Goal: Task Accomplishment & Management: Manage account settings

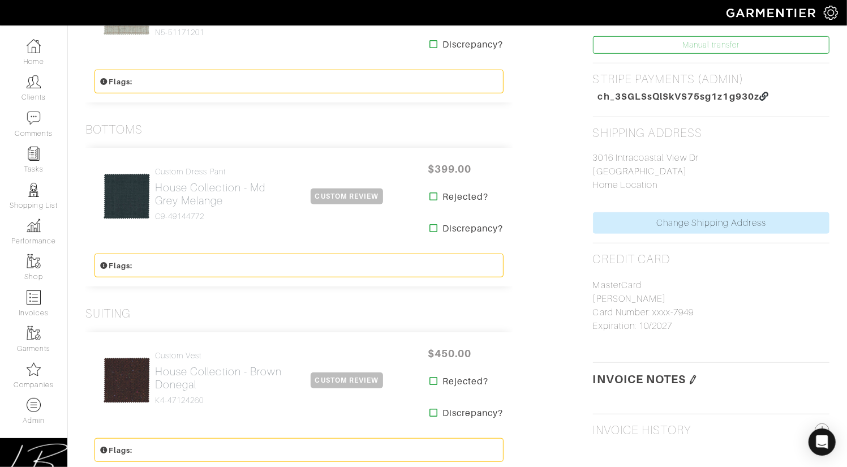
scroll to position [493, 0]
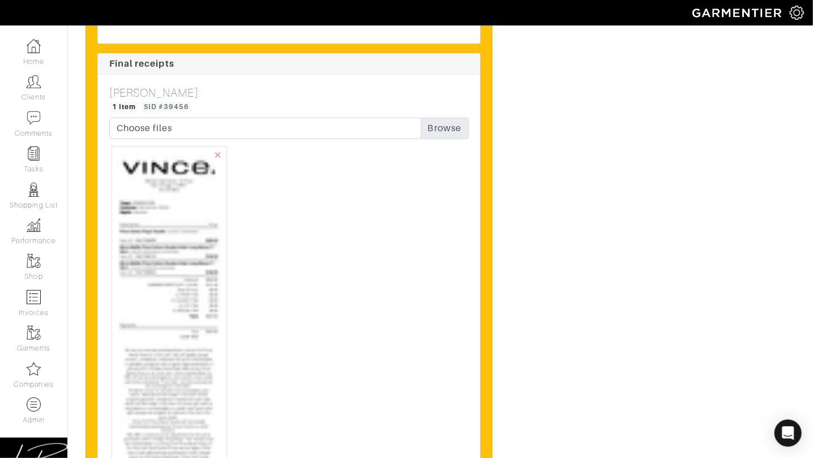
scroll to position [2666, 0]
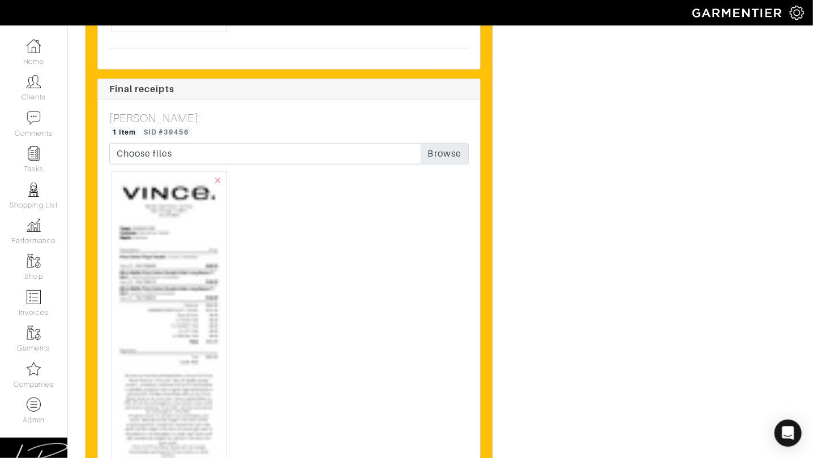
click at [189, 251] on img at bounding box center [169, 410] width 105 height 467
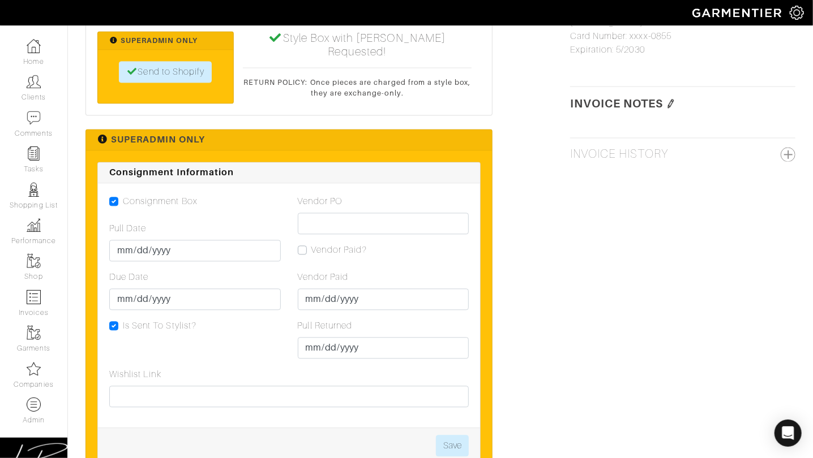
scroll to position [1204, 0]
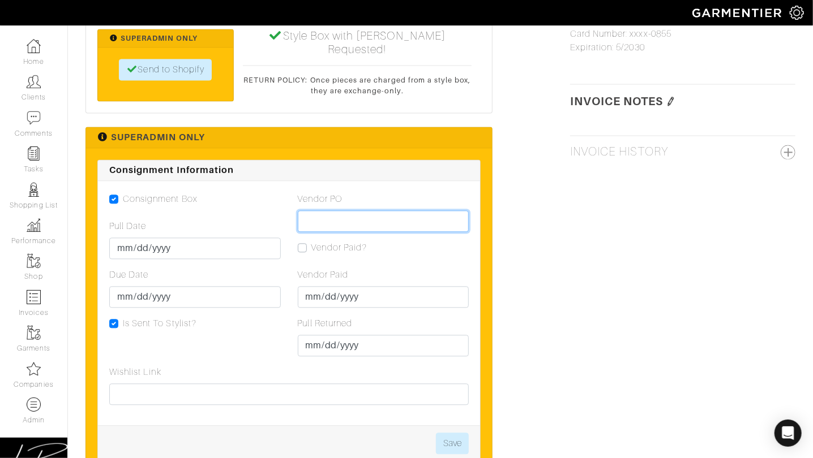
click at [344, 210] on input "Vendor PO" at bounding box center [383, 221] width 171 height 22
paste input "VN0003415290"
type input "VN0003415290"
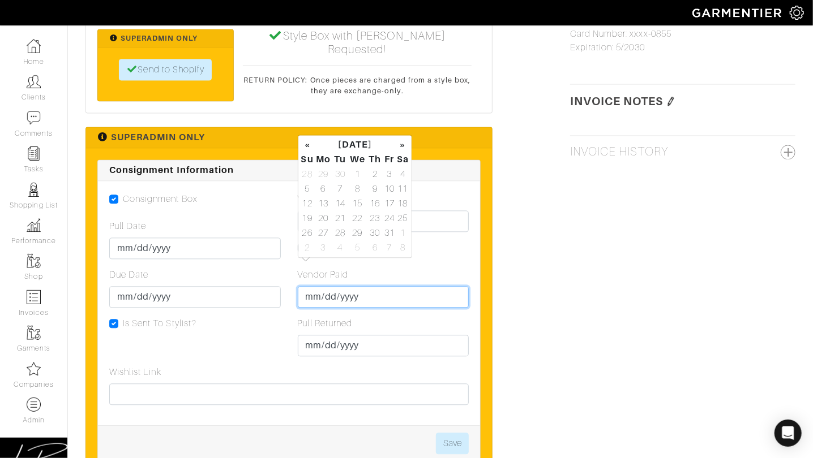
click at [312, 286] on input "Vendor Paid" at bounding box center [383, 297] width 171 height 22
click at [311, 175] on td "28" at bounding box center [307, 174] width 14 height 15
click at [399, 177] on td "6" at bounding box center [402, 174] width 13 height 15
type input "2025-09-06"
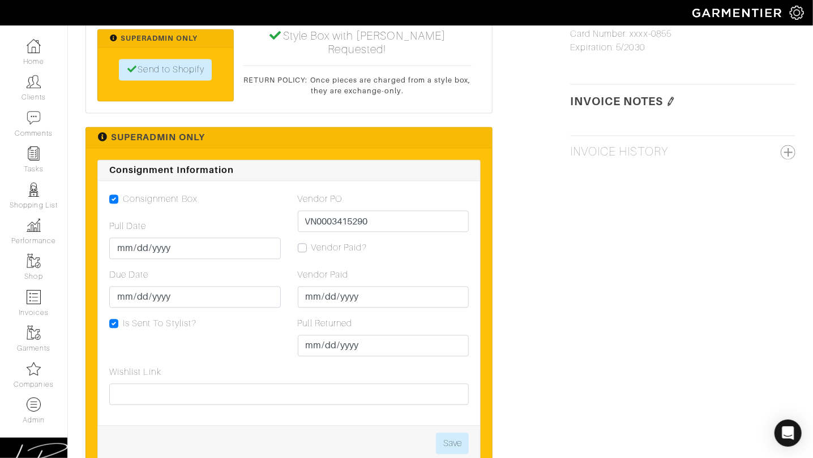
drag, startPoint x: 456, startPoint y: 213, endPoint x: 440, endPoint y: 197, distance: 22.8
click at [454, 210] on div "Vendor PO VN0003415290 Vendor Paid? Vendor Paid 2025-09-06 Pull Returned" at bounding box center [383, 278] width 188 height 173
click at [434, 192] on div "Vendor PO VN0003415290" at bounding box center [383, 212] width 171 height 40
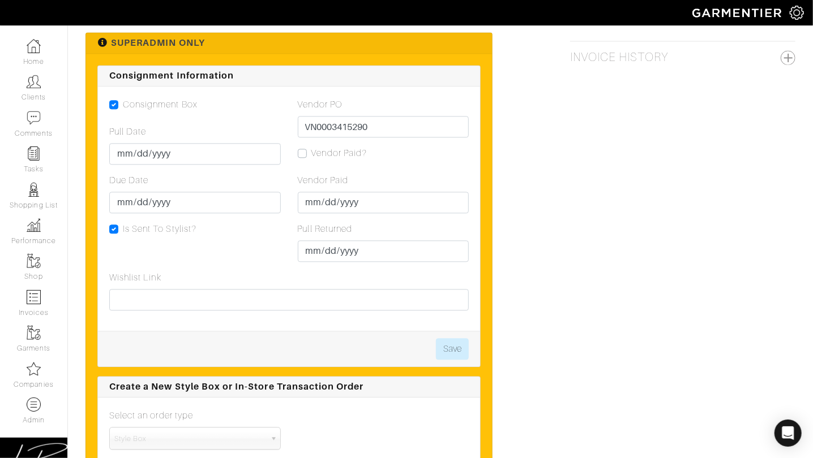
scroll to position [1296, 0]
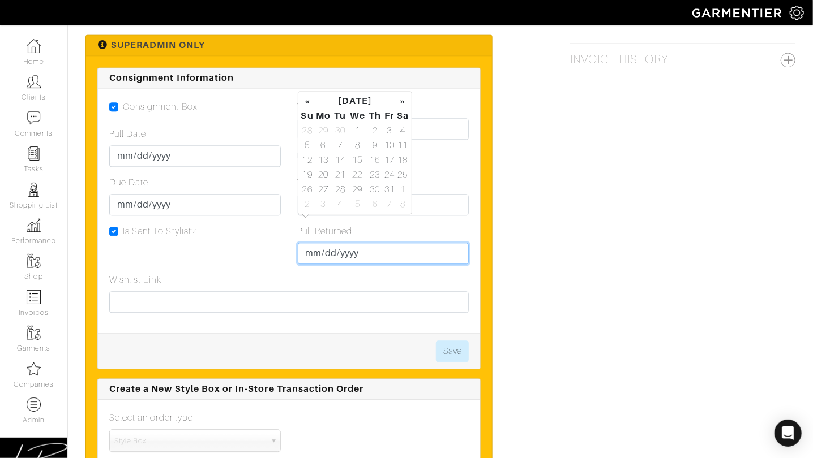
click at [323, 243] on input "Pull Returned" at bounding box center [383, 254] width 171 height 22
click at [339, 129] on td "30" at bounding box center [339, 130] width 15 height 15
click at [390, 134] on td "5" at bounding box center [389, 130] width 13 height 15
type input "2025-09-05"
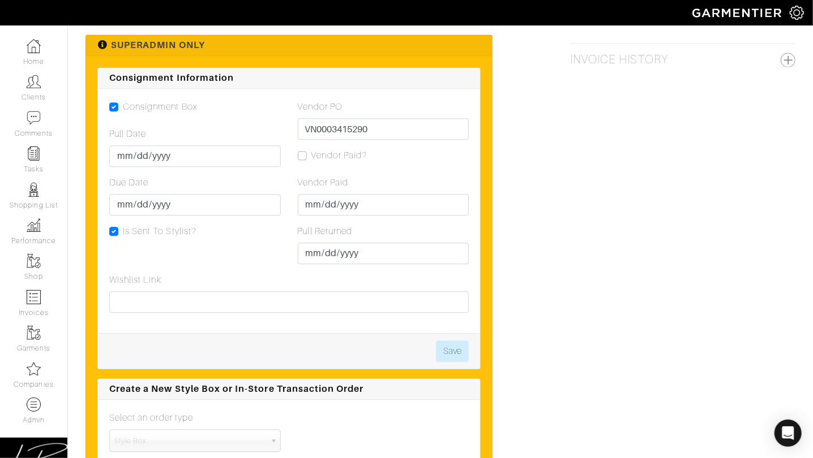
click at [442, 176] on div "Vendor Paid 2025-09-06" at bounding box center [383, 196] width 171 height 40
click at [453, 341] on button "Save" at bounding box center [452, 352] width 33 height 22
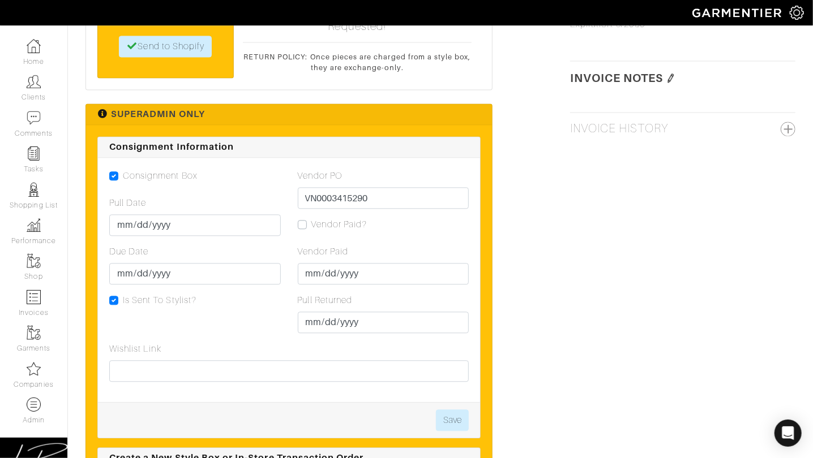
scroll to position [1140, 0]
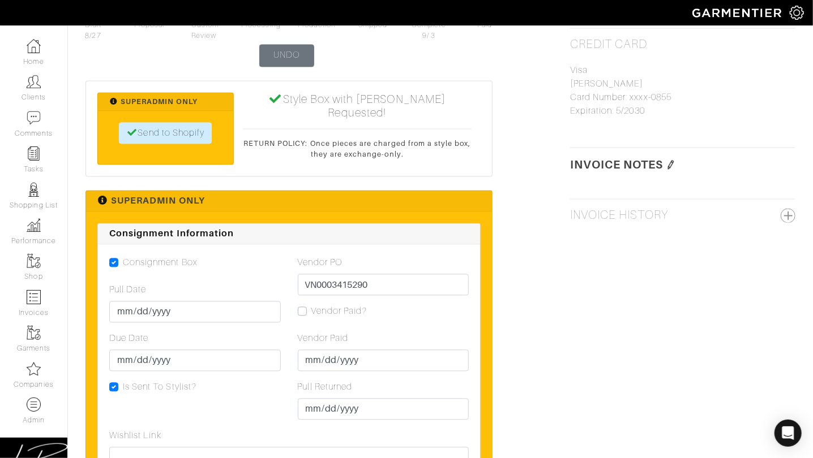
drag, startPoint x: 302, startPoint y: 281, endPoint x: 420, endPoint y: 298, distance: 119.6
click at [311, 304] on label "Vendor Paid?" at bounding box center [339, 311] width 56 height 14
click at [303, 304] on input "Vendor Paid?" at bounding box center [302, 309] width 9 height 11
checkbox input "true"
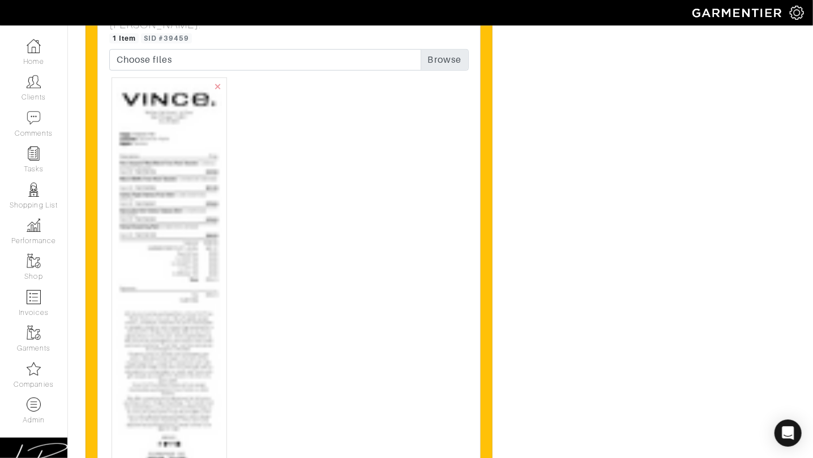
scroll to position [4940, 0]
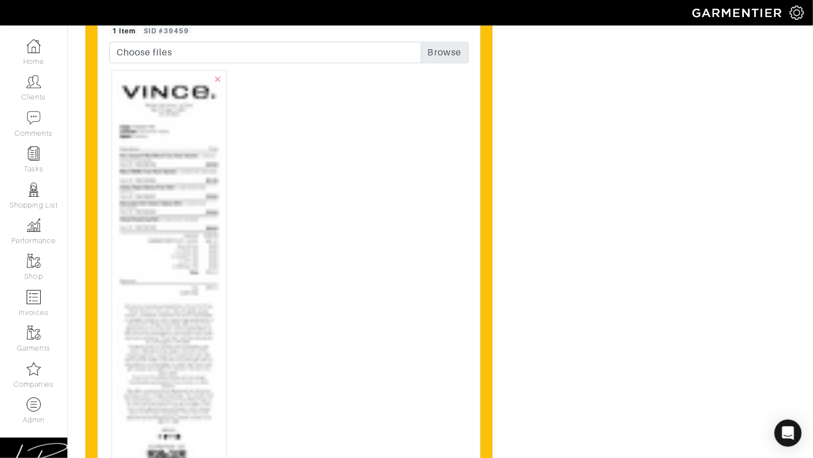
click at [207, 188] on img at bounding box center [169, 337] width 105 height 525
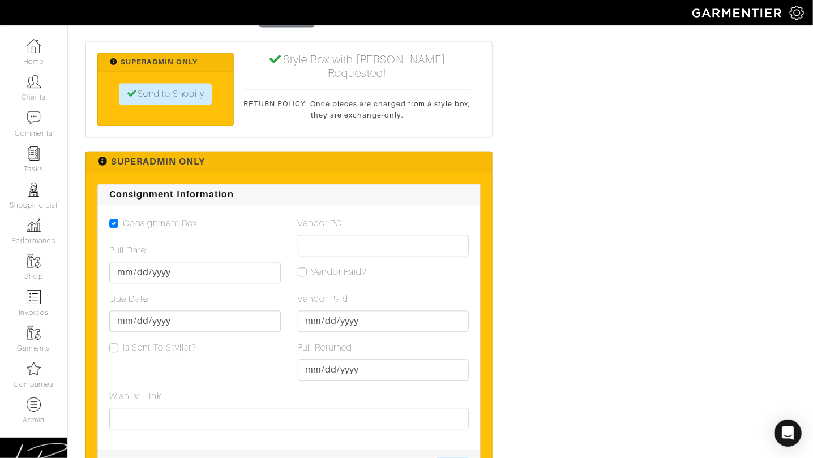
scroll to position [3433, 0]
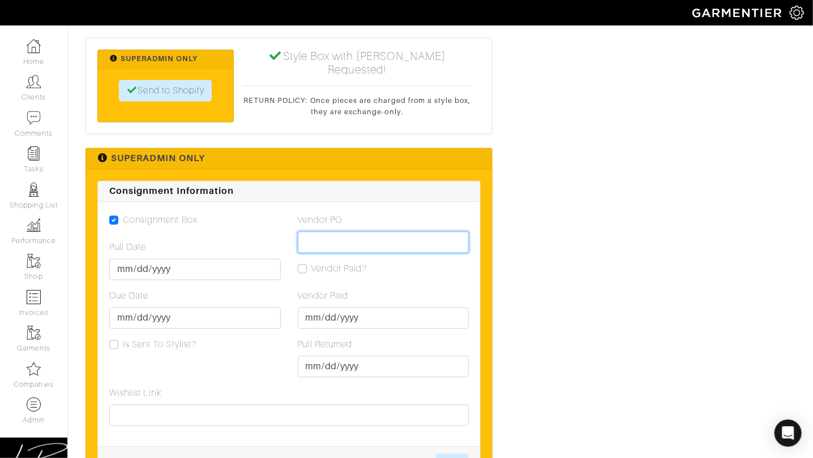
click at [370, 235] on input "Vendor PO" at bounding box center [383, 242] width 171 height 22
paste input "VN0003417990"
type input "VN0003417990"
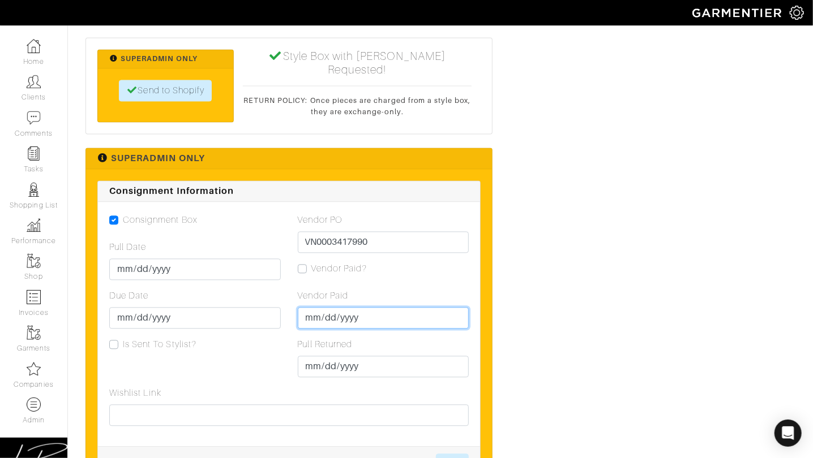
click at [313, 316] on input "Vendor Paid" at bounding box center [383, 318] width 171 height 22
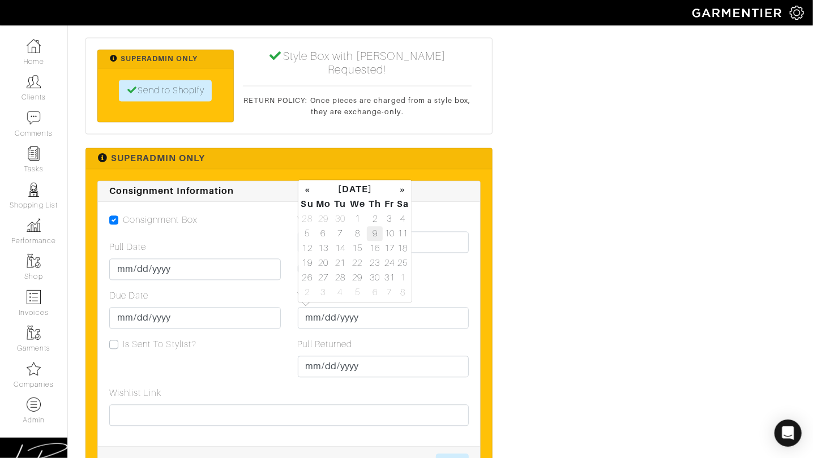
click at [374, 231] on td "9" at bounding box center [375, 233] width 16 height 15
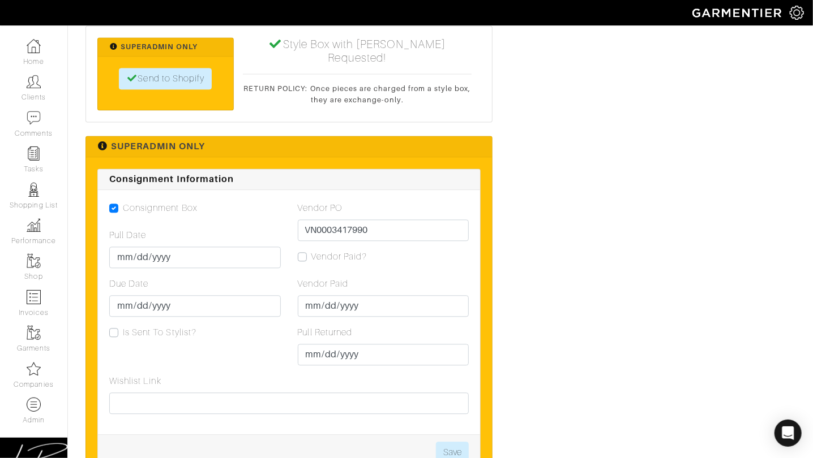
scroll to position [3448, 0]
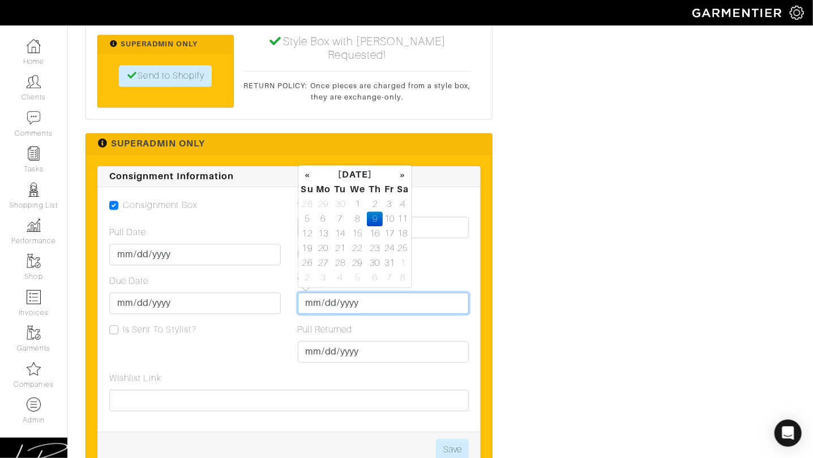
click at [332, 295] on input "2025-10-09" at bounding box center [383, 304] width 171 height 22
click at [332, 201] on td "30" at bounding box center [339, 204] width 15 height 15
click at [336, 217] on td "9" at bounding box center [339, 219] width 15 height 15
type input "2025-09-09"
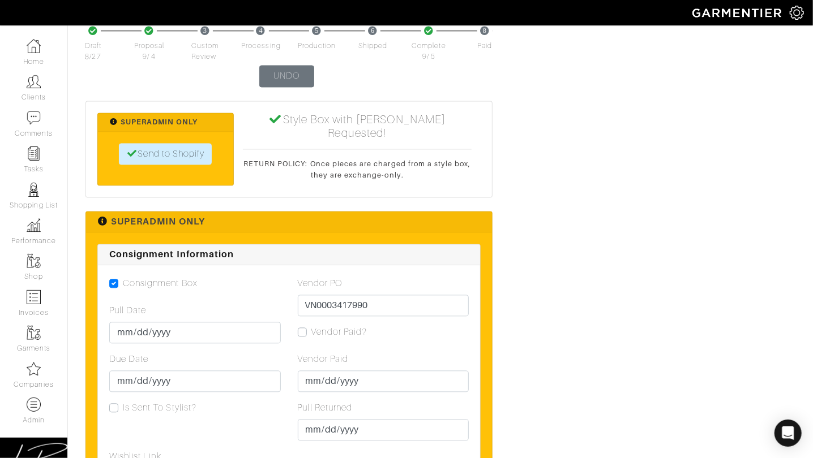
scroll to position [3649, 0]
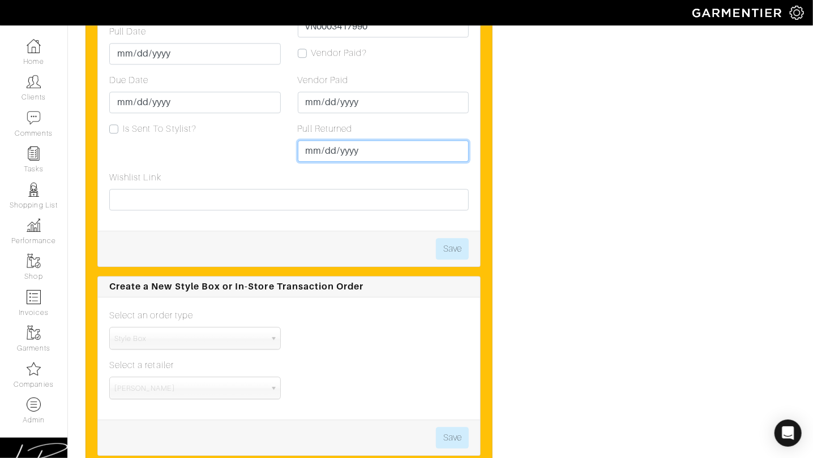
click at [313, 148] on input "Pull Returned" at bounding box center [383, 151] width 171 height 22
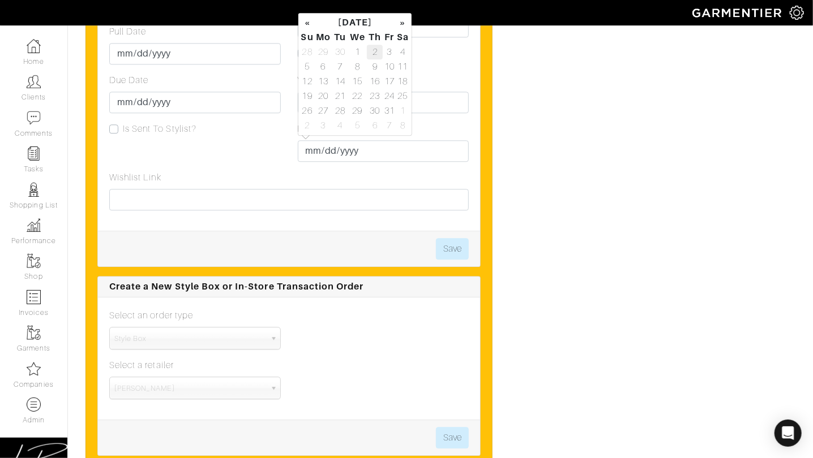
click at [370, 53] on td "2" at bounding box center [375, 52] width 16 height 15
click at [455, 154] on input "2025-10-02" at bounding box center [383, 151] width 171 height 22
click at [462, 176] on div "Wishlist Link" at bounding box center [288, 191] width 359 height 40
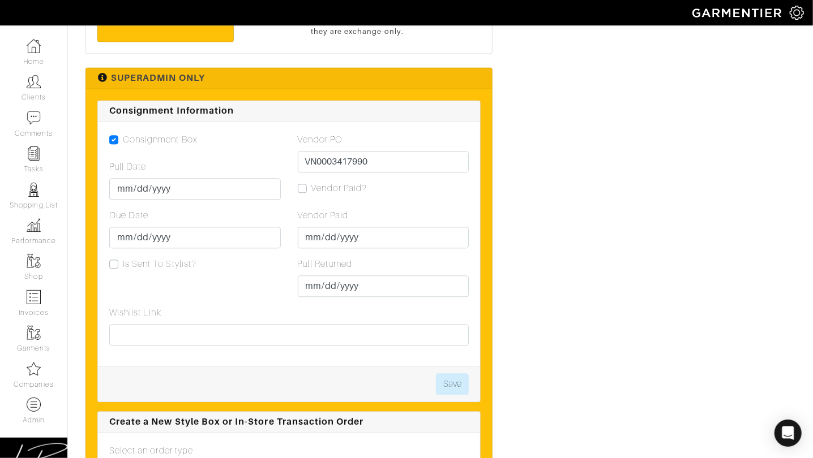
scroll to position [3497, 0]
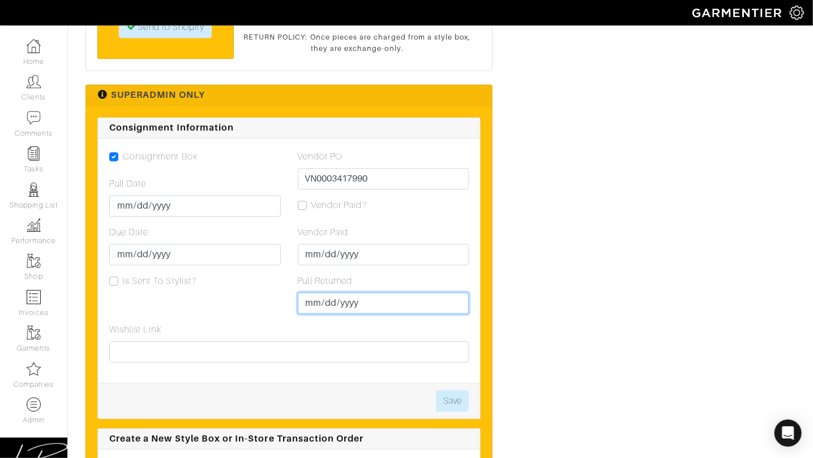
click at [323, 298] on input "2025-10-02" at bounding box center [383, 304] width 171 height 22
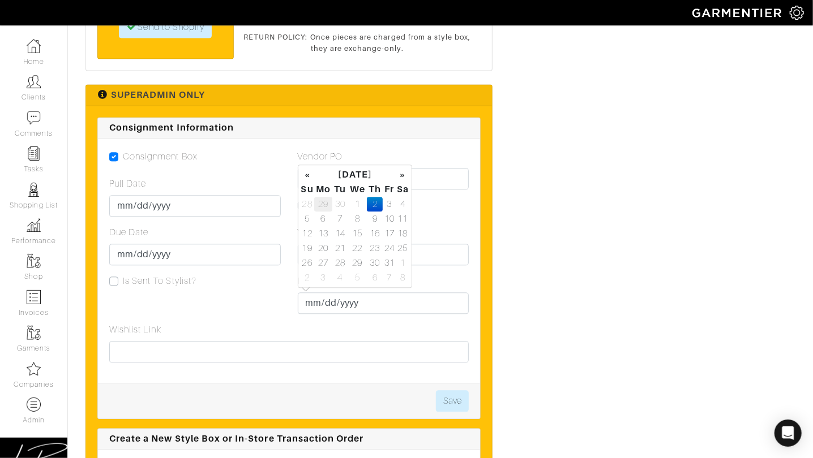
click at [322, 205] on td "29" at bounding box center [323, 204] width 19 height 15
click at [337, 216] on td "9" at bounding box center [339, 219] width 15 height 15
type input "2025-09-09"
click at [445, 401] on button "Save" at bounding box center [452, 401] width 33 height 22
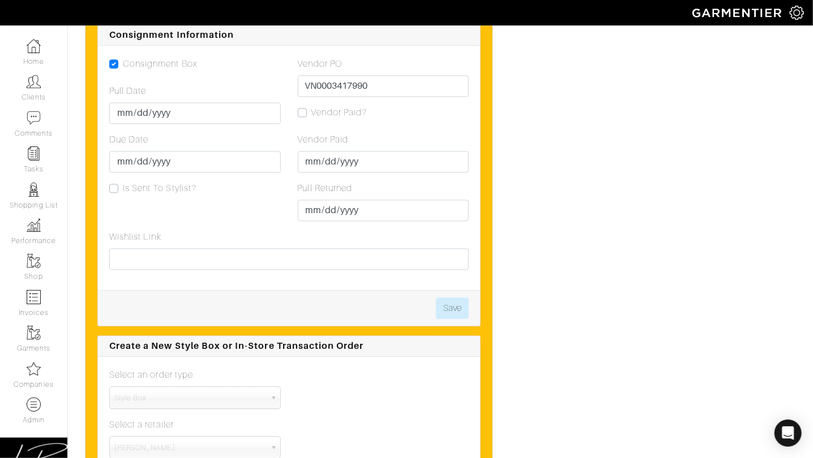
scroll to position [3592, 0]
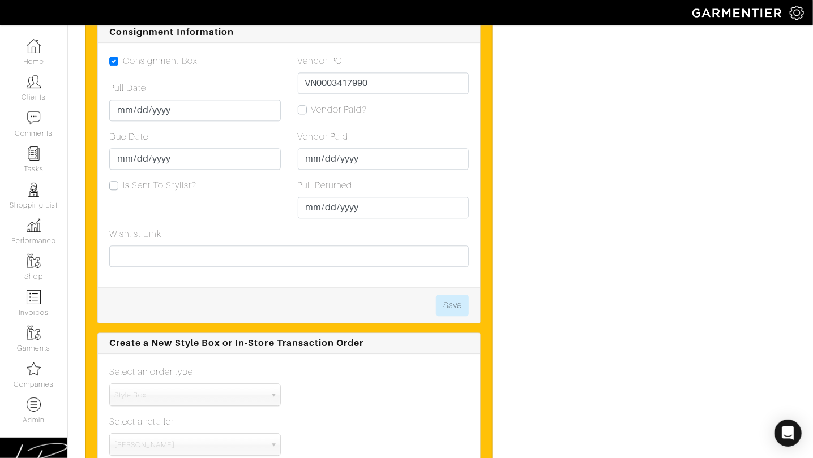
click at [311, 106] on label "Vendor Paid?" at bounding box center [339, 110] width 56 height 14
click at [301, 106] on input "Vendor Paid?" at bounding box center [302, 108] width 9 height 11
checkbox input "true"
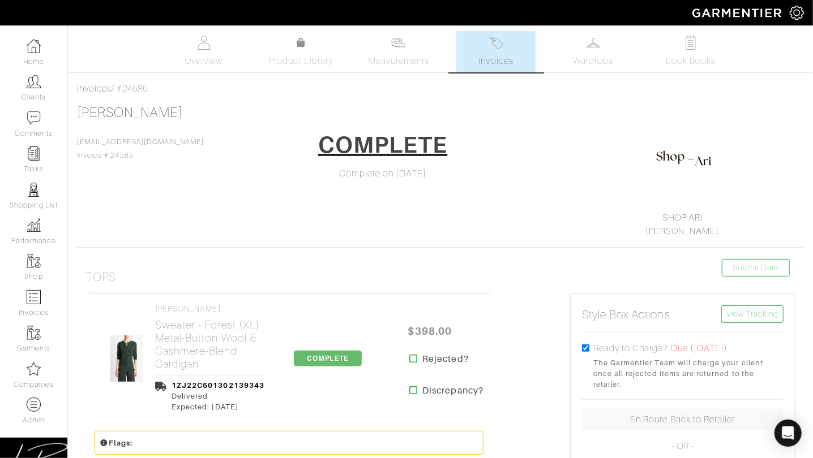
click at [203, 224] on div "[PERSON_NAME] [EMAIL_ADDRESS][DOMAIN_NAME] Invoice # 24585 COMPLETE Complete on…" at bounding box center [440, 172] width 727 height 134
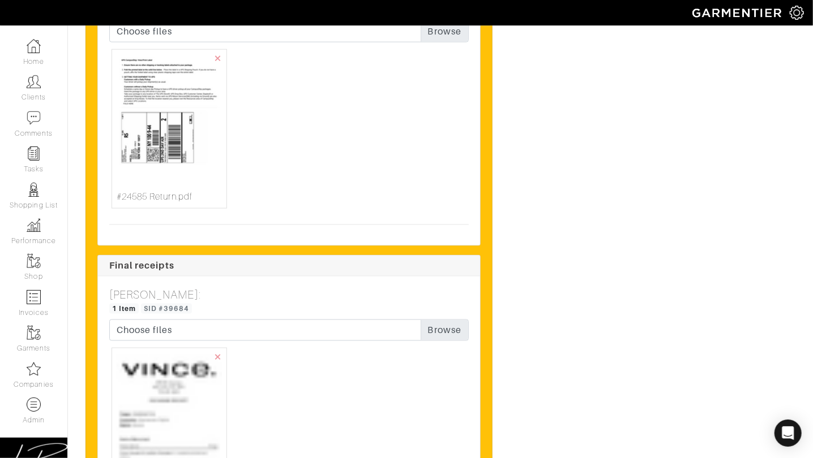
scroll to position [2954, 0]
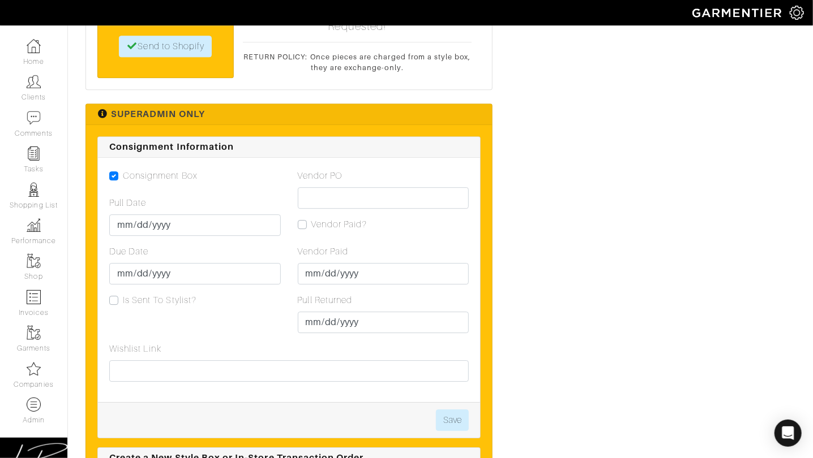
scroll to position [1696, 0]
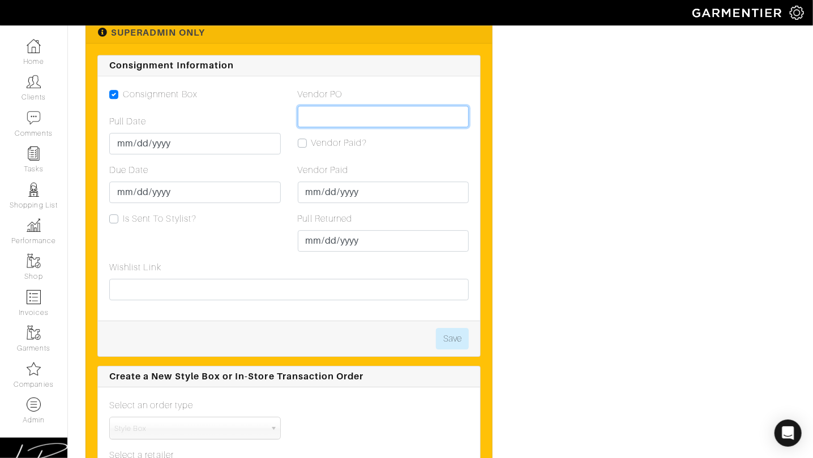
click at [332, 106] on input "Vendor PO" at bounding box center [383, 117] width 171 height 22
paste input "VN0003437744"
type input "VN0003437744"
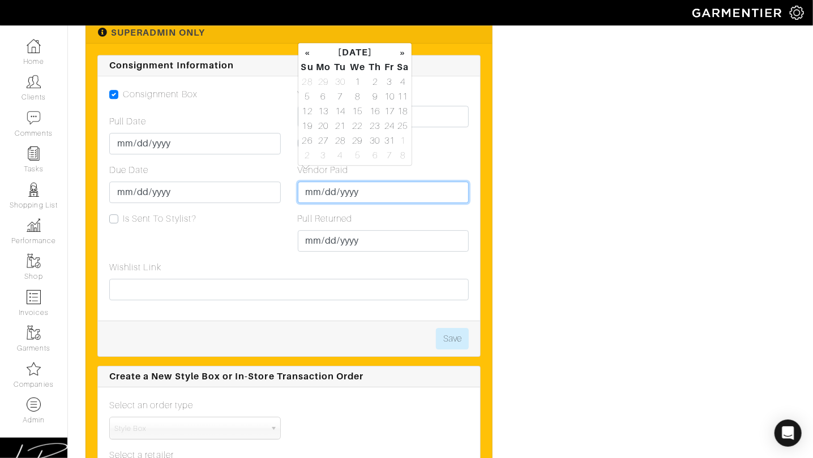
click at [312, 182] on input "Vendor Paid" at bounding box center [383, 193] width 171 height 22
click at [314, 87] on td "29" at bounding box center [323, 82] width 19 height 15
click at [356, 128] on td "24" at bounding box center [356, 126] width 19 height 15
type input "2025-09-24"
drag, startPoint x: 549, startPoint y: 151, endPoint x: 547, endPoint y: 158, distance: 7.0
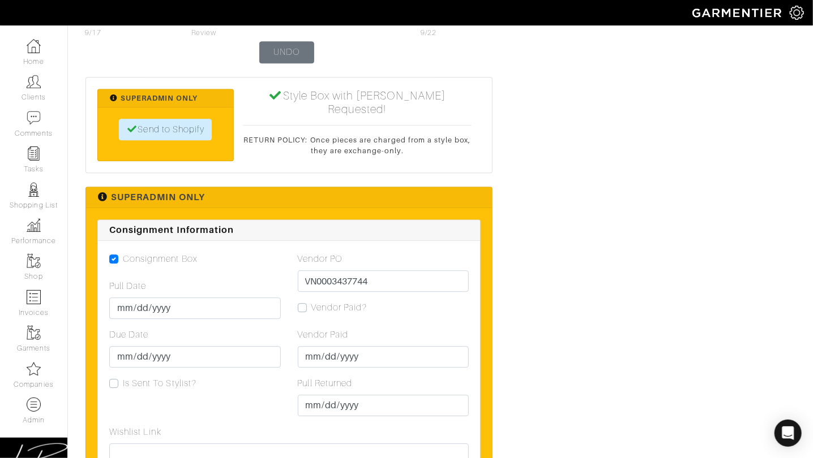
scroll to position [1675, 0]
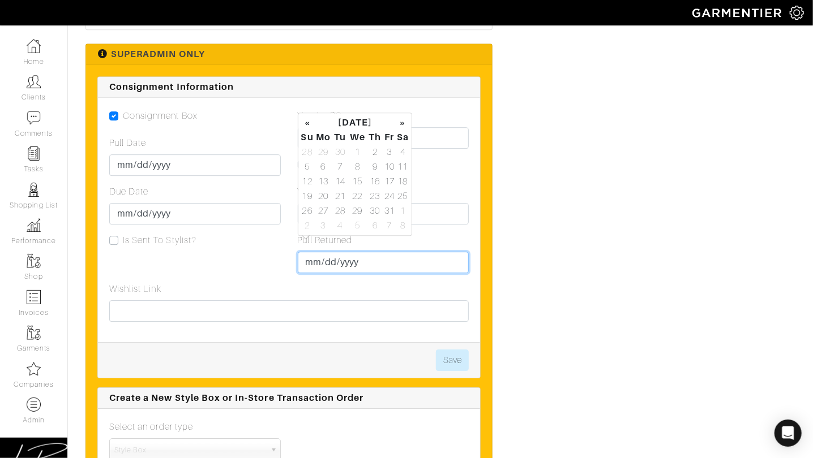
click at [315, 252] on input "Pull Returned" at bounding box center [383, 263] width 171 height 22
click at [338, 152] on td "30" at bounding box center [339, 152] width 15 height 15
click at [359, 196] on td "24" at bounding box center [356, 196] width 19 height 15
type input "2025-09-24"
click at [452, 350] on button "Save" at bounding box center [452, 361] width 33 height 22
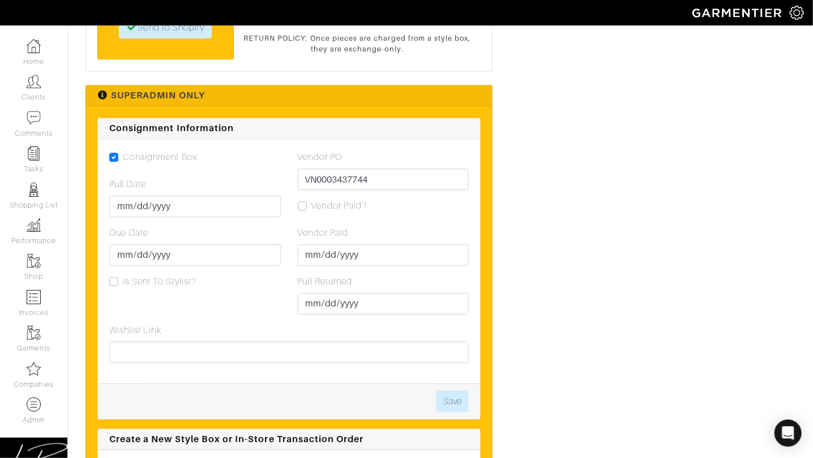
scroll to position [1632, 0]
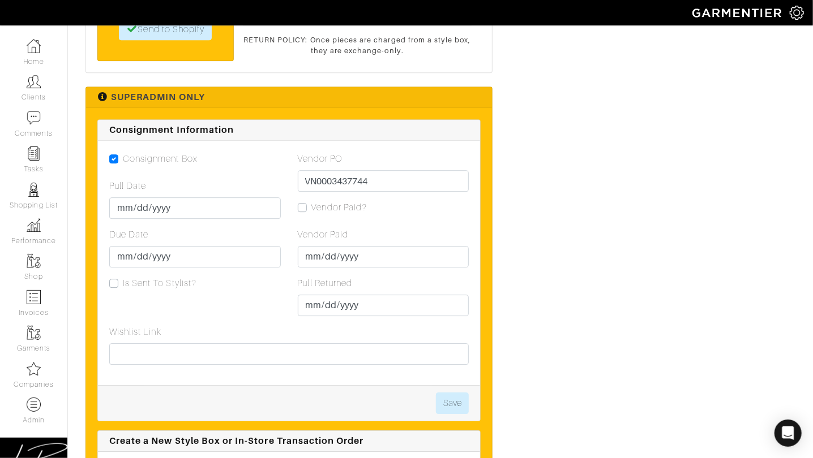
click at [311, 201] on label "Vendor Paid?" at bounding box center [339, 208] width 56 height 14
click at [302, 201] on input "Vendor Paid?" at bounding box center [302, 206] width 9 height 11
checkbox input "true"
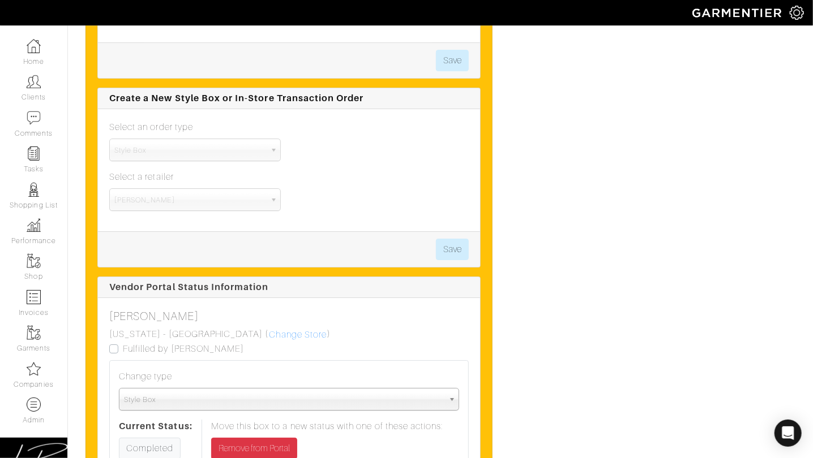
scroll to position [1765, 0]
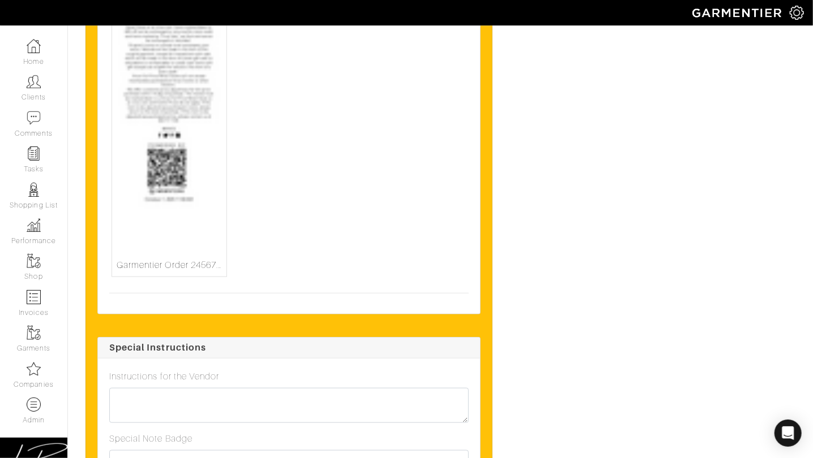
scroll to position [2562, 0]
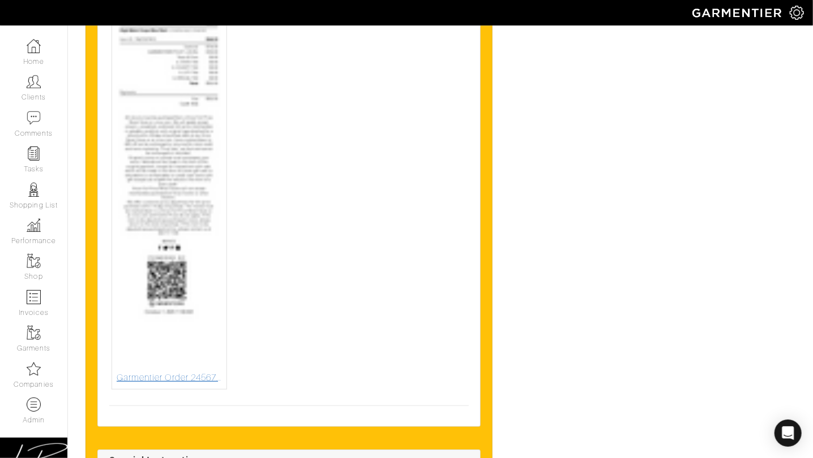
click at [214, 234] on img at bounding box center [169, 153] width 105 height 438
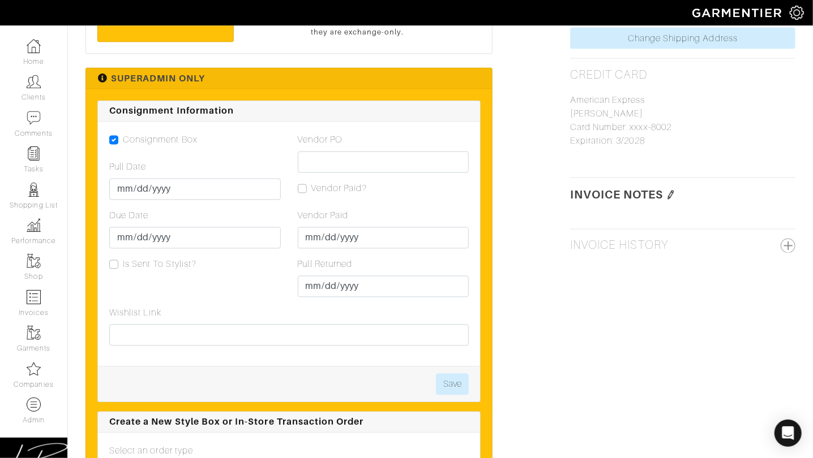
scroll to position [1034, 0]
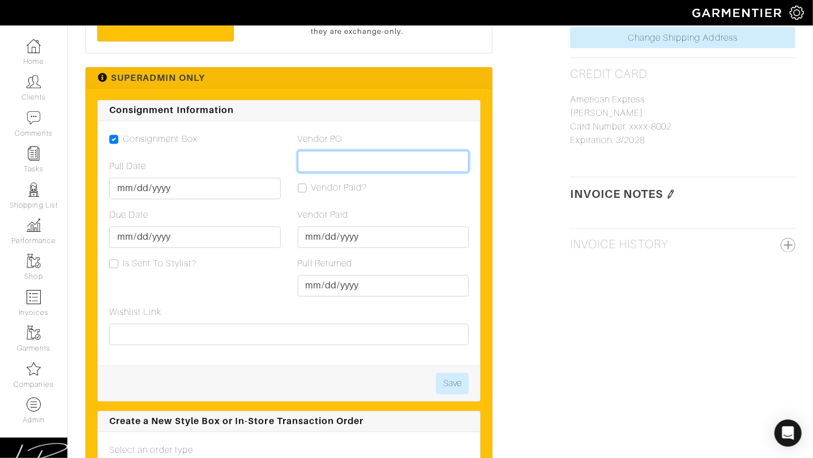
click at [313, 166] on input "Vendor PO" at bounding box center [383, 162] width 171 height 22
paste input "VN0003451900"
type input "VN0003451900"
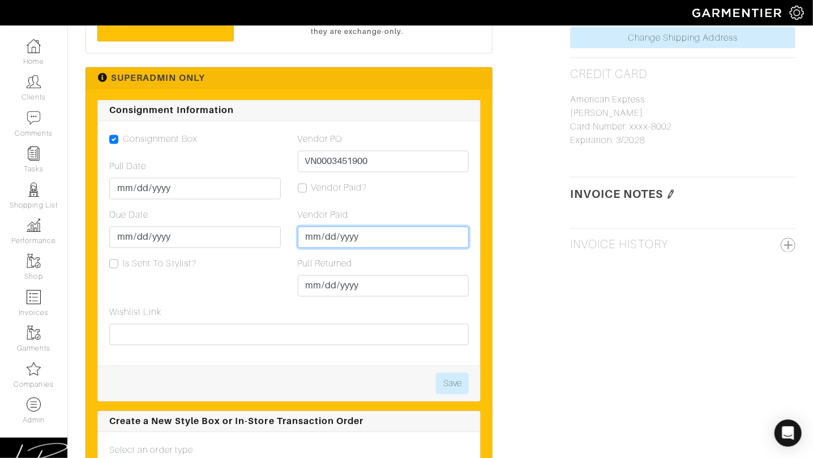
click at [315, 234] on input "Vendor Paid" at bounding box center [383, 238] width 171 height 22
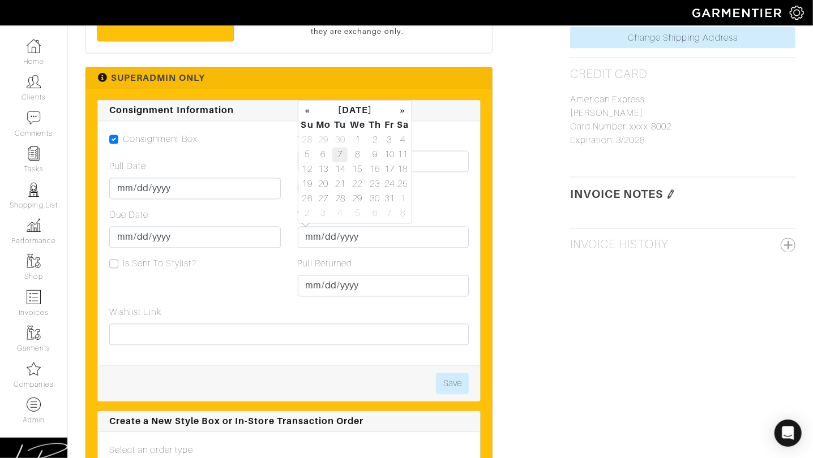
click at [342, 156] on td "7" at bounding box center [339, 155] width 15 height 15
type input "[DATE]"
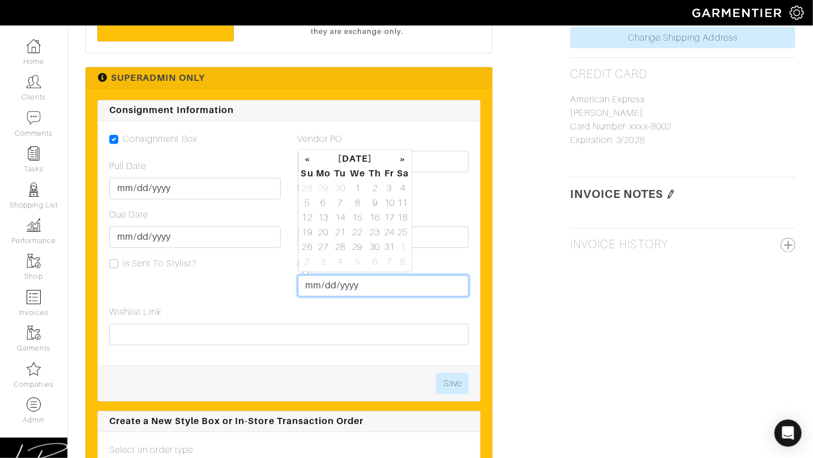
click at [317, 287] on input "Pull Returned" at bounding box center [383, 287] width 171 height 22
click at [325, 201] on td "6" at bounding box center [323, 203] width 19 height 15
type input "[DATE]"
click at [463, 198] on div "Vendor PO VN0003451900 Vendor Paid? Vendor Paid 2025-10-07 Pull Returned 2025-1…" at bounding box center [383, 219] width 188 height 173
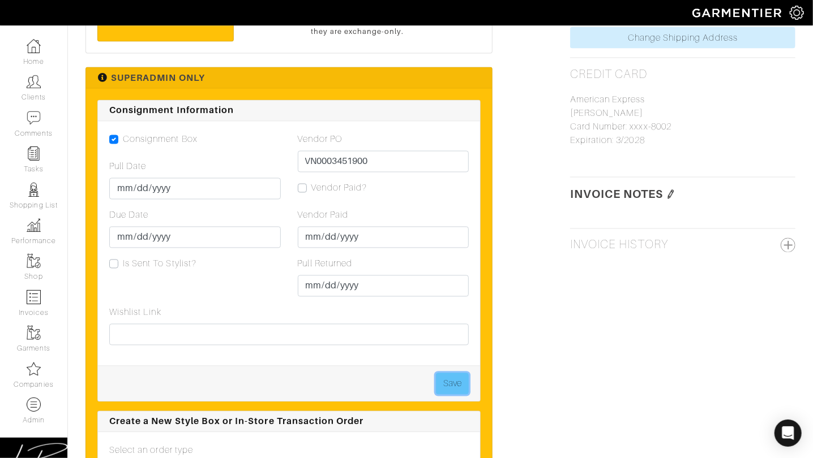
click at [462, 380] on button "Save" at bounding box center [452, 384] width 33 height 22
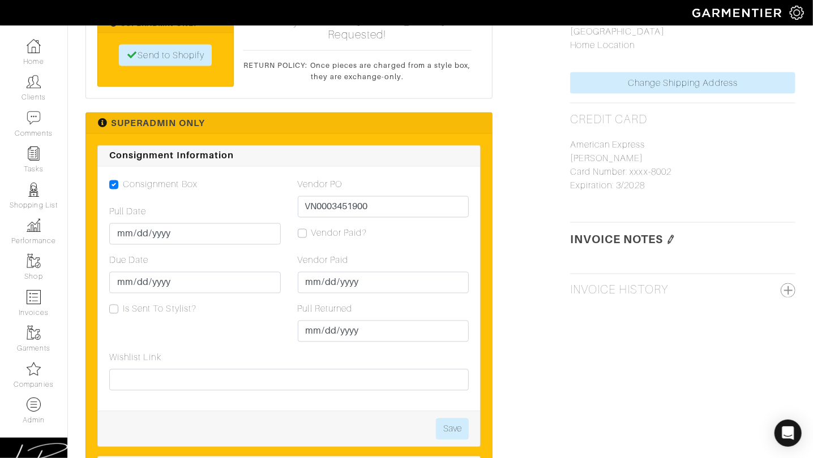
scroll to position [979, 0]
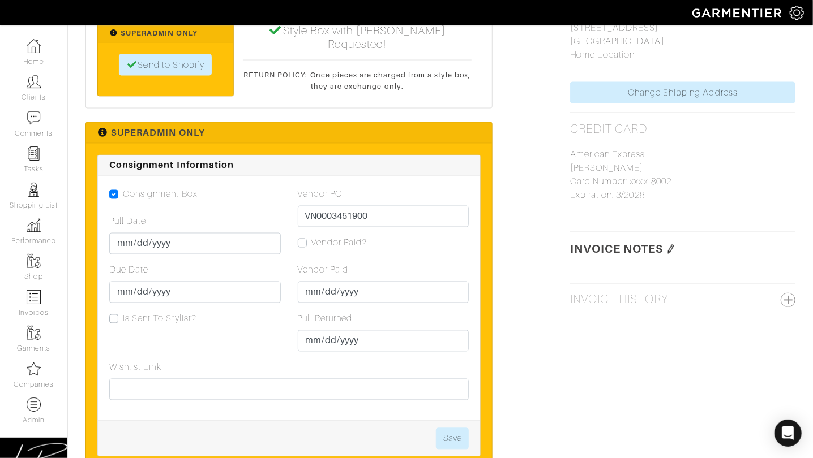
click at [311, 242] on label "Vendor Paid?" at bounding box center [339, 244] width 56 height 14
click at [303, 242] on input "Vendor Paid?" at bounding box center [302, 242] width 9 height 11
checkbox input "true"
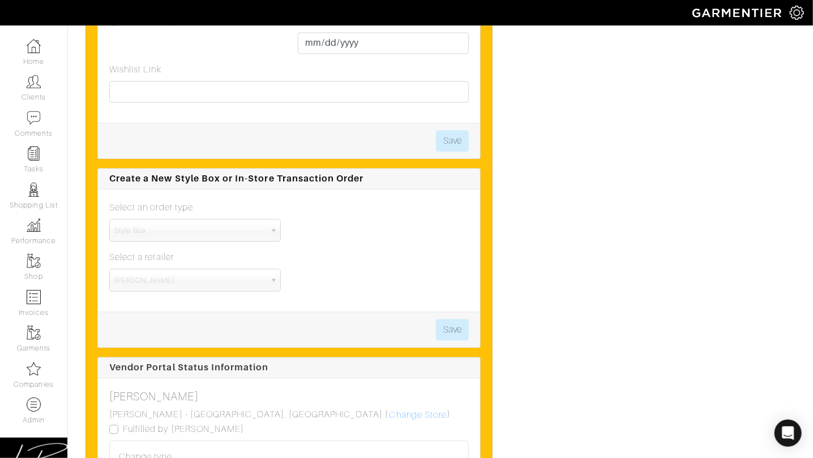
scroll to position [1278, 0]
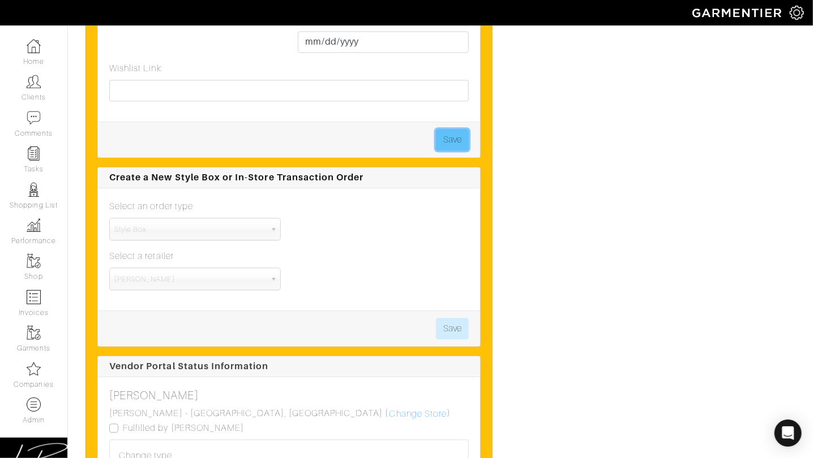
click at [449, 145] on button "Save" at bounding box center [452, 140] width 33 height 22
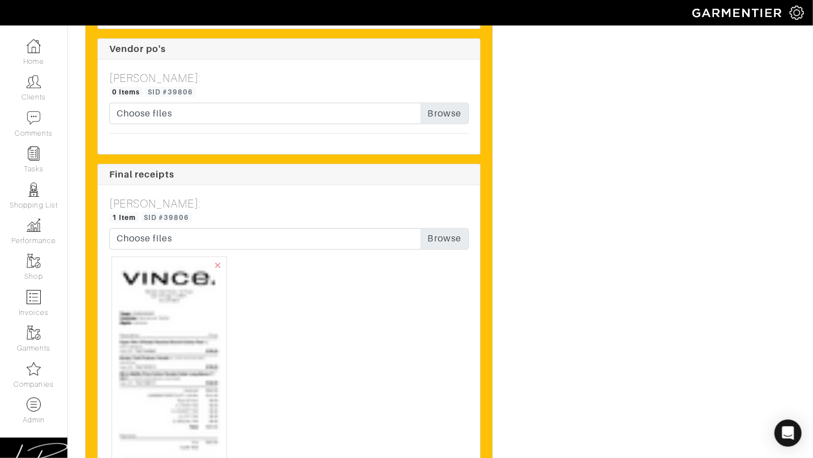
scroll to position [3129, 0]
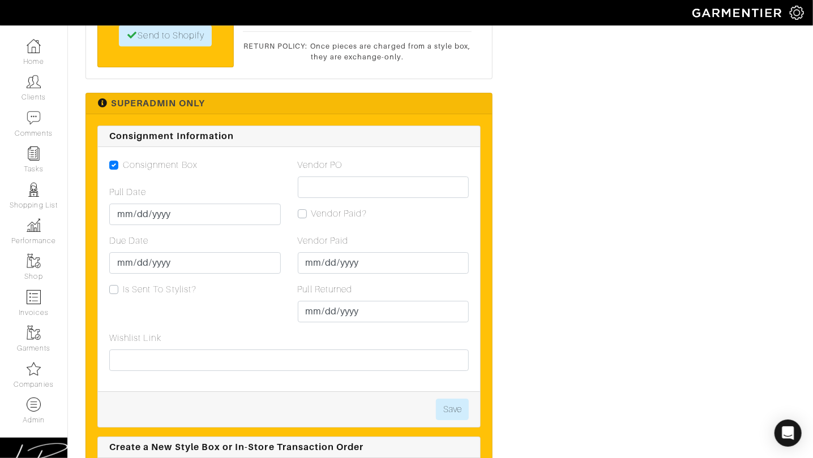
scroll to position [1882, 0]
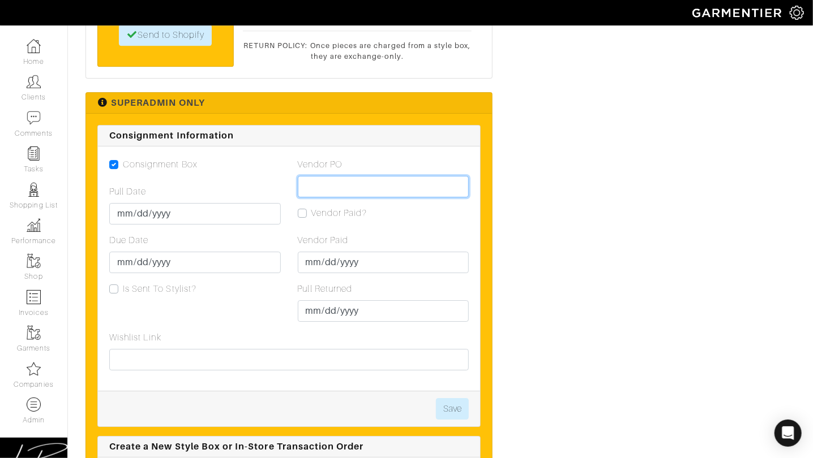
click at [341, 176] on input "Vendor PO" at bounding box center [383, 187] width 171 height 22
paste input "VN0003452691"
type input "VN0003452691"
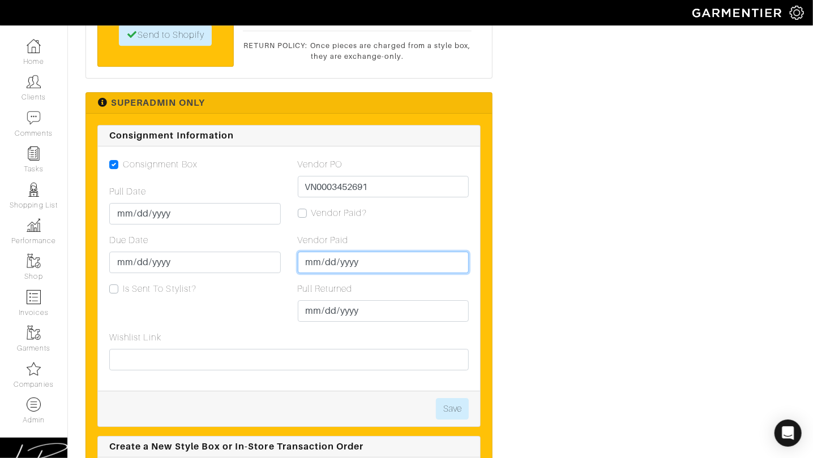
click at [321, 252] on input "Vendor Paid" at bounding box center [383, 263] width 171 height 22
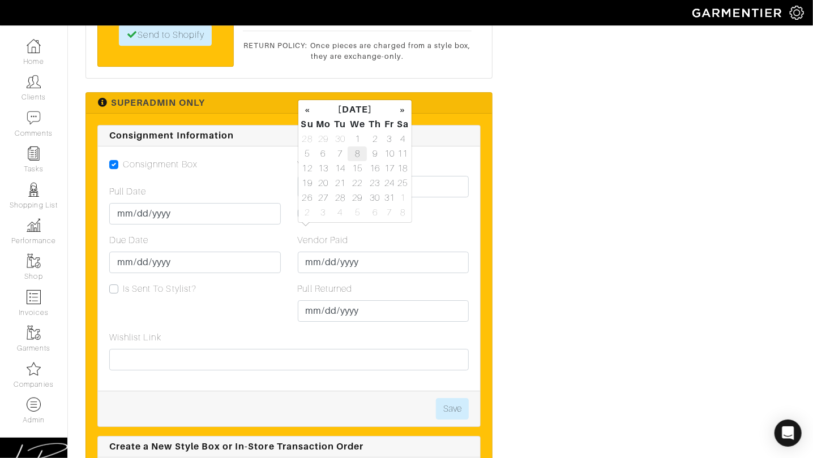
click at [364, 155] on td "8" at bounding box center [356, 154] width 19 height 15
type input "[DATE]"
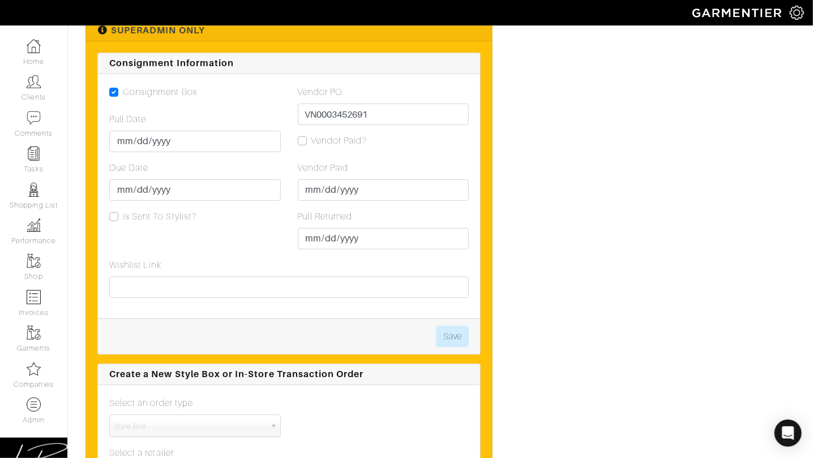
scroll to position [1987, 0]
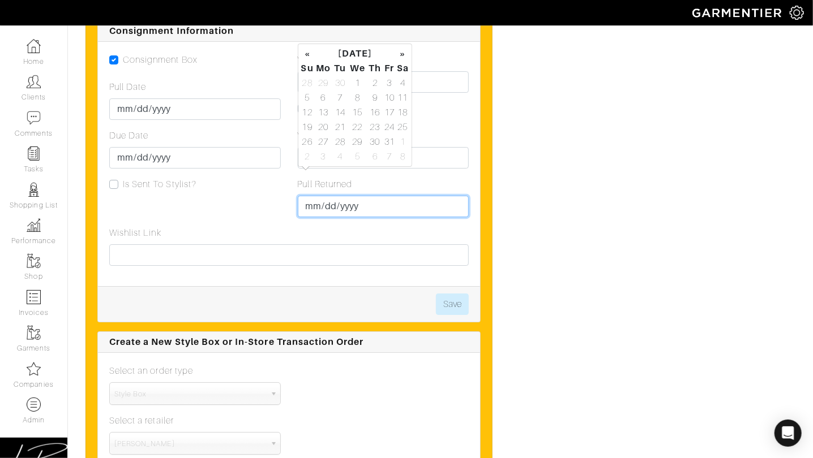
click at [313, 196] on input "Pull Returned" at bounding box center [383, 207] width 171 height 22
click at [357, 97] on td "8" at bounding box center [356, 98] width 19 height 15
type input "[DATE]"
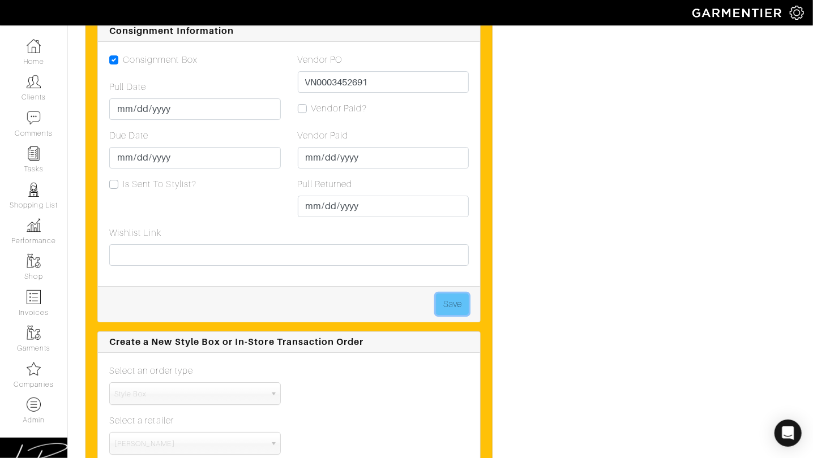
click at [455, 294] on button "Save" at bounding box center [452, 305] width 33 height 22
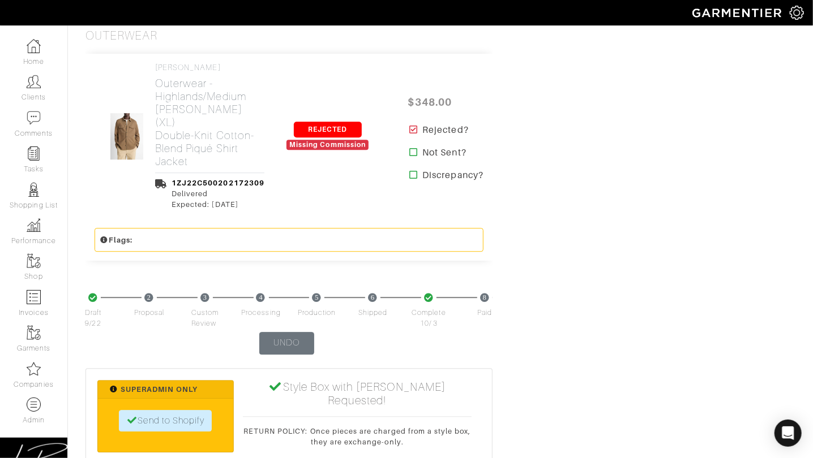
scroll to position [1816, 0]
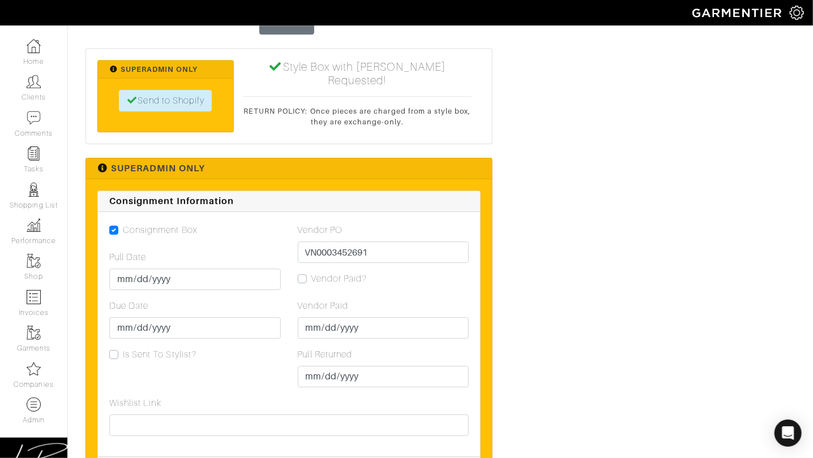
click at [311, 272] on label "Vendor Paid?" at bounding box center [339, 279] width 56 height 14
click at [304, 272] on input "Vendor Paid?" at bounding box center [302, 277] width 9 height 11
checkbox input "true"
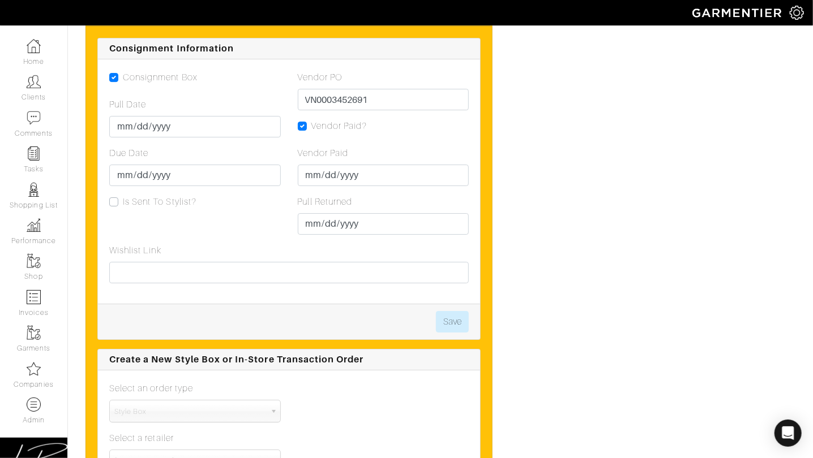
scroll to position [1967, 0]
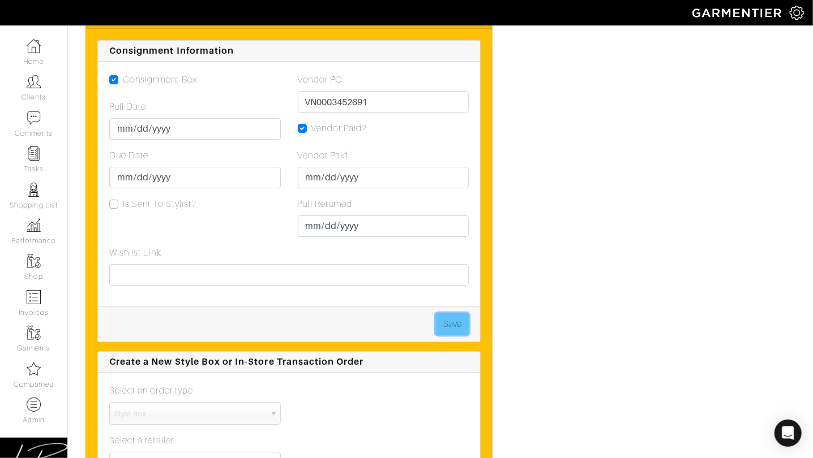
click at [461, 313] on button "Save" at bounding box center [452, 324] width 33 height 22
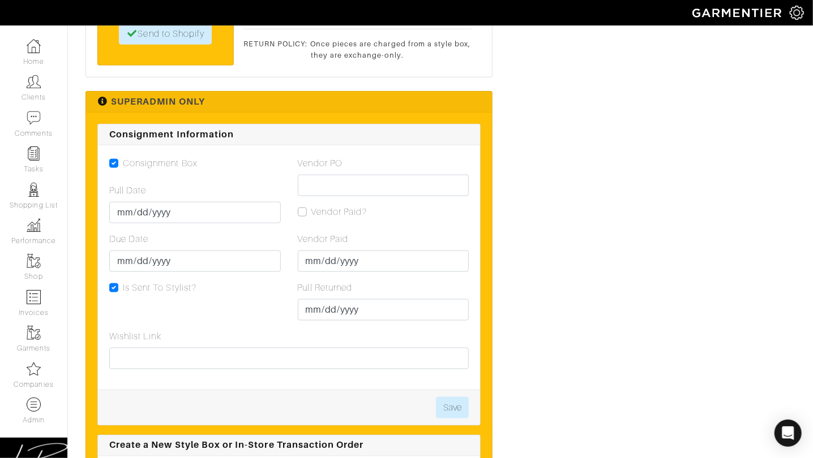
scroll to position [3018, 0]
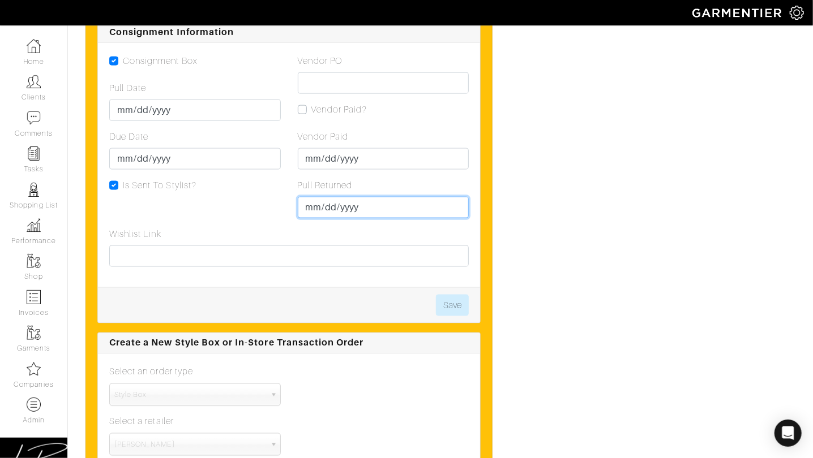
click at [315, 197] on input "Pull Returned" at bounding box center [383, 208] width 171 height 22
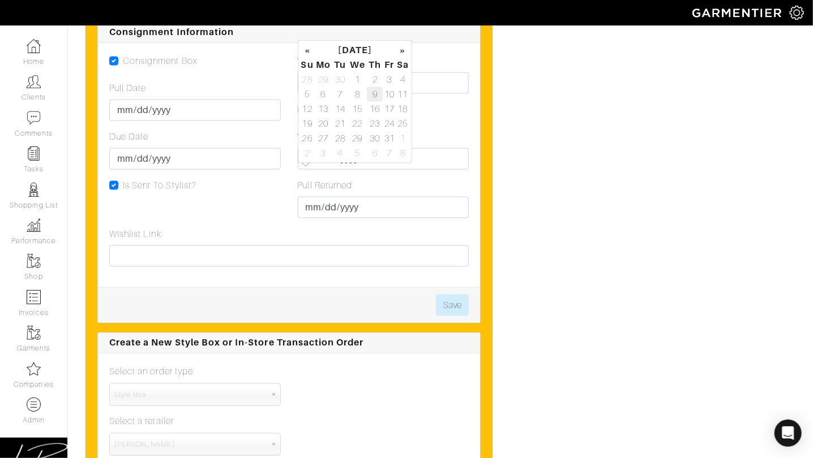
click at [378, 93] on td "9" at bounding box center [375, 94] width 16 height 15
type input "[DATE]"
click at [271, 166] on div "Consignment Box Pull Date 2025-09-30 Due Date 2025-10-07 Is Sent To Stylist?" at bounding box center [195, 140] width 188 height 173
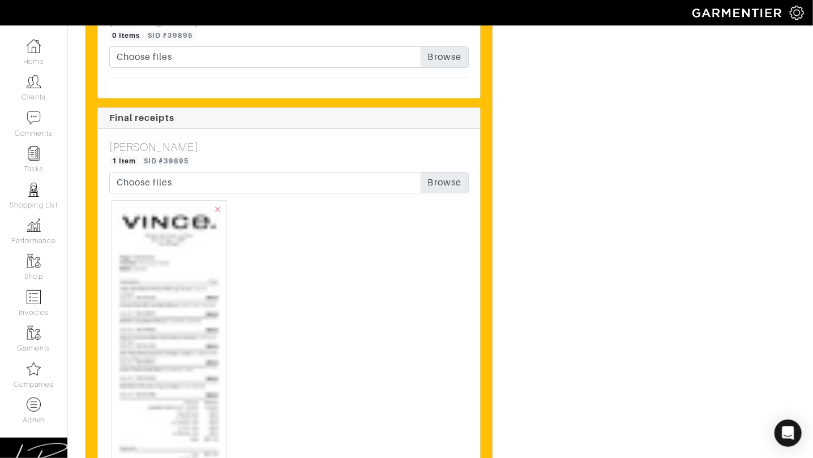
scroll to position [4253, 0]
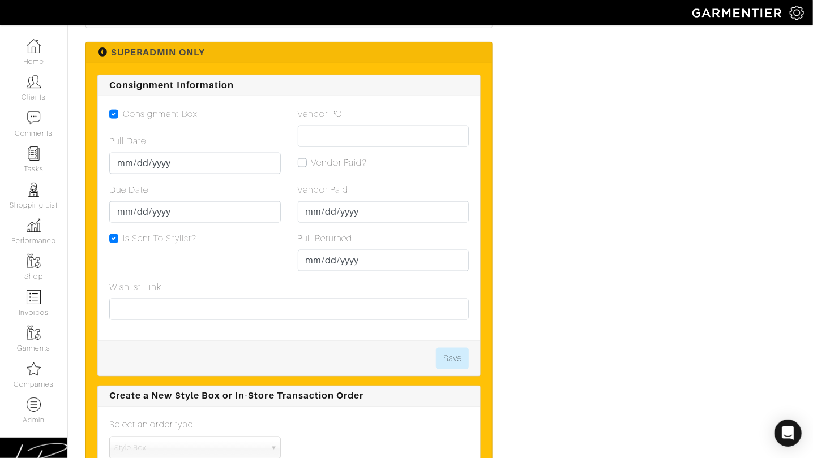
scroll to position [2893, 0]
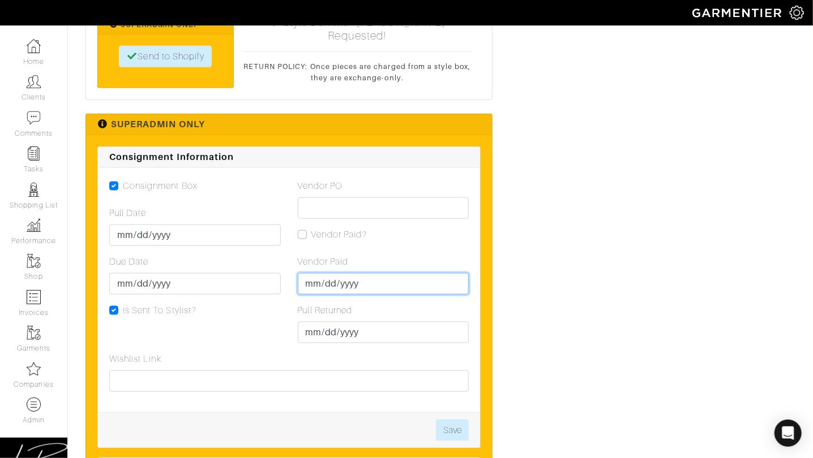
click at [308, 273] on input "Vendor Paid" at bounding box center [383, 284] width 171 height 22
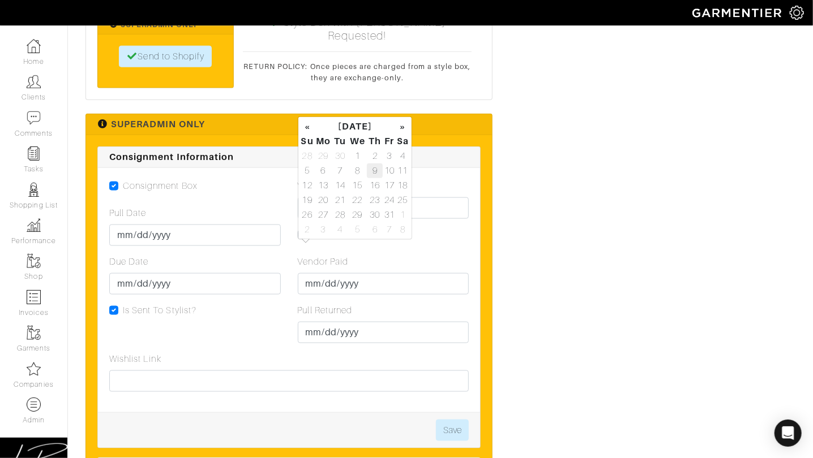
click at [372, 168] on td "9" at bounding box center [375, 171] width 16 height 15
type input "2025-10-09"
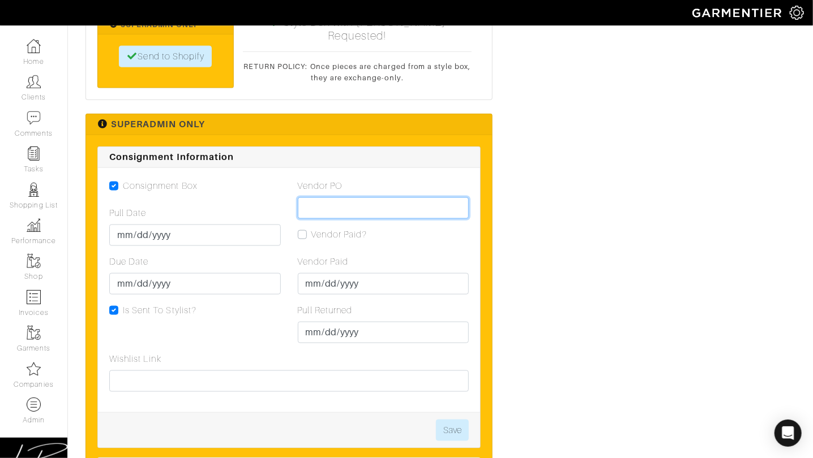
click at [435, 197] on input "Vendor PO" at bounding box center [383, 208] width 171 height 22
paste input "VN0003453652"
type input "VN0003453652"
click at [450, 420] on button "Save" at bounding box center [452, 431] width 33 height 22
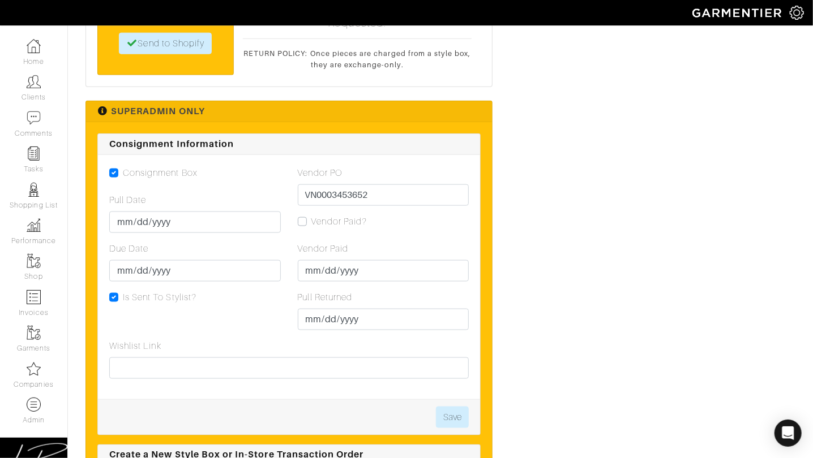
scroll to position [2911, 0]
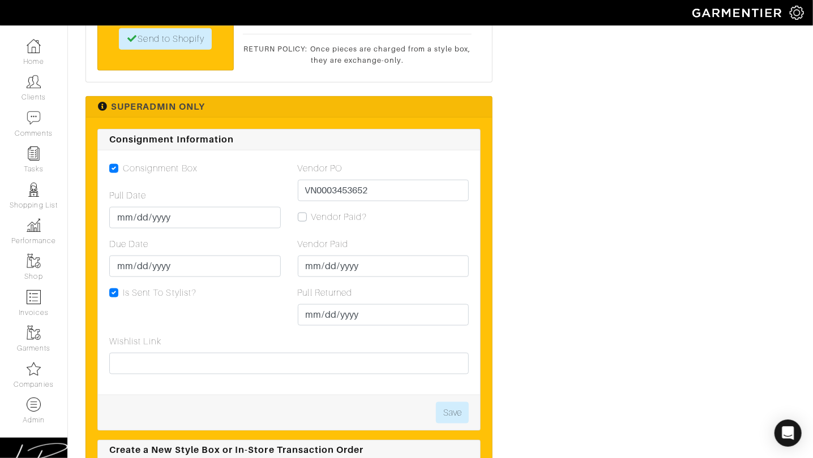
click at [311, 210] on label "Vendor Paid?" at bounding box center [339, 217] width 56 height 14
click at [305, 210] on input "Vendor Paid?" at bounding box center [302, 215] width 9 height 11
checkbox input "true"
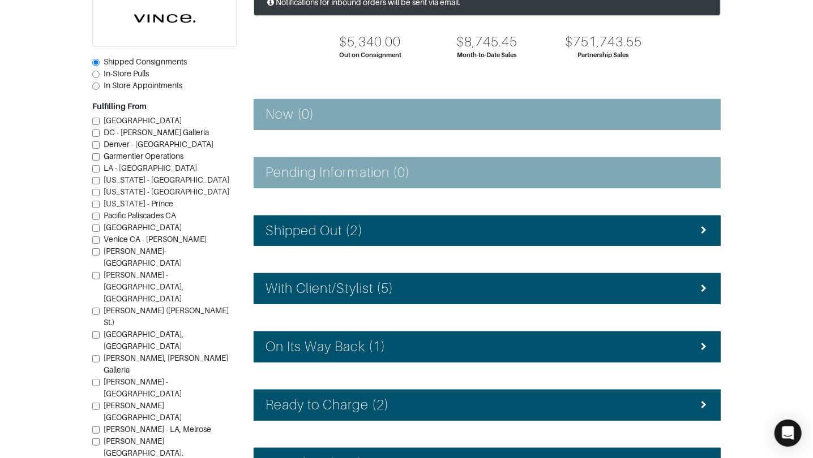
scroll to position [186, 0]
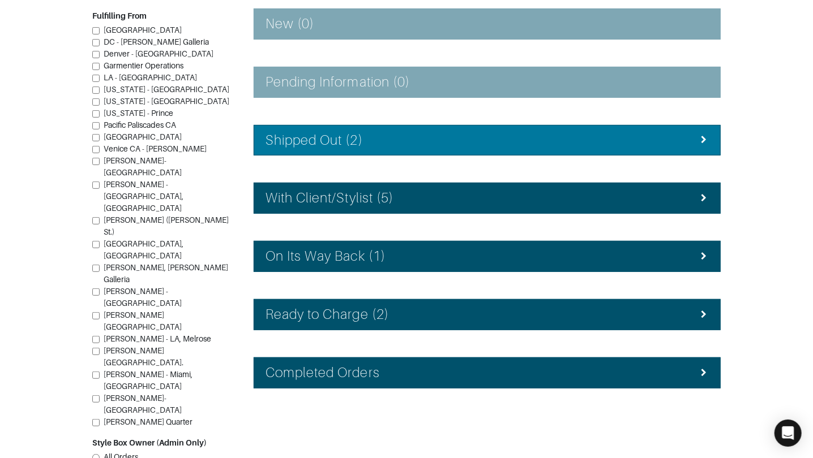
click at [321, 134] on h4 "Shipped Out (2)" at bounding box center [313, 140] width 97 height 16
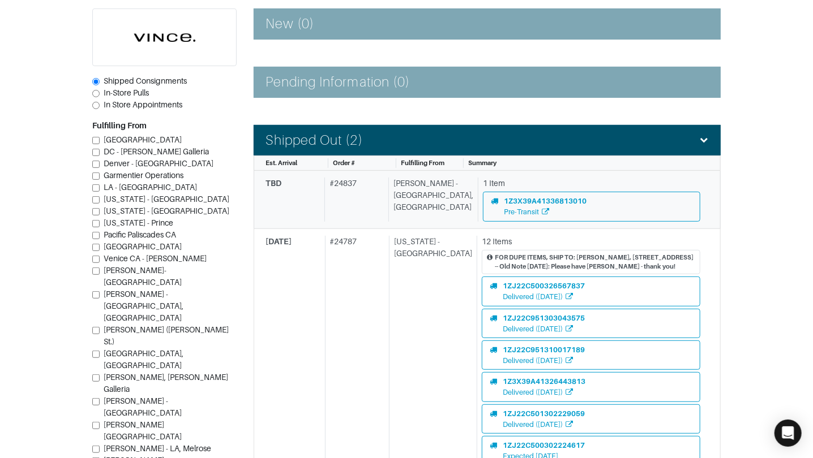
scroll to position [522, 0]
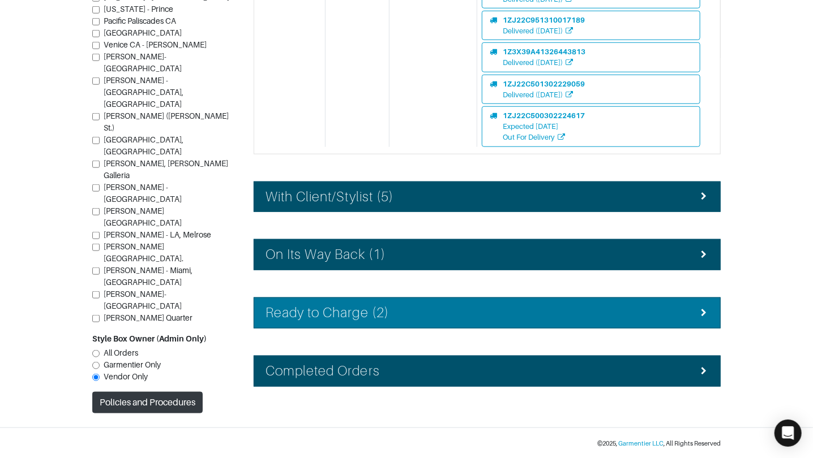
click at [346, 308] on h4 "Ready to Charge (2)" at bounding box center [326, 313] width 123 height 16
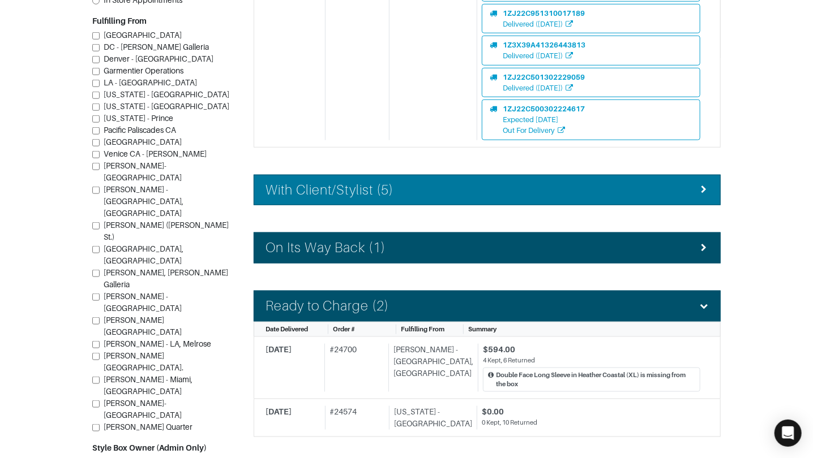
click at [351, 199] on h4 "With Client/Stylist (5)" at bounding box center [329, 190] width 128 height 16
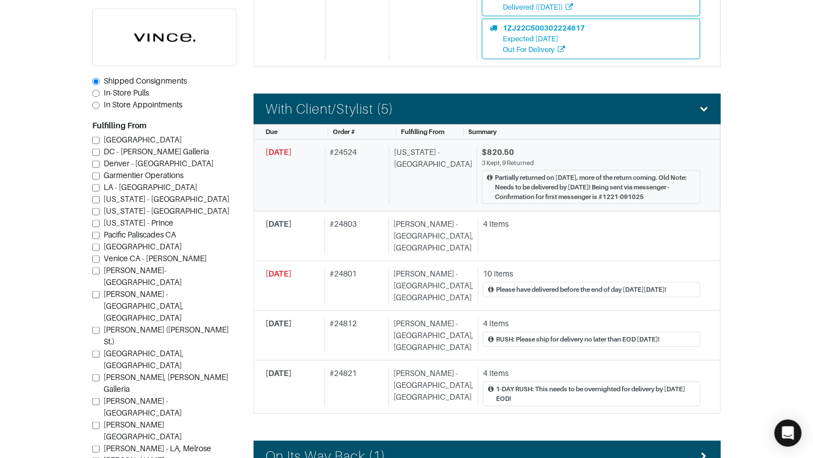
scroll to position [603, 0]
click at [153, 108] on span "In Store Appointments" at bounding box center [143, 104] width 79 height 9
click at [100, 108] on input "In Store Appointments" at bounding box center [95, 105] width 7 height 7
radio input "true"
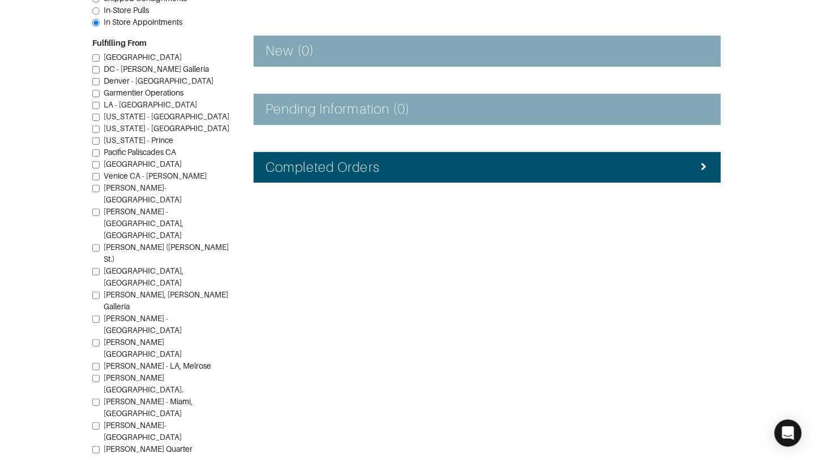
click at [120, 12] on span "In-Store Pulls" at bounding box center [126, 10] width 45 height 9
click at [100, 12] on input "In-Store Pulls" at bounding box center [95, 10] width 7 height 7
radio input "true"
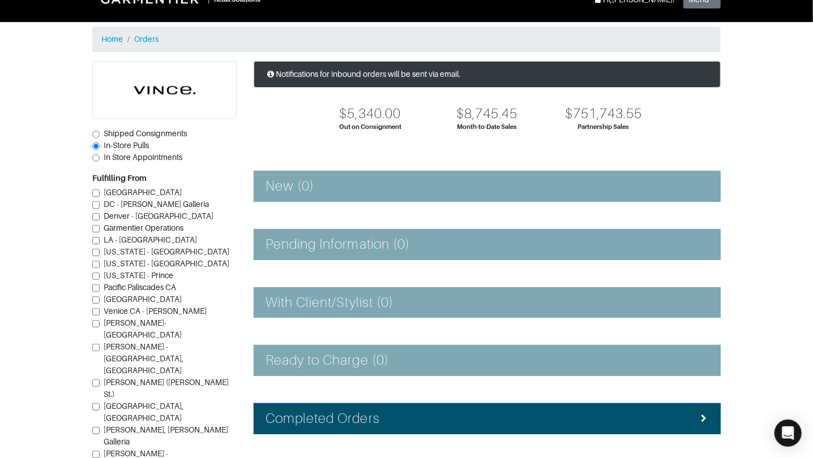
scroll to position [19, 0]
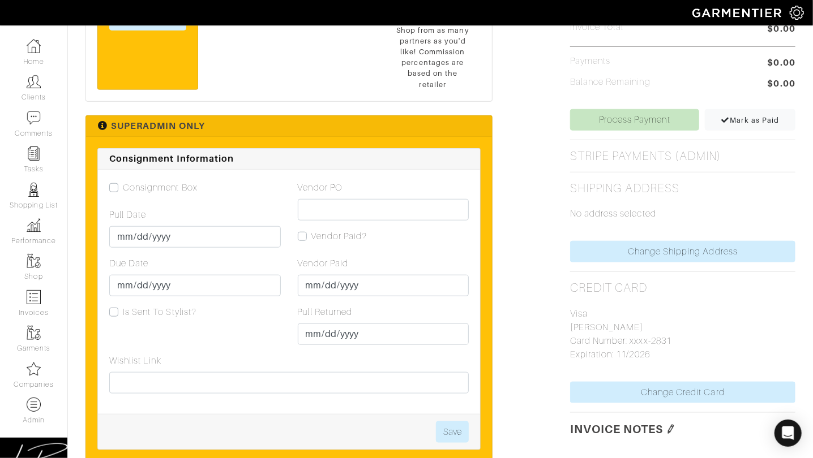
scroll to position [435, 0]
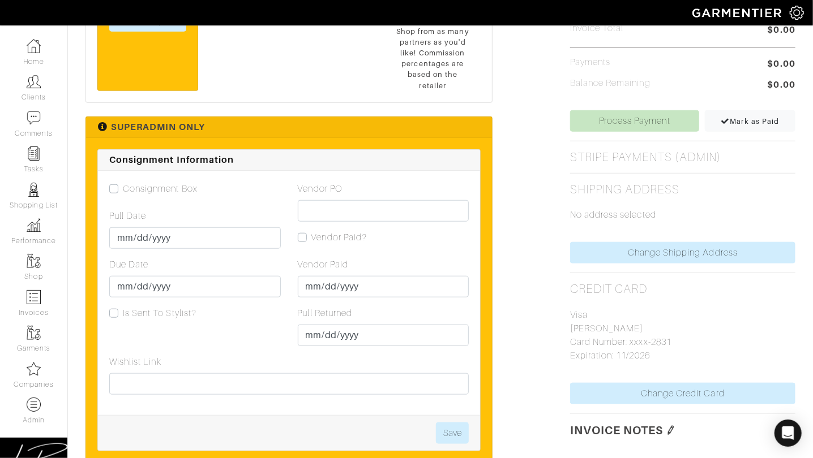
click at [123, 182] on label "Consignment Box" at bounding box center [160, 189] width 75 height 14
click at [113, 182] on input "Consignment Box" at bounding box center [113, 187] width 9 height 11
checkbox input "true"
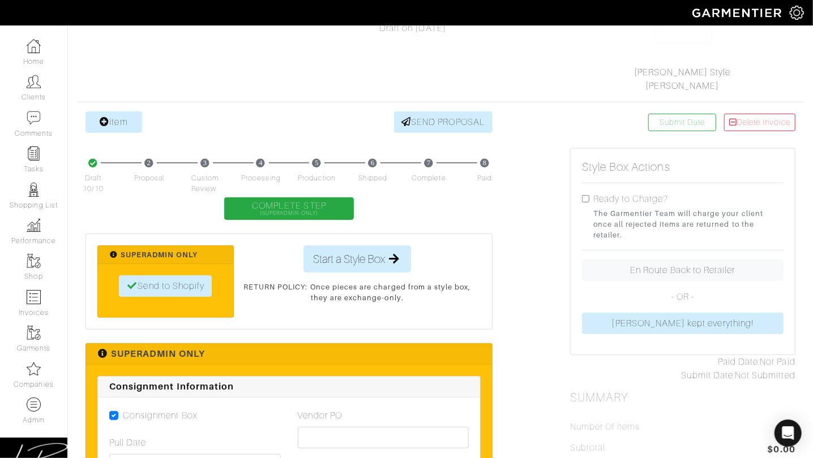
scroll to position [181, 0]
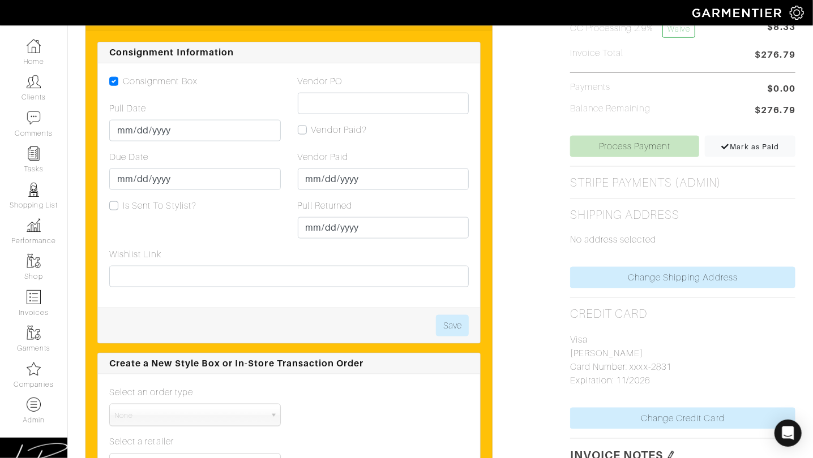
scroll to position [698, 0]
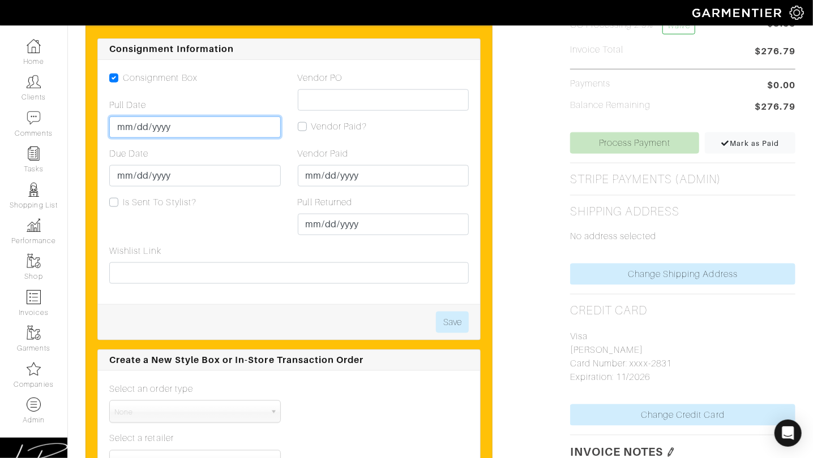
click at [119, 134] on input "Pull Date" at bounding box center [194, 128] width 171 height 22
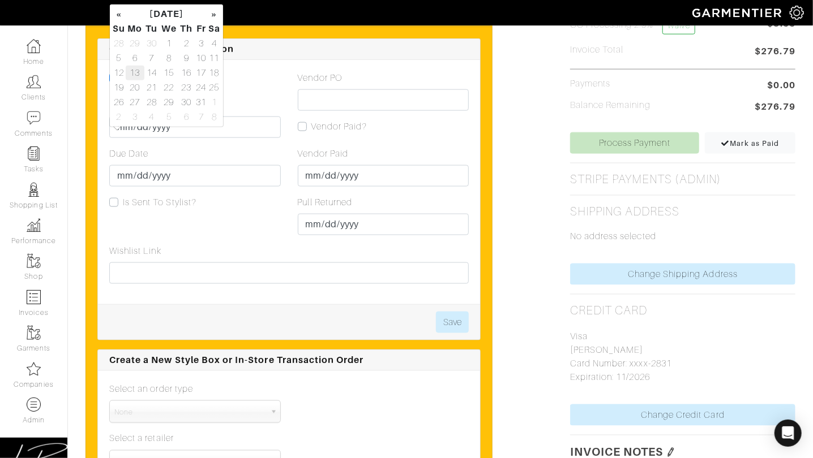
click at [135, 72] on td "13" at bounding box center [135, 73] width 19 height 15
type input "[DATE]"
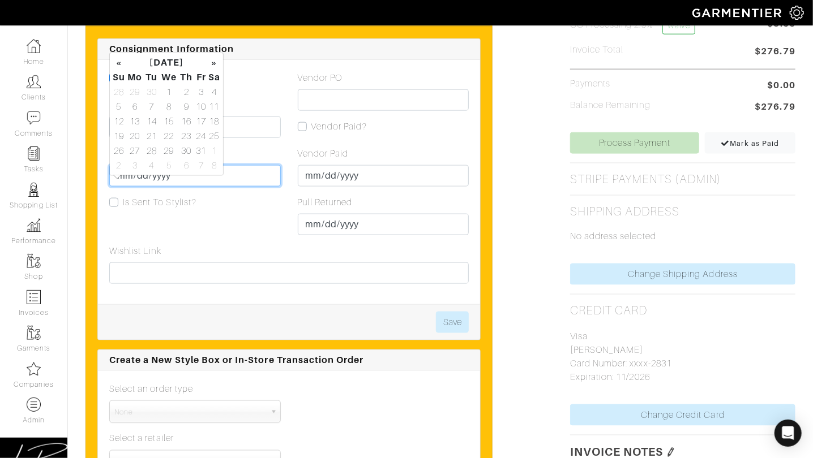
click at [119, 187] on input "Due Date" at bounding box center [194, 176] width 171 height 22
click at [174, 123] on td "15" at bounding box center [169, 121] width 19 height 15
type input "2025-10-15"
click at [455, 332] on button "Save" at bounding box center [452, 323] width 33 height 22
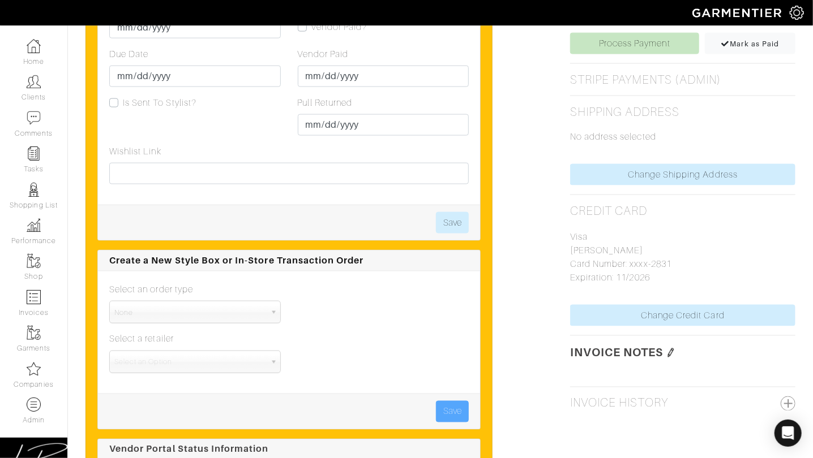
scroll to position [663, 0]
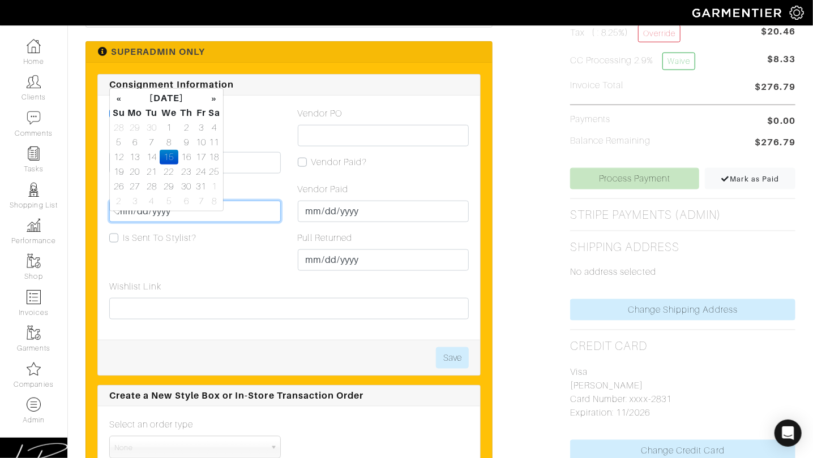
click at [135, 220] on input "2025-10-15" at bounding box center [194, 212] width 171 height 22
click at [187, 158] on td "16" at bounding box center [186, 157] width 16 height 15
type input "[DATE]"
click at [453, 368] on button "Save" at bounding box center [452, 358] width 33 height 22
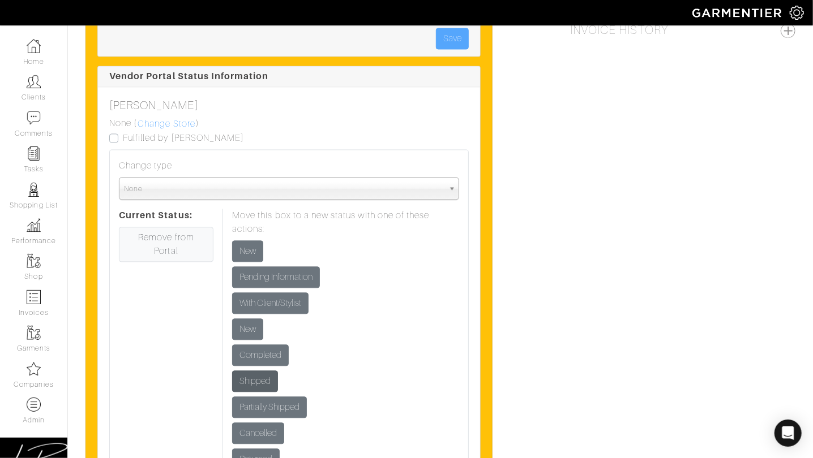
scroll to position [1137, 0]
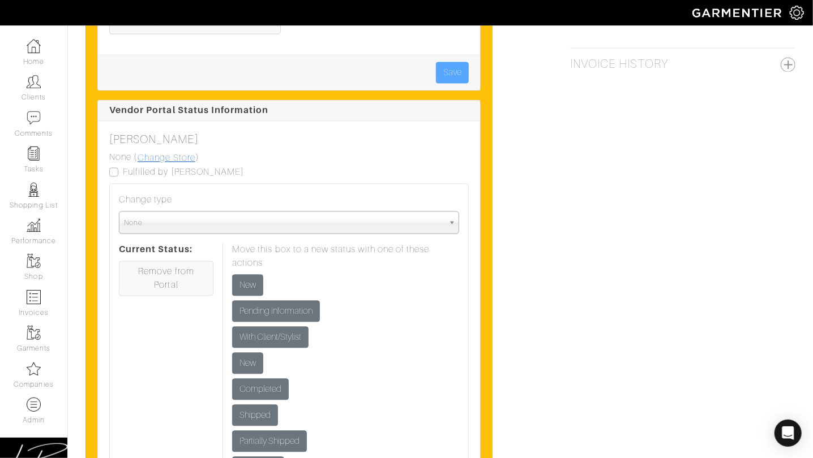
click at [162, 165] on link "Change Store" at bounding box center [166, 158] width 59 height 15
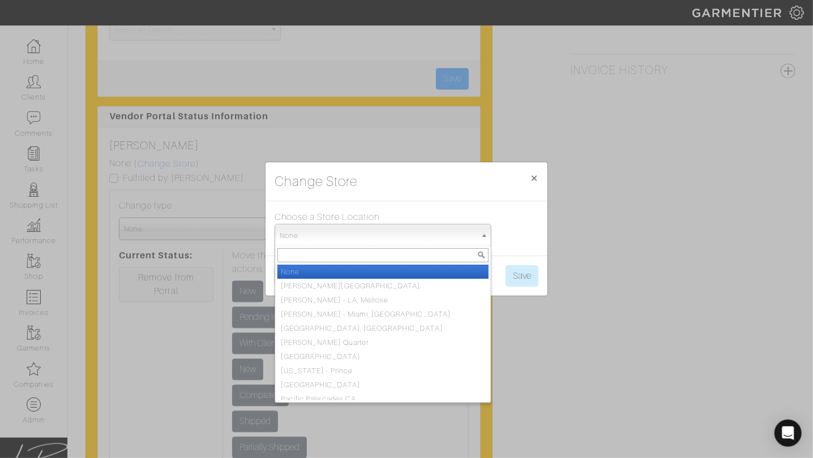
click at [335, 233] on span "None" at bounding box center [378, 236] width 196 height 23
type input "dal"
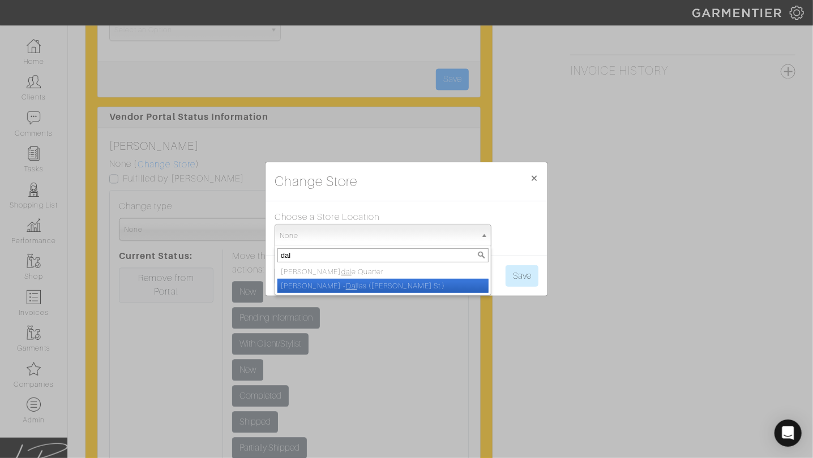
select select "8"
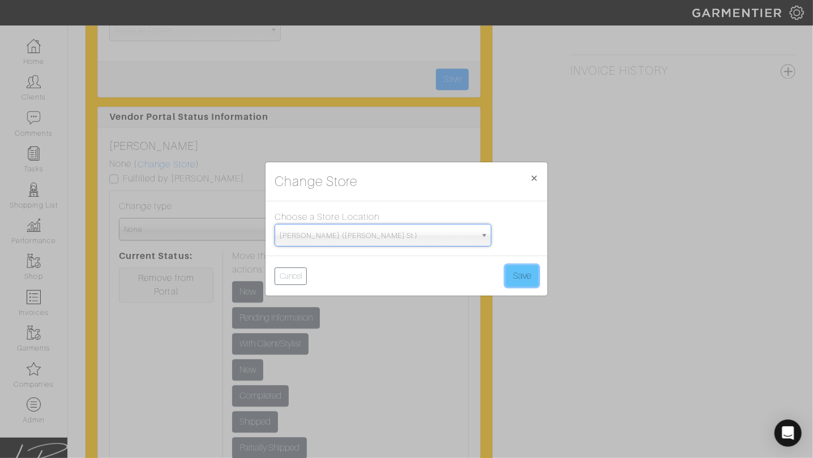
click at [517, 282] on button "Save" at bounding box center [521, 276] width 33 height 22
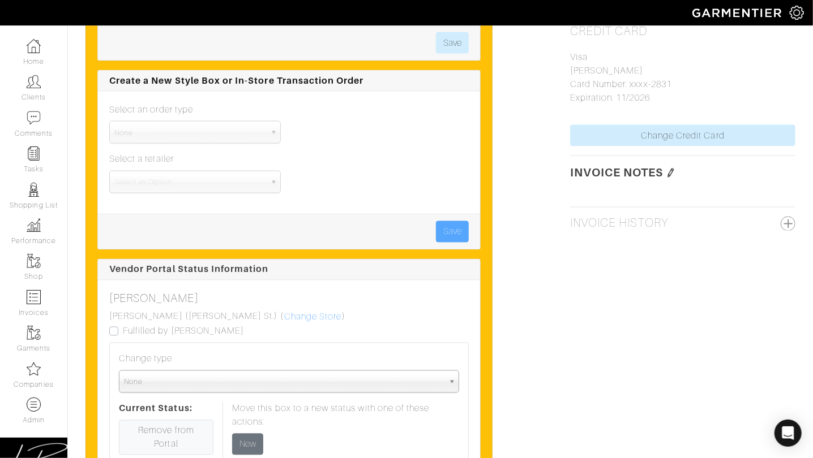
scroll to position [1018, 0]
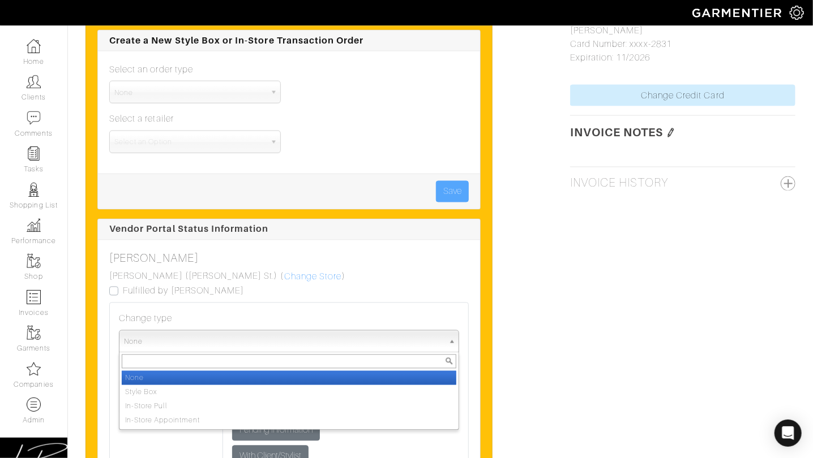
click at [276, 354] on span "None" at bounding box center [284, 342] width 320 height 23
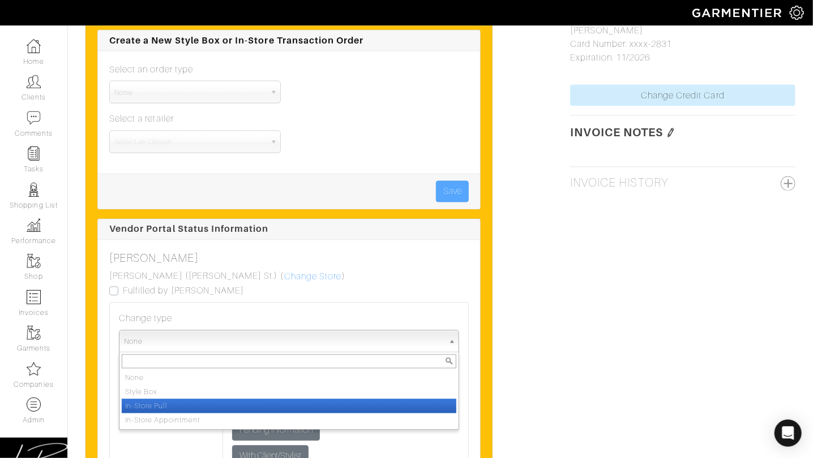
click at [267, 414] on li "In-Store Pull" at bounding box center [289, 406] width 334 height 14
select select "in_store_pull"
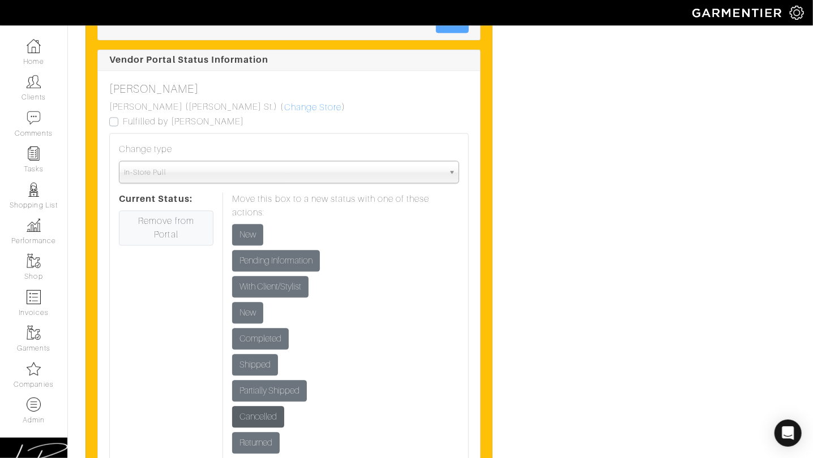
scroll to position [1190, 0]
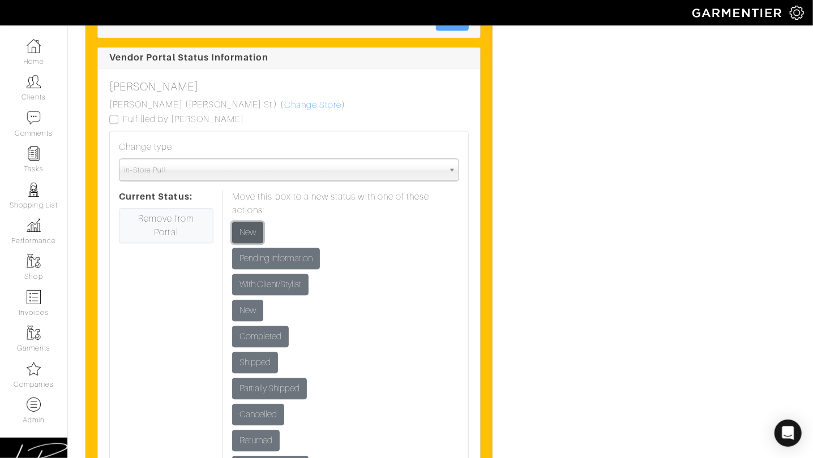
click at [256, 243] on input "New" at bounding box center [247, 233] width 31 height 22
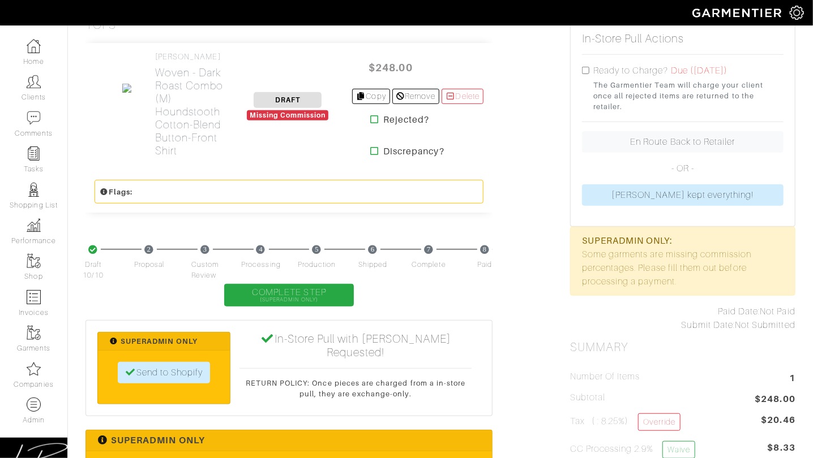
scroll to position [277, 0]
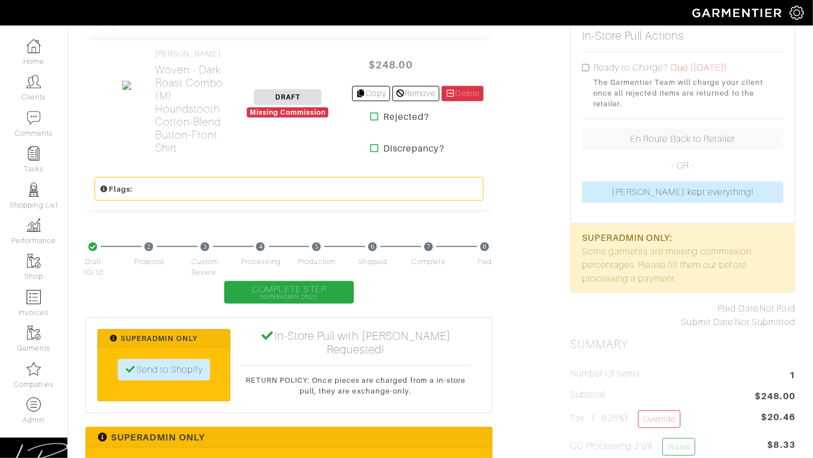
click at [449, 113] on div "$248.00 Copy Remove [GEOGRAPHIC_DATA] Rejected? Discrepancy?" at bounding box center [417, 104] width 131 height 103
click at [448, 101] on link "Delete" at bounding box center [462, 93] width 42 height 15
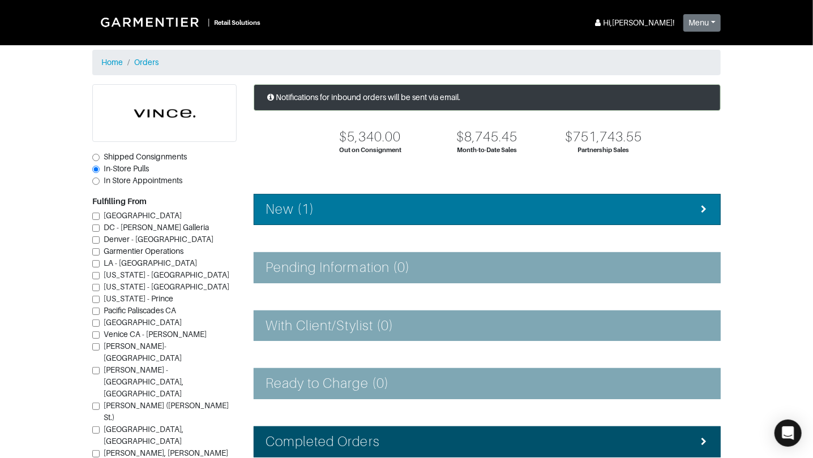
click at [304, 210] on h4 "New (1)" at bounding box center [289, 209] width 49 height 16
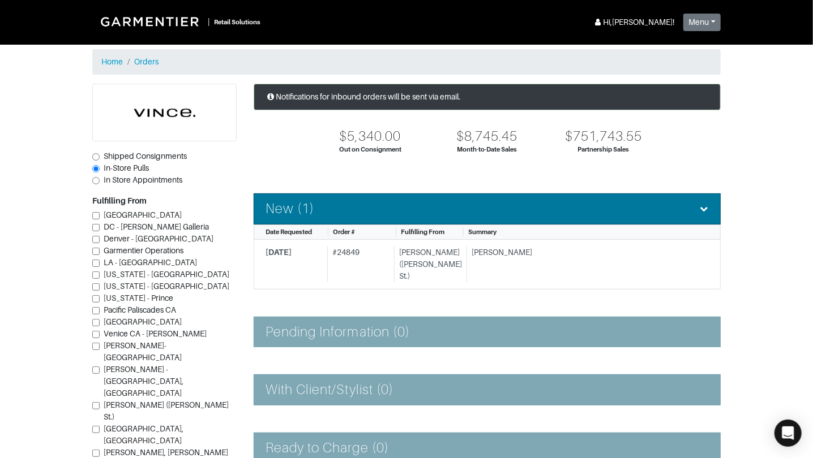
scroll to position [158, 0]
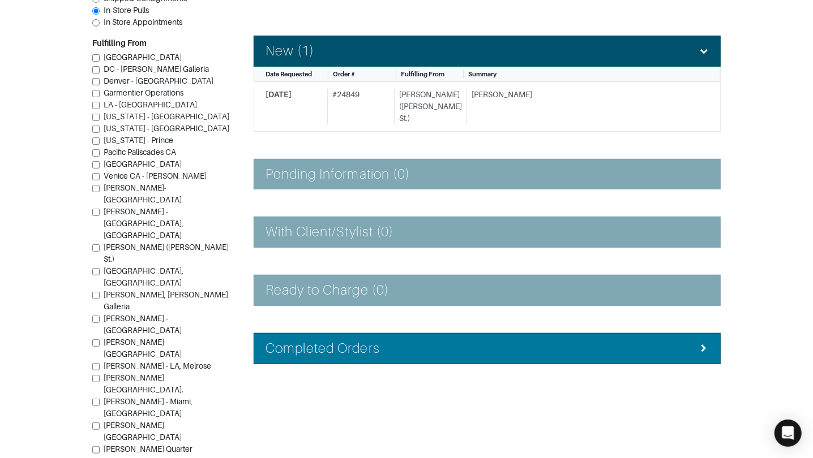
click at [359, 341] on h4 "Completed Orders" at bounding box center [322, 349] width 114 height 16
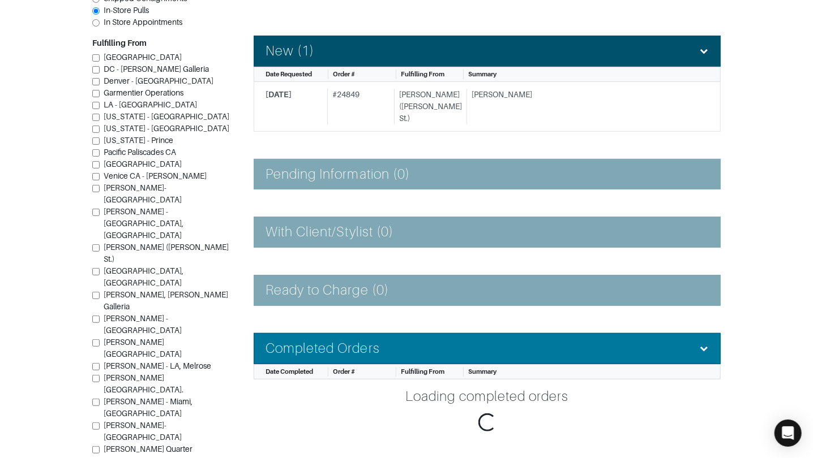
click at [361, 341] on h4 "Completed Orders" at bounding box center [322, 349] width 114 height 16
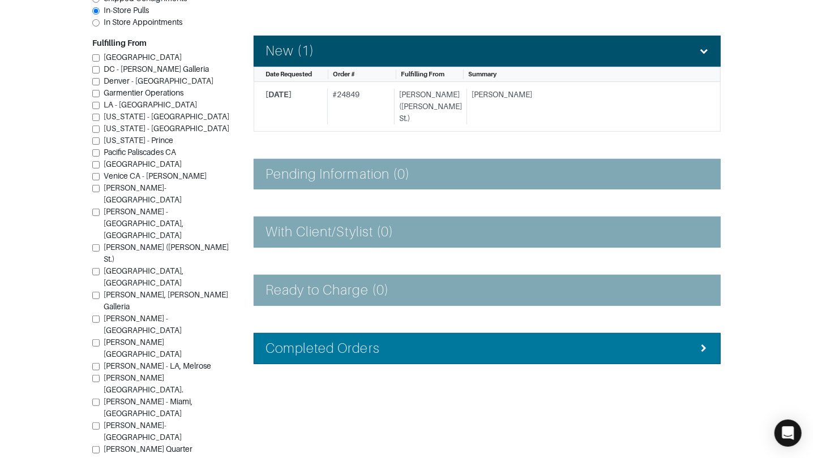
scroll to position [0, 0]
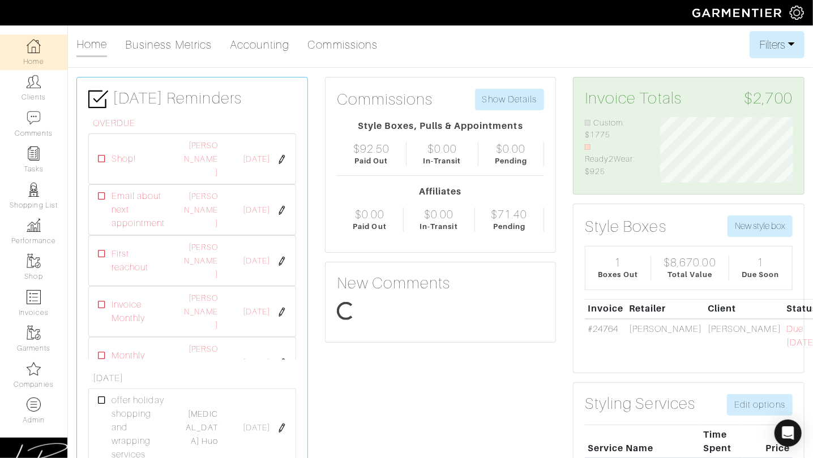
scroll to position [66, 149]
click at [38, 91] on link "Clients" at bounding box center [33, 88] width 67 height 36
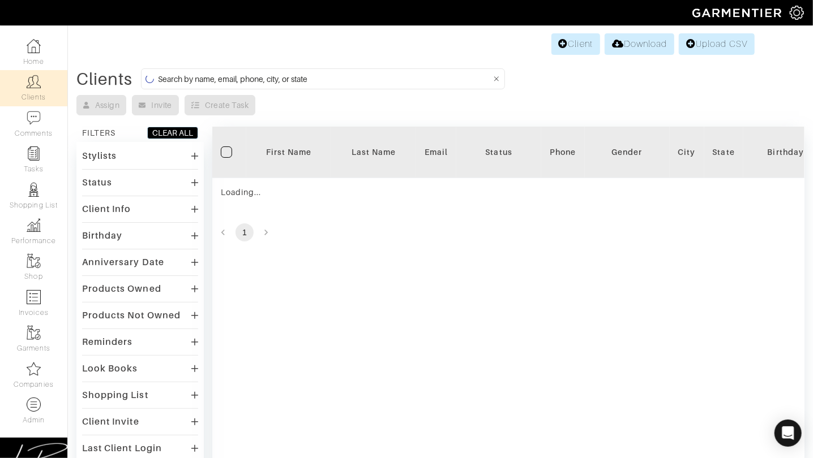
click at [207, 82] on input at bounding box center [324, 79] width 333 height 14
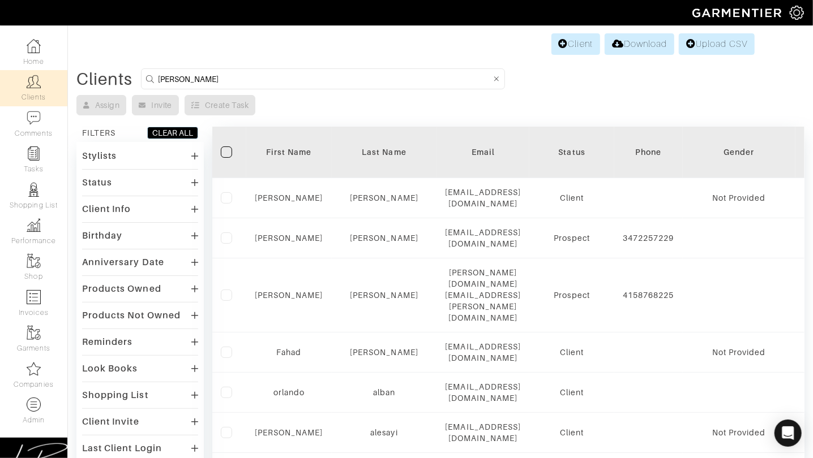
type input "david rosenberg"
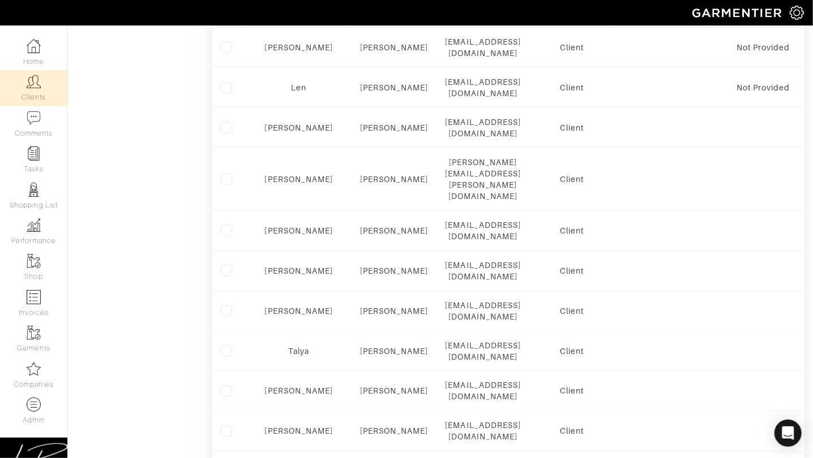
scroll to position [784, 0]
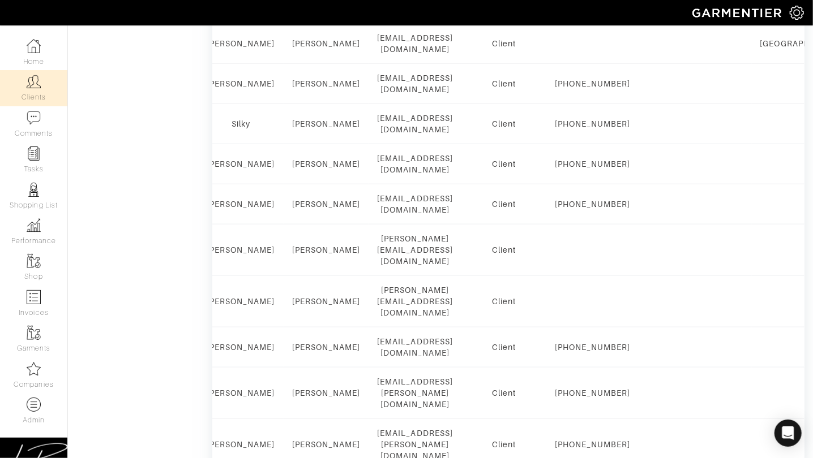
scroll to position [0, 0]
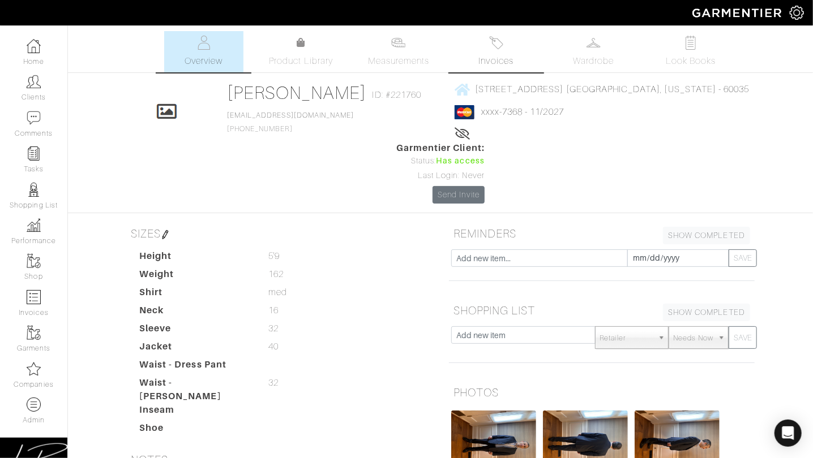
click at [489, 47] on img at bounding box center [496, 43] width 14 height 14
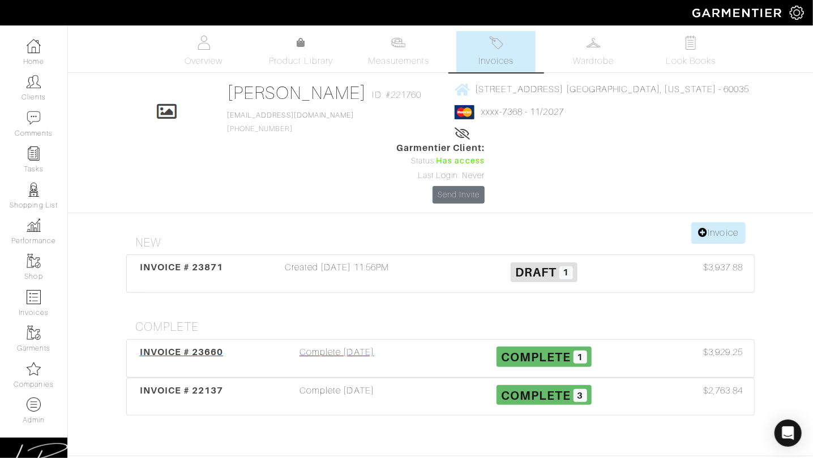
click at [323, 346] on div "Complete 07/11/25" at bounding box center [336, 359] width 207 height 26
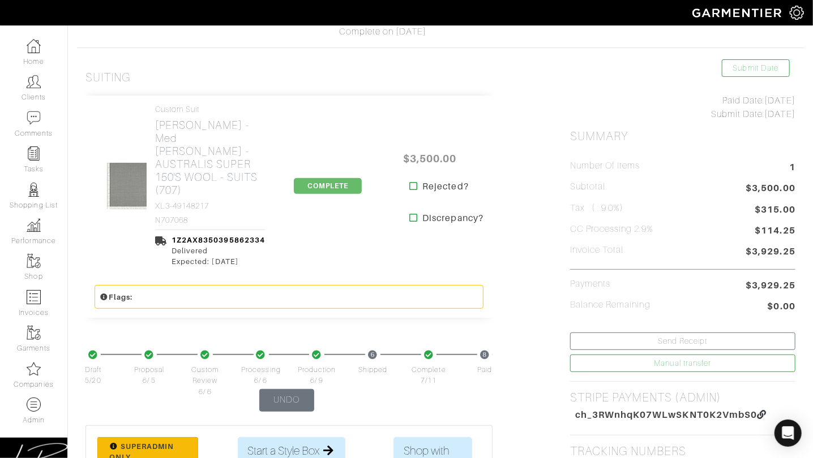
scroll to position [149, 0]
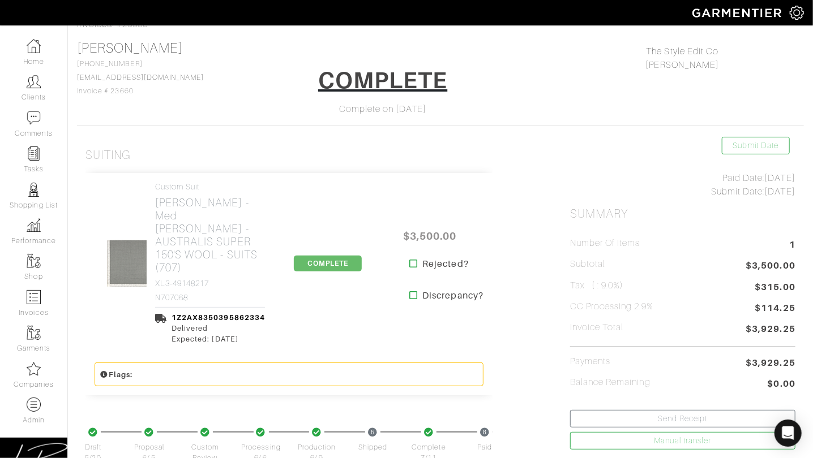
scroll to position [0, 0]
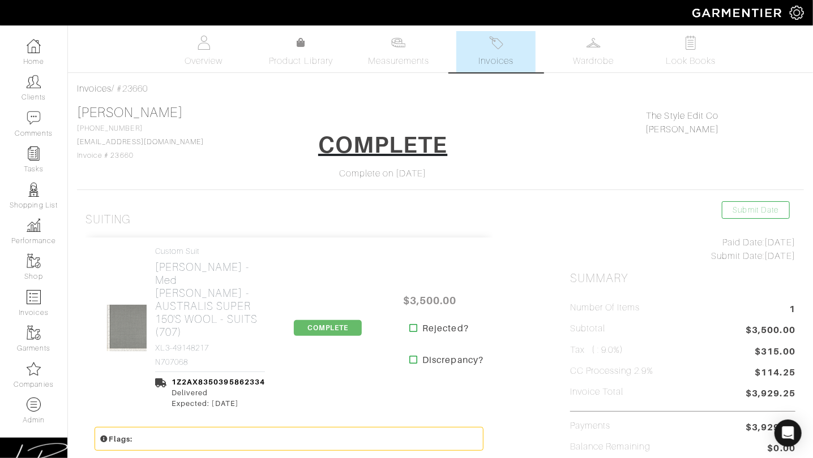
click at [505, 62] on span "Invoices" at bounding box center [496, 61] width 35 height 14
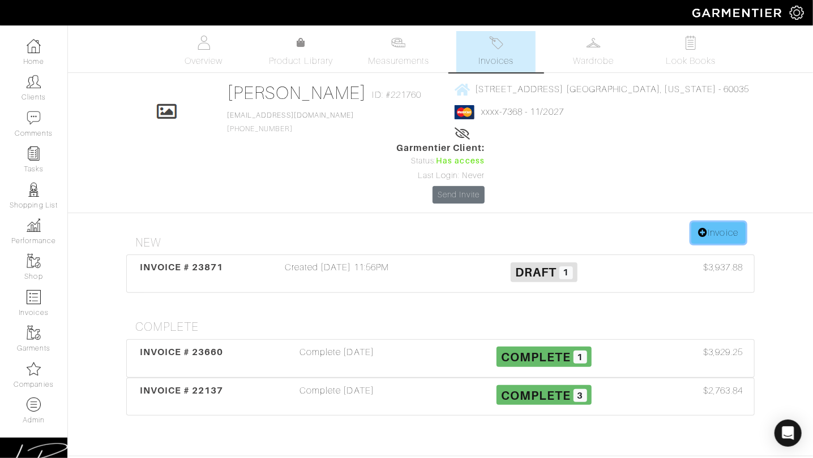
click at [706, 222] on link "Invoice" at bounding box center [718, 233] width 54 height 22
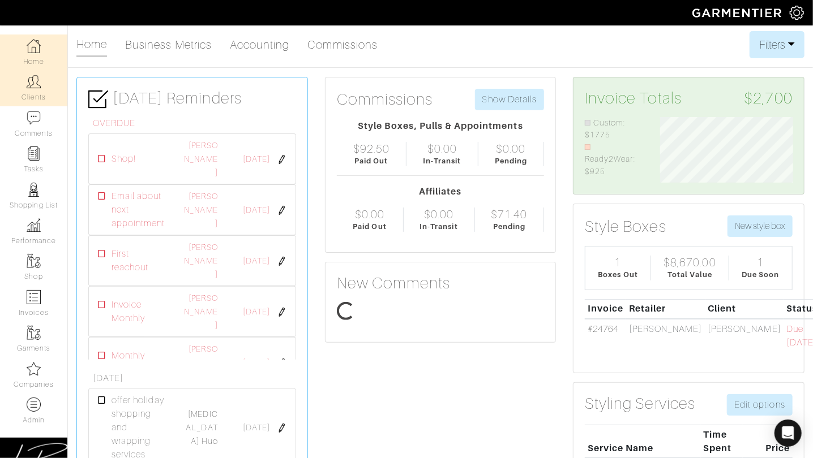
scroll to position [66, 149]
click at [28, 99] on link "Clients" at bounding box center [33, 88] width 67 height 36
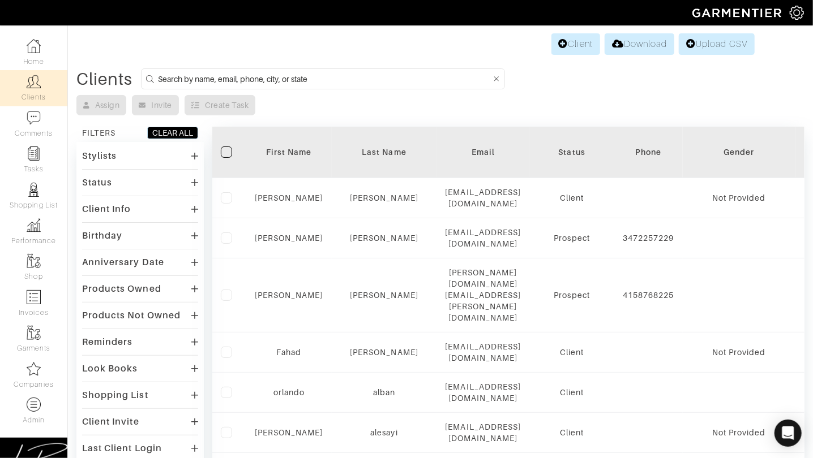
click at [195, 77] on input at bounding box center [324, 79] width 333 height 14
type input "matt fuller"
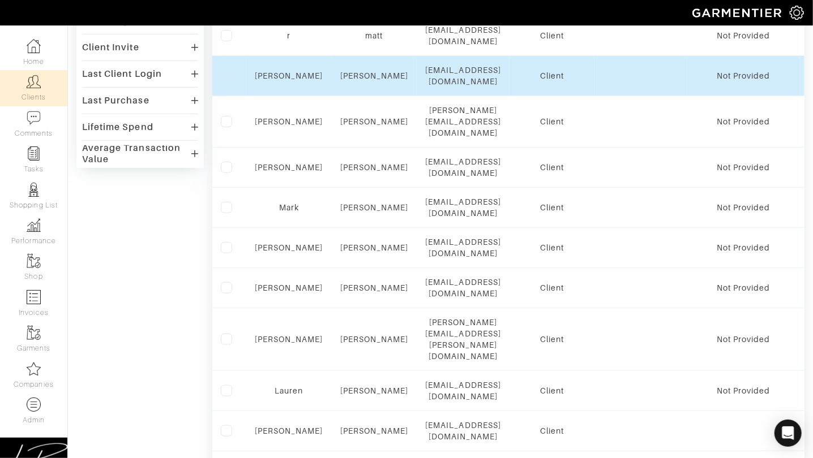
scroll to position [699, 0]
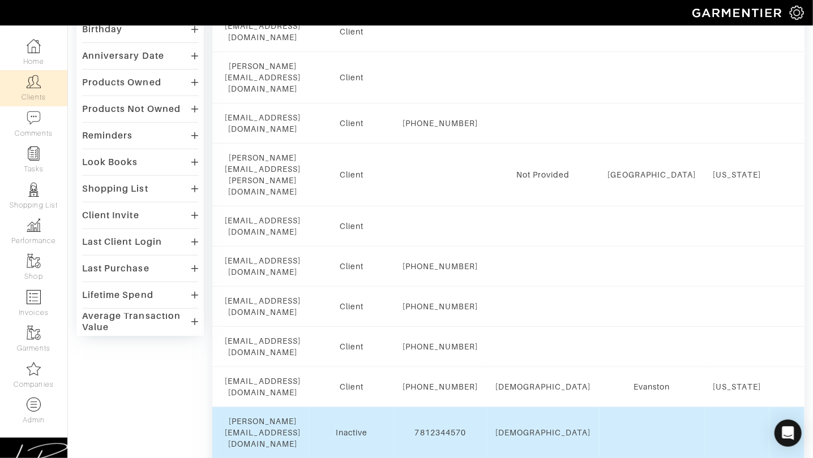
scroll to position [0, 0]
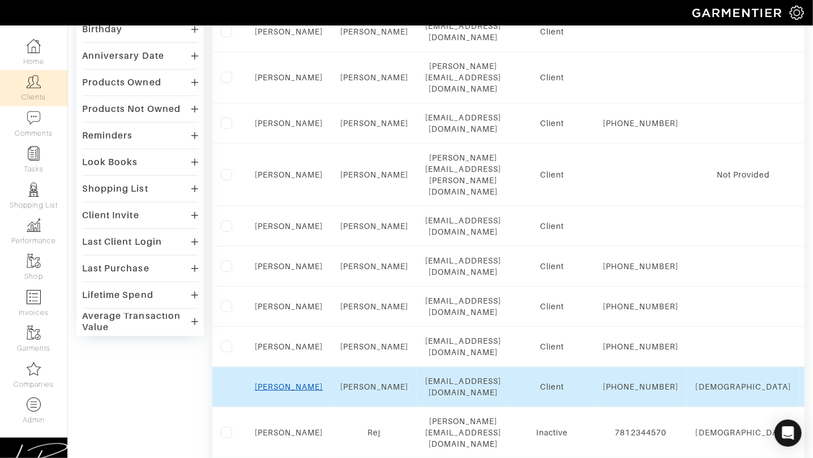
click at [282, 383] on link "Matt" at bounding box center [289, 387] width 68 height 9
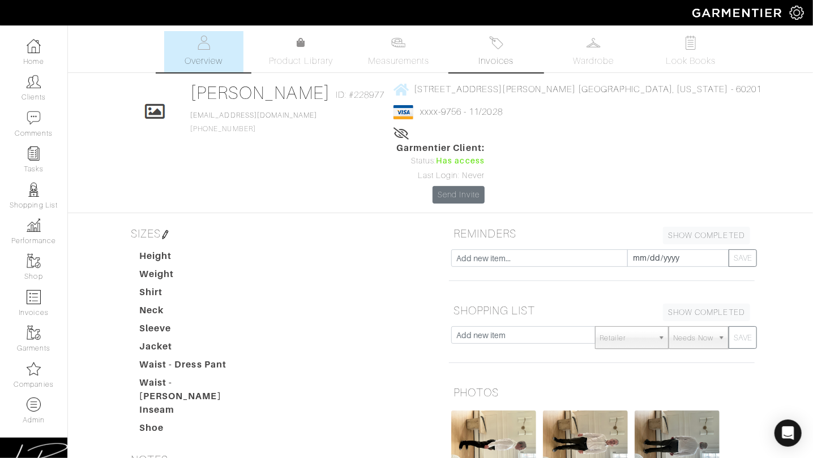
click at [482, 40] on link "Invoices" at bounding box center [495, 51] width 79 height 41
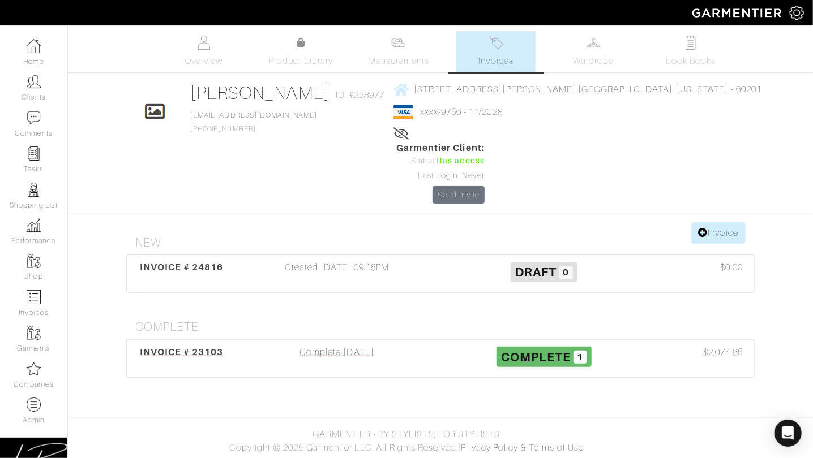
click at [263, 346] on div "Complete 05/07/25" at bounding box center [336, 359] width 207 height 26
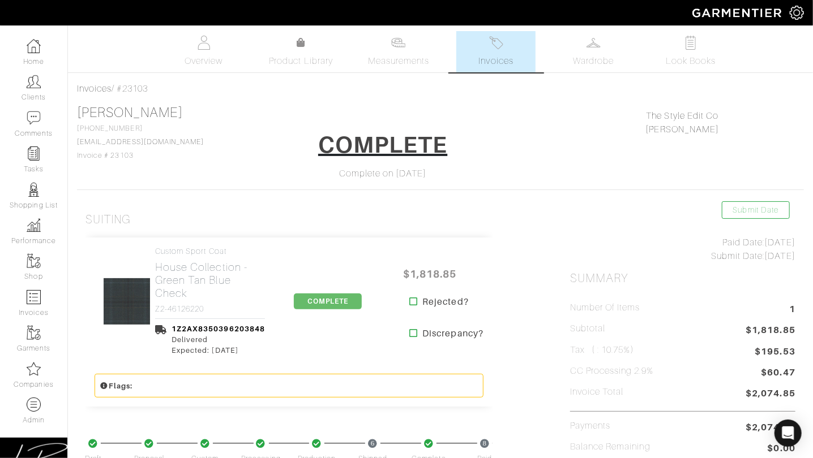
click at [224, 287] on h2 "House Collection - Green Tan Blue Check" at bounding box center [210, 280] width 110 height 39
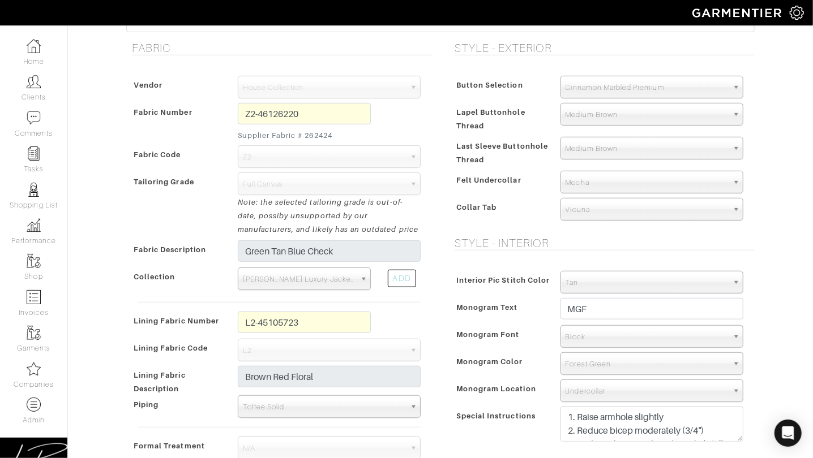
scroll to position [346, 0]
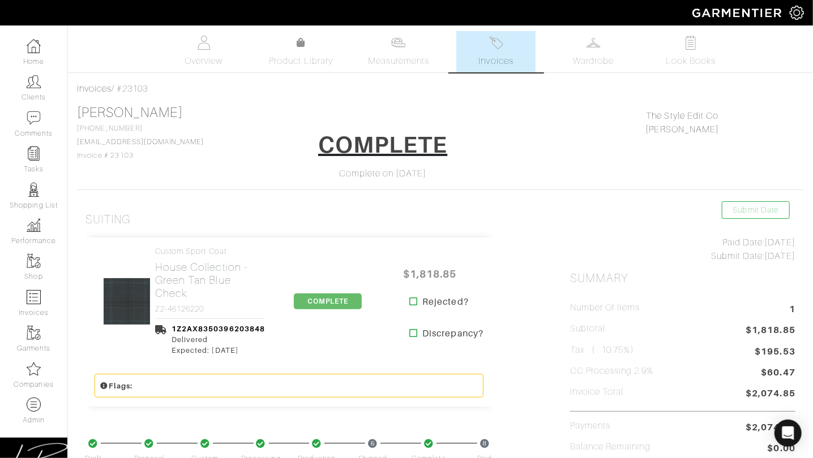
click at [488, 55] on span "Invoices" at bounding box center [496, 61] width 35 height 14
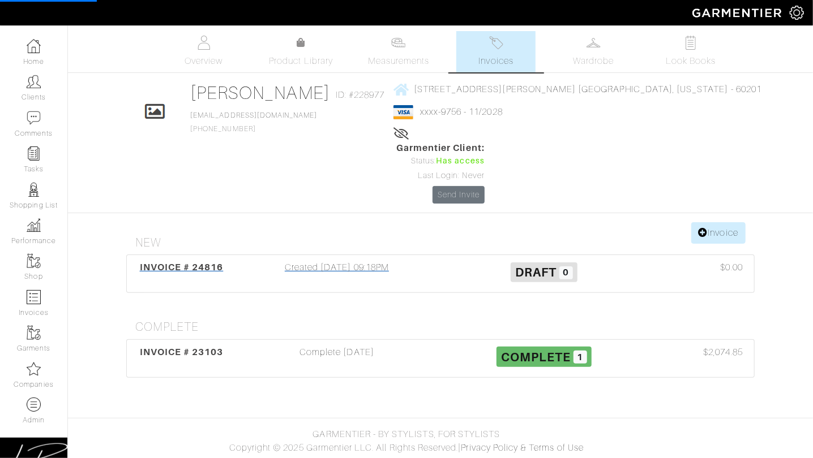
click at [423, 261] on div "Created 10/07/25 09:18PM" at bounding box center [336, 274] width 207 height 26
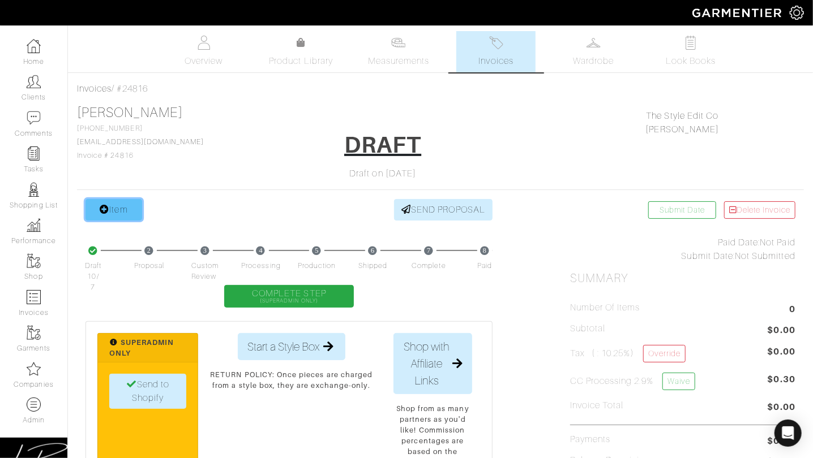
click at [127, 210] on link "Item" at bounding box center [113, 210] width 57 height 22
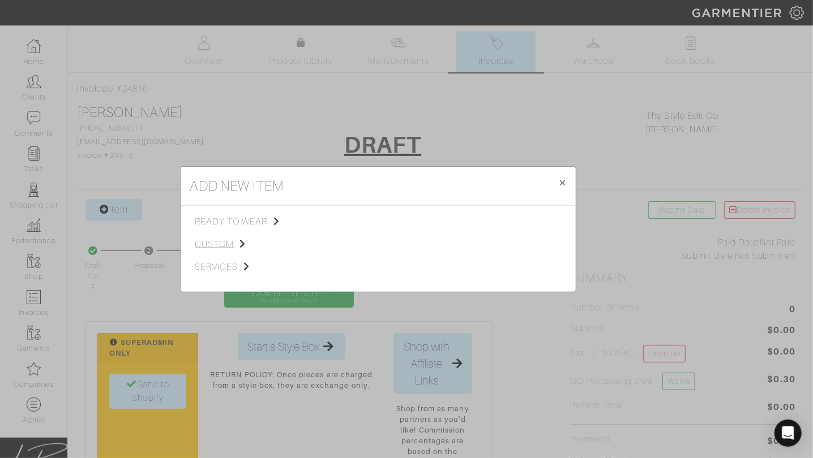
click at [233, 242] on span "custom" at bounding box center [252, 245] width 114 height 14
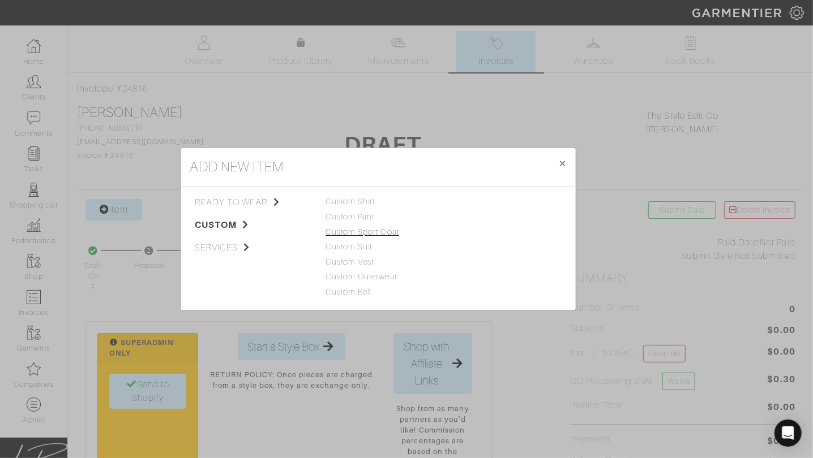
click at [352, 229] on link "Custom Sport Coat" at bounding box center [362, 231] width 74 height 9
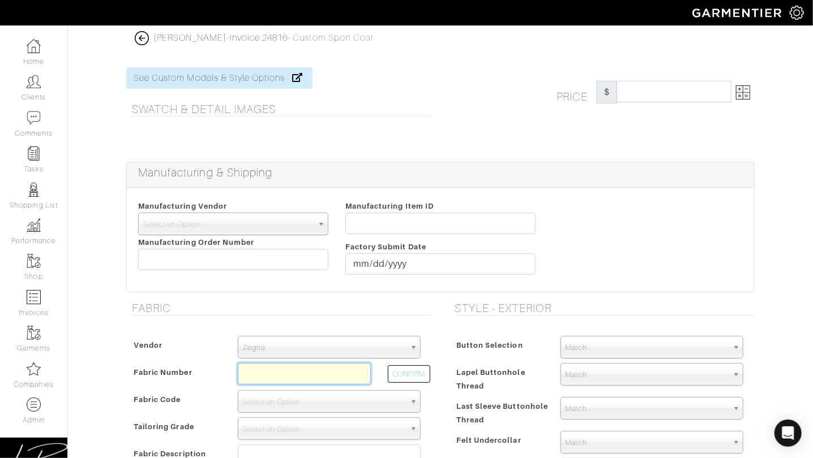
click at [317, 373] on input "text" at bounding box center [304, 374] width 133 height 22
type input "n721047"
click at [423, 370] on button "CONFIRM" at bounding box center [409, 375] width 42 height 18
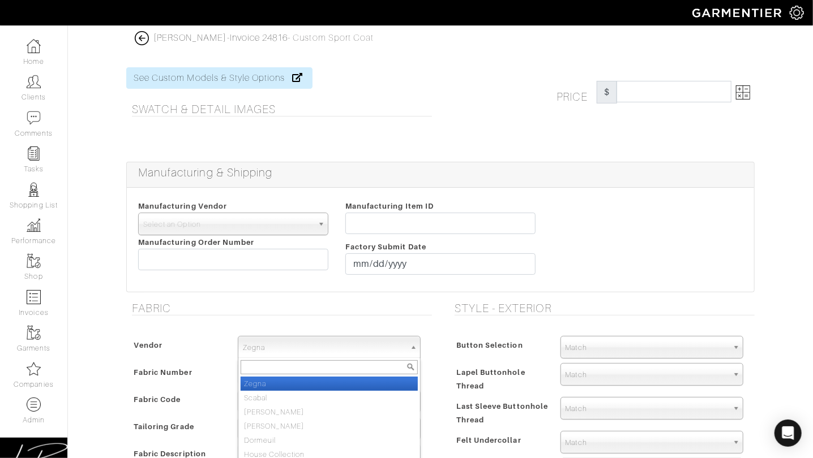
click at [356, 348] on span "Zegna" at bounding box center [324, 348] width 162 height 23
type input "lor"
type input "XL4-51173405"
select select "1098"
type input "DARK BLUE MICRO EFFECTS - 721 AUSTRALIS JACKETS"
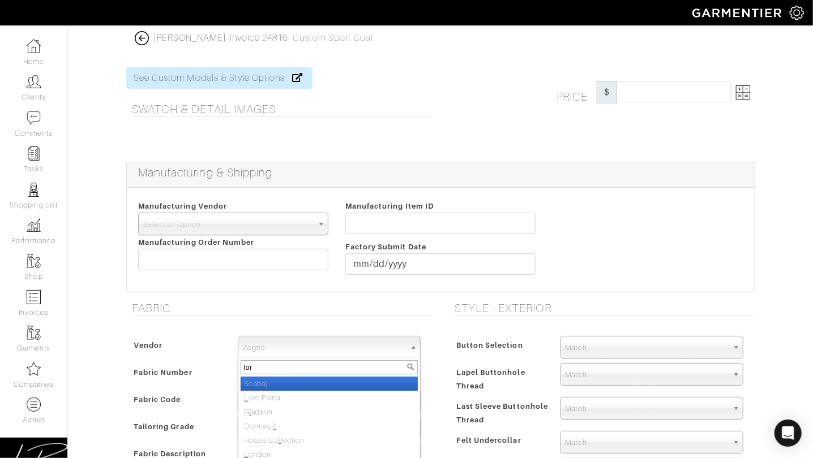
select select
type input "loro"
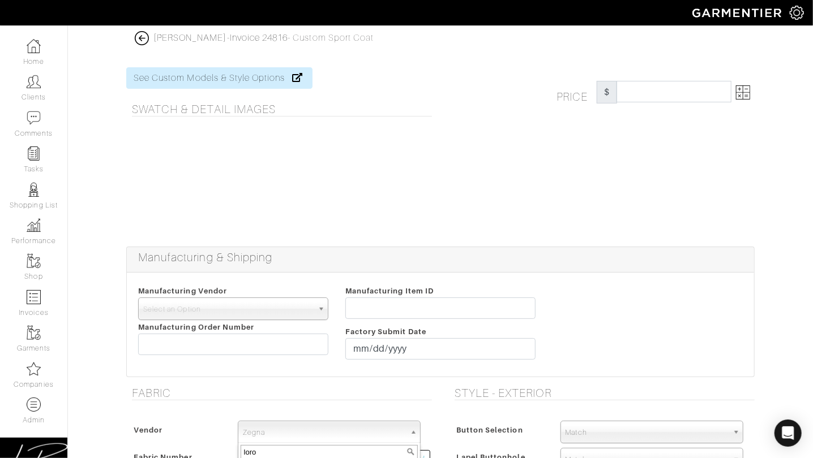
type input "3034.62"
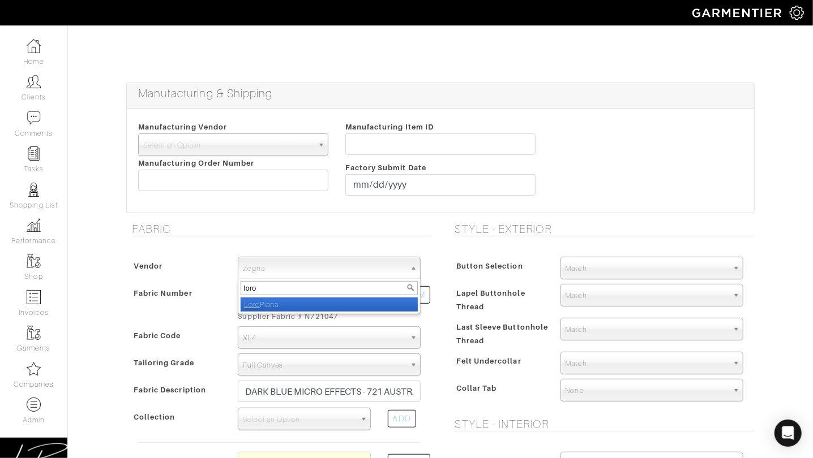
scroll to position [171, 0]
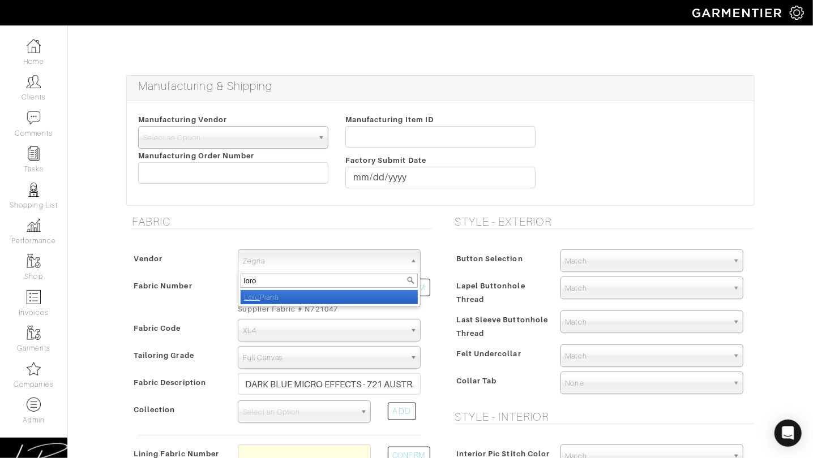
type input "loro"
click at [319, 293] on li "Loro Piana" at bounding box center [328, 297] width 177 height 14
select select "76"
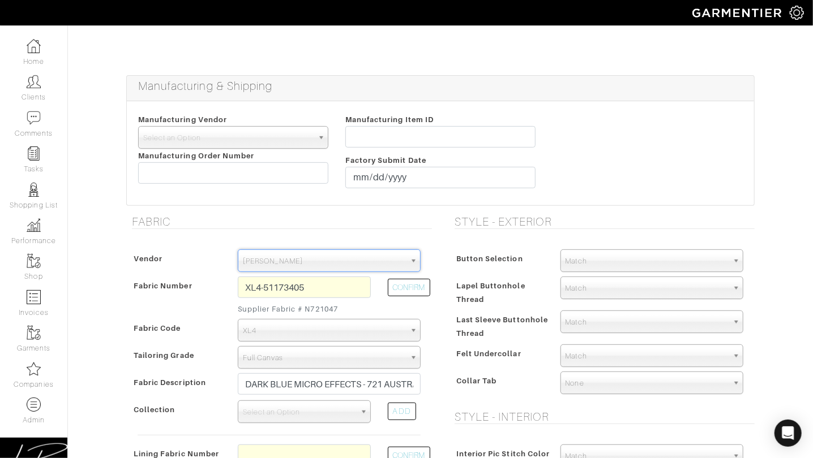
click at [483, 266] on div "Button Selection" at bounding box center [502, 262] width 100 height 20
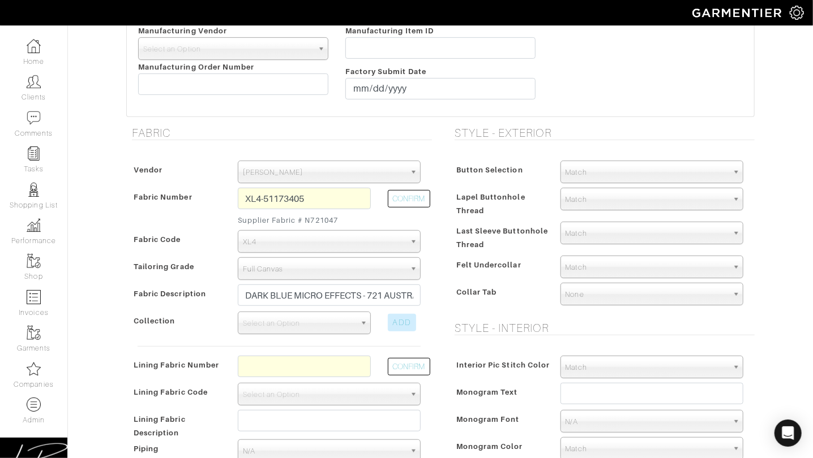
scroll to position [262, 0]
click at [278, 318] on span "Select an Option" at bounding box center [299, 322] width 113 height 23
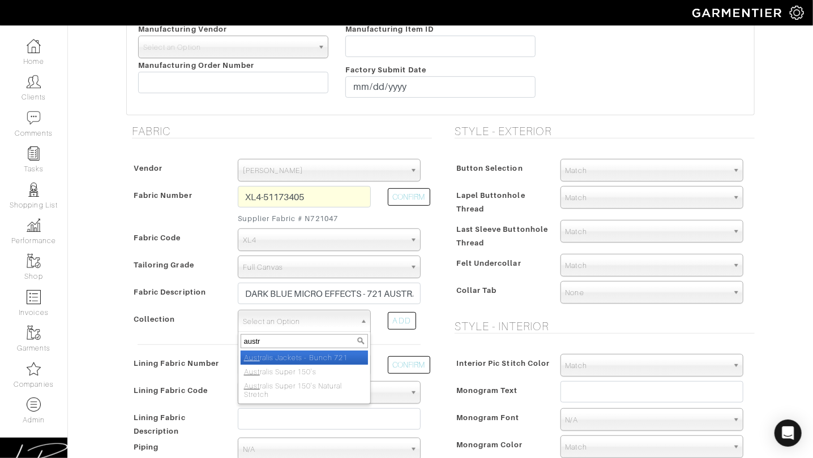
type input "austra"
select select "827"
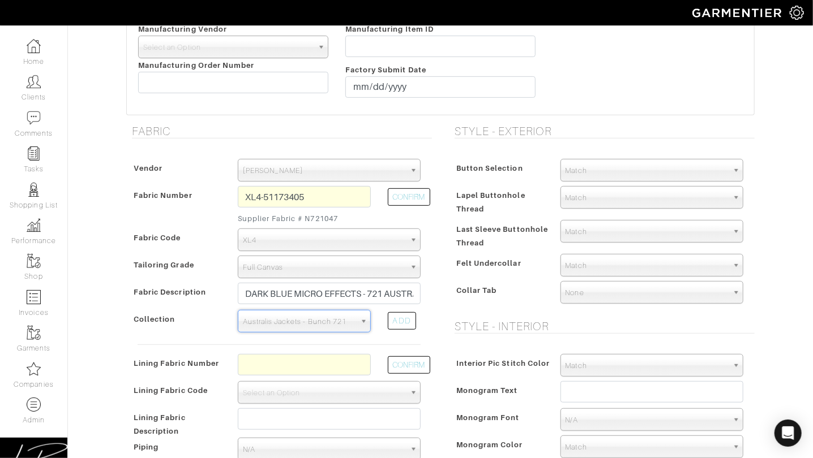
drag, startPoint x: 484, startPoint y: 192, endPoint x: 492, endPoint y: 226, distance: 34.9
click at [484, 192] on span "Lapel Buttonhole Thread" at bounding box center [490, 202] width 69 height 30
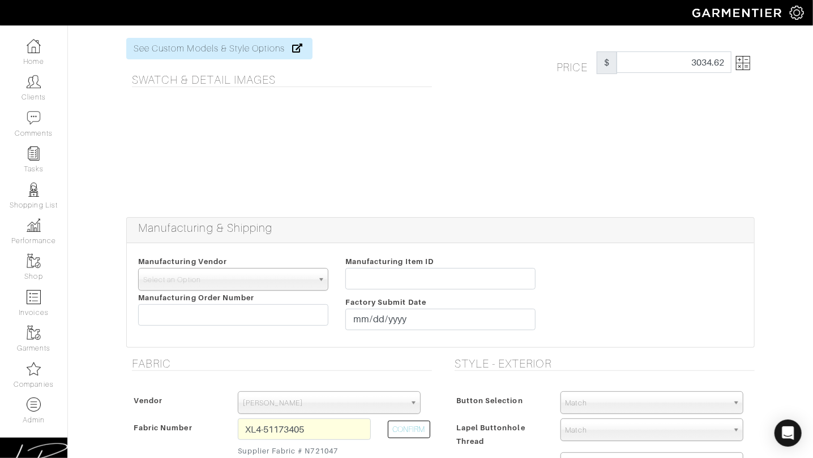
scroll to position [0, 0]
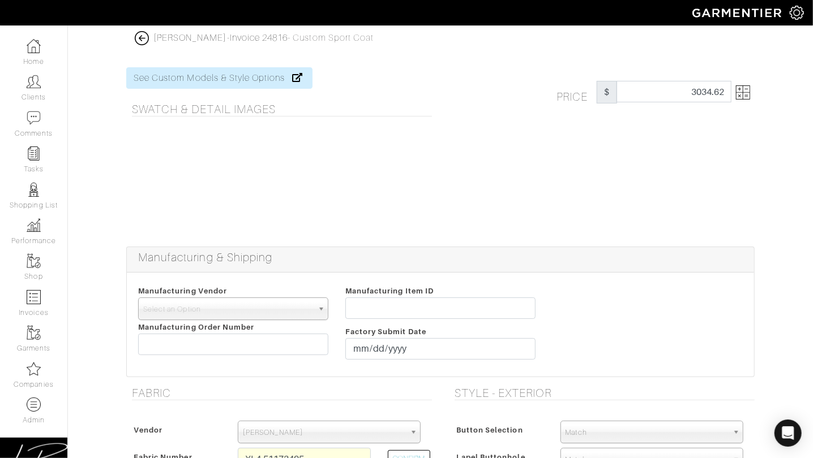
click at [745, 91] on img at bounding box center [743, 92] width 14 height 14
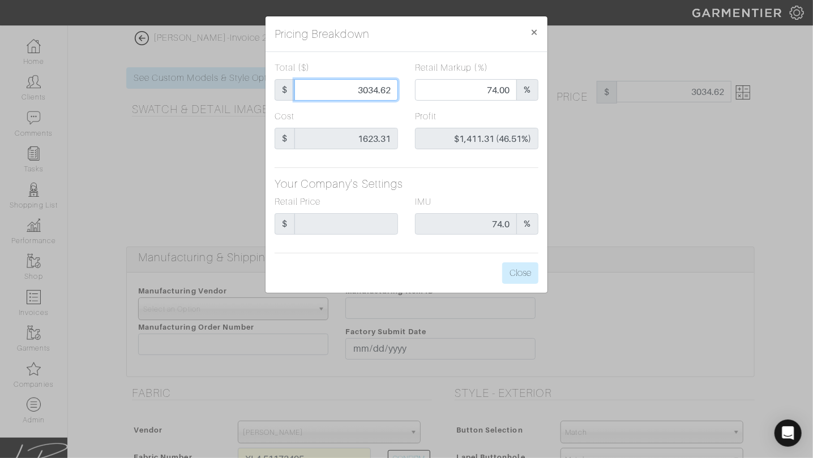
drag, startPoint x: 358, startPoint y: 94, endPoint x: 403, endPoint y: 92, distance: 44.8
click at [401, 92] on div "Total ($) $ 3034.62" at bounding box center [336, 85] width 140 height 49
type input "2"
type input "0.00"
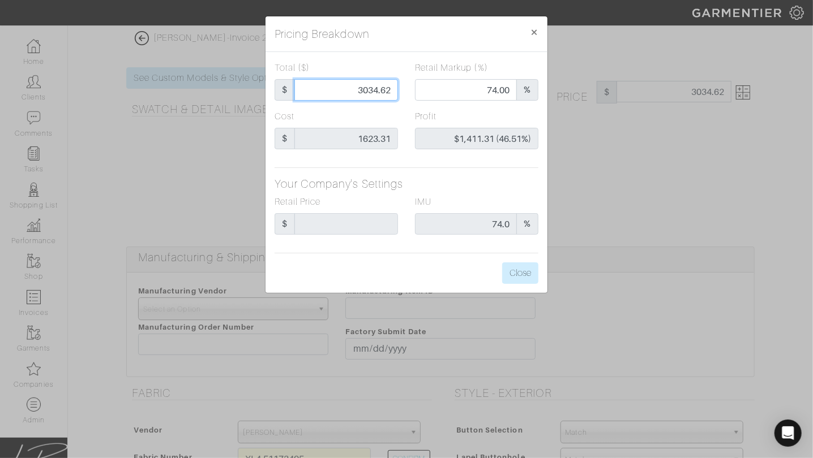
type input "-$1,621.31 (-81065.50%)"
type input "27"
type input "-$1,596.31 (-5912.26%)"
type input "270"
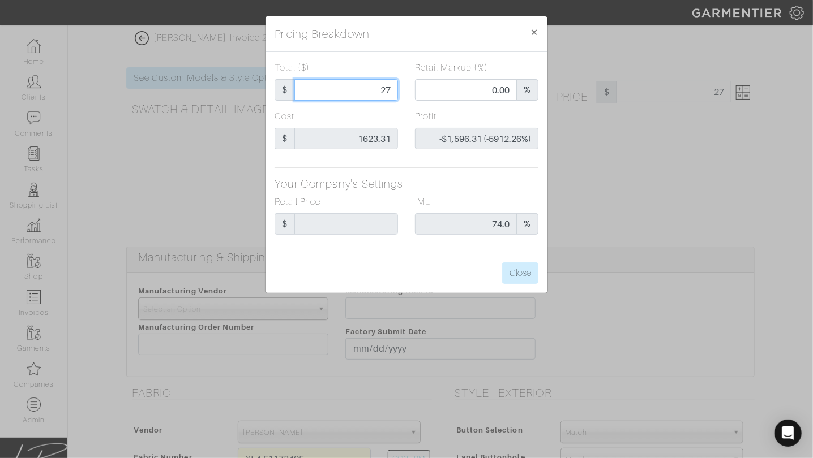
type input "270"
type input "-$1,353.31 (-501.23%)"
type input "2700"
type input "70.78"
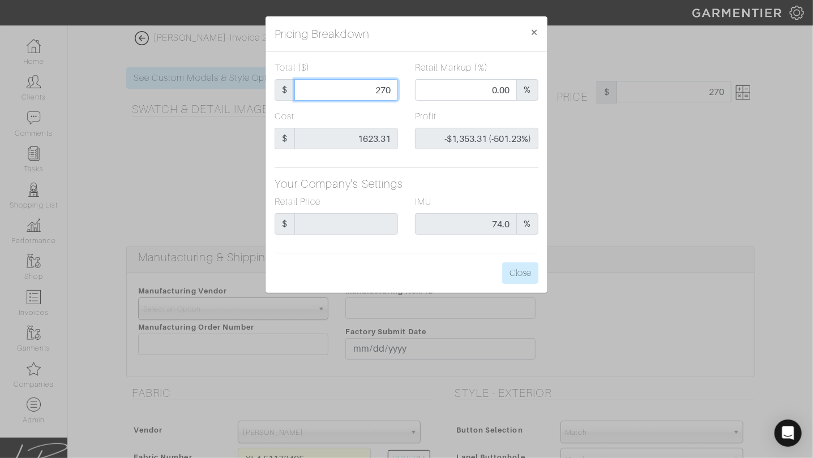
type input "$1,076.69 (39.88%)"
type input "2700"
type input "2700.00"
drag, startPoint x: 401, startPoint y: 55, endPoint x: 403, endPoint y: 66, distance: 10.9
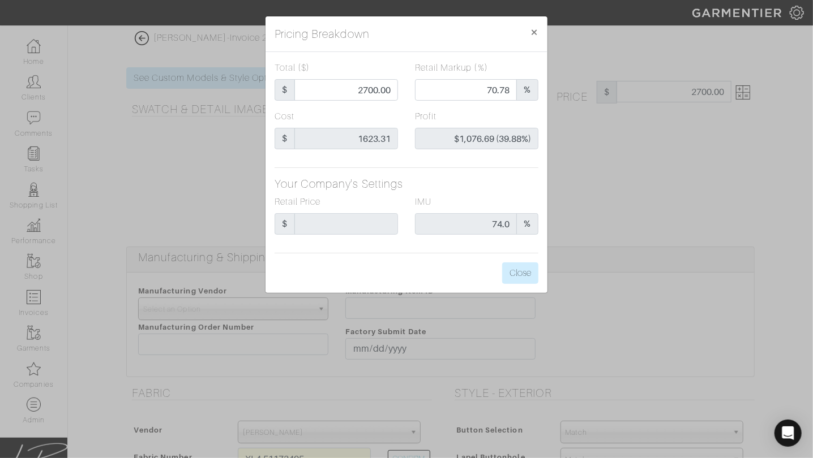
click at [401, 55] on div "Total ($) $ 2700.00 Retail Markup (%) 70.78 % Cost $ 1623.31 Profit $1,076.69 (…" at bounding box center [406, 172] width 282 height 241
drag, startPoint x: 347, startPoint y: 89, endPoint x: 415, endPoint y: 89, distance: 67.9
click at [414, 89] on div "Total ($) $ 2700.00 Retail Markup (%) 70.78 %" at bounding box center [406, 85] width 281 height 49
type input "2"
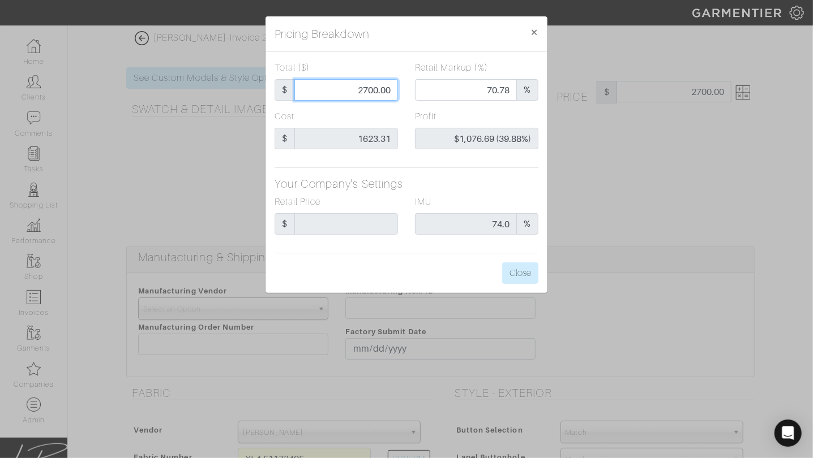
type input "0.00"
type input "-$1,621.31 (-81065.50%)"
type input "26"
type input "-$1,597.31 (-6143.50%)"
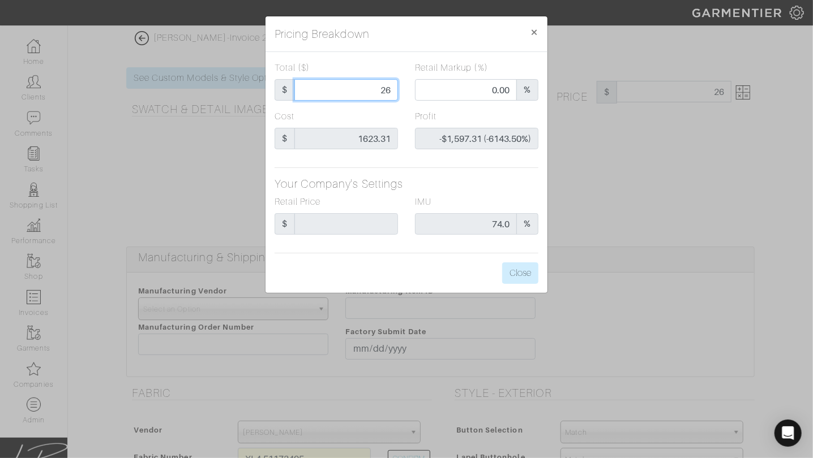
type input "267"
type input "-$1,356.31 (-507.98%)"
type input "2675"
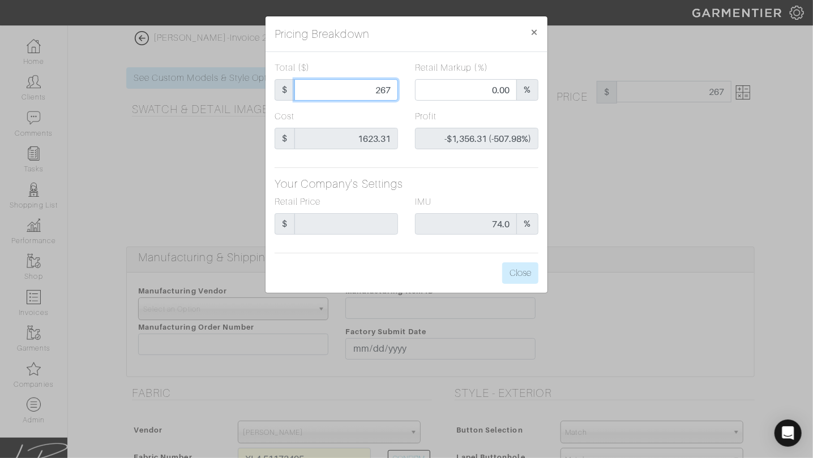
type input "70.50"
type input "$1,051.69 (39.32%)"
type input "2675"
type input "2675.00"
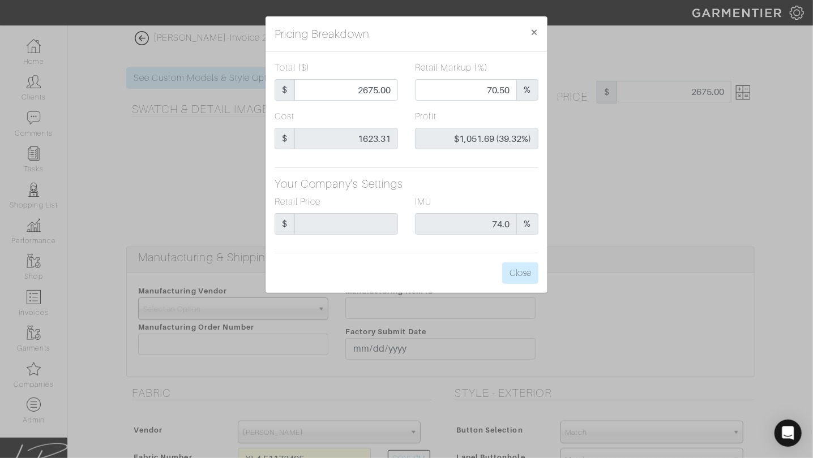
click at [407, 74] on div "Retail Markup (%) 70.50 %" at bounding box center [476, 85] width 140 height 49
click at [512, 264] on button "Close" at bounding box center [520, 274] width 36 height 22
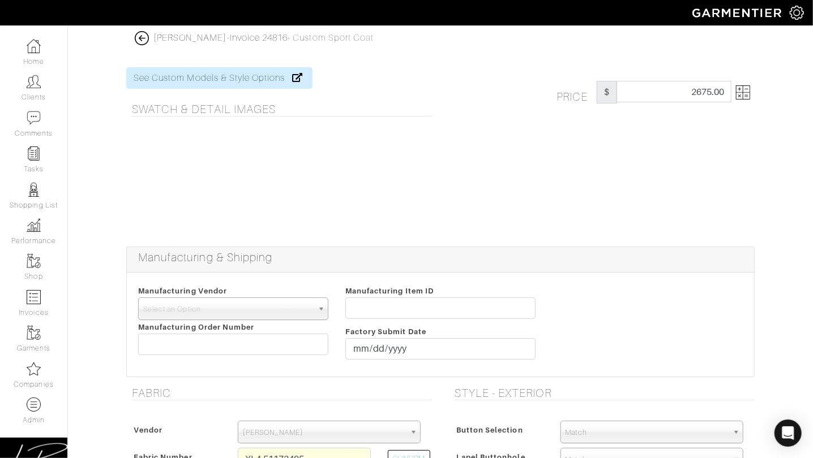
drag, startPoint x: 672, startPoint y: 240, endPoint x: 557, endPoint y: 261, distance: 116.8
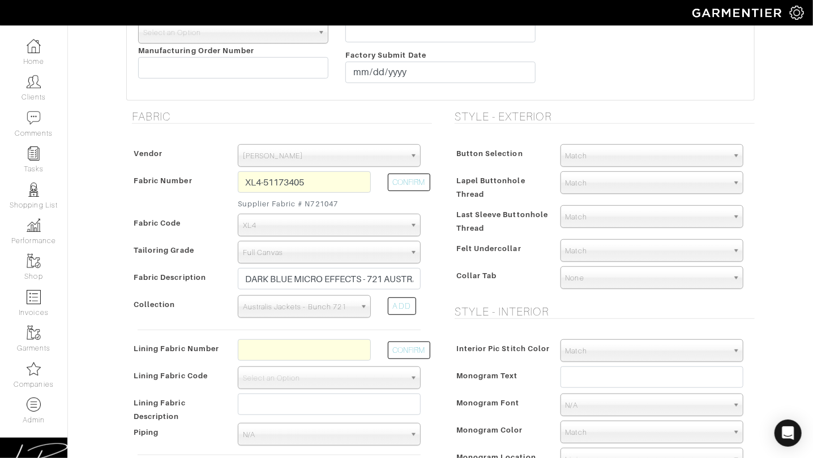
scroll to position [1081, 0]
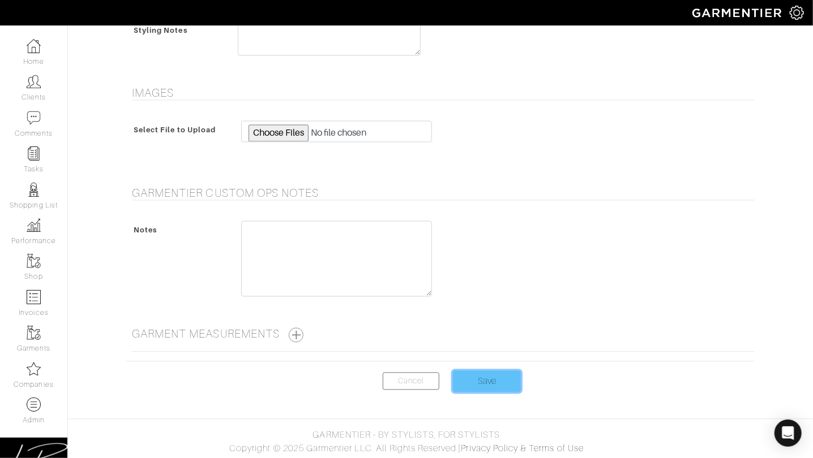
click at [482, 383] on input "Save" at bounding box center [487, 382] width 68 height 22
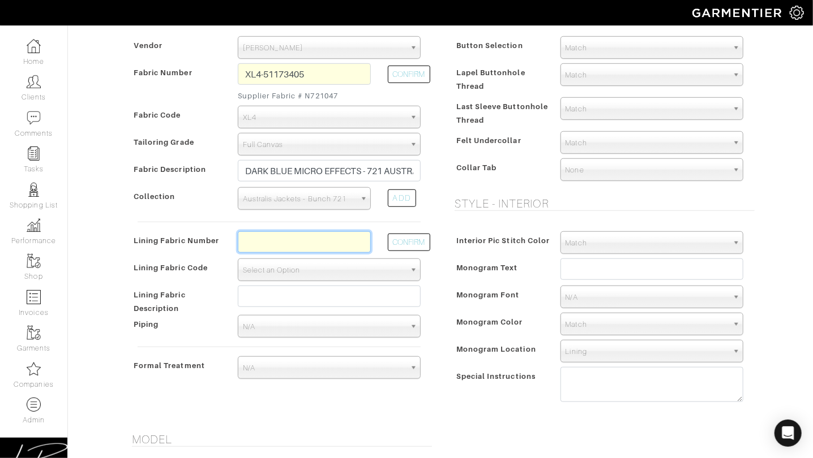
scroll to position [386, 0]
click at [282, 242] on input "text" at bounding box center [304, 241] width 133 height 22
type input "L4-4072720"
click at [395, 248] on button "CONFIRM" at bounding box center [409, 242] width 42 height 18
select select "6295"
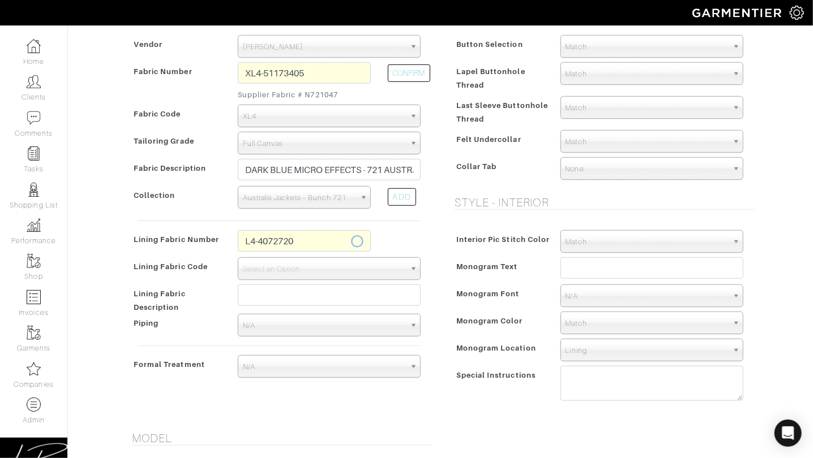
type input "Blue Impressionist"
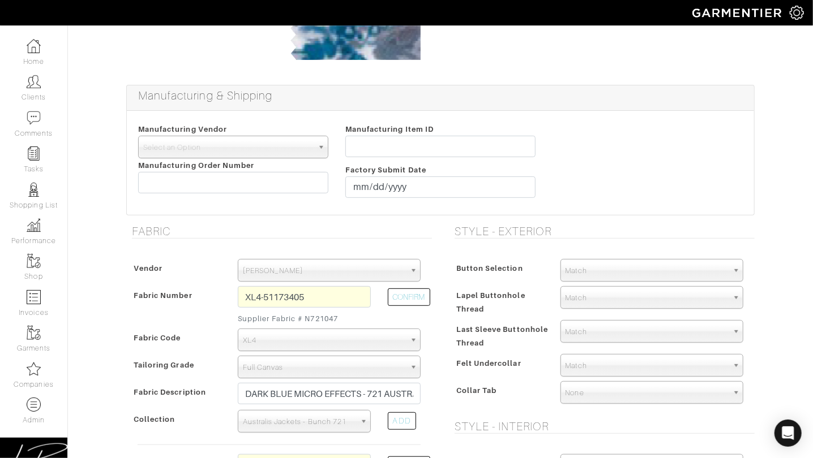
scroll to position [0, 0]
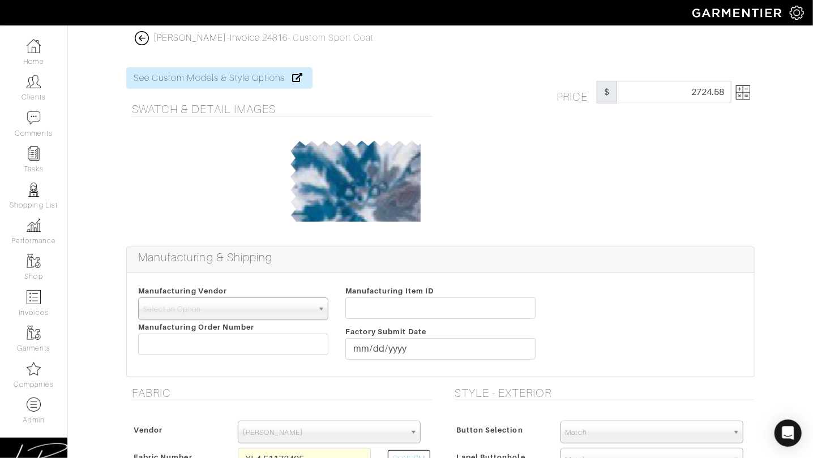
click at [737, 96] on img at bounding box center [743, 92] width 14 height 14
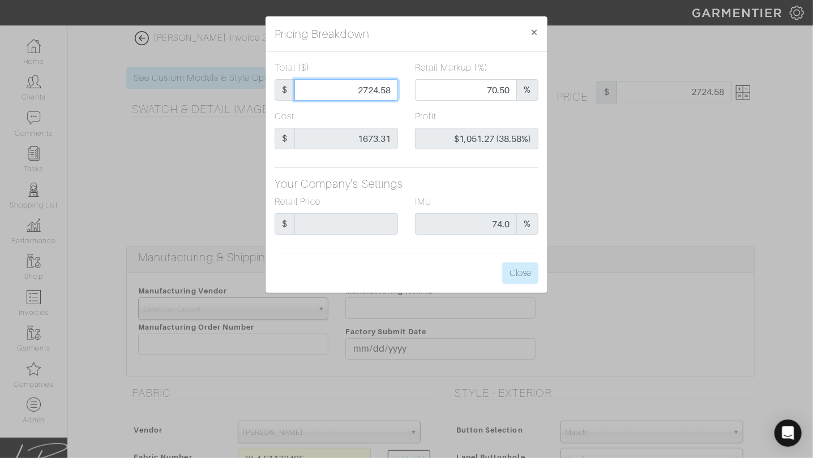
drag, startPoint x: 339, startPoint y: 96, endPoint x: 341, endPoint y: 88, distance: 8.1
click at [341, 88] on input "2724.58" at bounding box center [346, 90] width 104 height 22
type input "2"
type input "0.00"
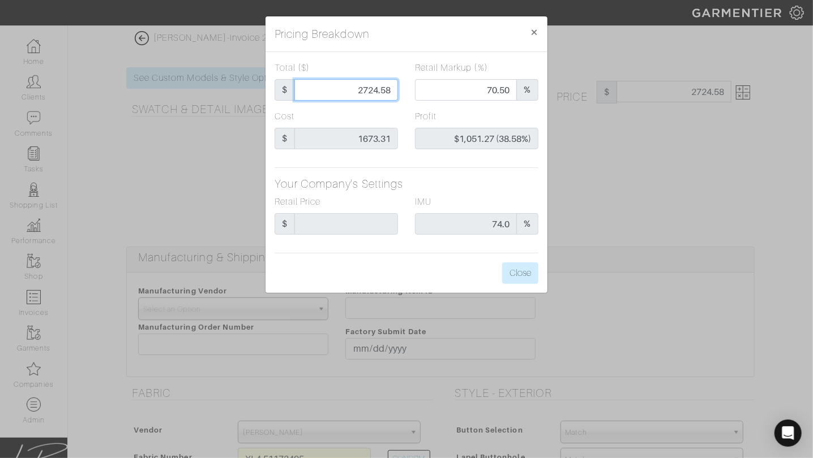
type input "-$1,671.31 (-83565.50%)"
type input "26"
type input "-$1,647.31 (-6335.81%)"
type input "267"
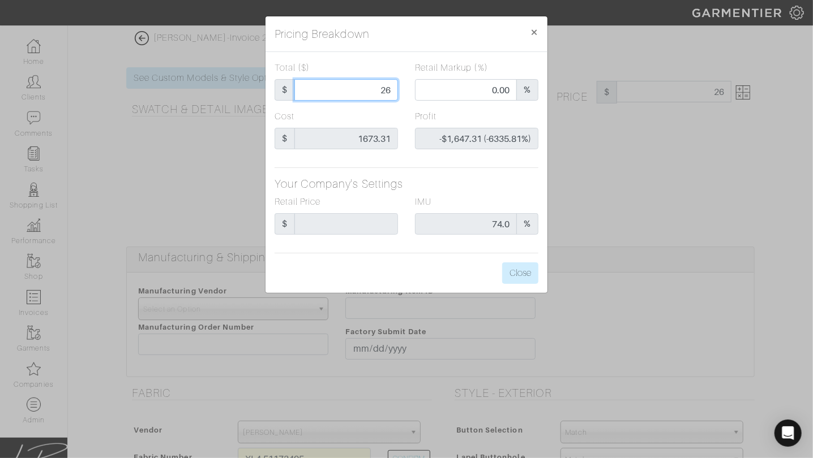
type input "267"
type input "-$1,406.31 (-526.71%)"
type input "2675"
type input "70.50"
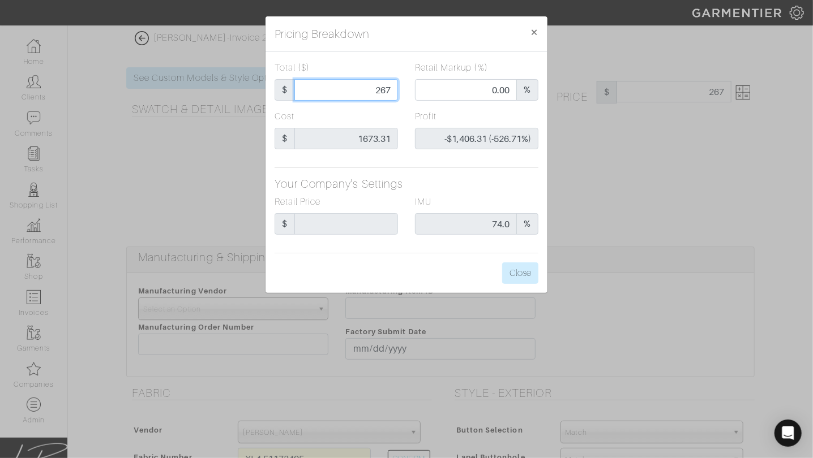
type input "$1,001.69 (37.45%)"
type input "2675"
type input "2675.00"
click at [438, 166] on div "Total ($) $ 2675.00 Retail Markup (%) 70.50 % Cost $ 1673.31 Profit $1,001.69 (…" at bounding box center [406, 172] width 282 height 241
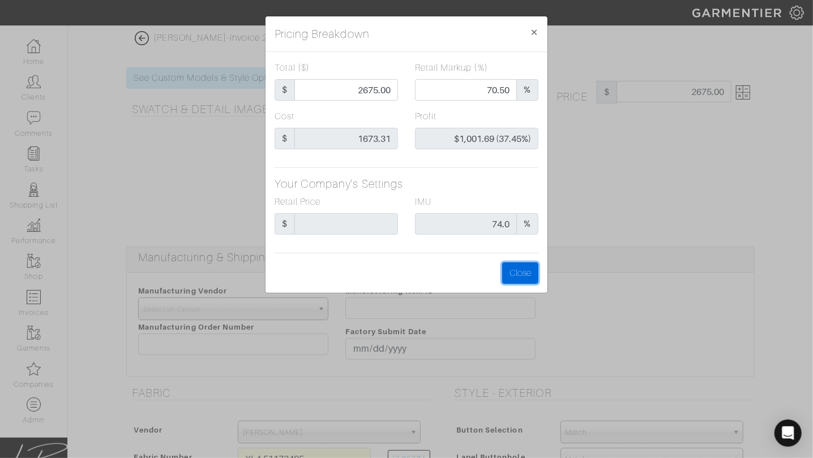
click at [527, 272] on button "Close" at bounding box center [520, 274] width 36 height 22
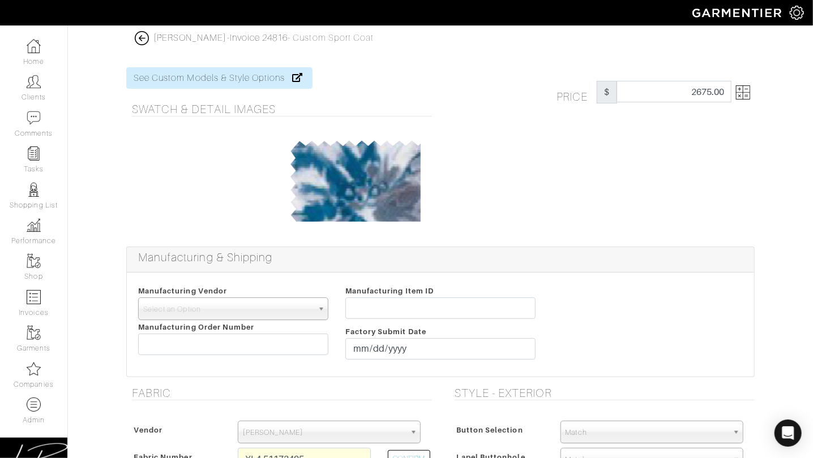
drag, startPoint x: 527, startPoint y: 272, endPoint x: 523, endPoint y: 280, distance: 9.1
click at [527, 272] on div "Manufacturing & Shipping Manufacturing Vendor Trinity London UMS W. Kleinberg T…" at bounding box center [440, 312] width 628 height 131
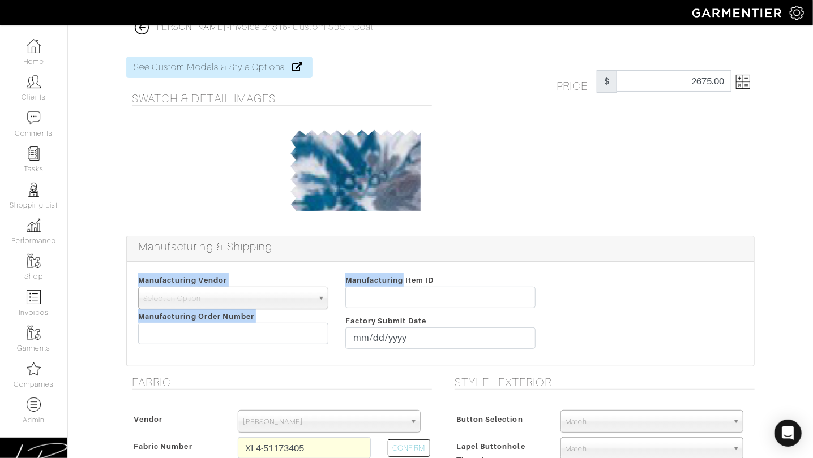
scroll to position [1081, 0]
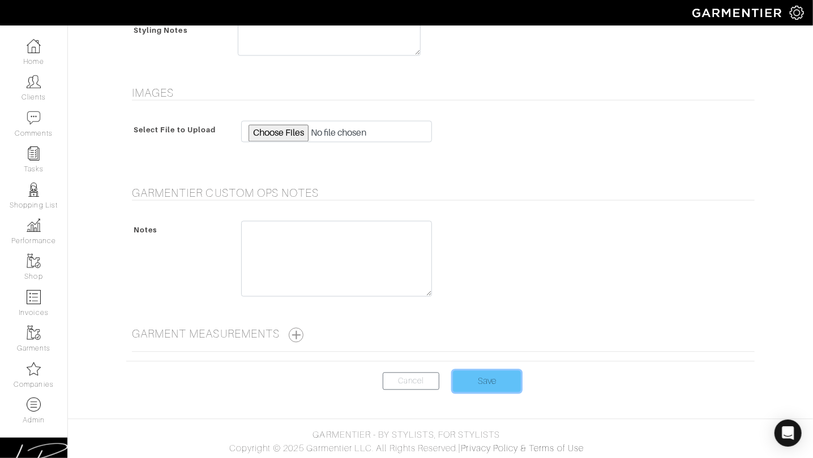
click at [498, 371] on input "Save" at bounding box center [487, 382] width 68 height 22
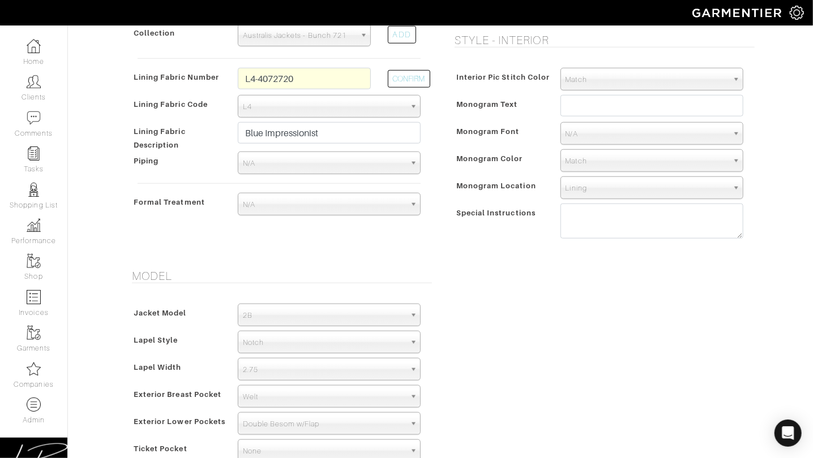
scroll to position [301, 0]
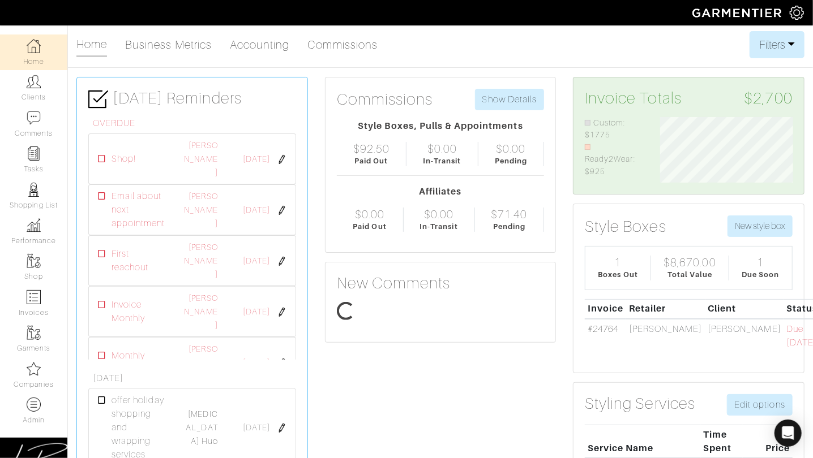
scroll to position [66, 149]
click at [798, 9] on img at bounding box center [796, 13] width 14 height 14
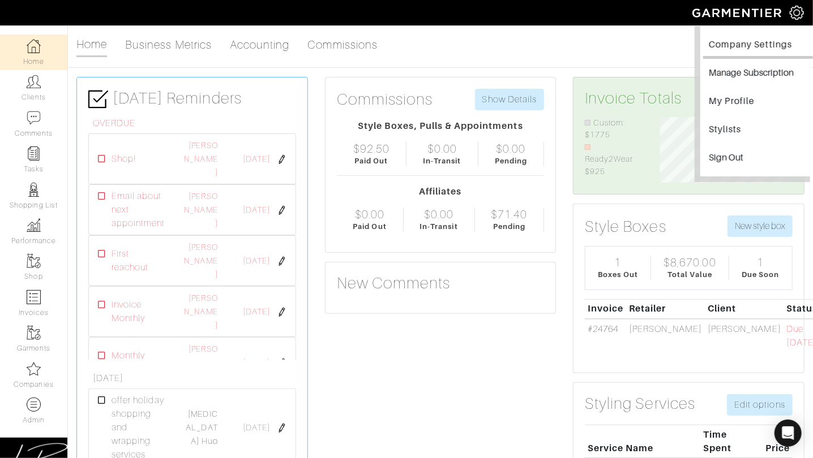
click at [755, 41] on link "Company Settings" at bounding box center [758, 45] width 110 height 25
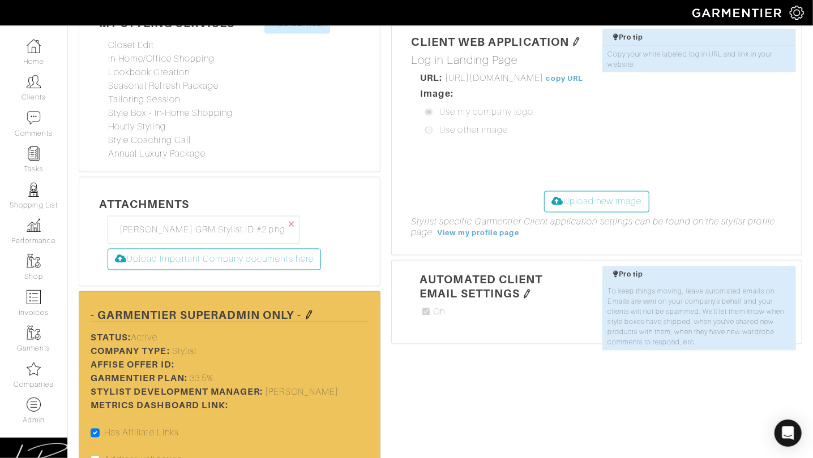
scroll to position [953, 0]
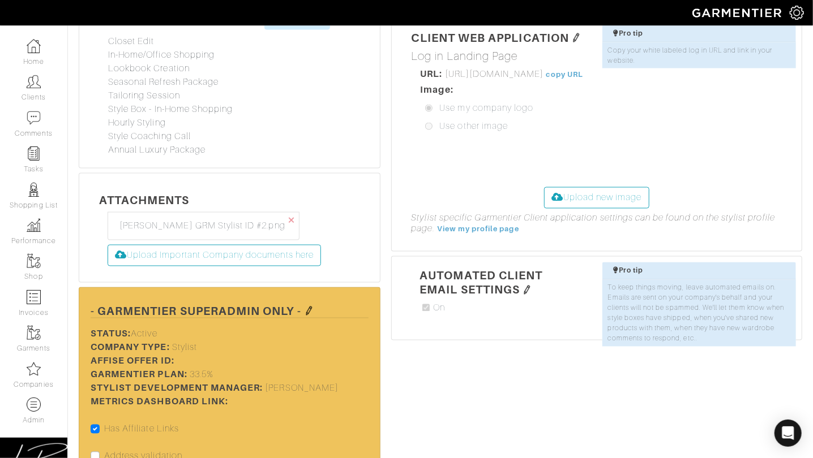
click at [310, 307] on img at bounding box center [308, 311] width 9 height 9
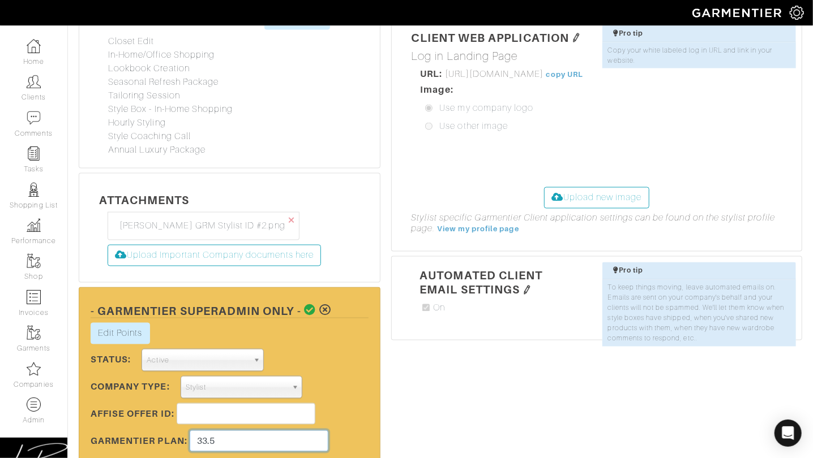
drag, startPoint x: 237, startPoint y: 341, endPoint x: 238, endPoint y: 330, distance: 10.2
click at [237, 330] on div "Edit Points Stylist Rewards × Close Totals Stylist Points [PERSON_NAME] 5.0 Add…" at bounding box center [229, 438] width 295 height 230
type input "37"
click at [347, 323] on div "Edit Points Stylist Rewards × Close Totals Stylist Points [PERSON_NAME] 5.0 Add…" at bounding box center [229, 336] width 295 height 26
click at [311, 305] on icon at bounding box center [310, 310] width 12 height 11
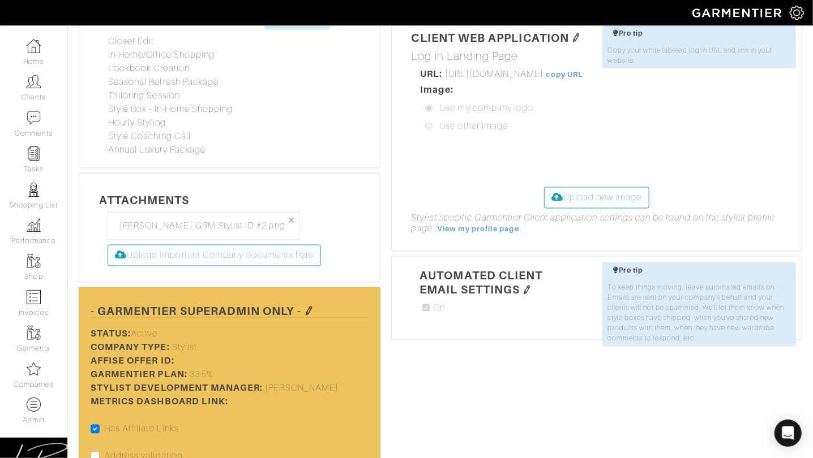
click at [311, 307] on img at bounding box center [308, 311] width 9 height 9
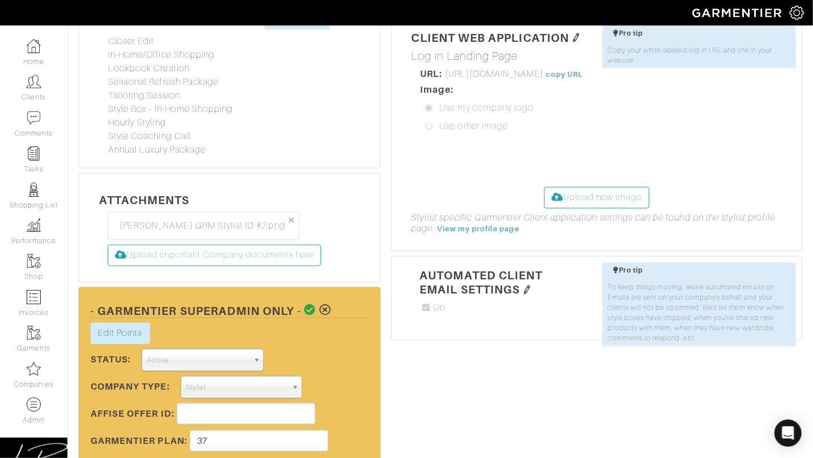
click at [308, 305] on icon at bounding box center [310, 310] width 12 height 11
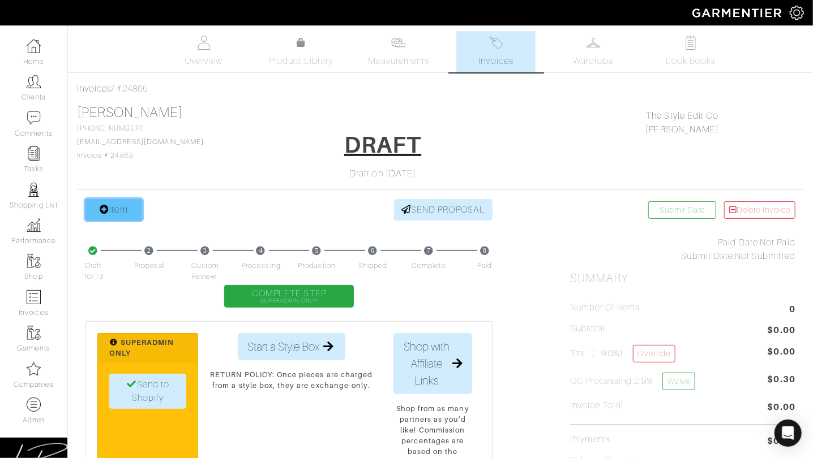
click at [120, 207] on link "Item" at bounding box center [113, 210] width 57 height 22
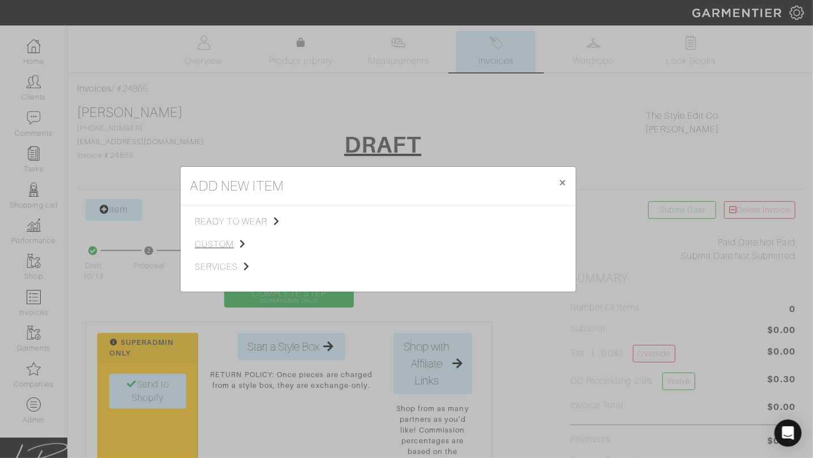
click at [228, 241] on span "custom" at bounding box center [252, 245] width 114 height 14
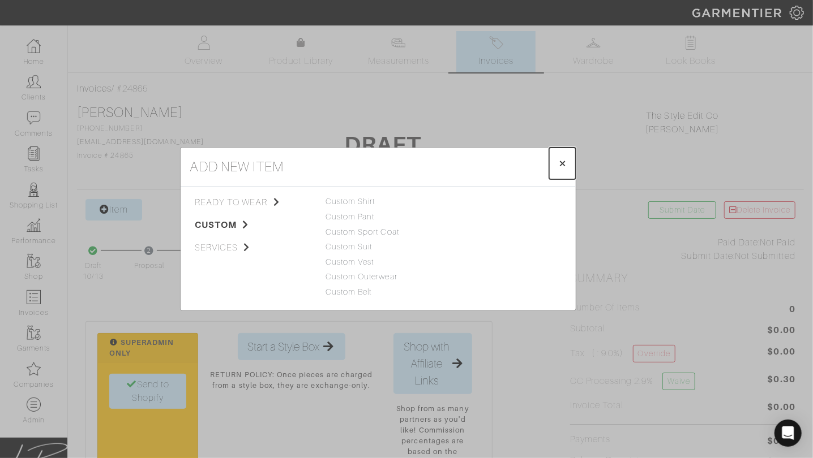
click at [565, 163] on span "×" at bounding box center [562, 163] width 8 height 15
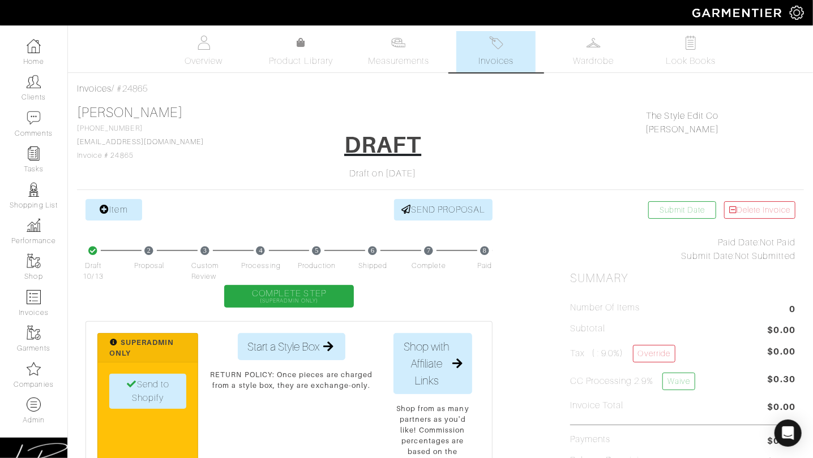
click at [194, 169] on div "David Rosenberg 312-972-2521 davidrosenberg1@gmail.com Invoice # 24865 DRAFT Dr…" at bounding box center [440, 143] width 727 height 76
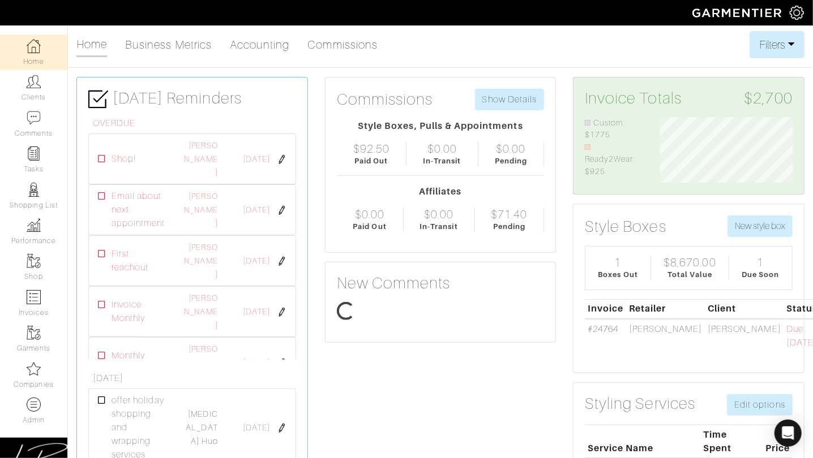
scroll to position [66, 149]
click at [40, 368] on img at bounding box center [34, 369] width 14 height 14
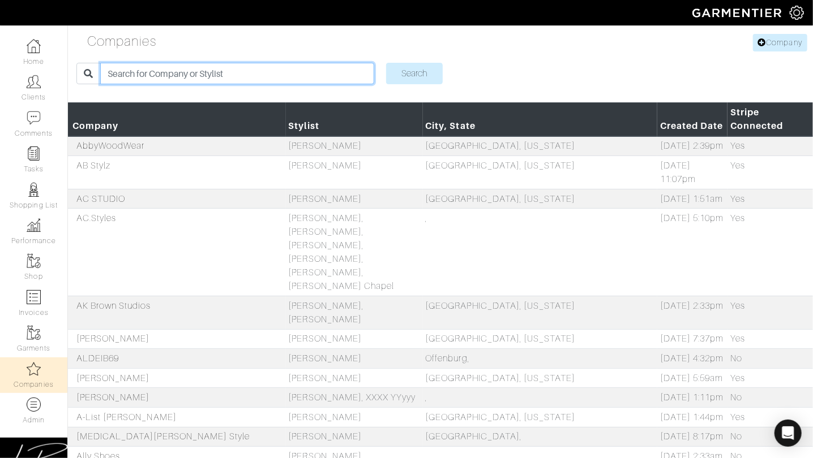
click at [201, 66] on input "search" at bounding box center [237, 74] width 274 height 22
type input "rachel"
click at [386, 63] on input "Search" at bounding box center [414, 74] width 57 height 22
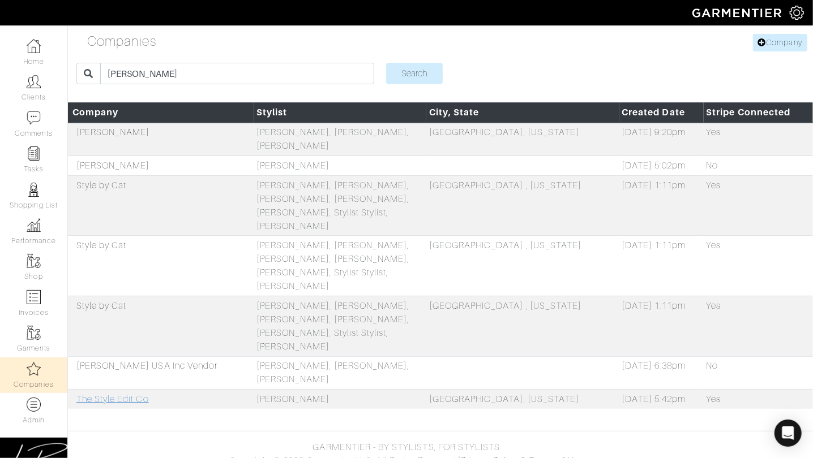
click at [117, 394] on link "The Style Edit Co" at bounding box center [112, 399] width 72 height 10
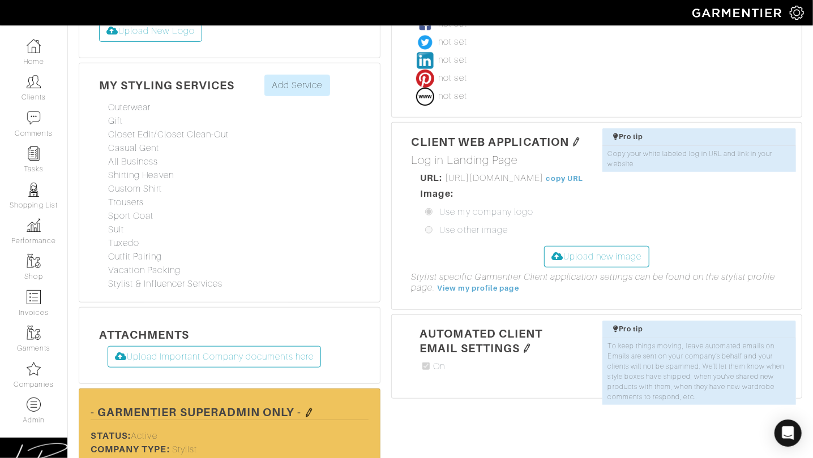
scroll to position [491, 0]
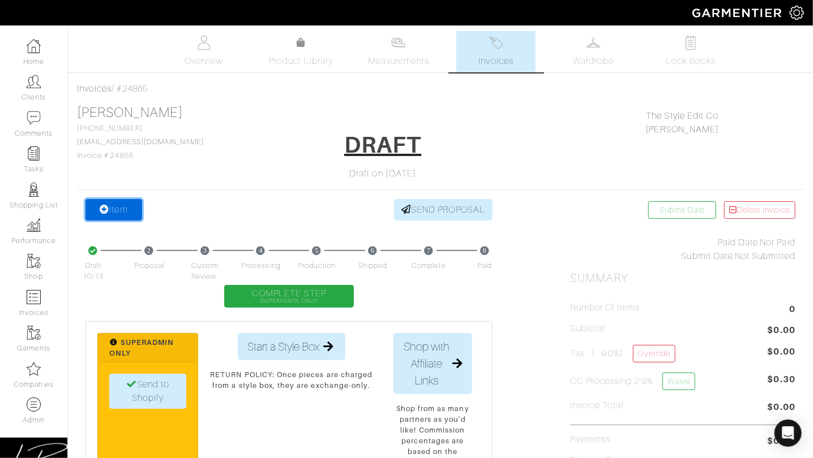
click at [114, 207] on link "Item" at bounding box center [113, 210] width 57 height 22
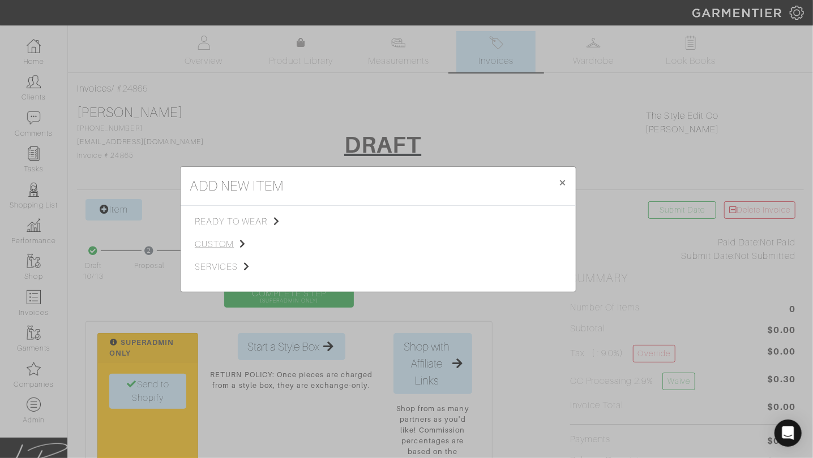
click at [220, 240] on span "custom" at bounding box center [252, 245] width 114 height 14
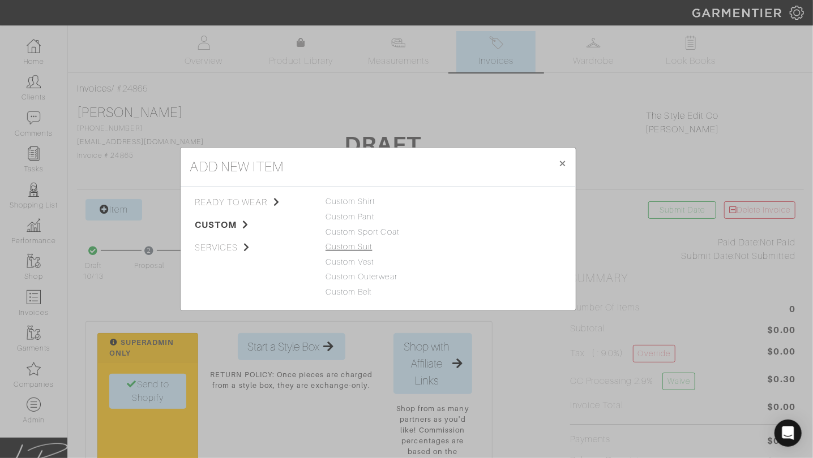
click at [356, 247] on link "Custom Suit" at bounding box center [348, 246] width 47 height 9
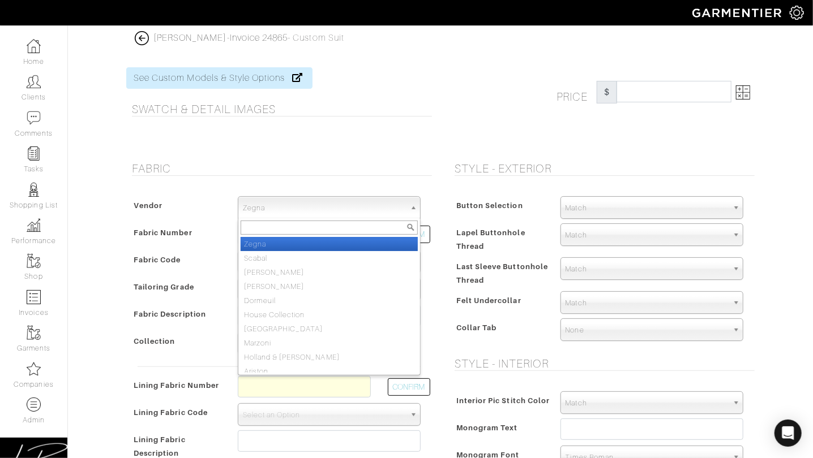
click at [294, 210] on span "Zegna" at bounding box center [324, 208] width 162 height 23
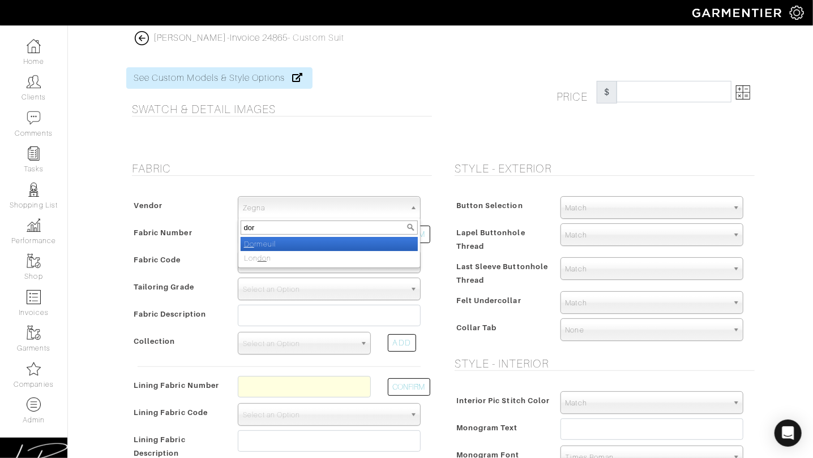
type input "dorm"
select select "73"
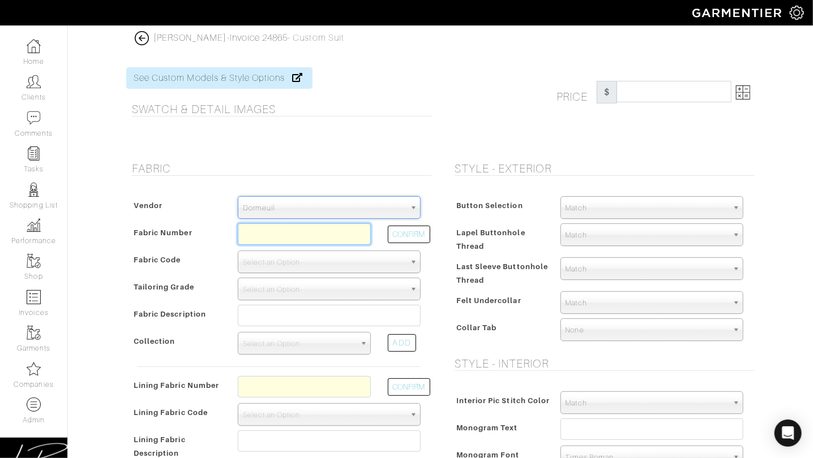
click at [295, 229] on input "text" at bounding box center [304, 235] width 133 height 22
click at [390, 227] on button "CONFIRM" at bounding box center [409, 235] width 42 height 18
type input "V11-50159569"
select select "1260"
type input "Grey Solid"
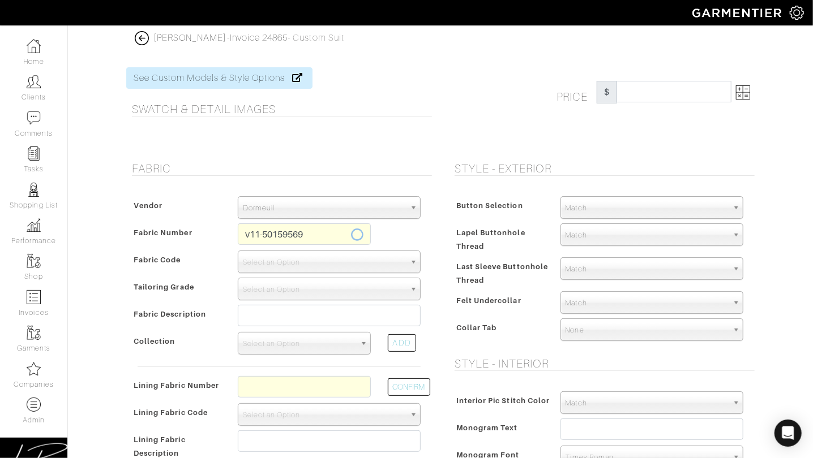
select select
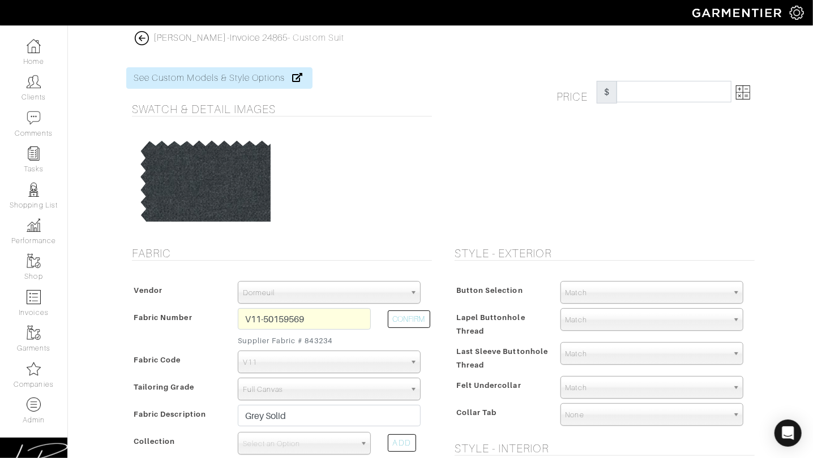
type input "3507.69"
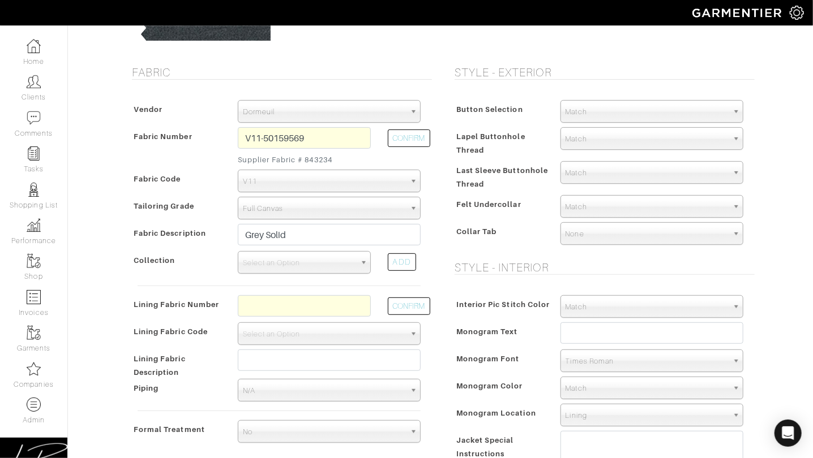
scroll to position [184, 0]
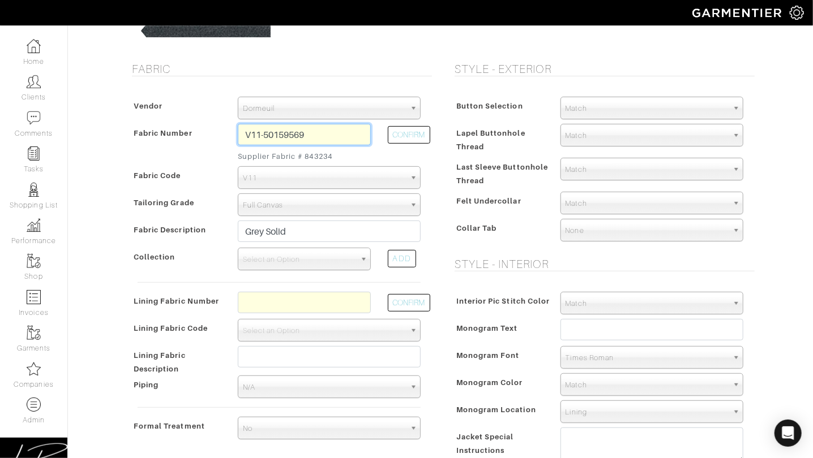
click at [316, 137] on input "V11-50159569" at bounding box center [304, 135] width 133 height 22
type input "V11-50159568"
click at [402, 137] on button "CONFIRM" at bounding box center [409, 135] width 42 height 18
type input "Charcoal Solid"
select select
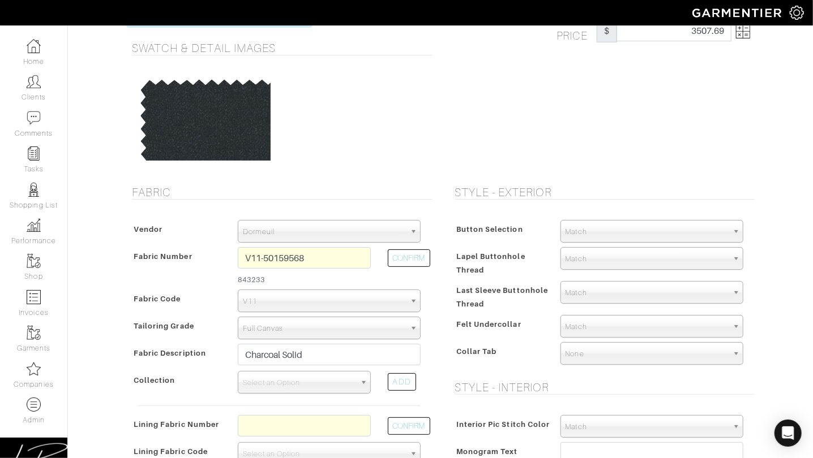
scroll to position [0, 0]
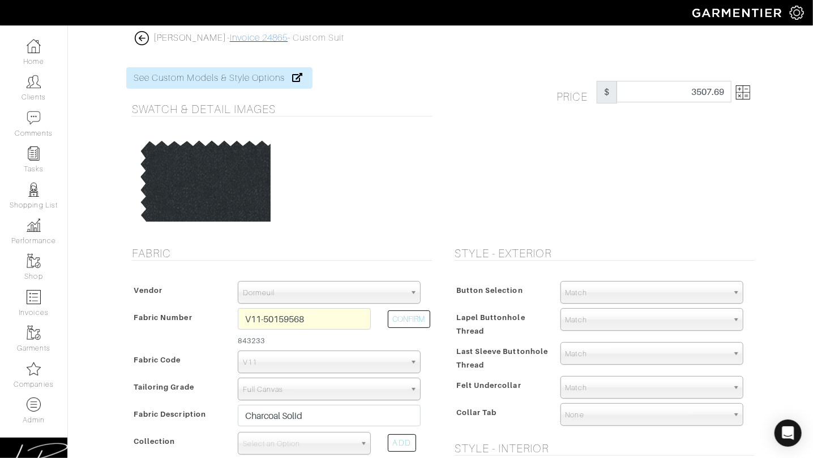
click at [246, 37] on link "Invoice 24865" at bounding box center [259, 38] width 58 height 10
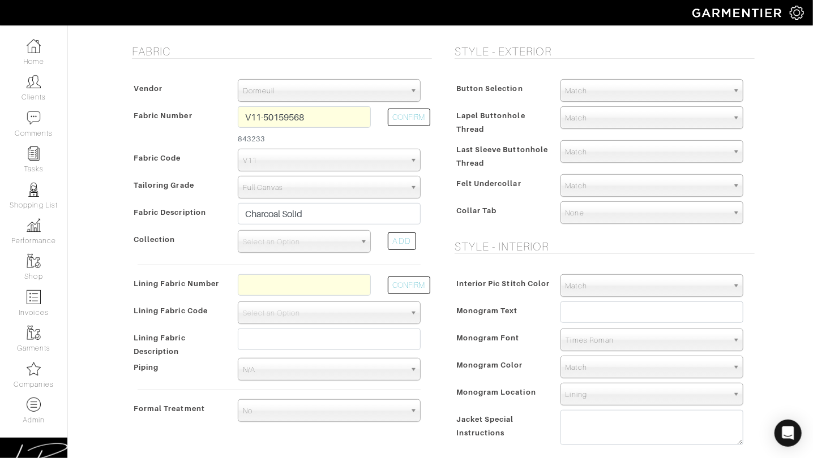
scroll to position [203, 0]
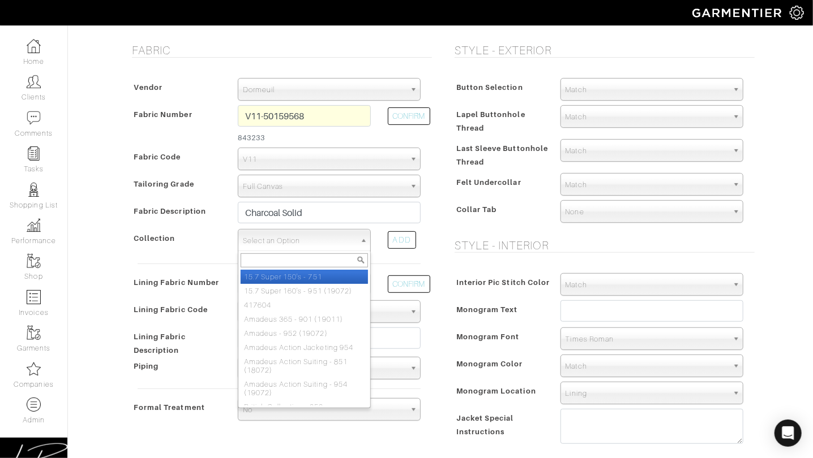
click at [319, 248] on span "Select an Option" at bounding box center [299, 241] width 113 height 23
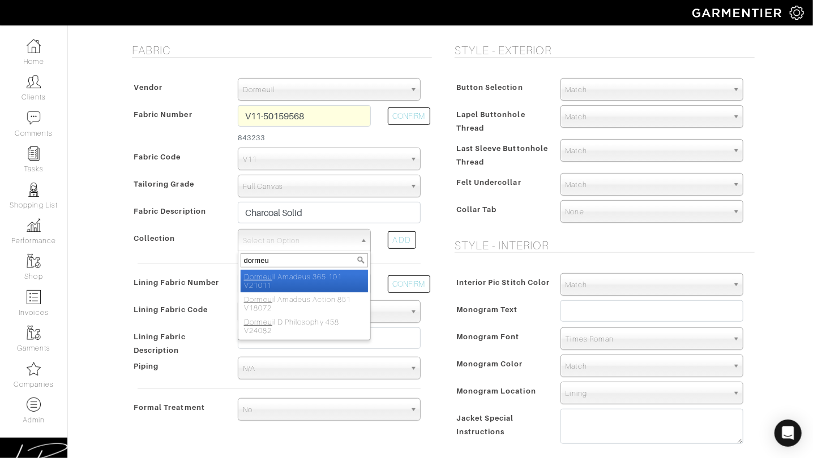
type input "dormeu"
click at [442, 223] on div "Style - Exterior Button Selection Match Formal - Fabric Covered with Formal Tre…" at bounding box center [601, 253] width 323 height 418
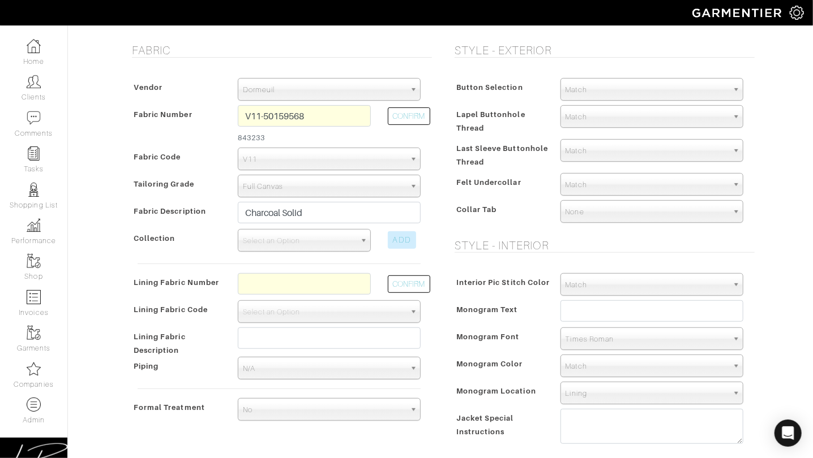
click at [407, 239] on div "ADD" at bounding box center [402, 240] width 28 height 18
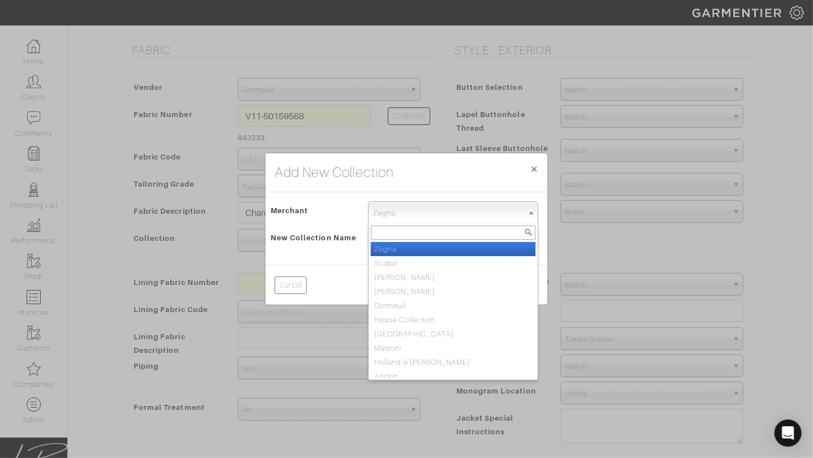
click at [402, 217] on span "Zegna" at bounding box center [448, 213] width 150 height 23
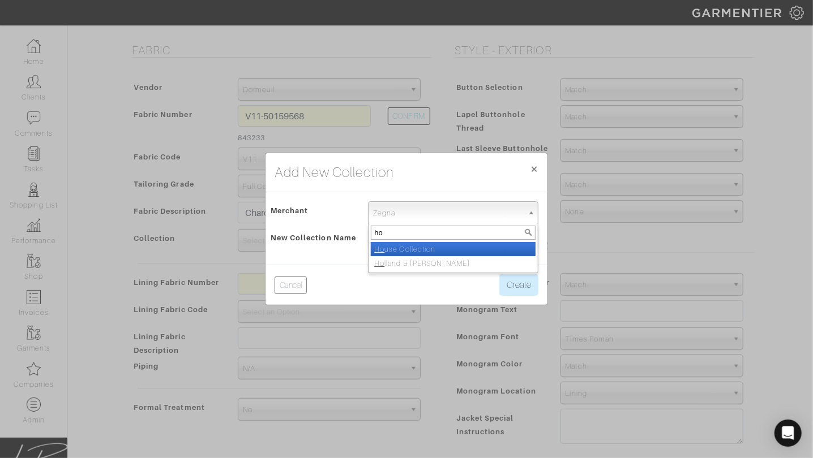
type input "h"
type input "dor"
select select "73"
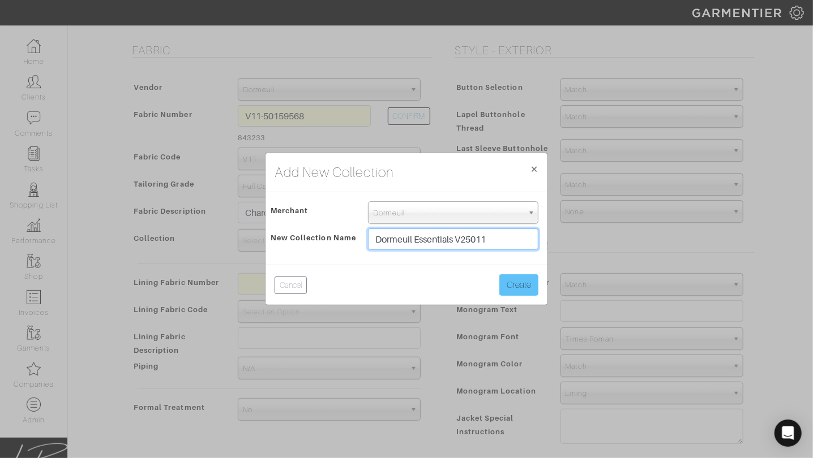
type input "Dormeuil Essentials V25011"
click at [519, 289] on button "Create" at bounding box center [518, 285] width 39 height 22
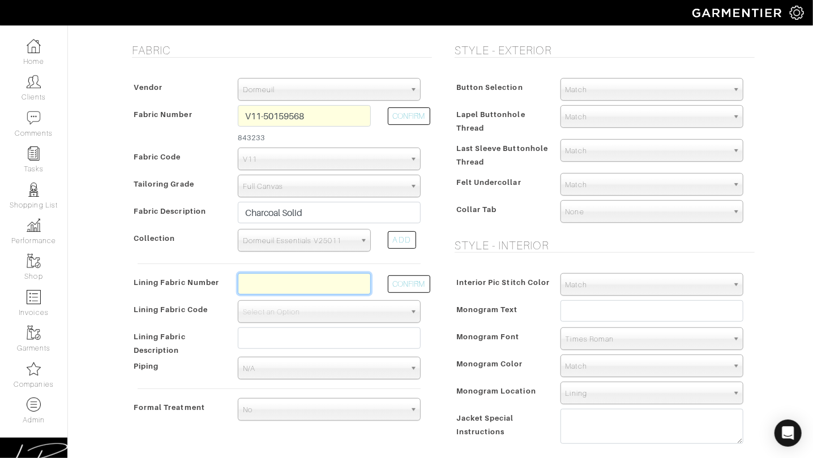
click at [353, 288] on input "text" at bounding box center [304, 284] width 133 height 22
type input "L4-4072720"
click at [403, 283] on button "CONFIRM" at bounding box center [409, 285] width 42 height 18
select select "6295"
type input "Blue Impressionist"
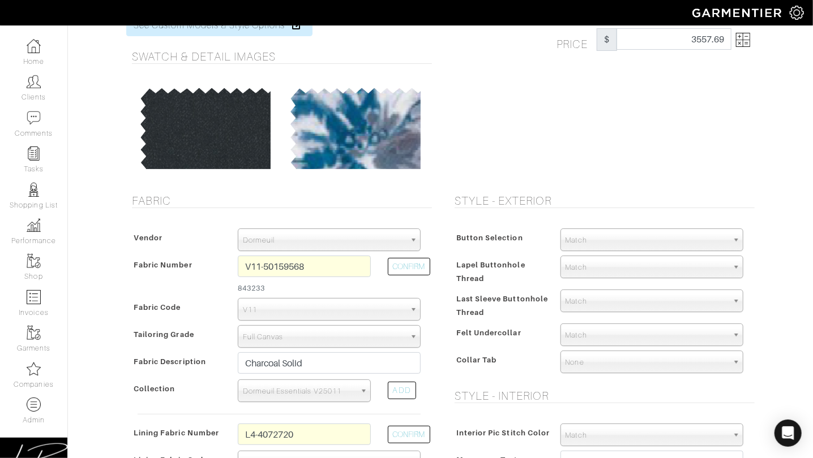
scroll to position [0, 0]
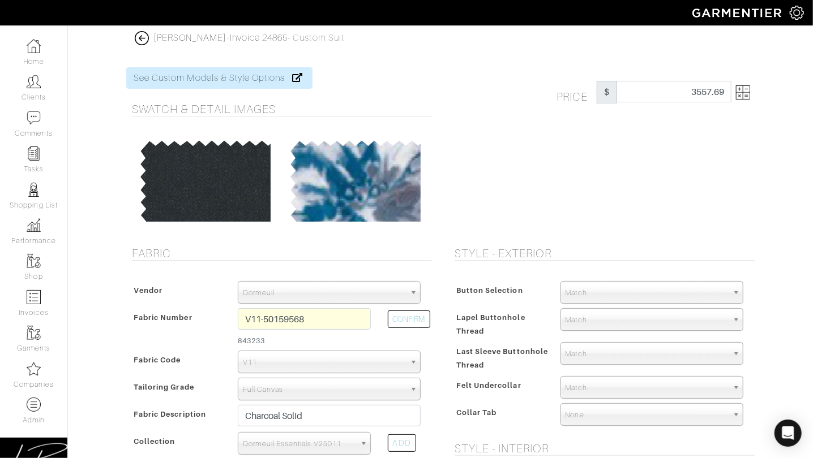
click at [745, 91] on img at bounding box center [743, 92] width 14 height 14
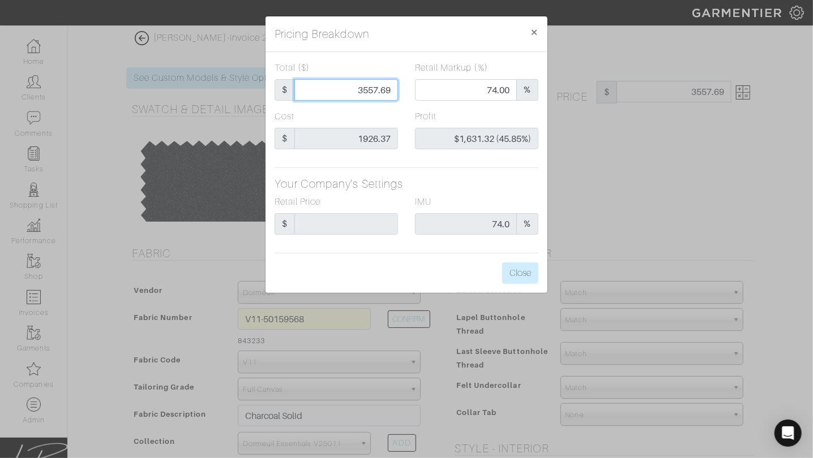
drag, startPoint x: 338, startPoint y: 87, endPoint x: 415, endPoint y: 94, distance: 77.8
click at [412, 94] on div "Total ($) $ 3557.69 Retail Markup (%) 74.00 %" at bounding box center [406, 85] width 281 height 49
type input "3"
type input "0.00"
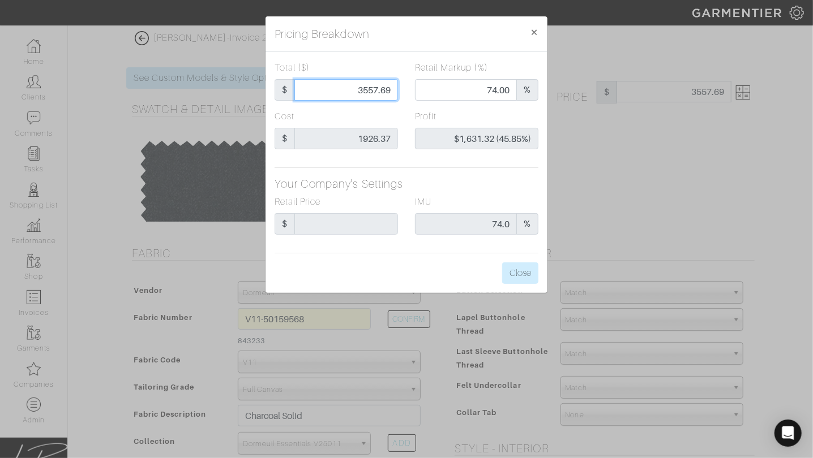
type input "-$1,923.37 (-64112.33%)"
type input "35"
type input "-$1,891.37 (-5403.91%)"
type input "350"
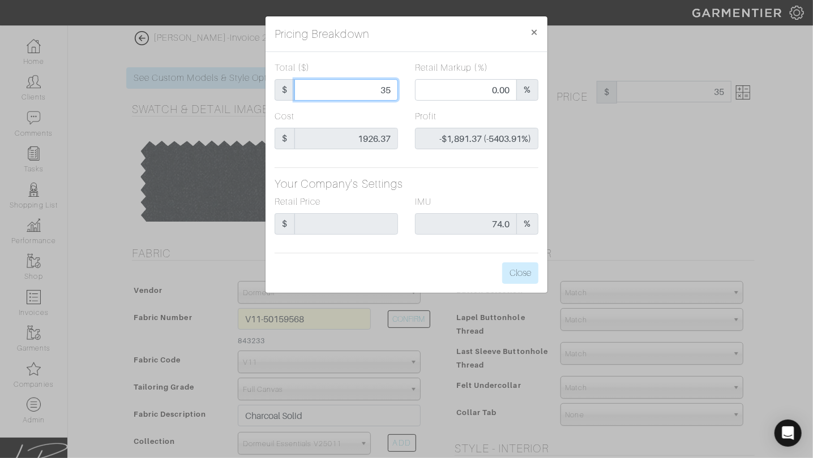
type input "350"
type input "-$1,576.37 (-450.39%)"
type input "3500"
type input "73.94"
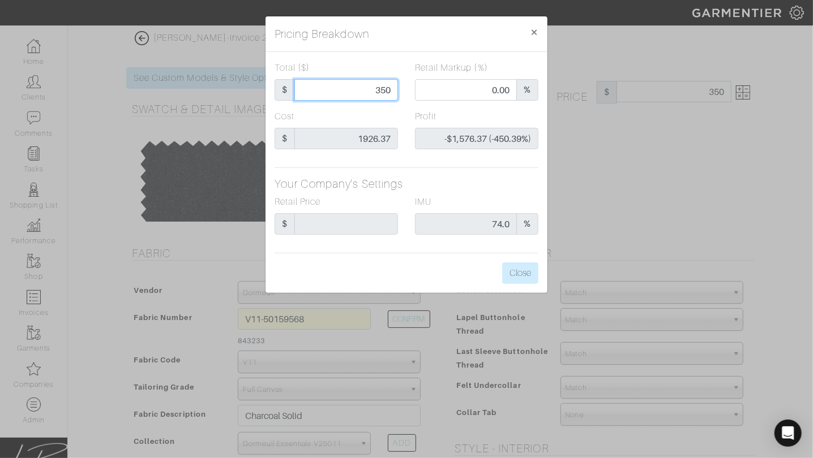
type input "$1,573.63 (44.96%)"
type input "3500"
type input "3500.00"
click at [520, 115] on div "Profit $1,573.63 (44.96%)" at bounding box center [476, 130] width 123 height 40
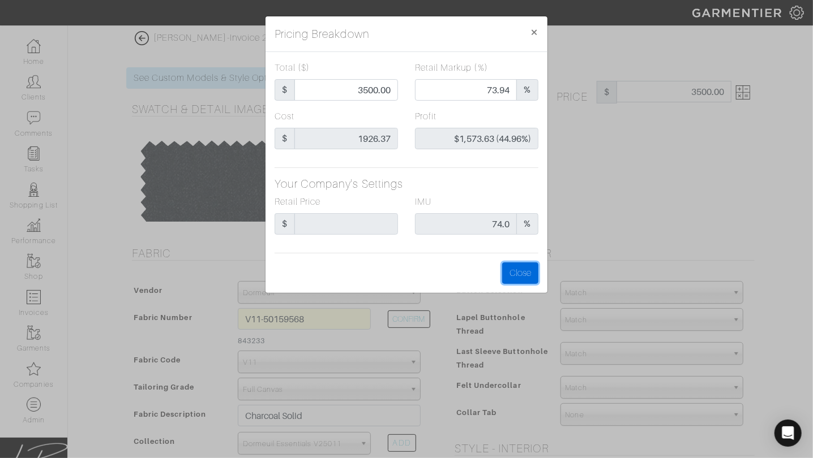
click at [512, 274] on button "Close" at bounding box center [520, 274] width 36 height 22
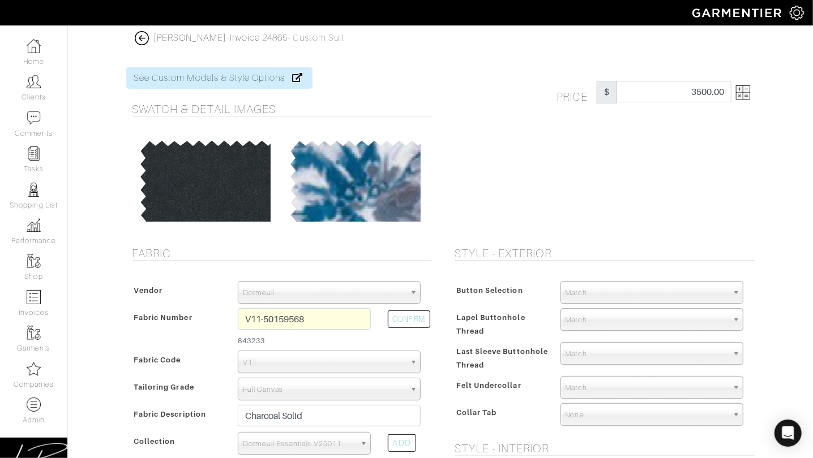
drag, startPoint x: 659, startPoint y: 234, endPoint x: 609, endPoint y: 237, distance: 49.9
click at [734, 95] on link at bounding box center [740, 92] width 19 height 23
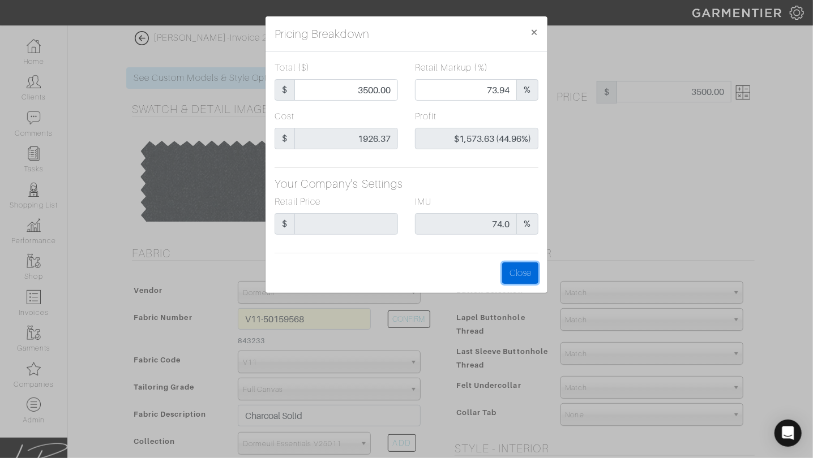
click at [521, 268] on button "Close" at bounding box center [520, 274] width 36 height 22
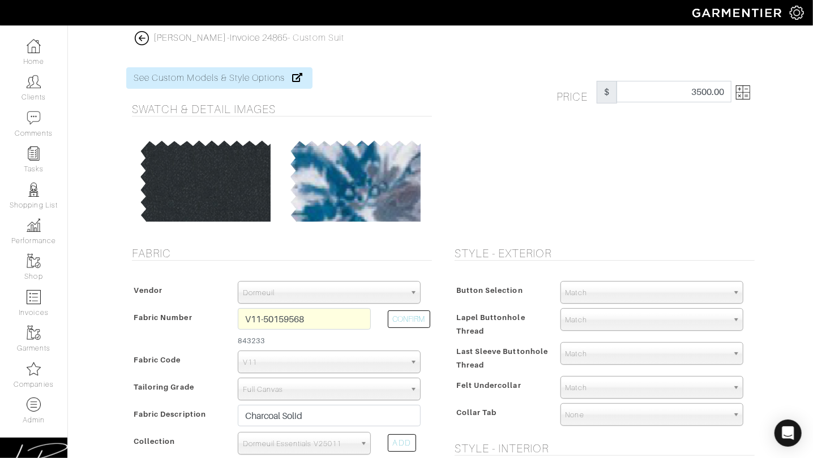
click at [742, 95] on img at bounding box center [743, 92] width 14 height 14
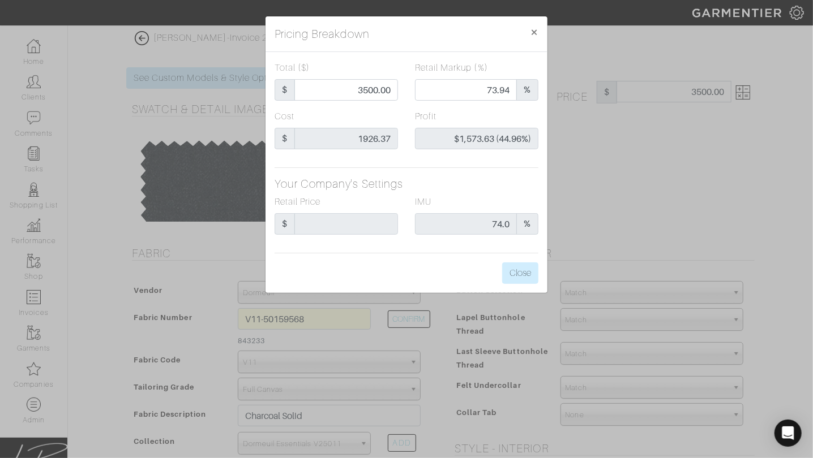
drag, startPoint x: 703, startPoint y: 148, endPoint x: 678, endPoint y: 132, distance: 29.5
click at [703, 148] on div "Pricing Breakdown × Total ($) $ 3500.00 Retail Markup (%) 73.94 % Cost $ 1926.3…" at bounding box center [406, 229] width 813 height 458
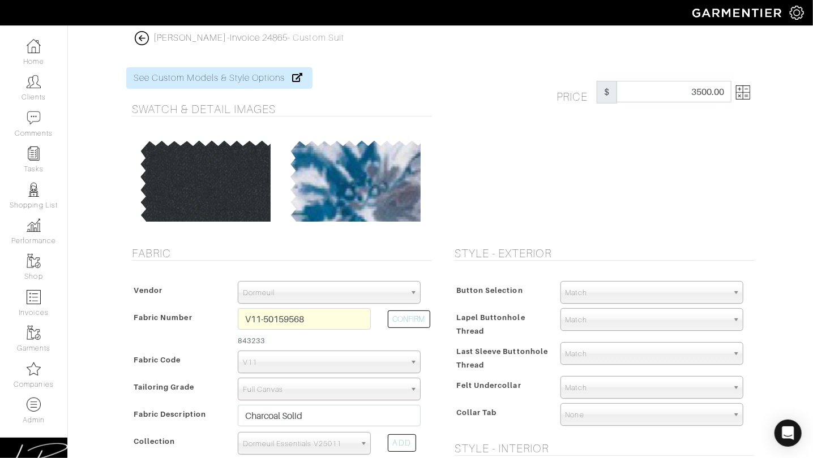
click at [495, 90] on div at bounding box center [494, 92] width 108 height 23
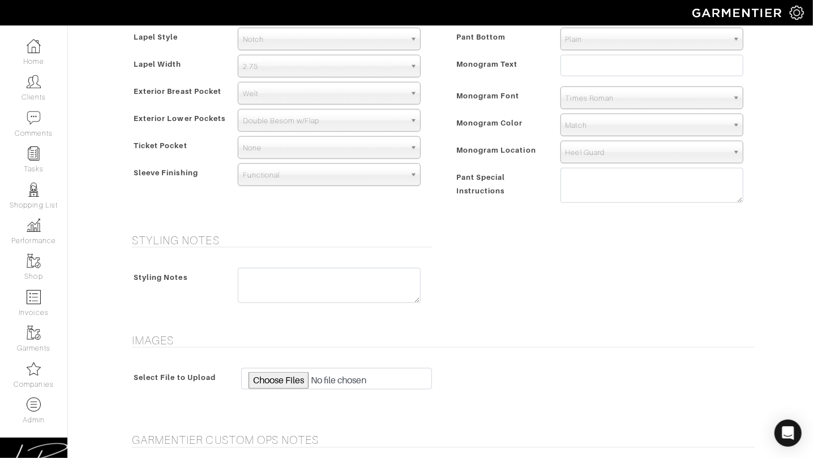
scroll to position [959, 0]
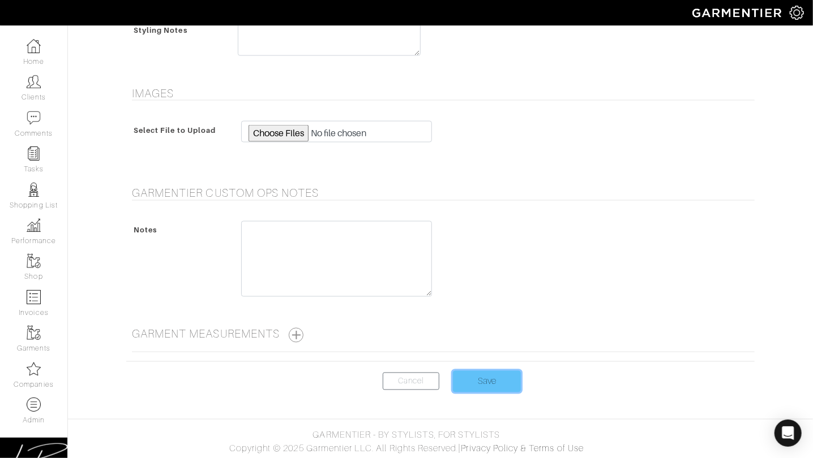
click at [497, 373] on input "Save" at bounding box center [487, 382] width 68 height 22
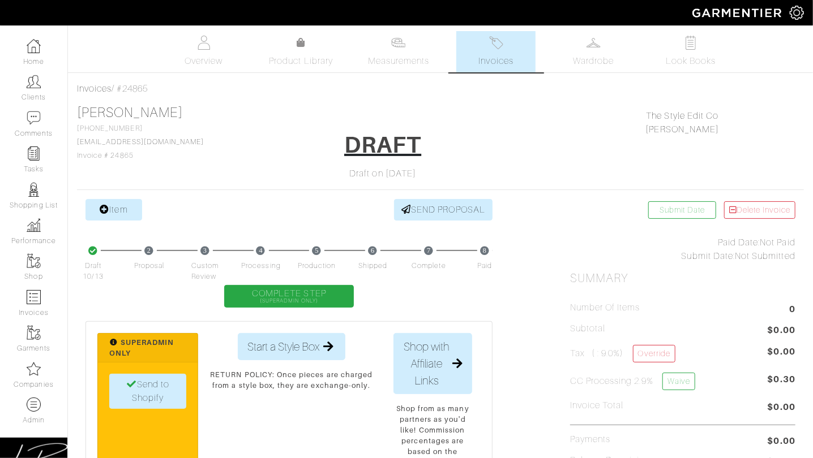
click at [485, 38] on link "Invoices" at bounding box center [495, 51] width 79 height 41
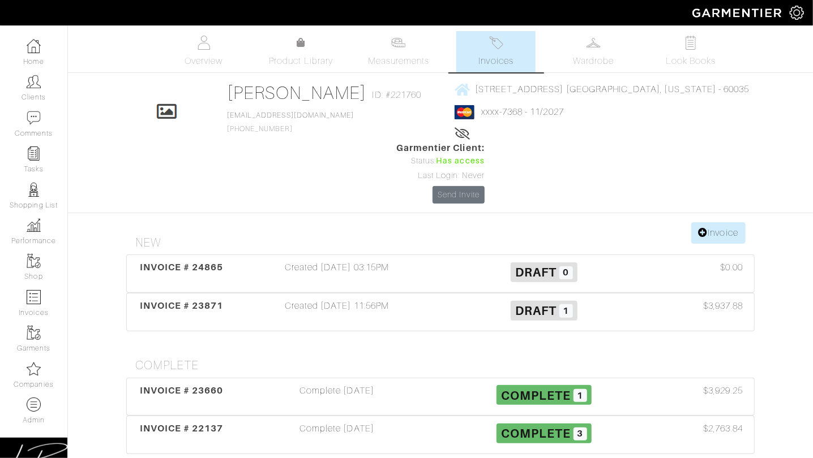
click at [293, 222] on section "Invoice New INVOICE # 24865 Created 10/13/25 03:15PM Draft 0 $0.00 INVOICE # 23…" at bounding box center [440, 351] width 645 height 259
click at [262, 384] on div "Complete 07/11/25" at bounding box center [336, 397] width 207 height 26
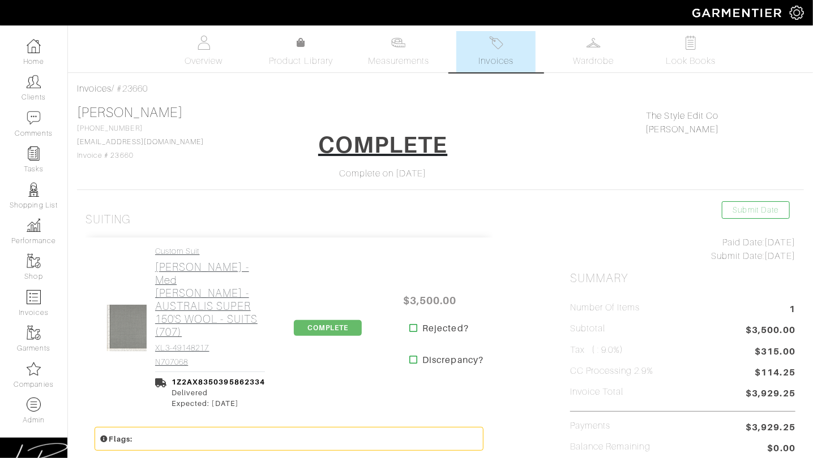
click at [215, 291] on h2 "Loro Piana - Med Grey Heather - AUSTRALIS SUPER 150'S WOOL - SUITS (707)" at bounding box center [210, 300] width 110 height 78
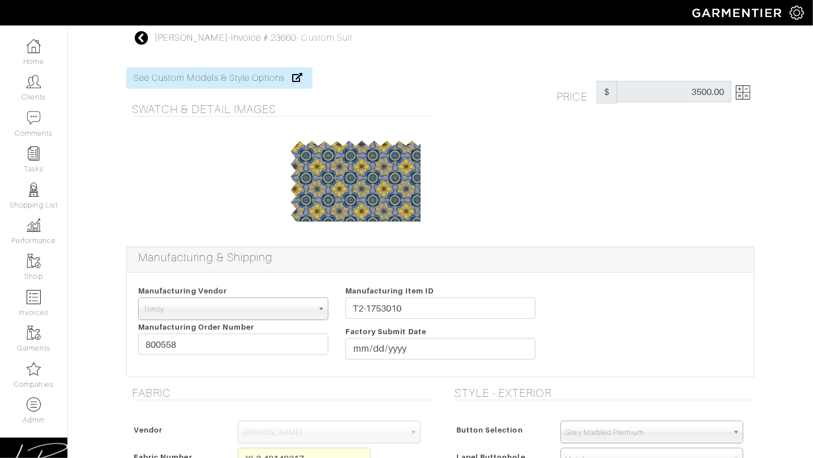
click at [741, 88] on img at bounding box center [743, 92] width 14 height 14
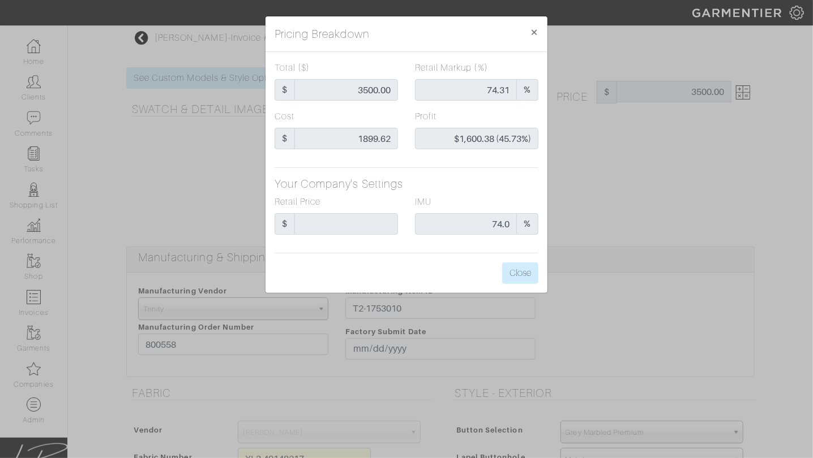
click at [647, 136] on div "Pricing Breakdown × Total ($) $ 3500.00 Retail Markup (%) 74.31 % Cost $ 1899.6…" at bounding box center [406, 229] width 813 height 458
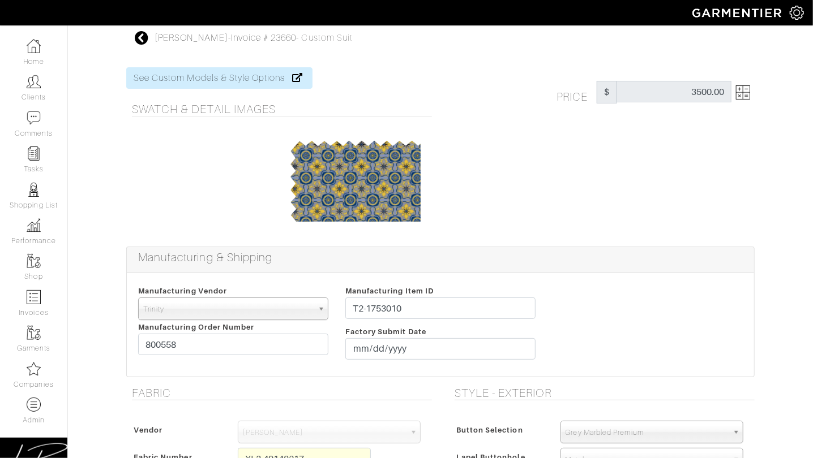
click at [742, 89] on img at bounding box center [743, 92] width 14 height 14
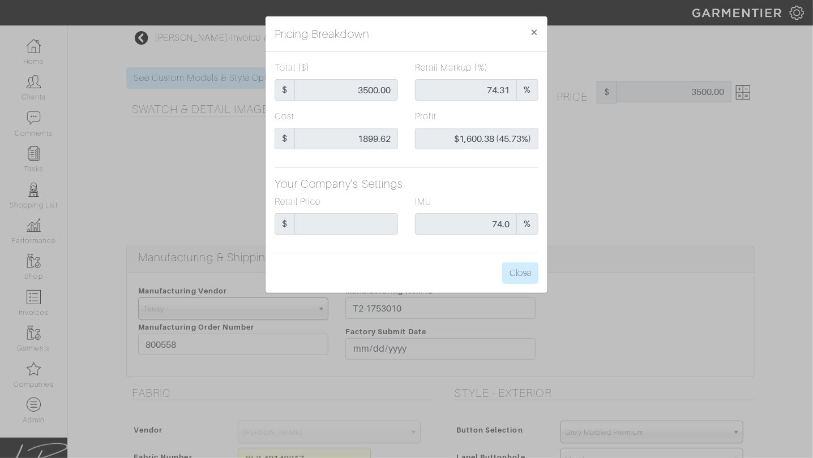
click at [670, 125] on div "Pricing Breakdown × Total ($) $ 3500.00 Retail Markup (%) 74.31 % Cost $ 1899.6…" at bounding box center [406, 229] width 813 height 458
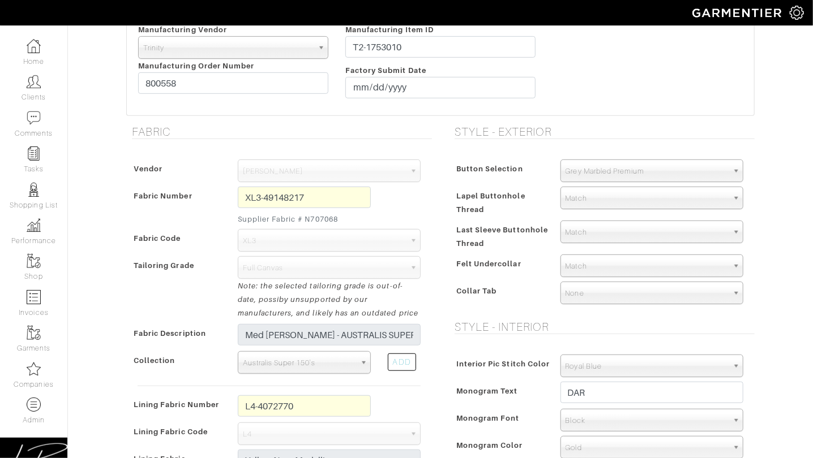
scroll to position [264, 0]
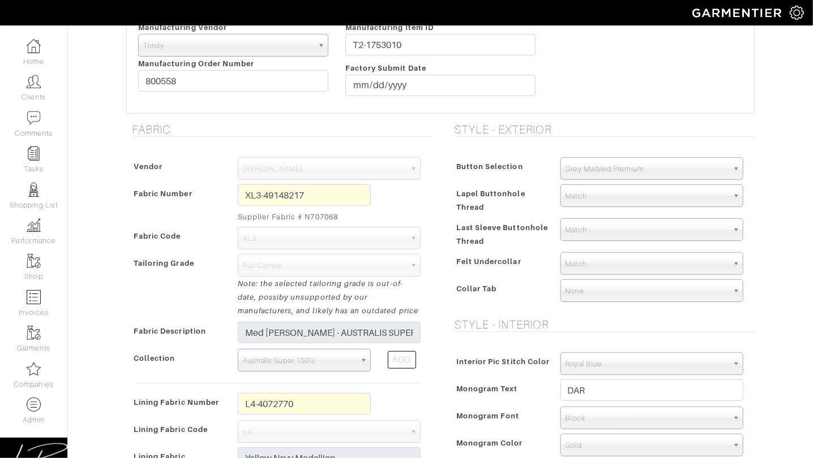
drag, startPoint x: 306, startPoint y: 214, endPoint x: 352, endPoint y: 213, distance: 45.8
click at [351, 213] on small "Supplier Fabric # N707068" at bounding box center [304, 217] width 133 height 11
copy small "N707068"
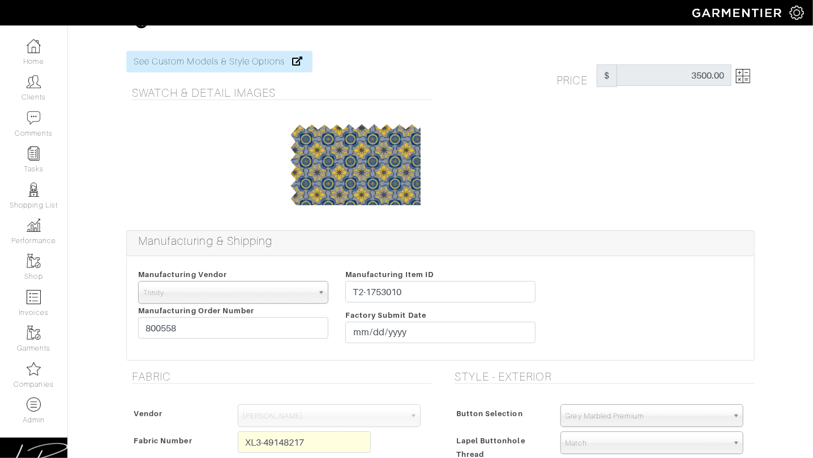
scroll to position [0, 0]
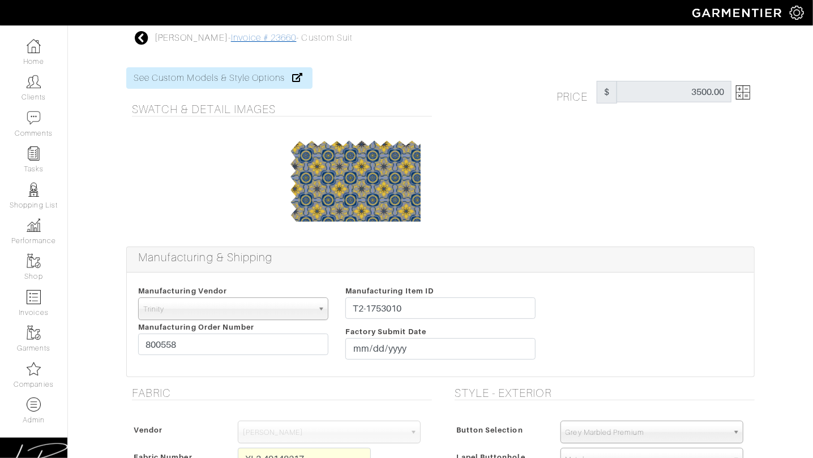
click at [260, 35] on link "Invoice # 23660" at bounding box center [264, 38] width 66 height 10
click at [736, 94] on img at bounding box center [743, 92] width 14 height 14
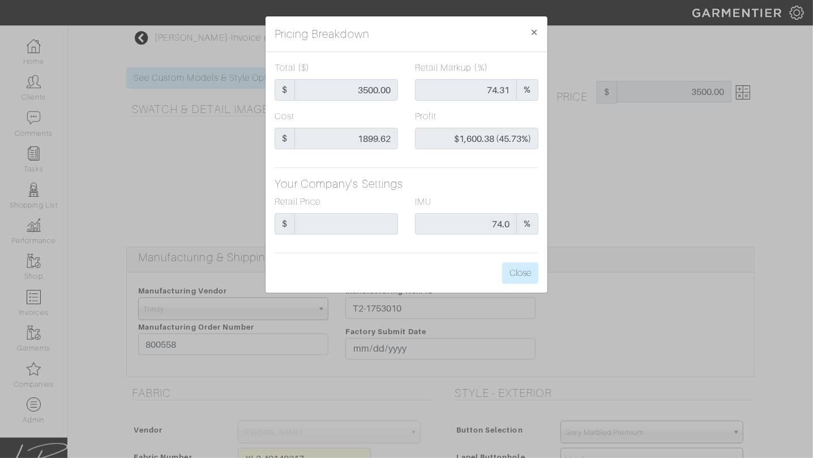
click at [624, 142] on div "Pricing Breakdown × Total ($) $ 3500.00 Retail Markup (%) 74.31 % Cost $ 1899.6…" at bounding box center [406, 229] width 813 height 458
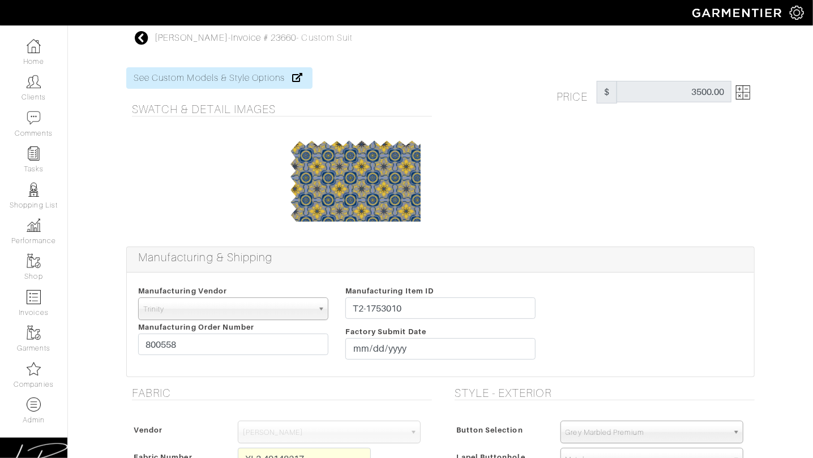
click at [746, 93] on img at bounding box center [743, 92] width 14 height 14
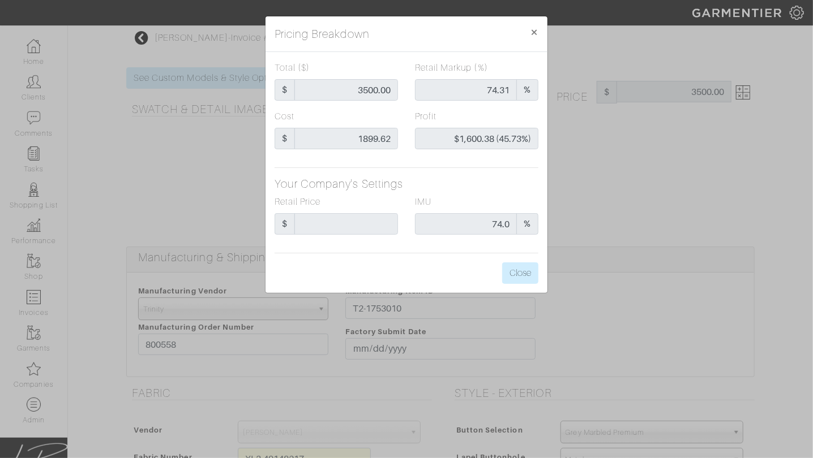
click at [621, 135] on div "Pricing Breakdown × Total ($) $ 3500.00 Retail Markup (%) 74.31 % Cost $ 1899.6…" at bounding box center [406, 229] width 813 height 458
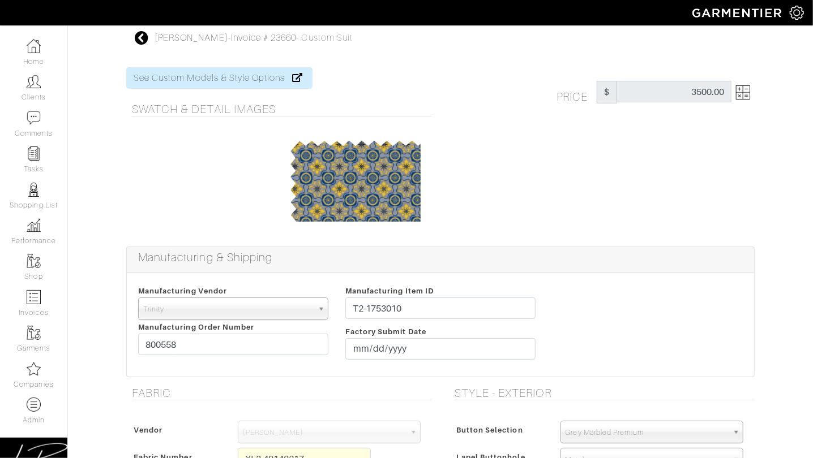
click at [734, 93] on link at bounding box center [740, 92] width 19 height 23
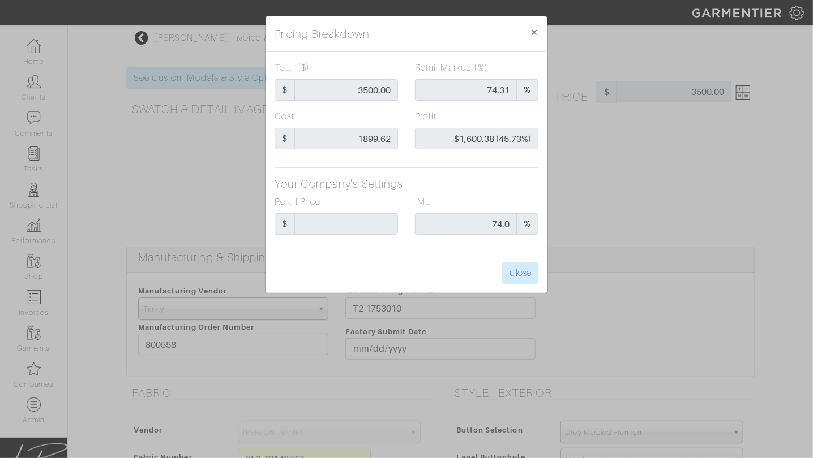
click at [652, 144] on div "Pricing Breakdown × Total ($) $ 3500.00 Retail Markup (%) 74.31 % Cost $ 1899.6…" at bounding box center [406, 229] width 813 height 458
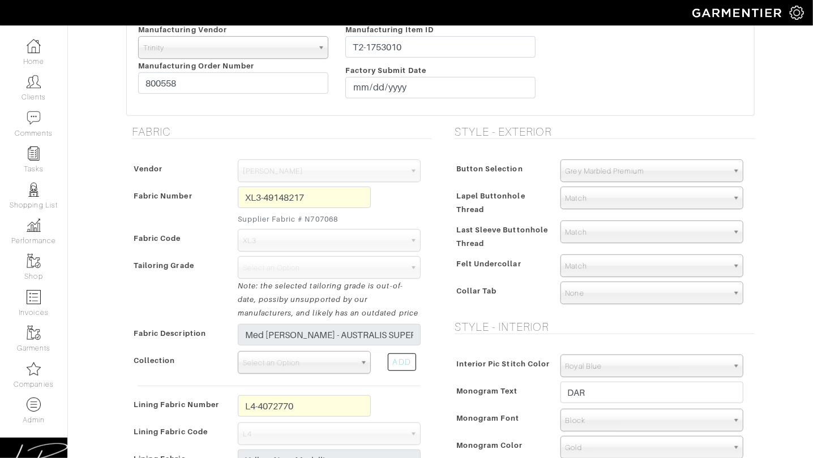
scroll to position [263, 0]
drag, startPoint x: 305, startPoint y: 217, endPoint x: 304, endPoint y: 231, distance: 14.8
click at [353, 217] on small "Supplier Fabric # N707068" at bounding box center [304, 217] width 133 height 11
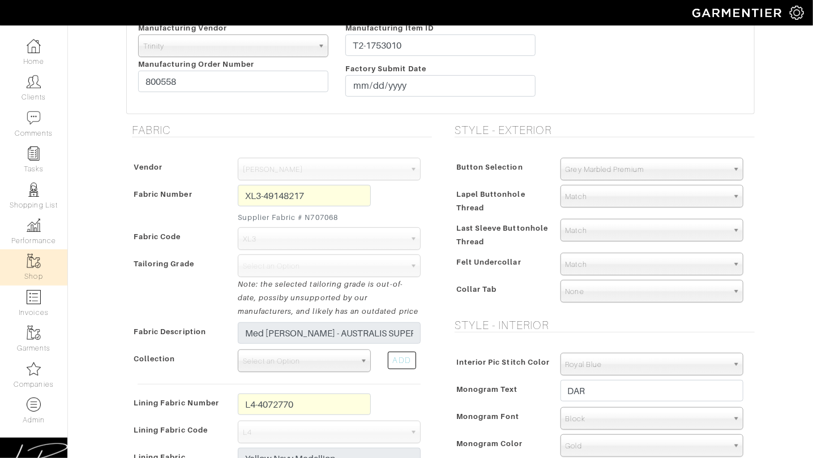
copy small "N707068"
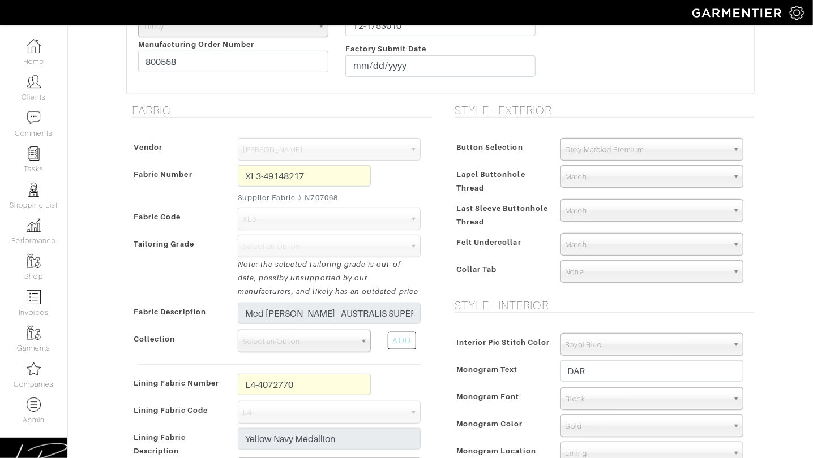
scroll to position [289, 0]
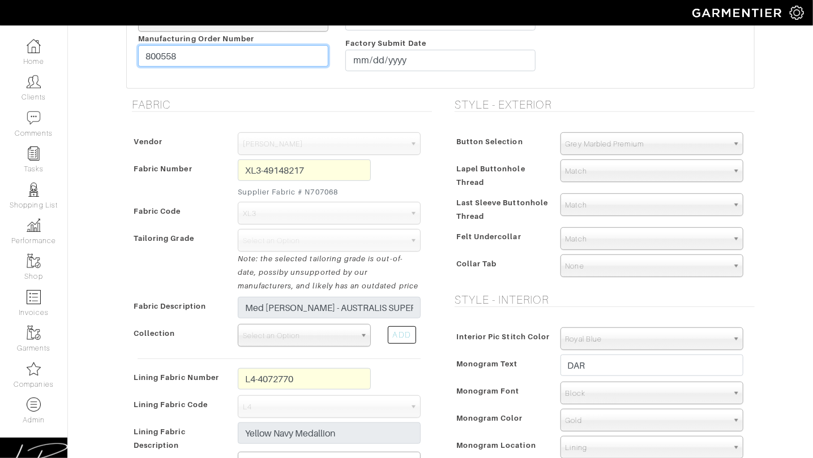
drag, startPoint x: 191, startPoint y: 53, endPoint x: 139, endPoint y: 55, distance: 52.6
click at [139, 55] on input "800558" at bounding box center [233, 56] width 190 height 22
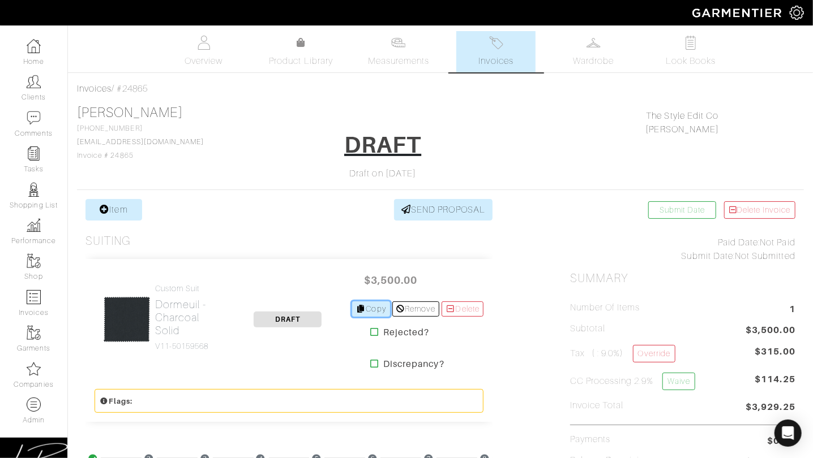
click at [362, 303] on link "Copy" at bounding box center [371, 309] width 38 height 15
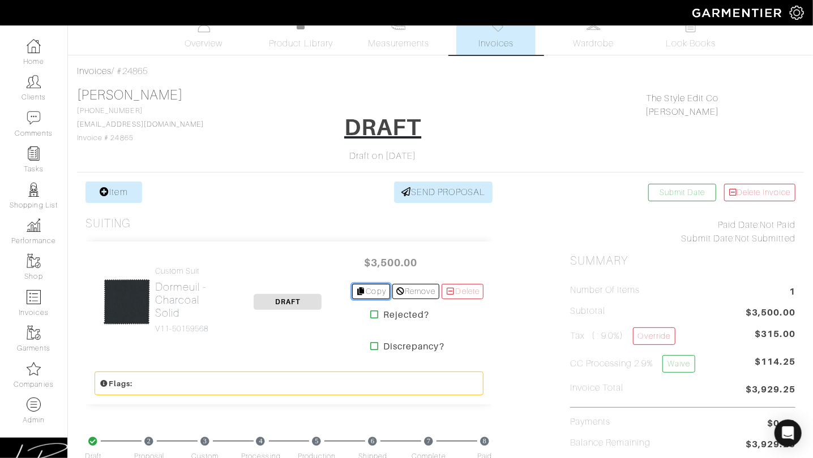
scroll to position [14, 0]
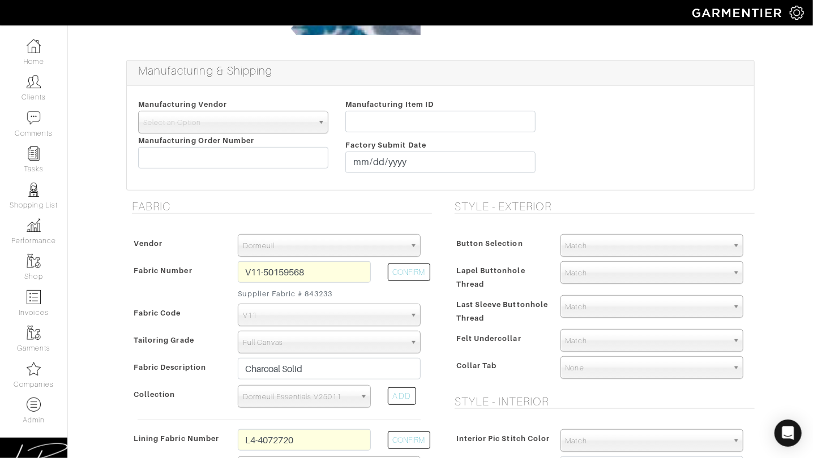
scroll to position [226, 0]
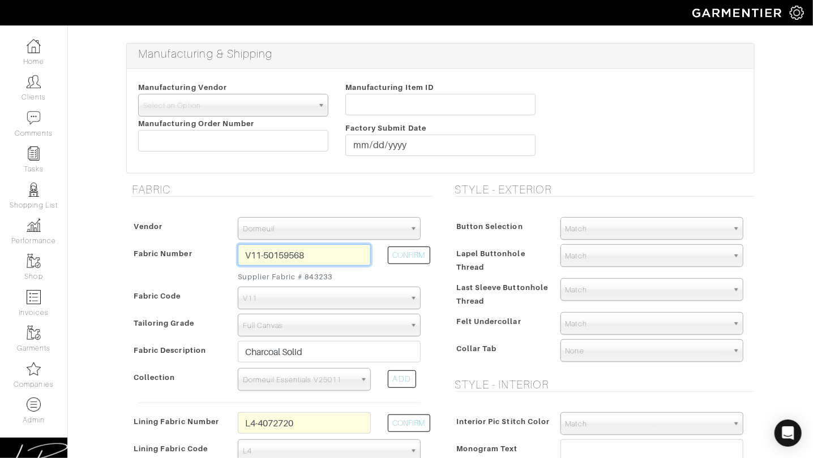
drag, startPoint x: 327, startPoint y: 252, endPoint x: 327, endPoint y: 241, distance: 10.8
click at [327, 241] on div "Vendor Zegna Scabal [PERSON_NAME] [PERSON_NAME] Dormeuil House Collection [GEOG…" at bounding box center [279, 391] width 306 height 370
click at [423, 250] on button "CONFIRM" at bounding box center [409, 256] width 42 height 18
type input "XL7-51173847"
select select "1112"
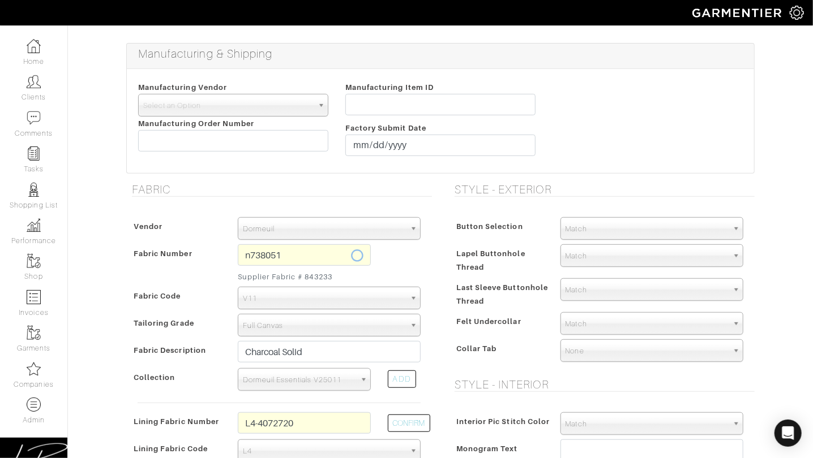
type input "DARK GREY PLAIN - 738 ROYAL WISH®"
select select
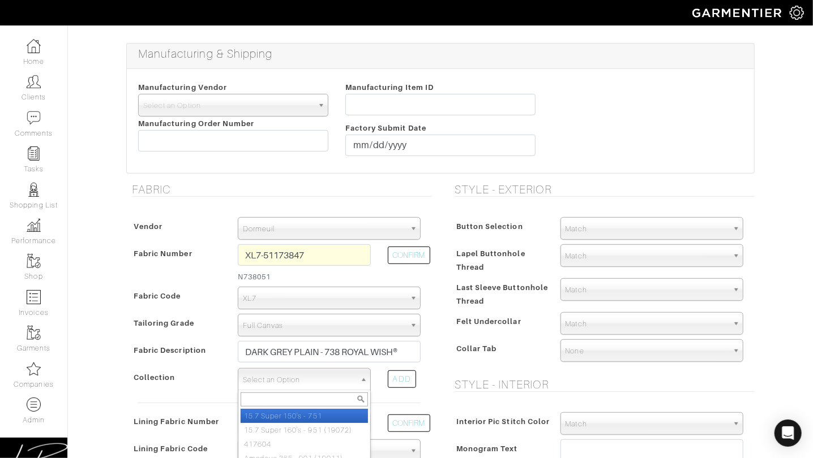
click at [310, 377] on span "Select an Option" at bounding box center [299, 380] width 113 height 23
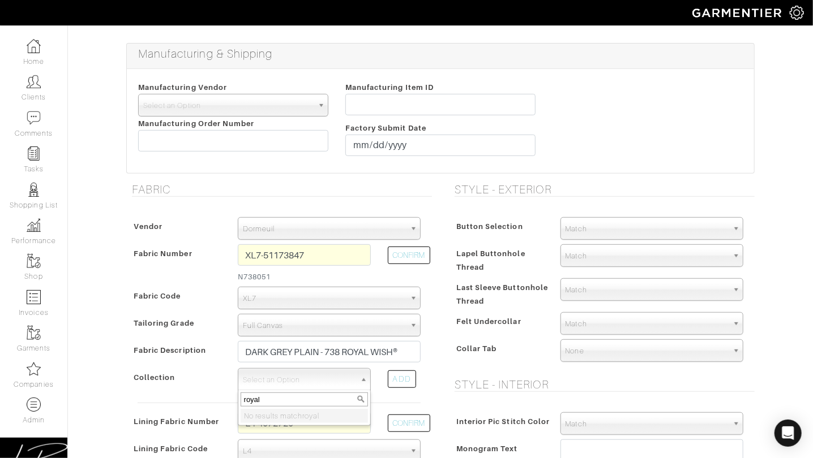
type input "royal"
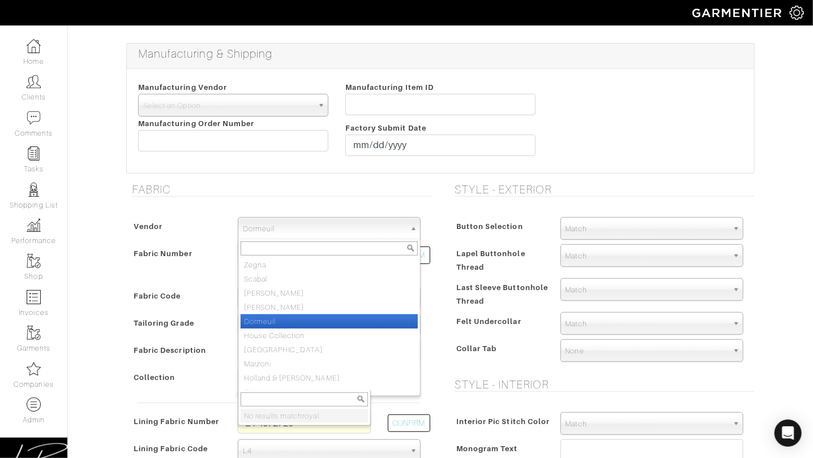
click at [260, 226] on span "Dormeuil" at bounding box center [324, 229] width 162 height 23
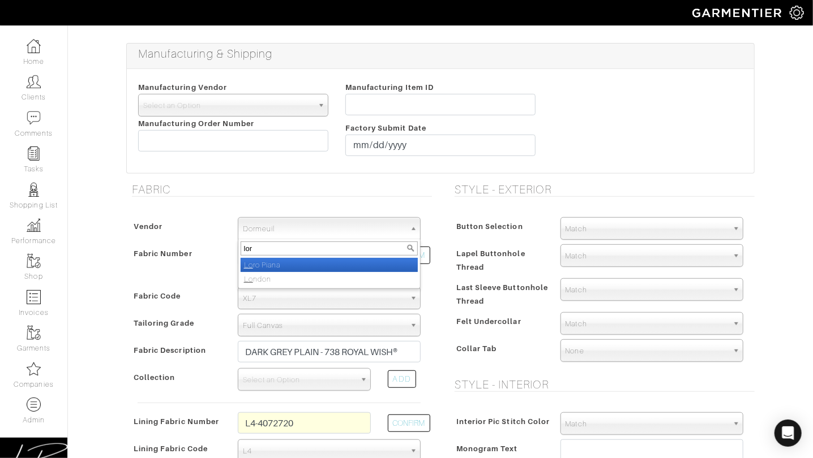
type input "loro"
select select "76"
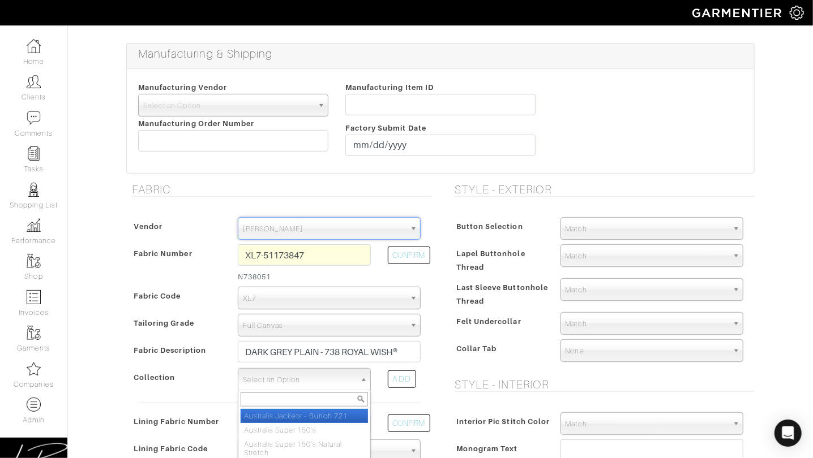
click at [272, 383] on span "Select an Option" at bounding box center [299, 380] width 113 height 23
type input "y"
type input "roya"
select select "885"
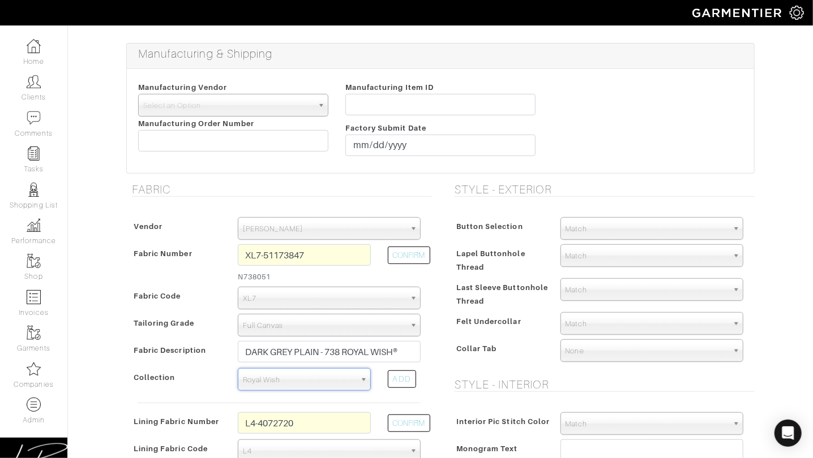
click at [485, 323] on span "Felt Undercollar" at bounding box center [488, 321] width 65 height 16
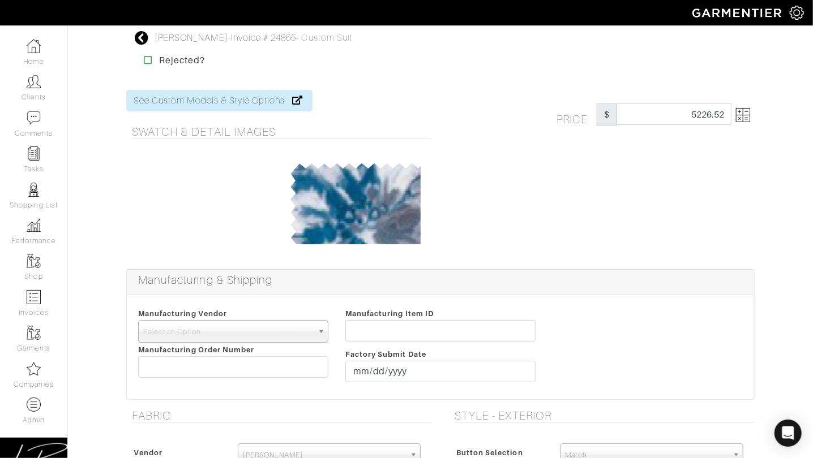
click at [742, 115] on img at bounding box center [743, 115] width 14 height 14
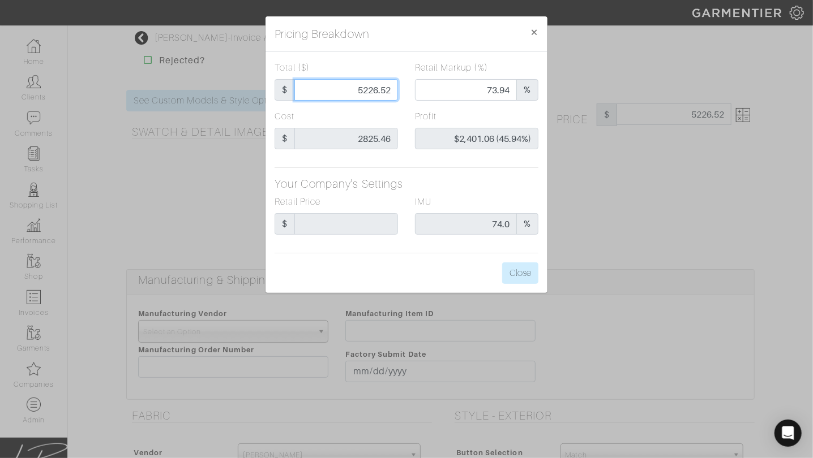
drag, startPoint x: 337, startPoint y: 87, endPoint x: 403, endPoint y: 85, distance: 66.2
click at [403, 85] on div "Total ($) $ 5226.52" at bounding box center [336, 85] width 140 height 49
drag, startPoint x: 409, startPoint y: 104, endPoint x: 393, endPoint y: 98, distance: 16.8
click at [409, 104] on div "Retail Markup (%) 73.94 %" at bounding box center [476, 85] width 140 height 49
drag, startPoint x: 345, startPoint y: 92, endPoint x: 410, endPoint y: 93, distance: 65.1
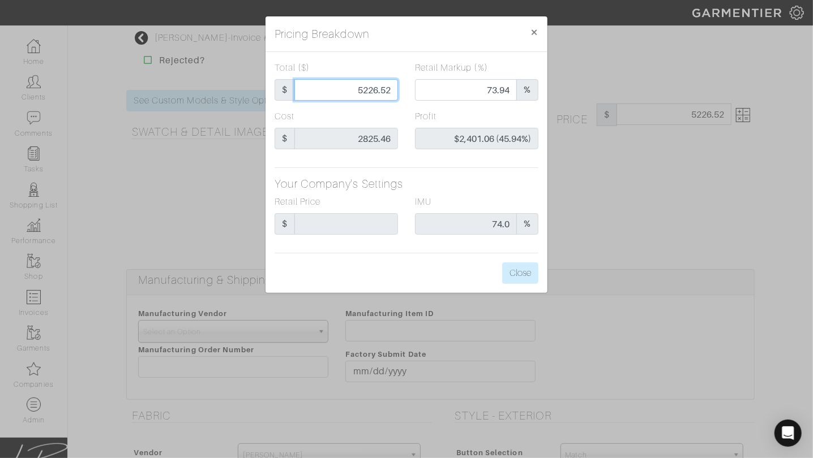
click at [410, 93] on div "Total ($) $ 5226.52 Retail Markup (%) 73.94 %" at bounding box center [406, 85] width 281 height 49
type input "4"
type input "0.00"
type input "-$2,821.46 (-70536.50%)"
type input "40"
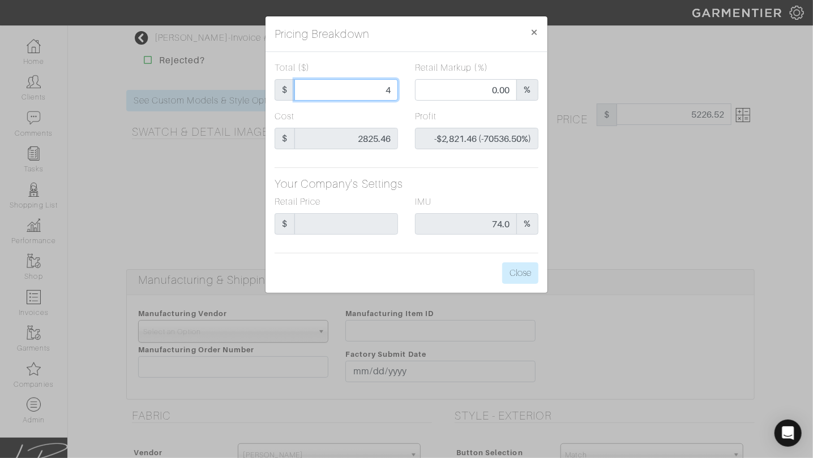
type input "-$2,785.46 (-6963.65%)"
type input "400"
type input "-$2,425.46 (-606.37%)"
type input "4000"
type input "66.28"
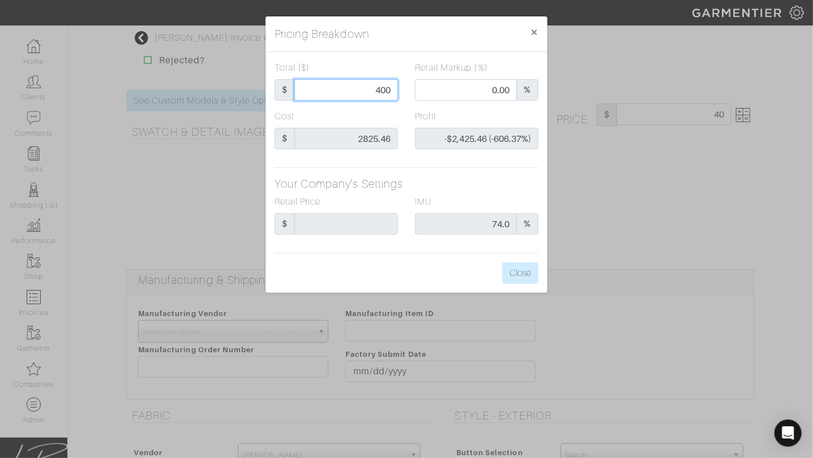
type input "$1,174.54 (29.36%)"
drag, startPoint x: 381, startPoint y: 94, endPoint x: 431, endPoint y: 95, distance: 49.2
click at [429, 95] on div "Total ($) $ 4000 Retail Markup (%) 66.28 %" at bounding box center [406, 85] width 281 height 49
type input "4"
type input "0.00"
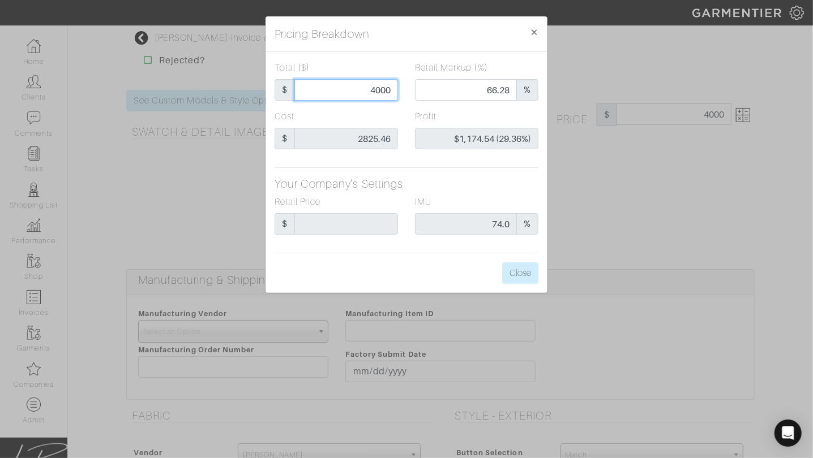
type input "-$2,821.46 (-70536.50%)"
type input "42"
type input "-$2,783.46 (-6627.29%)"
type input "420"
type input "-$2,405.46 (-572.73%)"
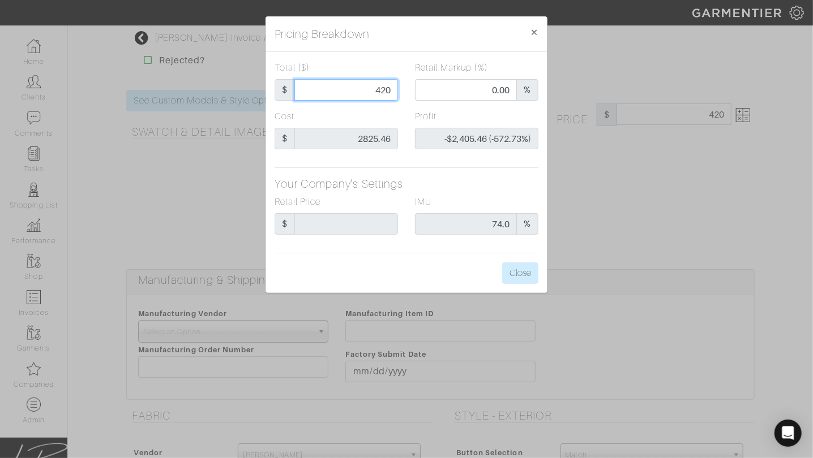
type input "4200"
type input "67.88"
type input "$1,374.54 (32.73%)"
type input "4200.00"
click at [517, 269] on button "Close" at bounding box center [520, 274] width 36 height 22
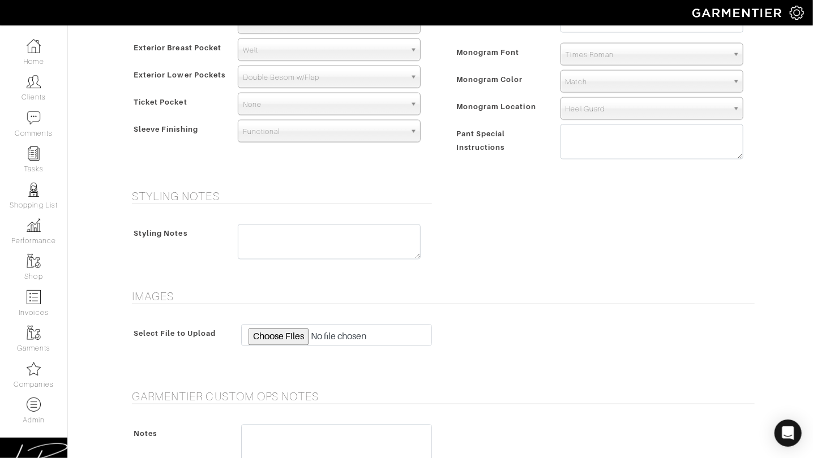
scroll to position [1121, 0]
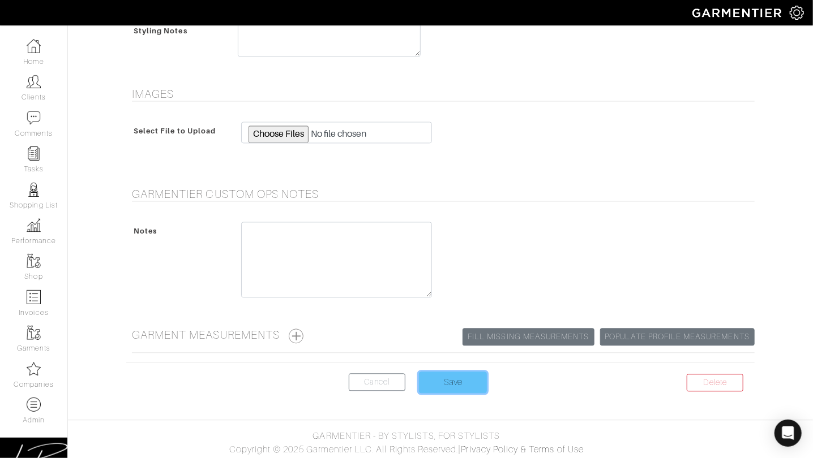
click at [472, 384] on input "Save" at bounding box center [453, 383] width 68 height 22
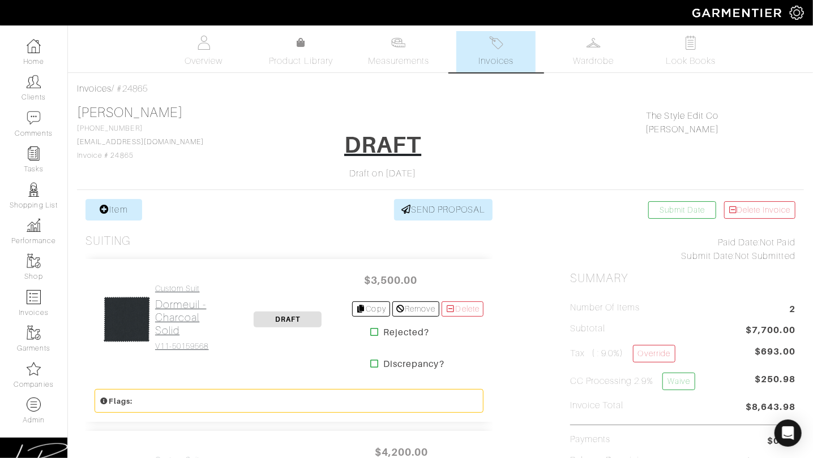
click at [167, 304] on h2 "Dormeuil - Charcoal Solid" at bounding box center [189, 317] width 68 height 39
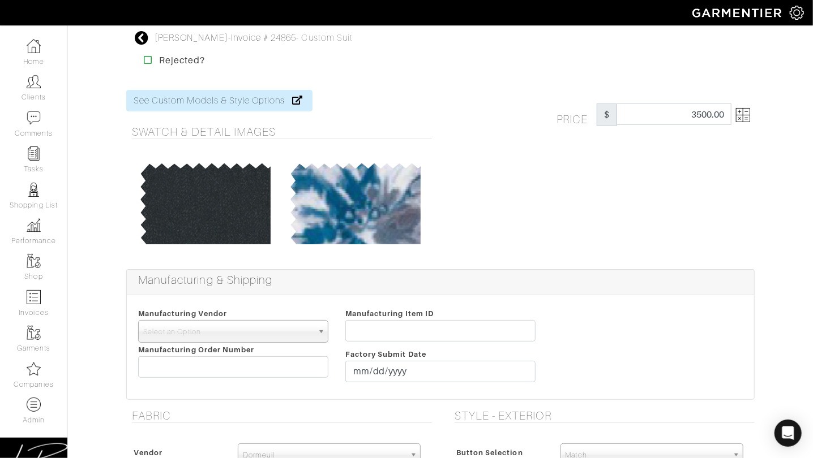
click at [738, 116] on img at bounding box center [743, 115] width 14 height 14
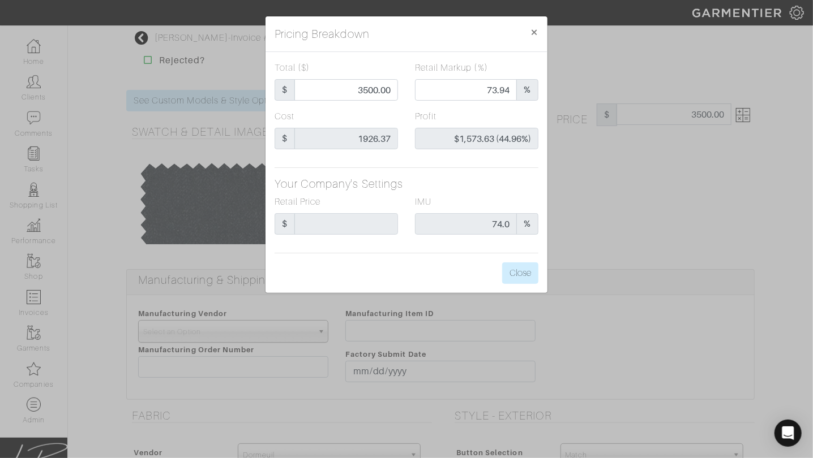
click at [641, 174] on div "Pricing Breakdown × Total ($) $ 3500.00 Retail Markup (%) 73.94 % Cost $ 1926.3…" at bounding box center [406, 229] width 813 height 458
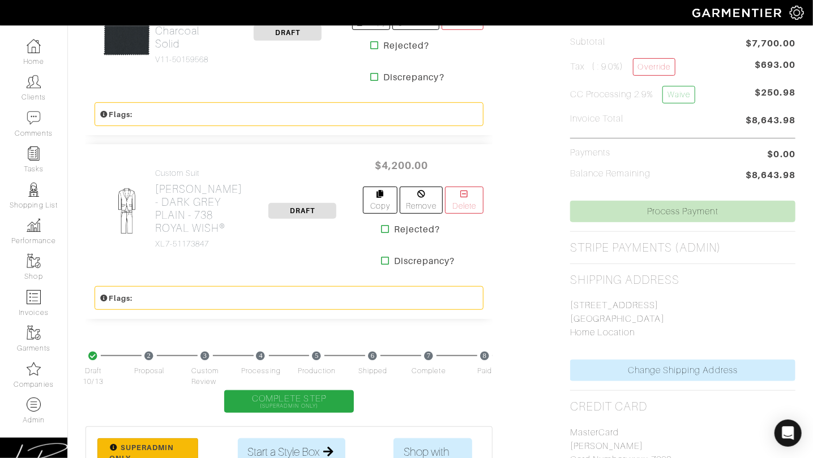
scroll to position [290, 0]
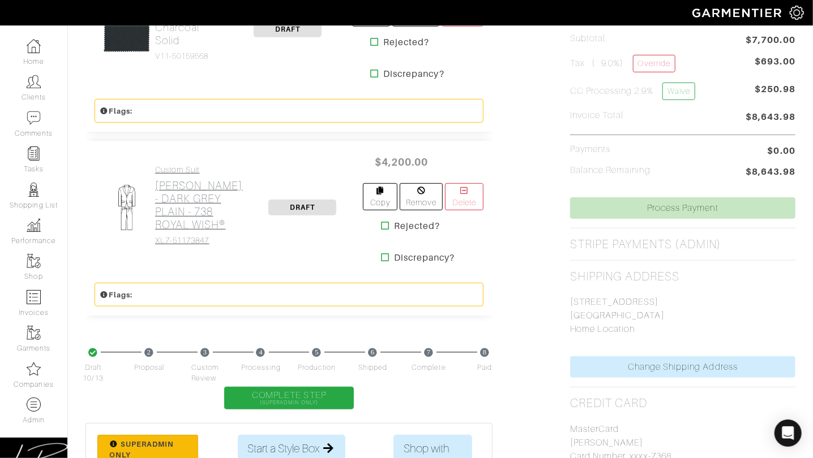
click at [196, 179] on h2 "[PERSON_NAME] - DARK GREY PLAIN - 738 ROYAL WISH®" at bounding box center [199, 205] width 88 height 52
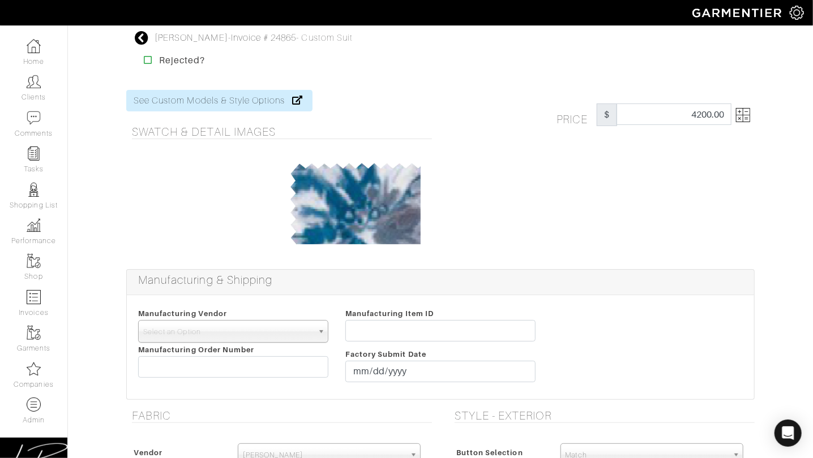
click at [744, 116] on img at bounding box center [743, 115] width 14 height 14
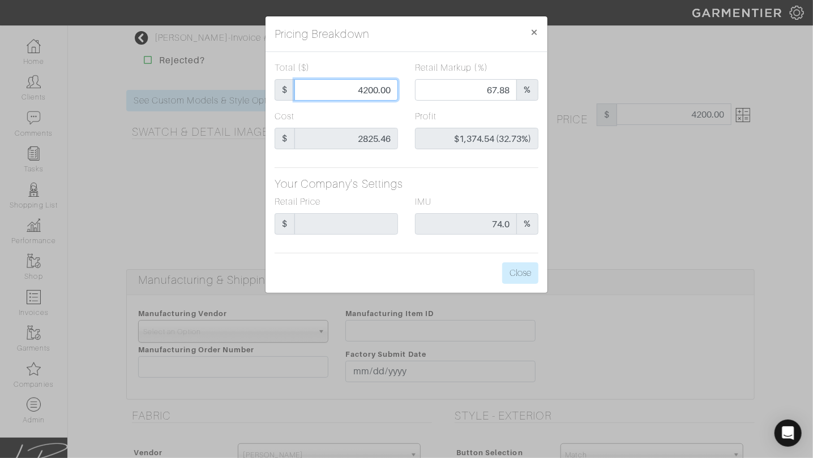
drag, startPoint x: 354, startPoint y: 96, endPoint x: 328, endPoint y: 94, distance: 26.1
click at [328, 94] on input "4200.00" at bounding box center [346, 90] width 104 height 22
type input "4"
type input "0.00"
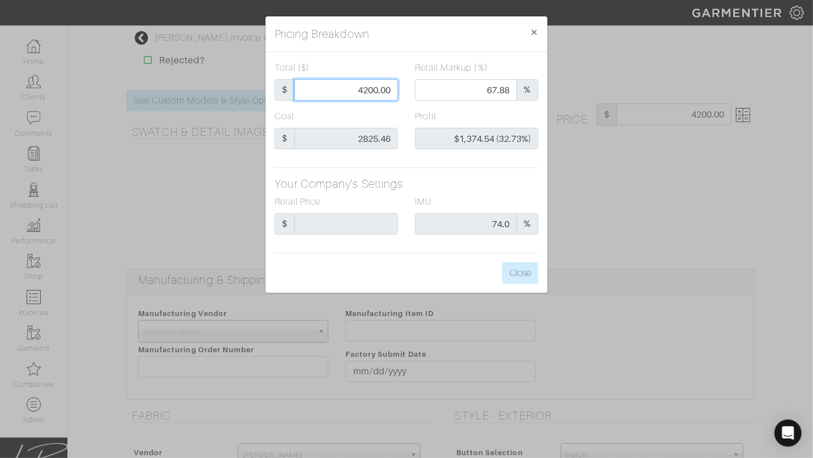
type input "-$2,821.46 (-70536.50%)"
type input "45"
type input "-$2,780.46 (-6178.80%)"
type input "450"
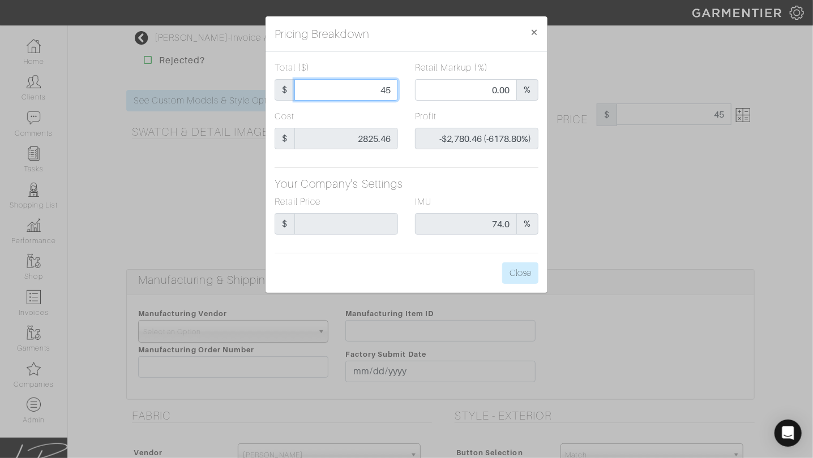
type input "450"
type input "-$2,375.46 (-527.88%)"
type input "4500"
type input "70.02"
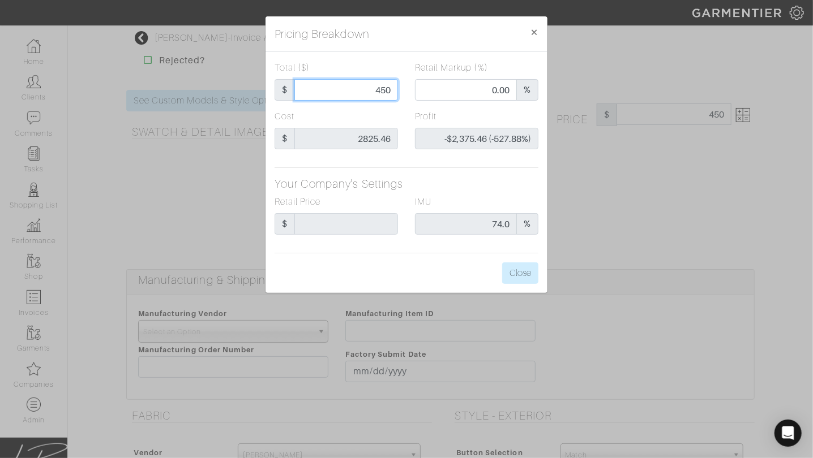
type input "$1,674.54 (37.21%)"
type input "450"
type input "0.00"
type input "-$2,375.46 (-527.88%)"
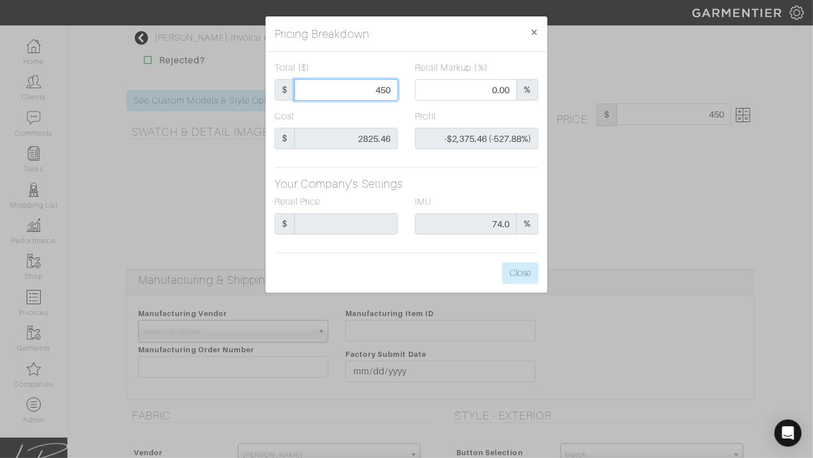
type input "45"
type input "-$2,780.46 (-6178.80%)"
type input "4"
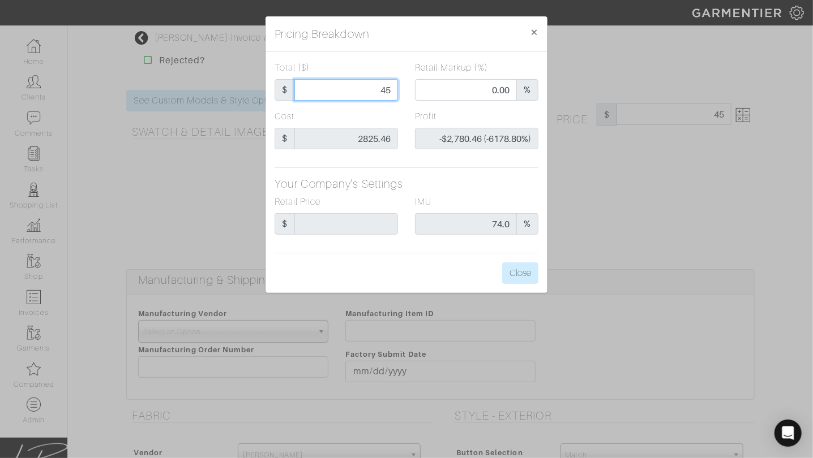
type input "-$2,821.46 (-70536.50%)"
type input "6"
type input "0.00"
type input "-$2,819.46 (-46991.00%)"
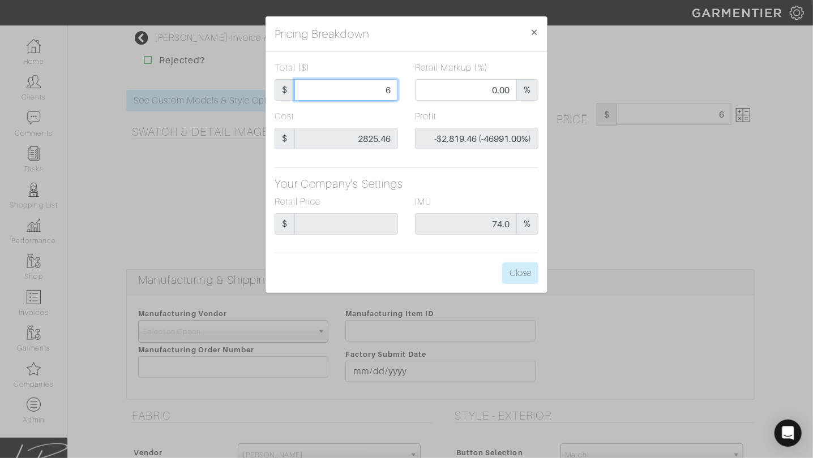
type input "67"
type input "-$2,758.46 (-4117.10%)"
type input "6"
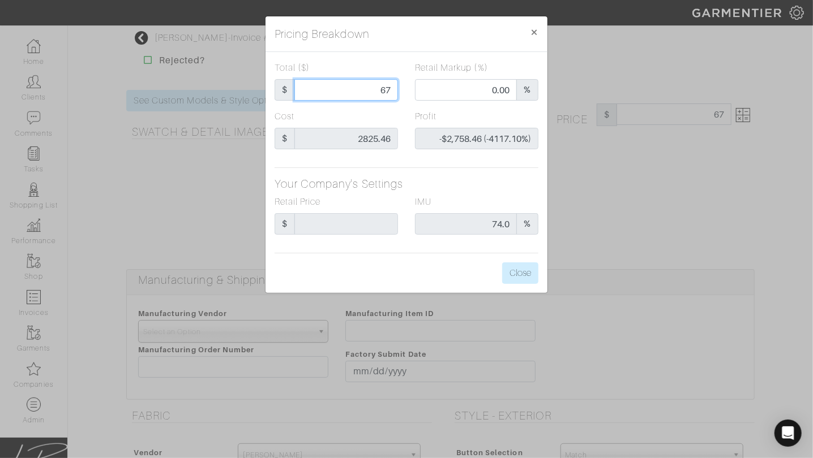
type input "-$2,819.46 (-46991.00%)"
type input "4"
type input "0.00"
type input "-$2,821.46 (-70536.50%)"
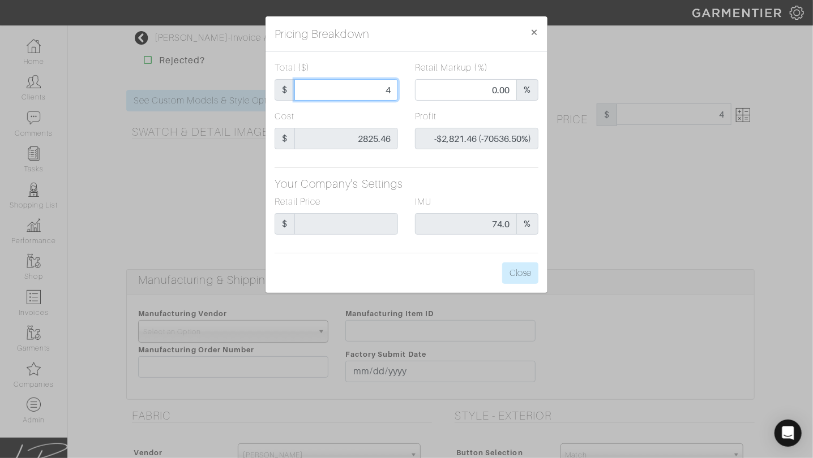
type input "46"
type input "-$2,779.46 (-6042.30%)"
type input "467"
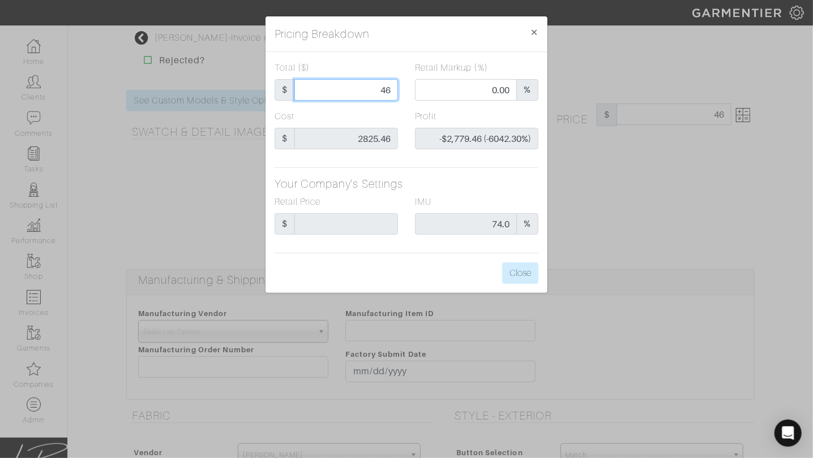
type input "-$2,358.46 (-505.02%)"
type input "4675"
type input "71.14"
type input "$1,849.54 (39.56%)"
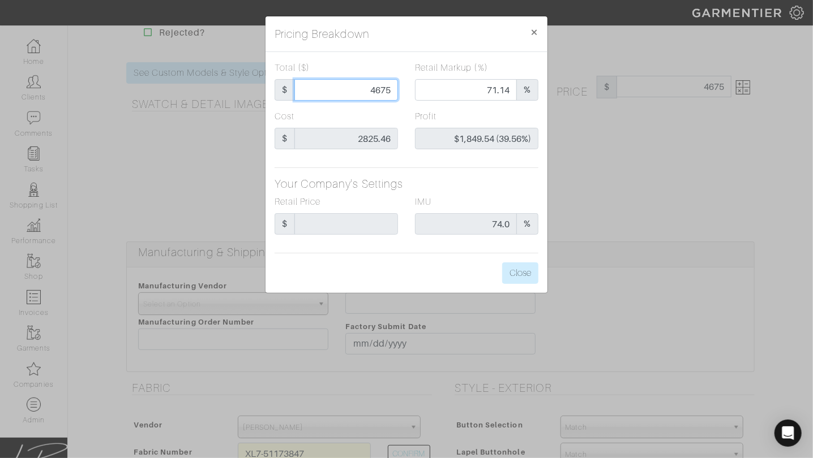
scroll to position [54, 0]
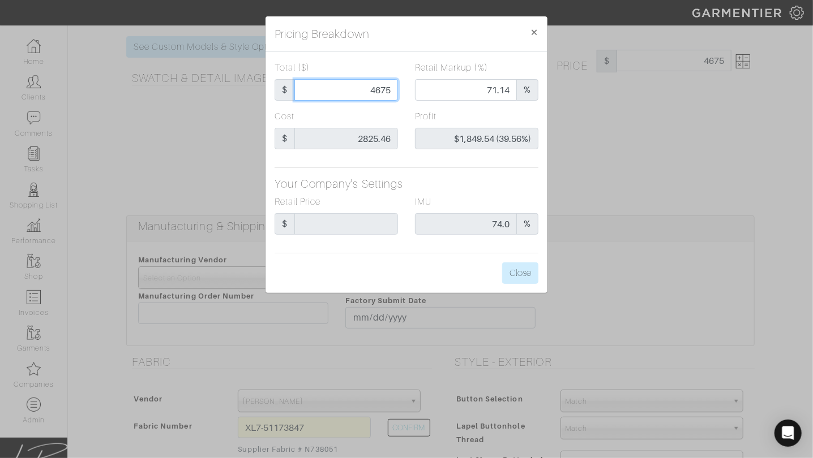
type input "4675"
type input "4675.00"
click at [419, 64] on label "Retail Markup (%)" at bounding box center [451, 68] width 73 height 14
click at [419, 79] on input "71.14" at bounding box center [466, 90] width 102 height 22
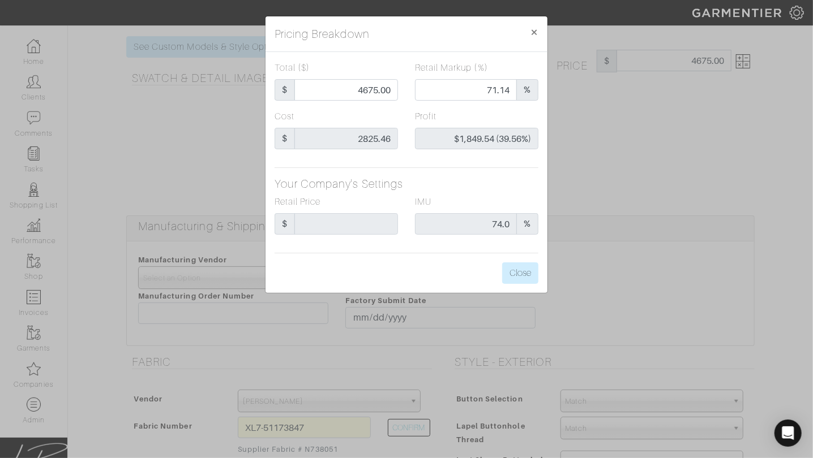
click at [409, 117] on div "Profit $1,849.54 (39.56%)" at bounding box center [476, 134] width 140 height 49
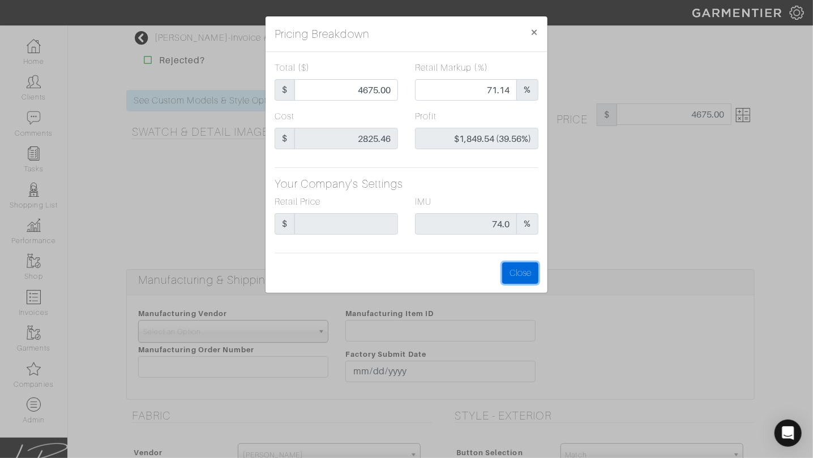
click at [525, 274] on button "Close" at bounding box center [520, 274] width 36 height 22
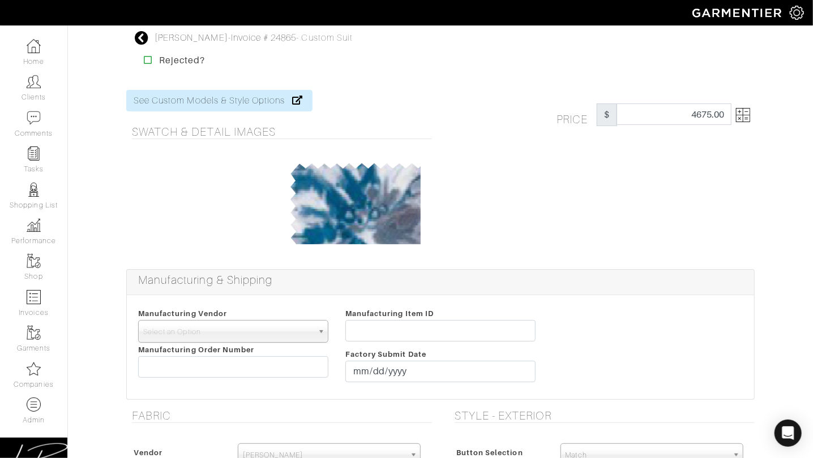
drag, startPoint x: 635, startPoint y: 233, endPoint x: 601, endPoint y: 230, distance: 34.6
click at [635, 233] on div "Price $ 4675.00" at bounding box center [601, 173] width 323 height 166
click at [736, 113] on img at bounding box center [743, 115] width 14 height 14
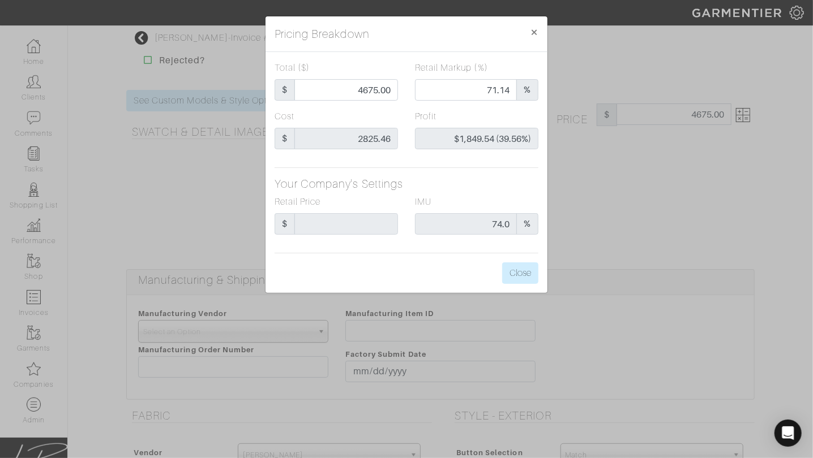
click at [539, 139] on div "Profit $1,849.54 (39.56%)" at bounding box center [476, 134] width 140 height 49
click at [539, 115] on div "Profit $1,849.54 (39.56%)" at bounding box center [476, 134] width 140 height 49
click at [453, 115] on div "Profit $1,849.54 (39.56%)" at bounding box center [476, 130] width 123 height 40
click at [485, 123] on div "Profit $1,849.54 (39.56%)" at bounding box center [476, 130] width 123 height 40
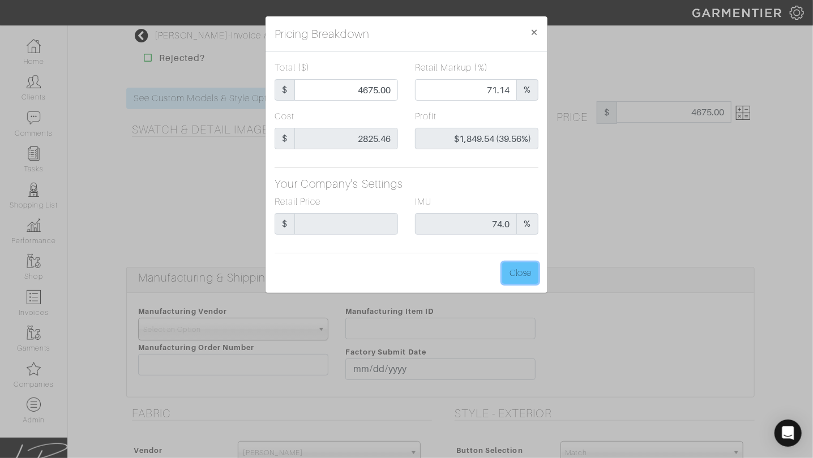
click at [519, 267] on button "Close" at bounding box center [520, 274] width 36 height 22
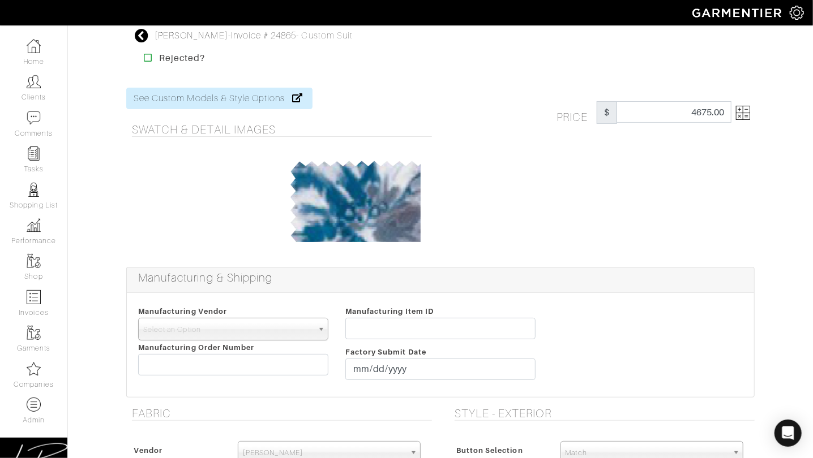
click at [595, 225] on div "Price $ 4675.00" at bounding box center [601, 171] width 323 height 166
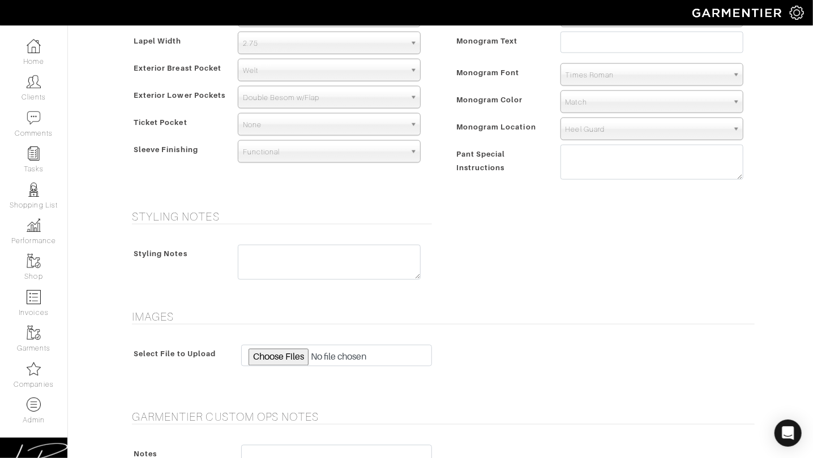
scroll to position [1121, 0]
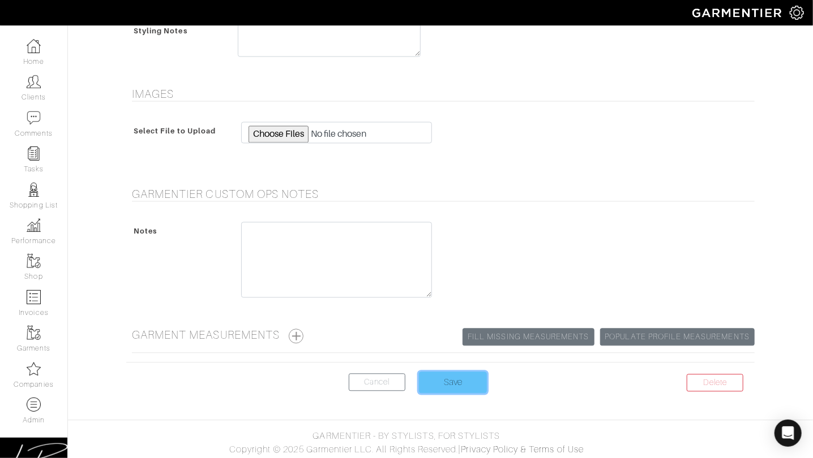
click at [458, 382] on input "Save" at bounding box center [453, 383] width 68 height 22
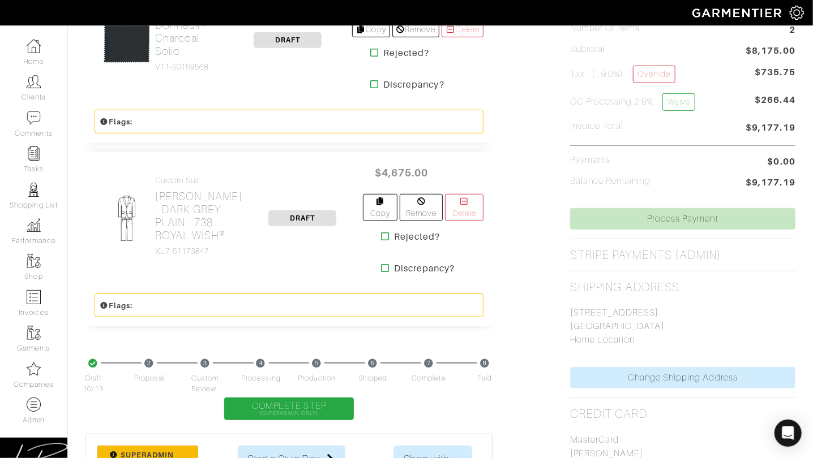
scroll to position [281, 0]
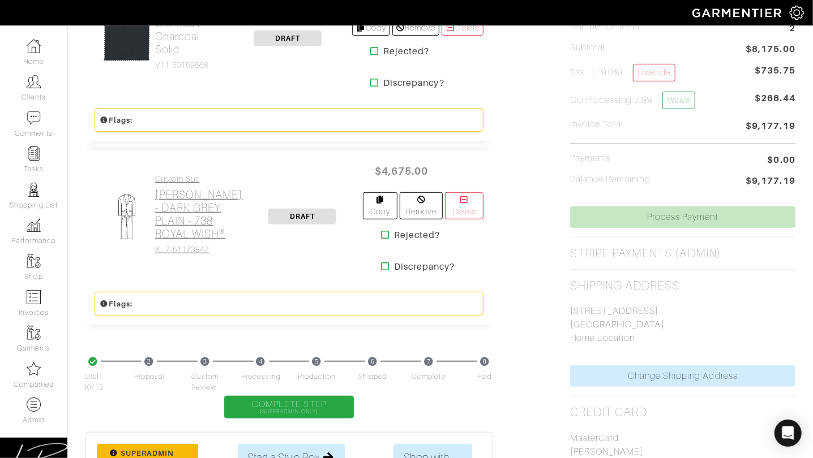
drag, startPoint x: 192, startPoint y: 216, endPoint x: 188, endPoint y: 222, distance: 6.6
click at [192, 216] on h2 "[PERSON_NAME] - DARK GREY PLAIN - 738 ROYAL WISH®" at bounding box center [199, 214] width 88 height 52
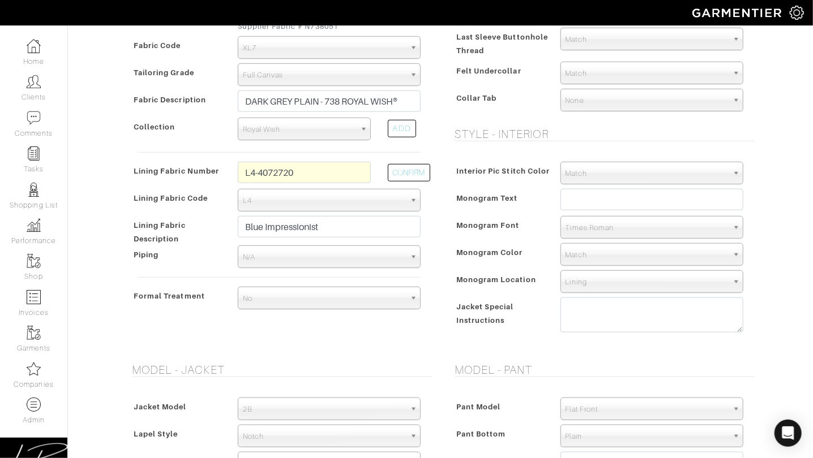
scroll to position [1121, 0]
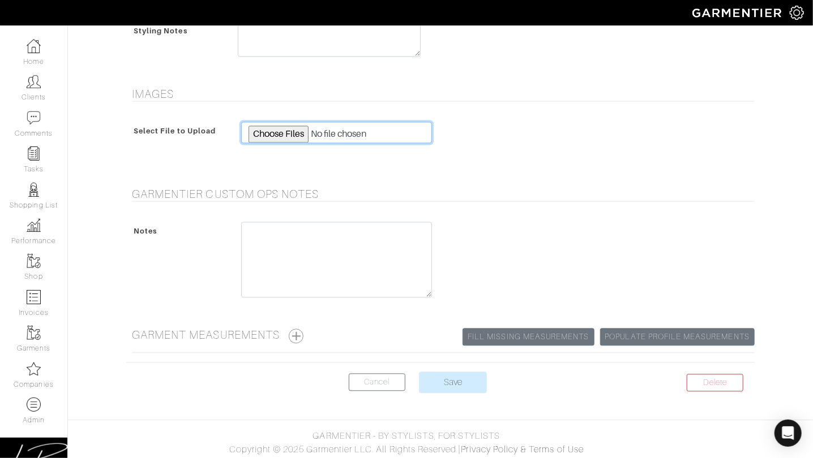
click at [276, 140] on input "file" at bounding box center [336, 133] width 191 height 22
type input "C:\fakepath\306699-001738-00050-918.jpeg"
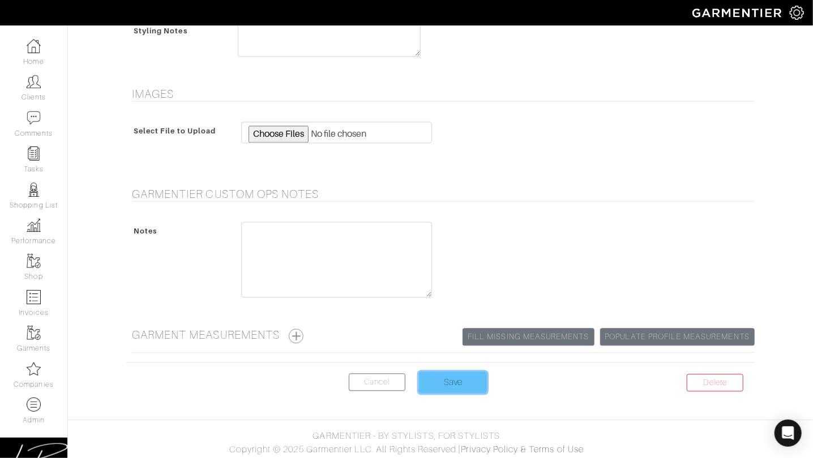
click at [470, 378] on input "Save" at bounding box center [453, 383] width 68 height 22
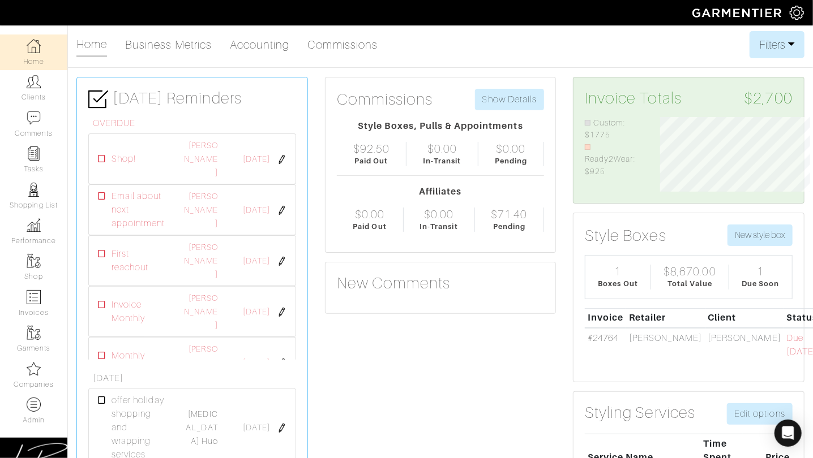
scroll to position [66, 149]
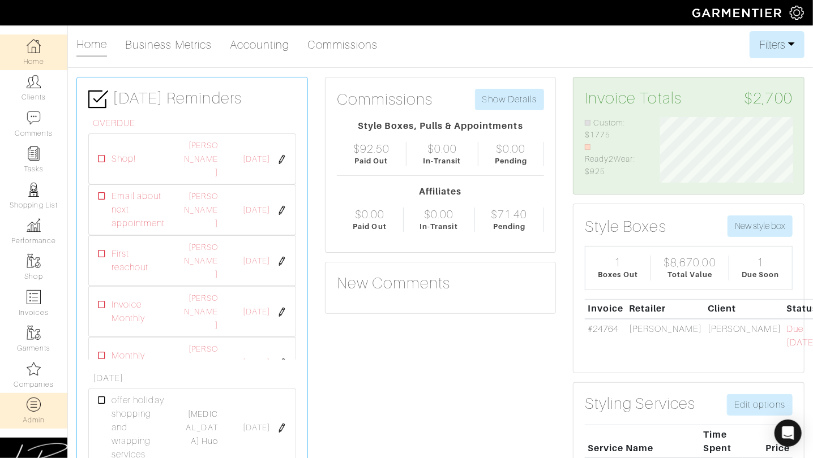
click at [25, 403] on link "Admin" at bounding box center [33, 411] width 67 height 36
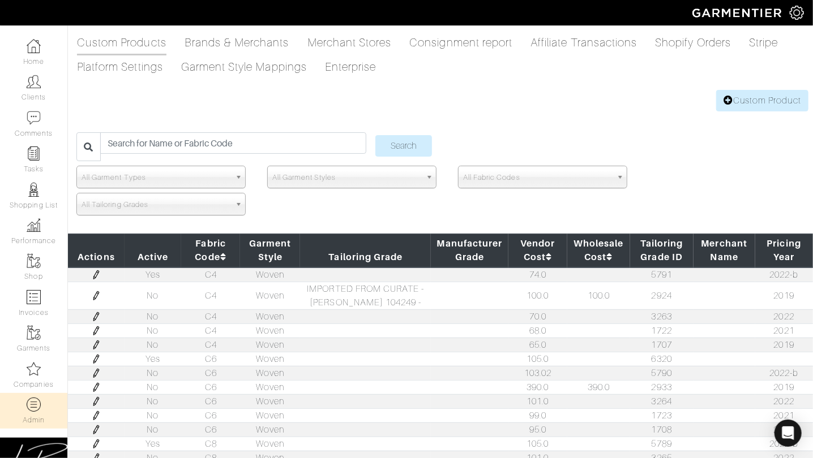
click at [482, 185] on span "All Fabric Codes" at bounding box center [537, 177] width 149 height 23
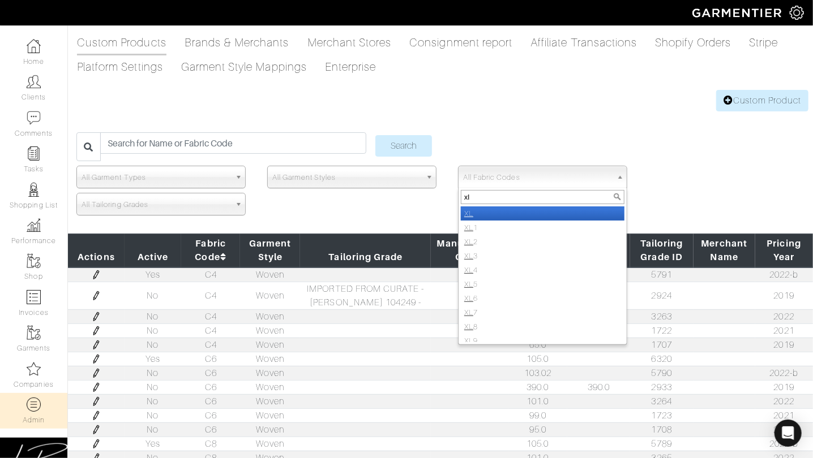
type input "xl7"
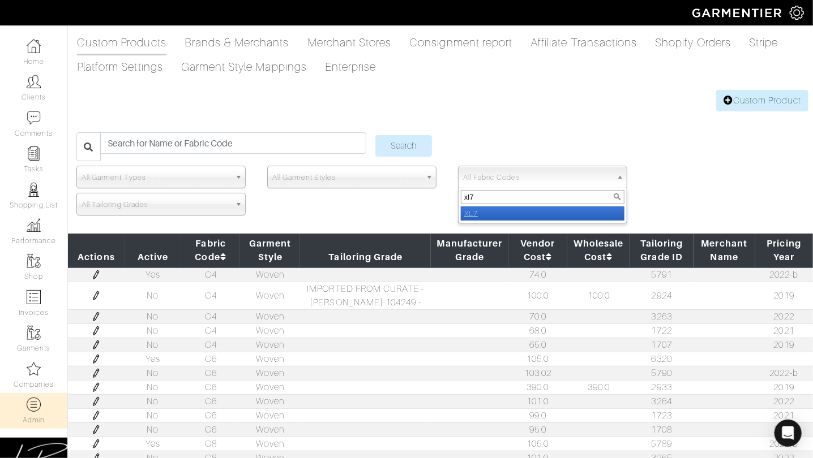
select select "XL7"
click at [375, 135] on input "Search" at bounding box center [403, 146] width 57 height 22
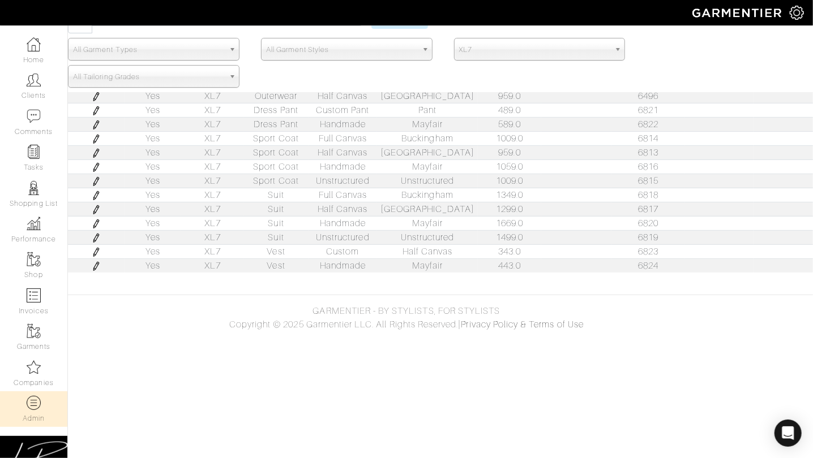
click at [96, 193] on img at bounding box center [96, 195] width 9 height 9
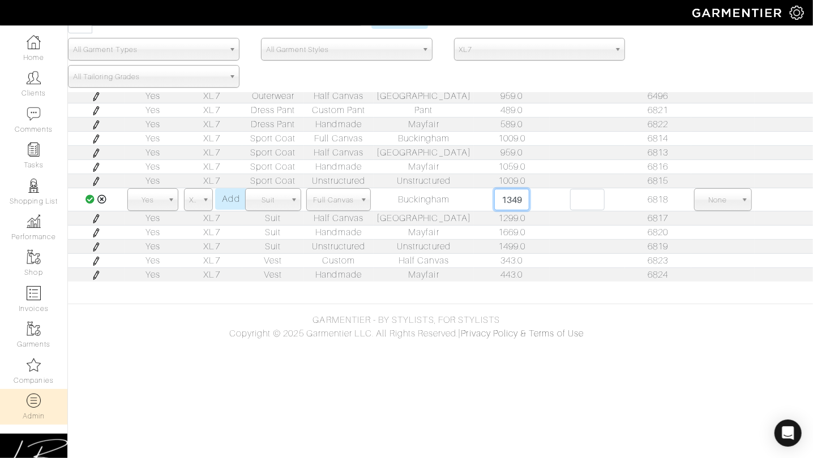
scroll to position [0, 6]
drag, startPoint x: 487, startPoint y: 197, endPoint x: 536, endPoint y: 199, distance: 49.3
click at [536, 199] on td "1349.0 1349.0" at bounding box center [511, 199] width 75 height 23
type input "1278"
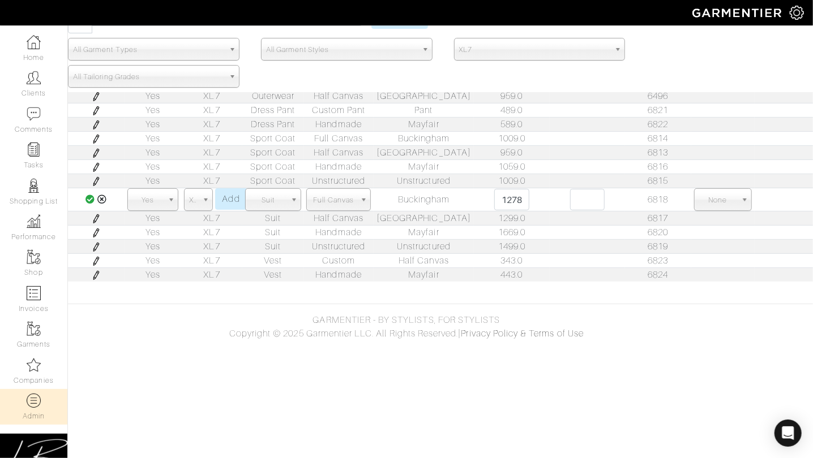
click at [91, 199] on icon at bounding box center [90, 199] width 10 height 9
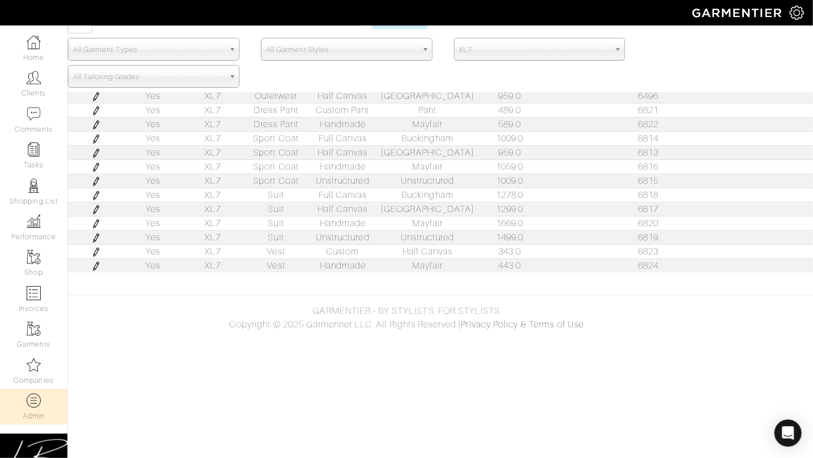
click at [96, 208] on img at bounding box center [96, 209] width 9 height 9
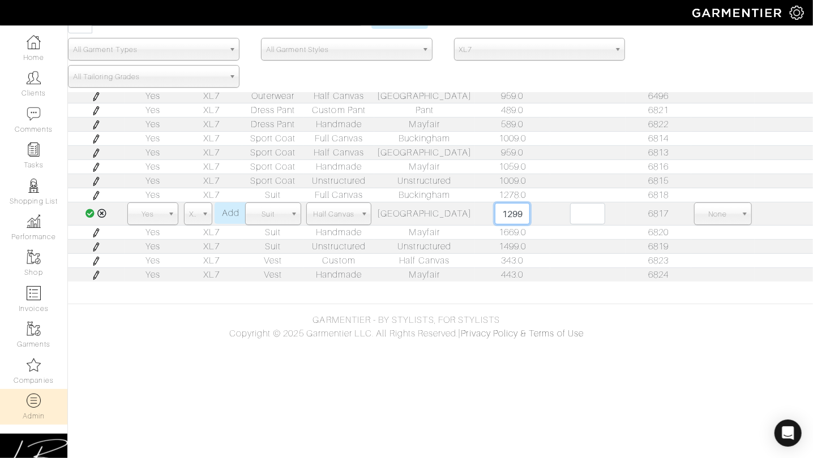
click at [501, 213] on input "1299.0" at bounding box center [512, 214] width 35 height 22
type input "1278"
click at [87, 210] on icon at bounding box center [90, 213] width 10 height 9
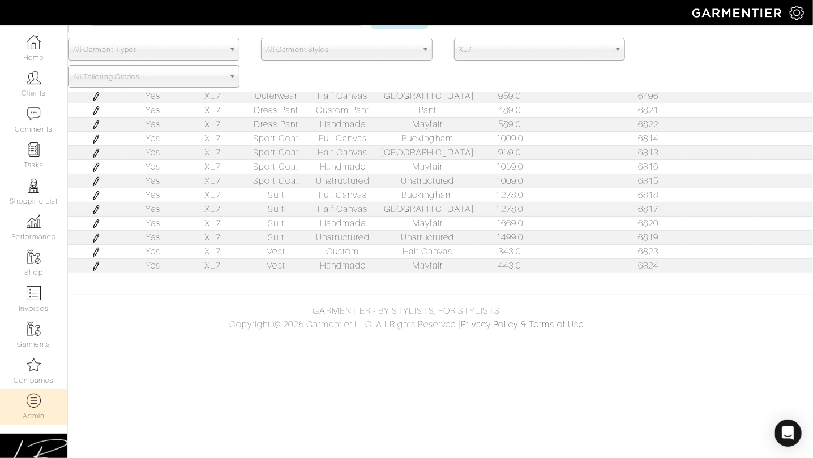
click at [93, 196] on img at bounding box center [96, 195] width 9 height 9
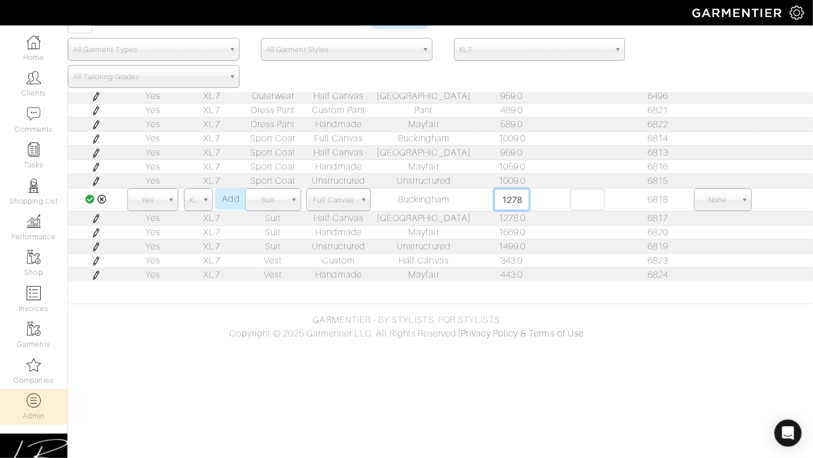
click at [494, 197] on input "1278.0" at bounding box center [511, 200] width 35 height 22
type input "1328"
click at [88, 198] on icon at bounding box center [90, 199] width 10 height 9
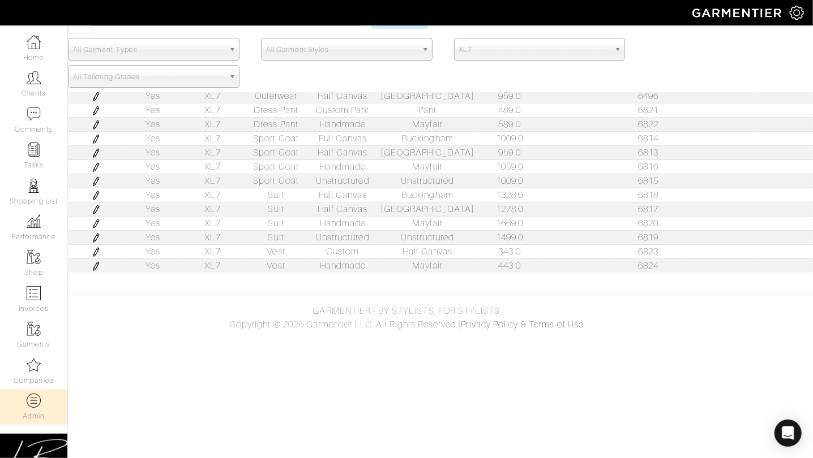
click at [96, 222] on img at bounding box center [96, 224] width 9 height 9
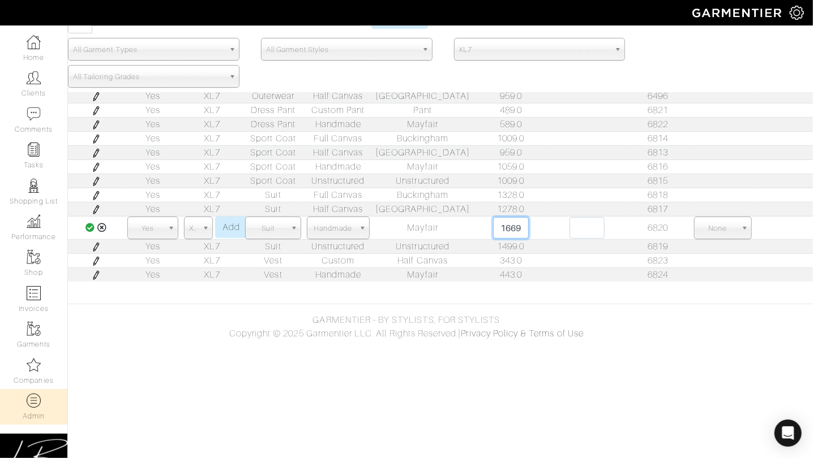
click at [495, 229] on input "1669.0" at bounding box center [510, 228] width 35 height 22
type input "1378"
click at [92, 227] on icon at bounding box center [90, 227] width 10 height 9
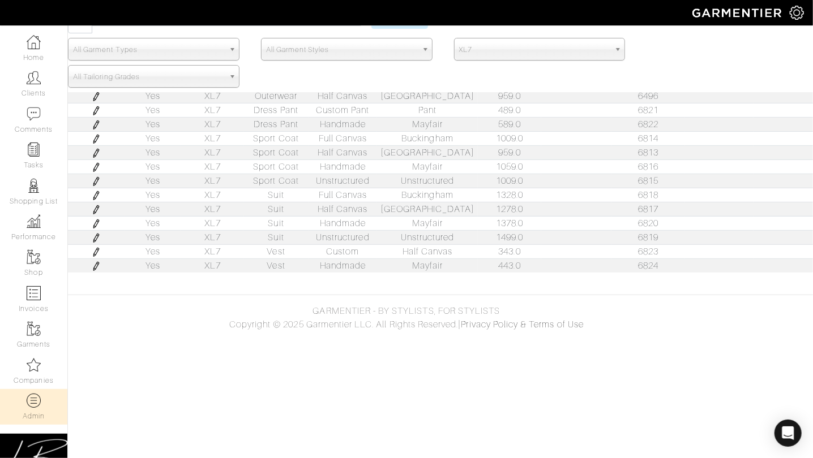
click at [98, 237] on img at bounding box center [96, 238] width 9 height 9
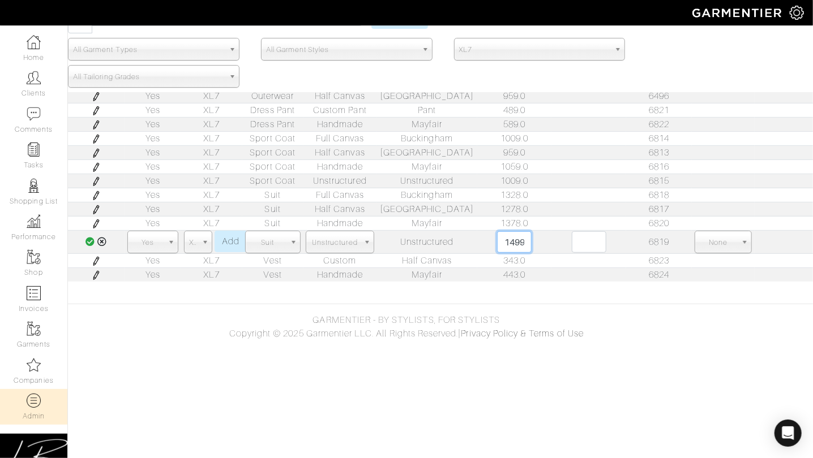
click at [504, 243] on input "1499.0" at bounding box center [514, 242] width 35 height 22
type input "1328"
click at [92, 239] on icon at bounding box center [90, 241] width 10 height 9
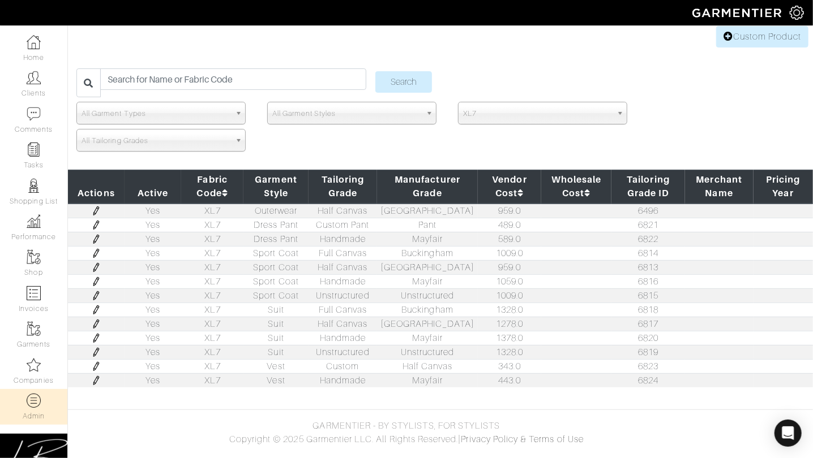
scroll to position [63, 0]
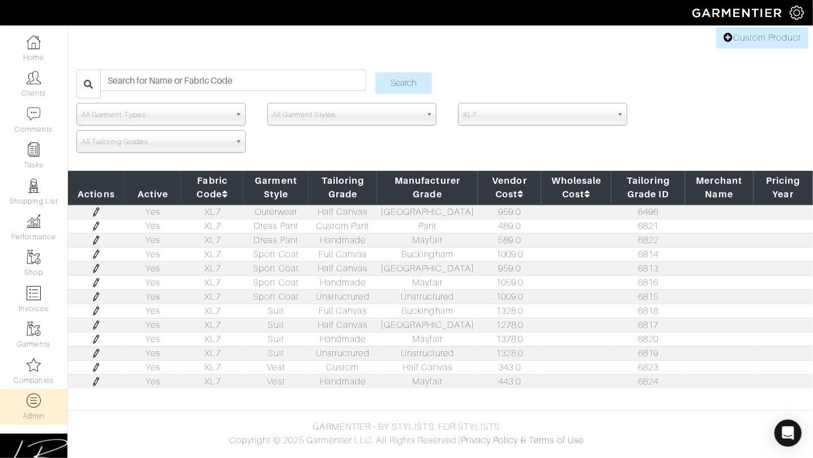
click at [319, 38] on div "Custom Products Brands & Merchants Merchant Stores Consignment report Affiliate…" at bounding box center [406, 182] width 813 height 429
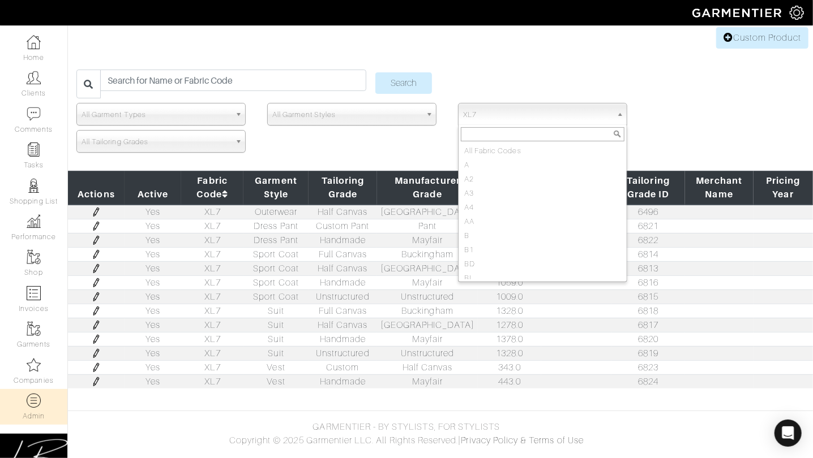
scroll to position [3103, 0]
click at [544, 110] on span "XL7" at bounding box center [537, 115] width 149 height 23
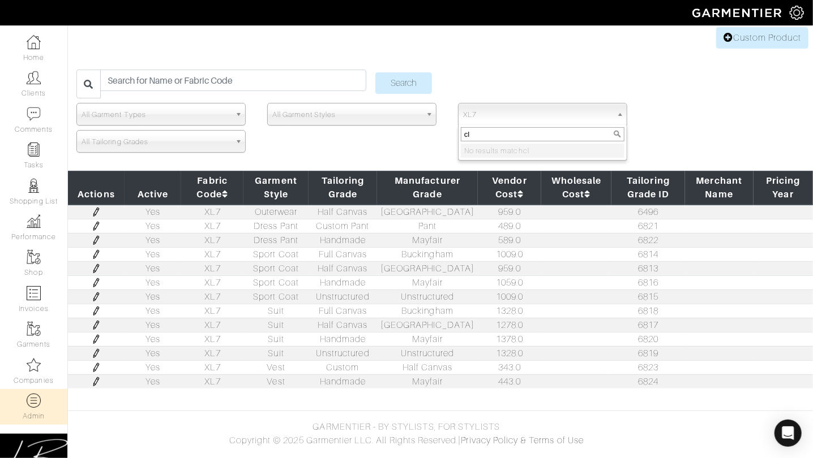
type input "c"
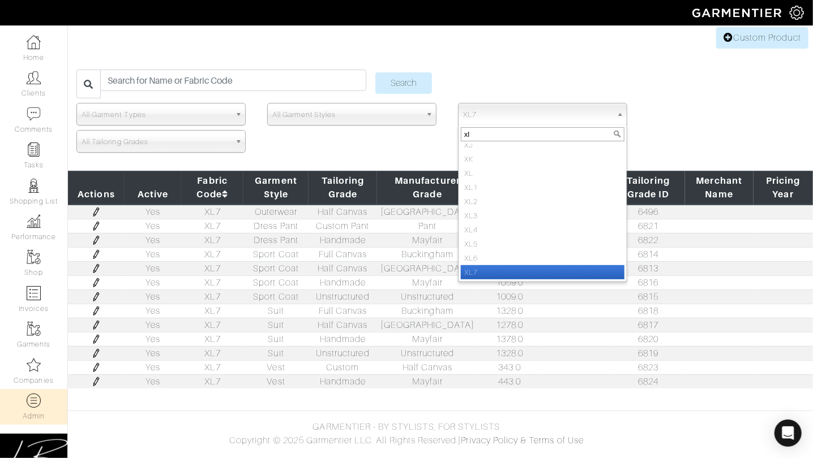
scroll to position [6, 0]
type input "xl5"
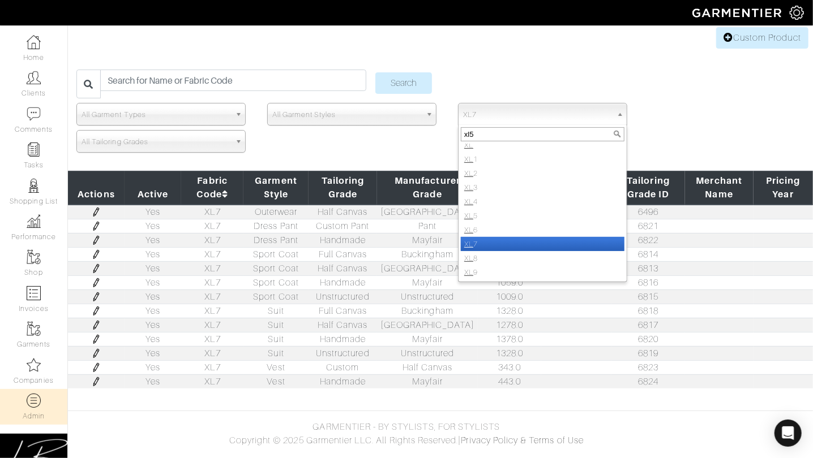
scroll to position [0, 0]
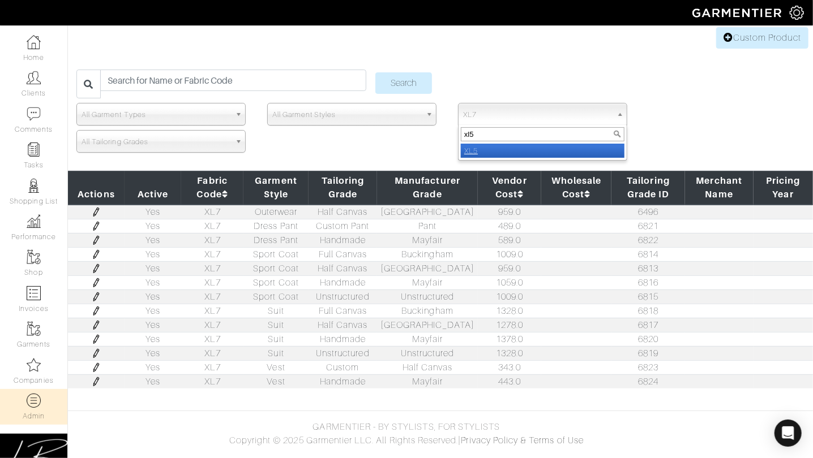
select select "XL5"
click at [375, 72] on input "Search" at bounding box center [403, 83] width 57 height 22
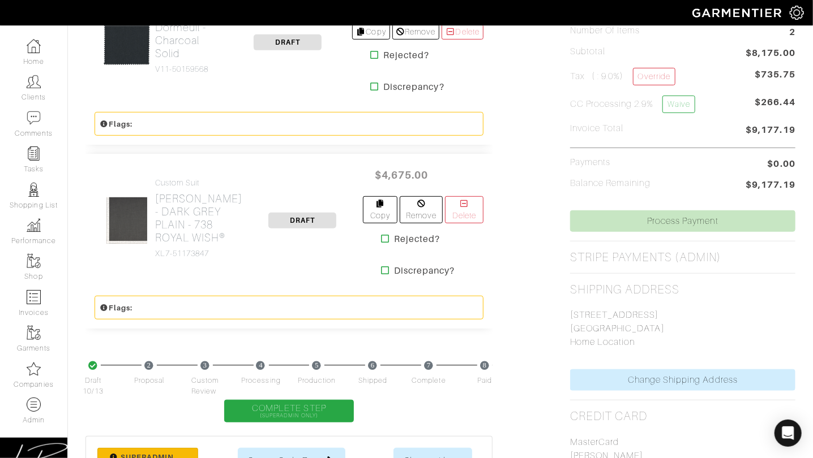
scroll to position [280, 0]
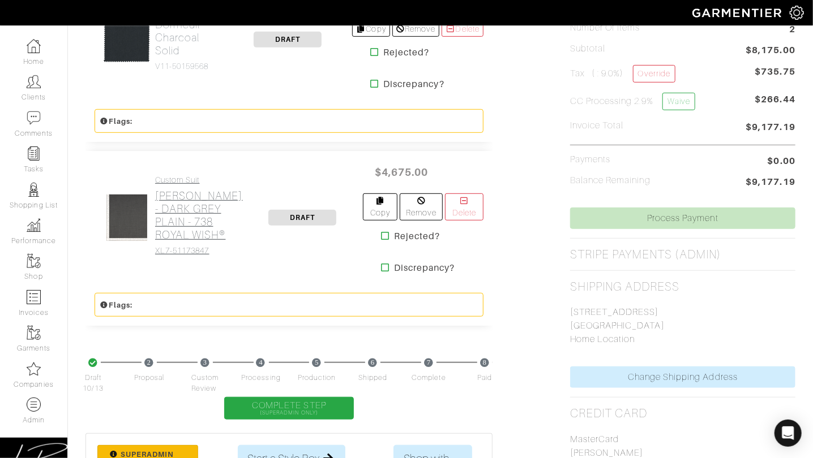
click at [183, 195] on h2 "[PERSON_NAME] - DARK GREY PLAIN - 738 ROYAL WISH®" at bounding box center [199, 216] width 88 height 52
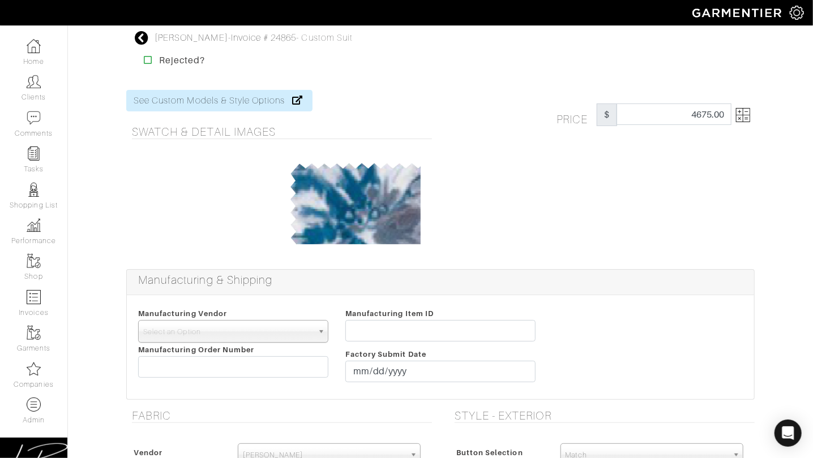
click at [743, 114] on img at bounding box center [743, 115] width 14 height 14
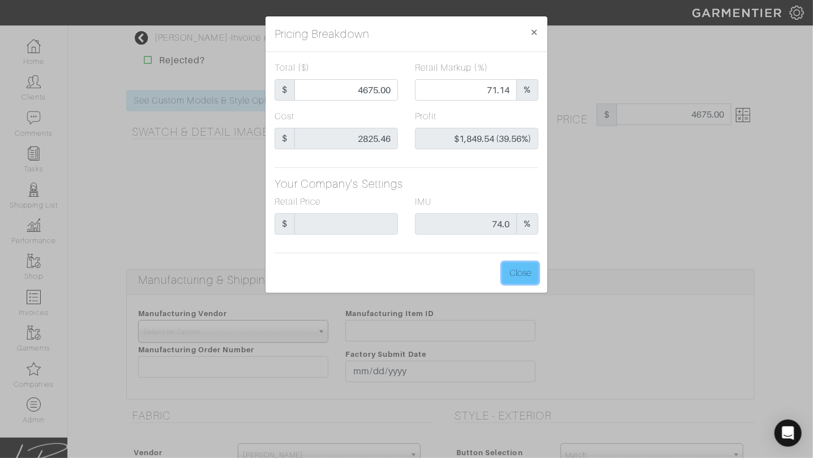
drag, startPoint x: 527, startPoint y: 270, endPoint x: 523, endPoint y: 262, distance: 9.4
click at [527, 270] on button "Close" at bounding box center [520, 274] width 36 height 22
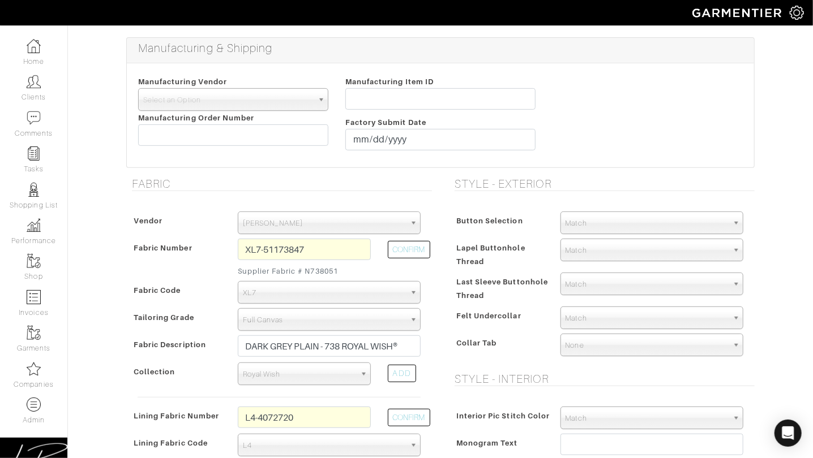
scroll to position [235, 0]
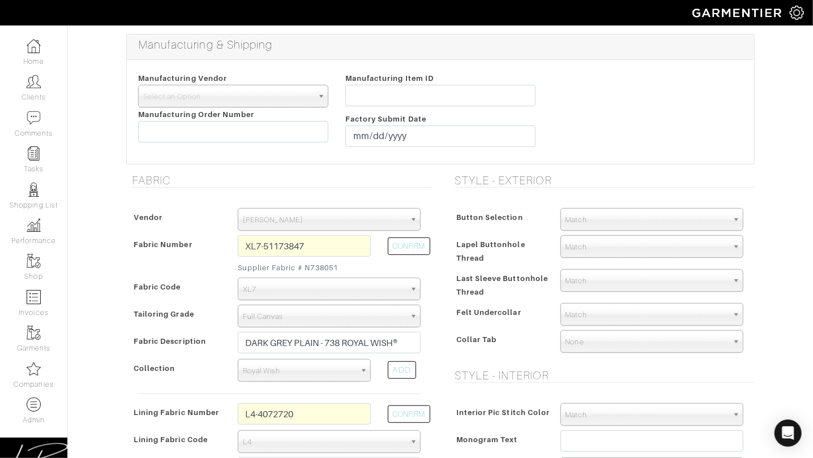
click at [427, 236] on div "CONFIRM" at bounding box center [404, 256] width 50 height 42
click at [419, 244] on button "CONFIRM" at bounding box center [409, 247] width 42 height 18
select select
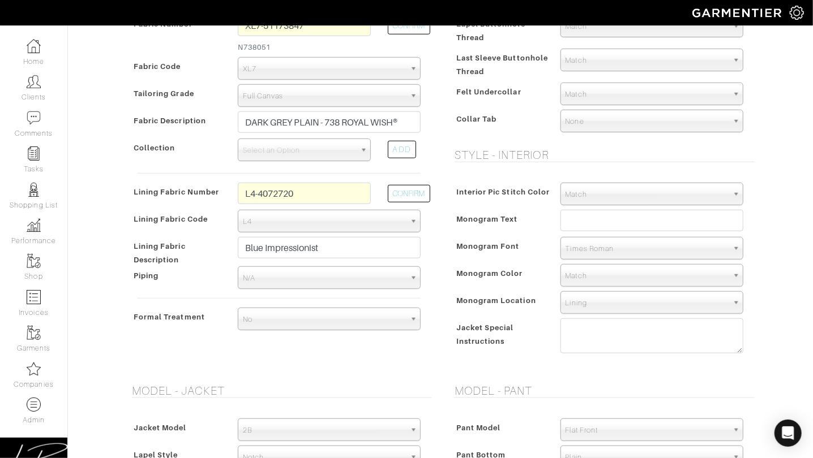
scroll to position [459, 0]
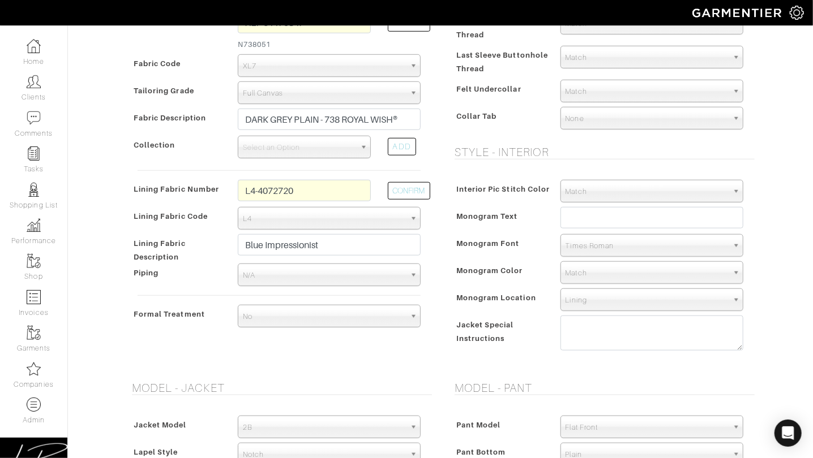
type input "4651.52"
click at [272, 150] on span "Select an Option" at bounding box center [299, 147] width 113 height 23
type input "royal"
select select "885"
click at [485, 125] on div "Collar Tab" at bounding box center [502, 119] width 100 height 20
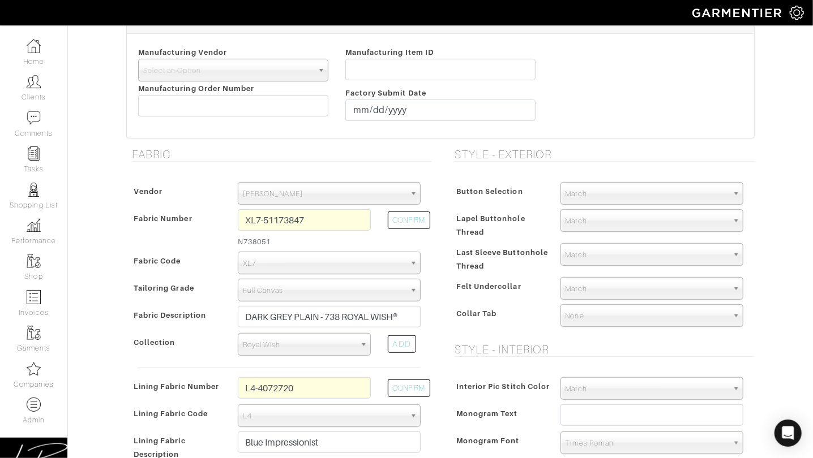
scroll to position [0, 0]
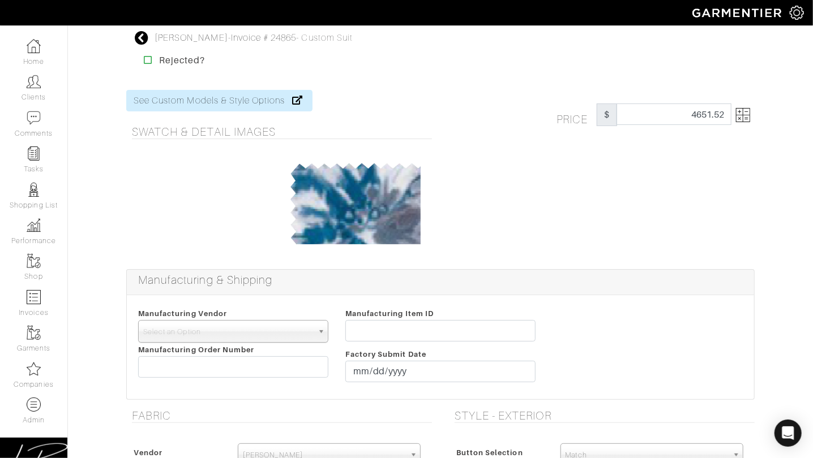
click at [742, 114] on img at bounding box center [743, 115] width 14 height 14
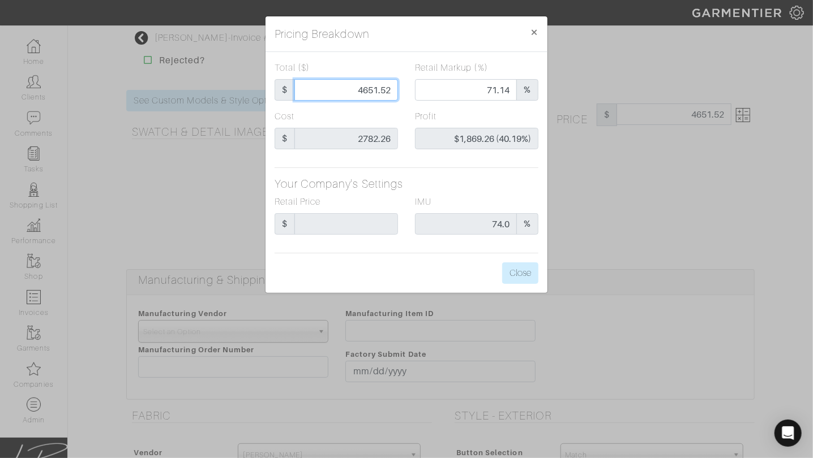
drag, startPoint x: 335, startPoint y: 87, endPoint x: 410, endPoint y: 89, distance: 74.7
click at [410, 89] on div "Total ($) $ 4651.52 Retail Markup (%) 71.14 %" at bounding box center [406, 85] width 281 height 49
type input "4"
type input "0.00"
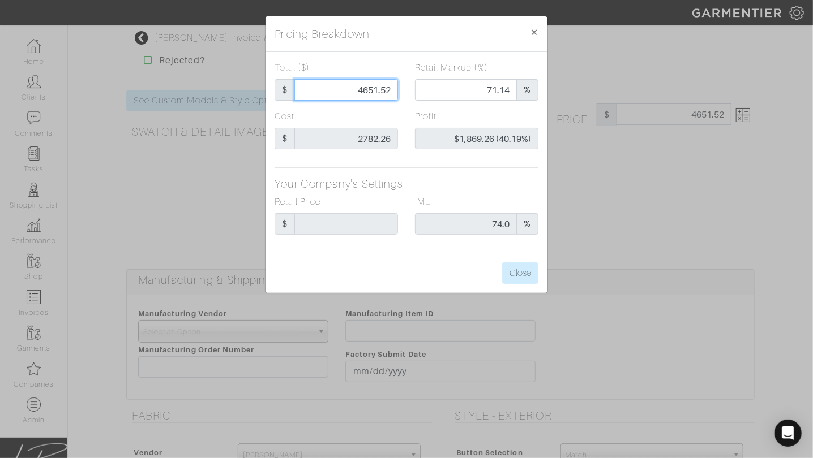
type input "-$2,778.26 (-69456.50%)"
type input "46"
type input "-$2,736.26 (-5948.39%)"
type input "467"
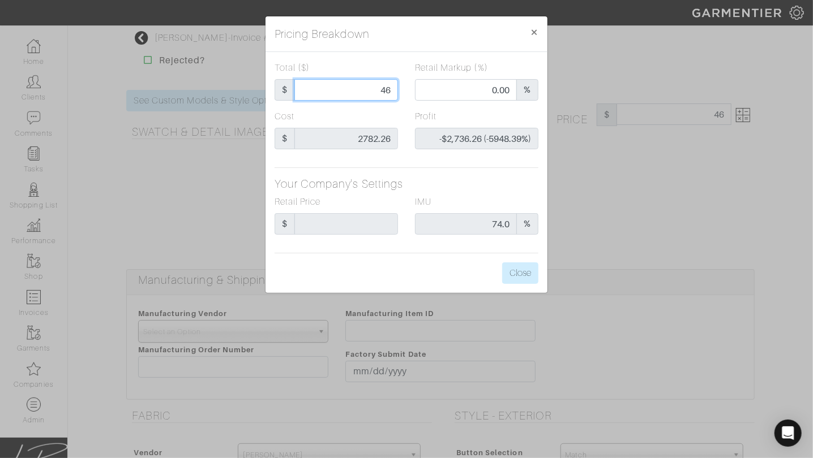
type input "467"
type input "-$2,315.26 (-495.77%)"
type input "4675"
type input "71.59"
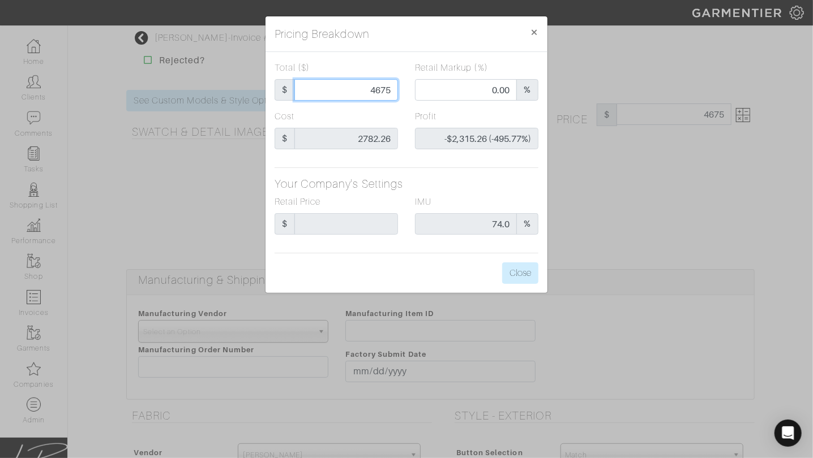
type input "$1,892.74 (40.49%)"
type input "4675"
type input "4675.00"
click at [435, 110] on label "Profit" at bounding box center [426, 117] width 22 height 14
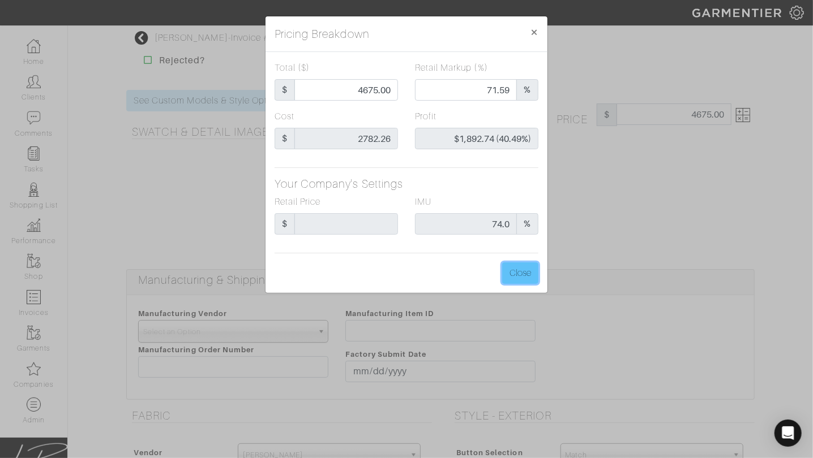
click at [521, 268] on button "Close" at bounding box center [520, 274] width 36 height 22
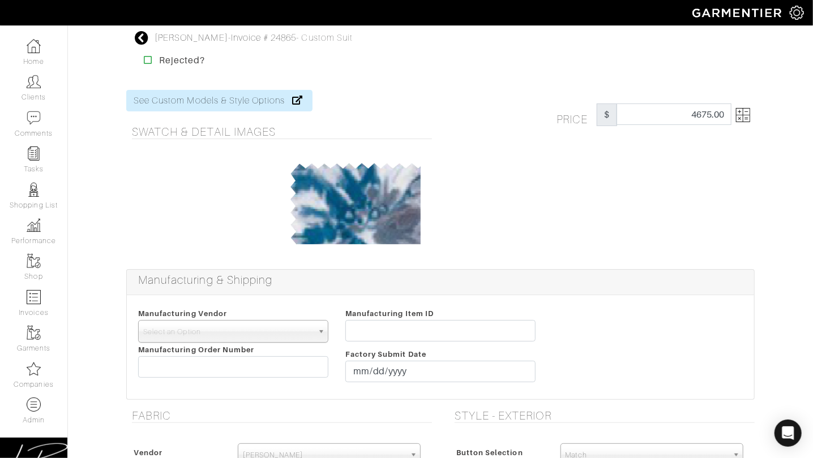
drag, startPoint x: 592, startPoint y: 208, endPoint x: 549, endPoint y: 237, distance: 51.3
click at [592, 209] on div "Price $ 4675.00" at bounding box center [601, 173] width 323 height 166
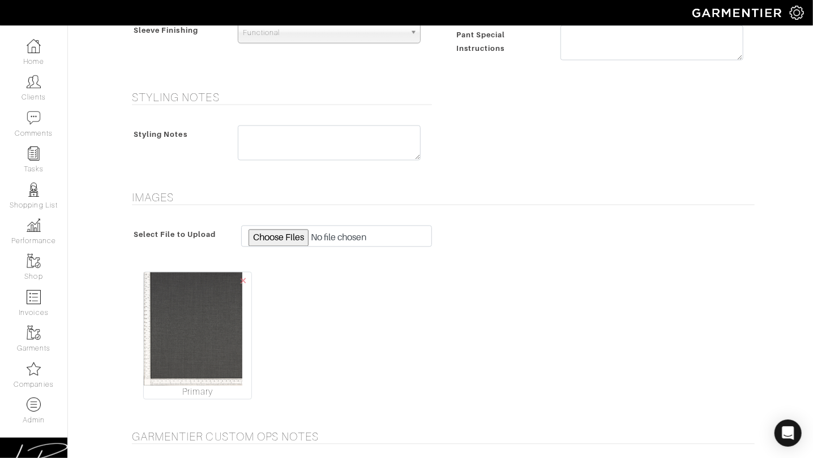
scroll to position [1261, 0]
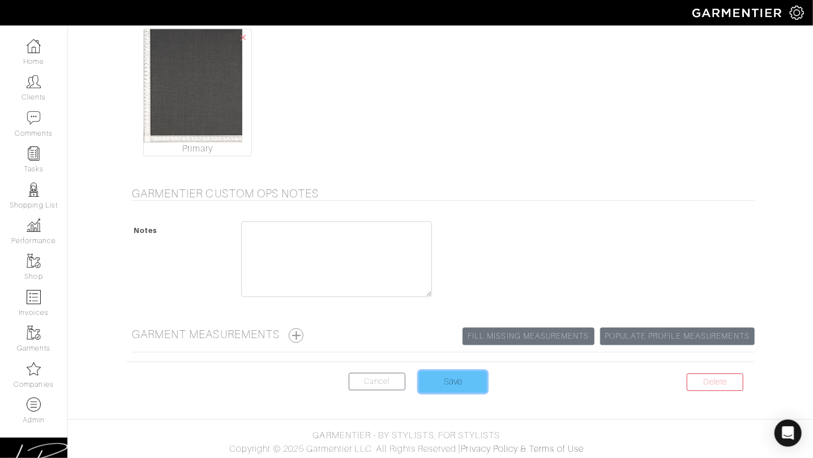
click at [446, 382] on input "Save" at bounding box center [453, 382] width 68 height 22
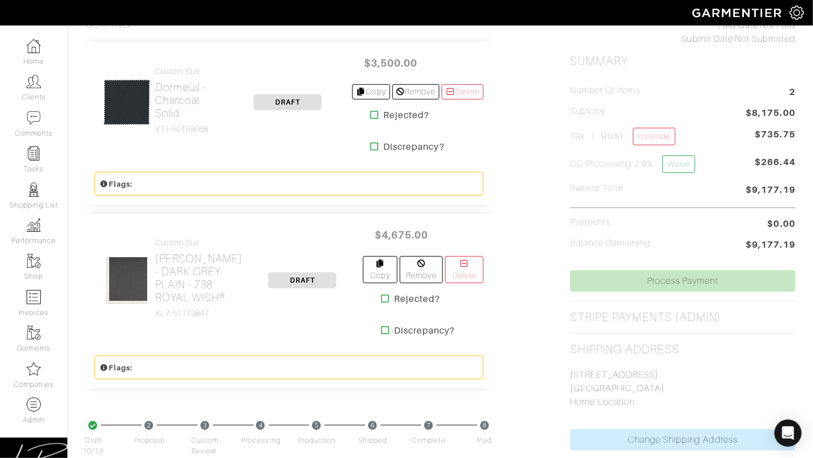
scroll to position [209, 0]
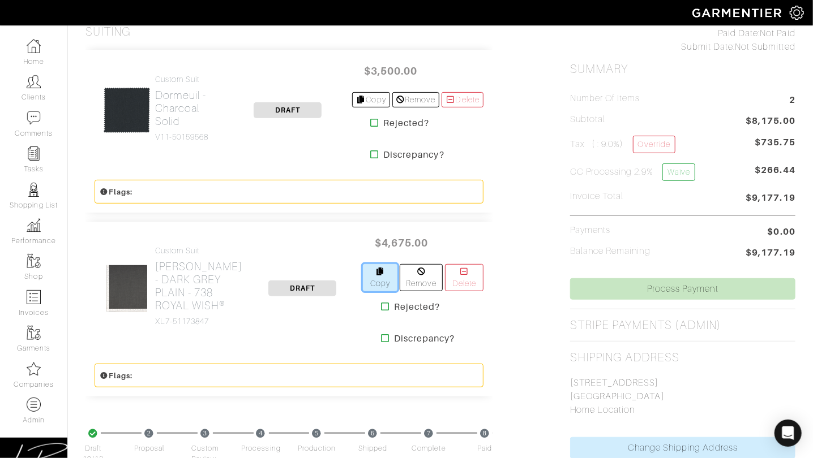
click at [367, 272] on link "Copy" at bounding box center [380, 277] width 35 height 27
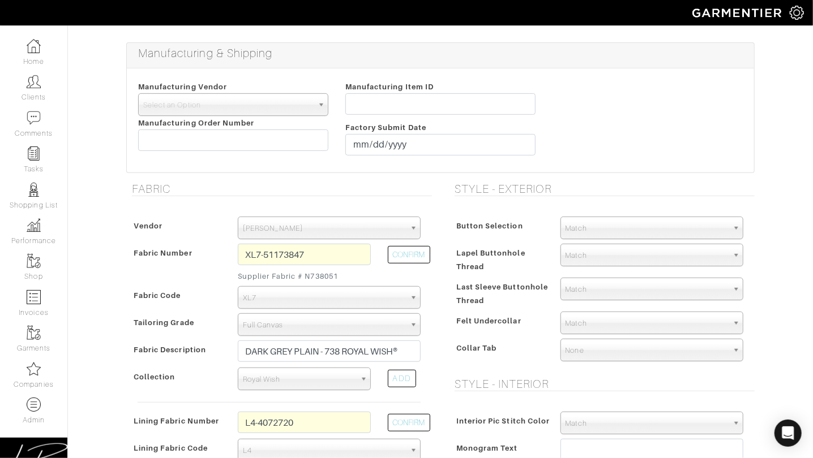
scroll to position [229, 0]
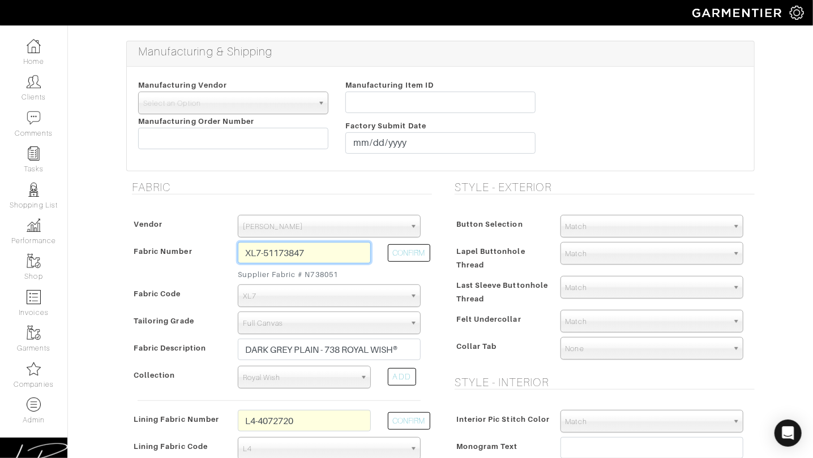
drag, startPoint x: 334, startPoint y: 248, endPoint x: 384, endPoint y: 250, distance: 49.3
click at [336, 234] on div "Vendor Zegna Scabal [PERSON_NAME] [PERSON_NAME] Dormeuil House Collection [GEOG…" at bounding box center [279, 389] width 306 height 370
paste input "N713042"
click at [406, 255] on button "CONFIRM" at bounding box center [409, 253] width 42 height 18
type input "XL5-51173052"
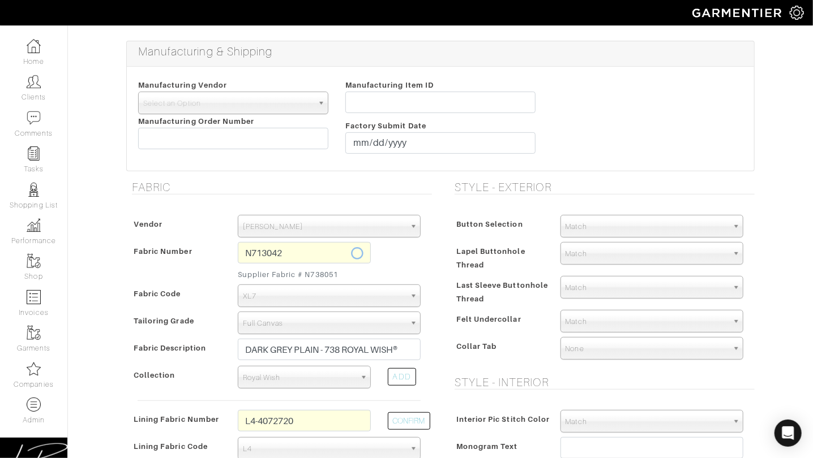
select select "1104"
type input "MEDIUM GREY MICRO EFFECTS - 713 TASMANIAN® SUPER 170'S WOOL"
select select
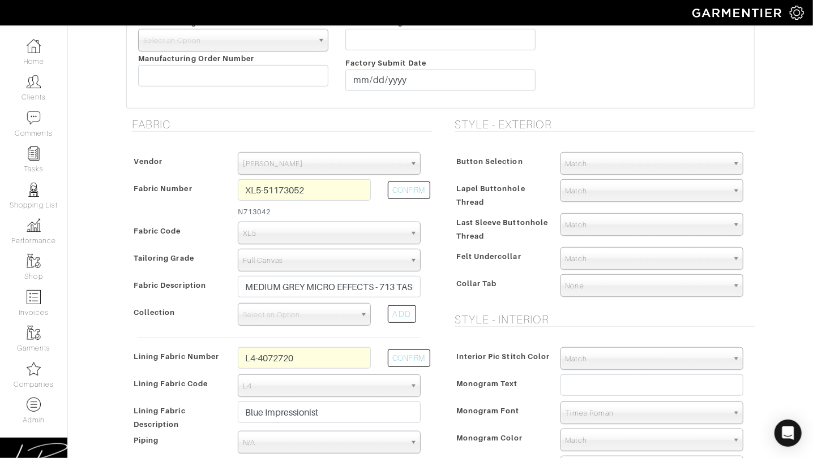
scroll to position [293, 0]
click at [306, 308] on span "Select an Option" at bounding box center [299, 314] width 113 height 23
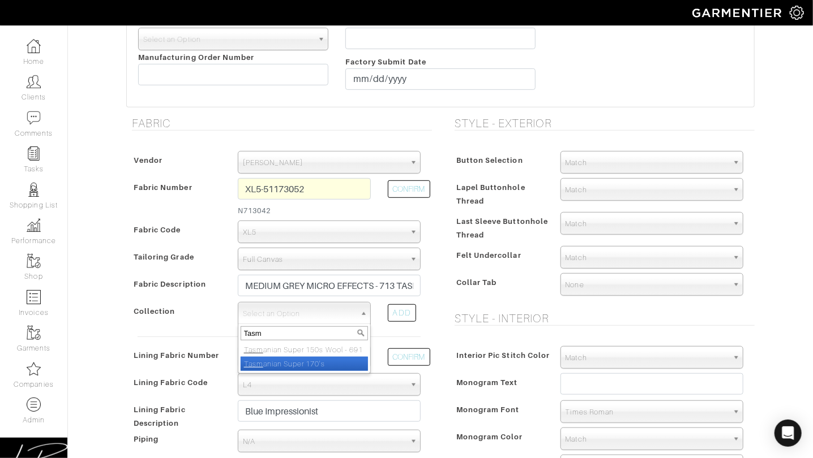
type input "Tasm"
click at [294, 360] on li "Tasm anian Super 170's" at bounding box center [303, 364] width 127 height 14
select select "704"
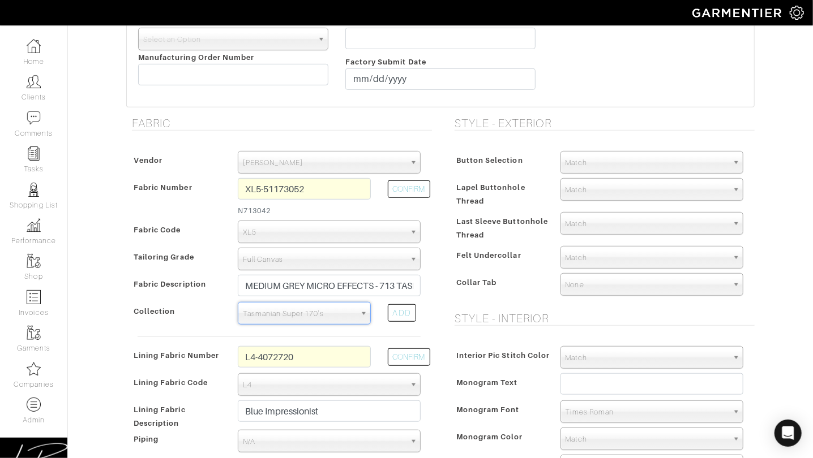
click at [460, 312] on h5 "Style - Interior" at bounding box center [604, 319] width 300 height 14
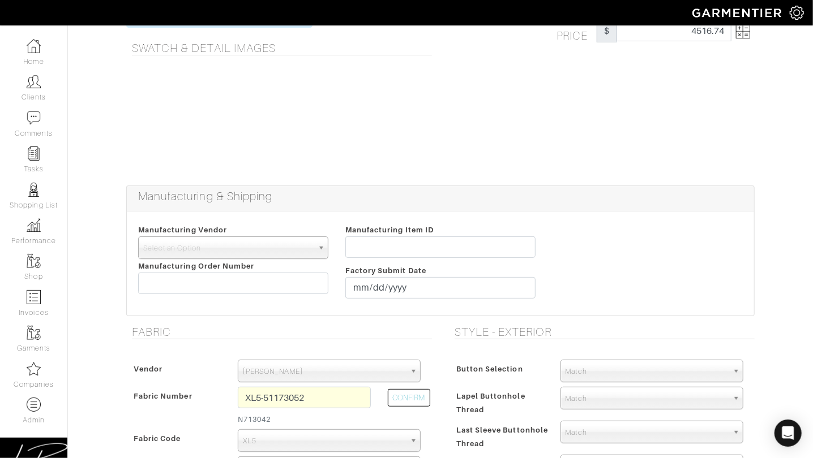
scroll to position [0, 0]
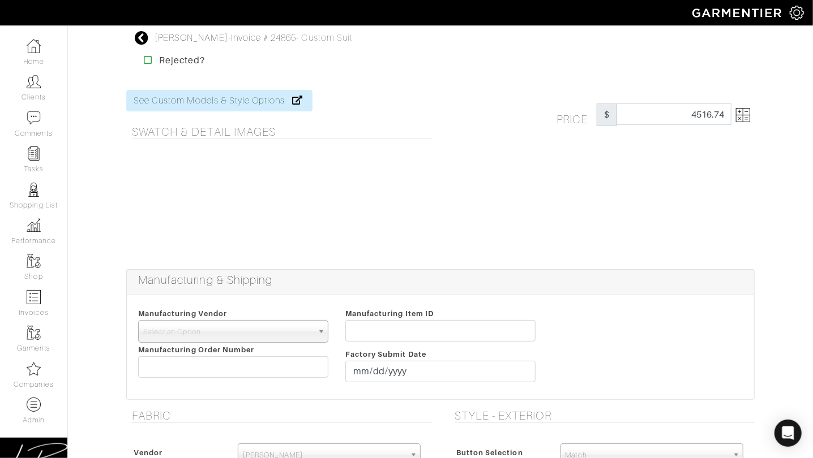
click at [744, 111] on img at bounding box center [743, 115] width 14 height 14
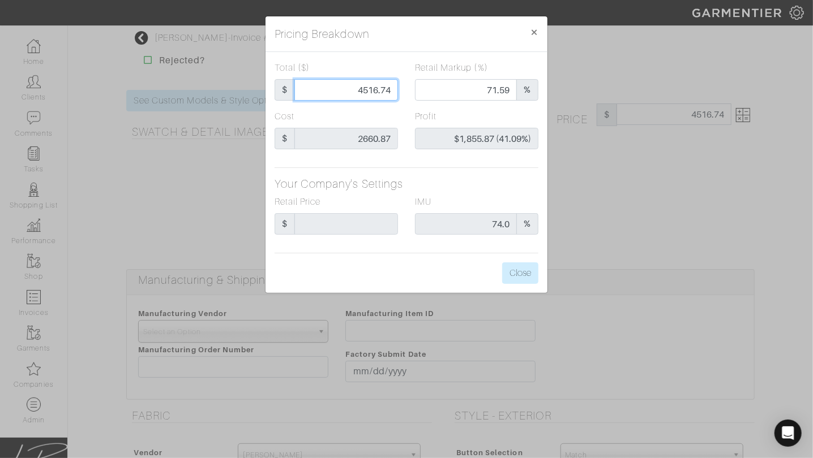
drag, startPoint x: 341, startPoint y: 87, endPoint x: 419, endPoint y: 85, distance: 78.7
click at [419, 85] on div "Total ($) $ 4516.74 Retail Markup (%) 71.59 %" at bounding box center [406, 85] width 281 height 49
type input "4"
type input "0.00"
type input "-$2,656.87 (-66421.75%)"
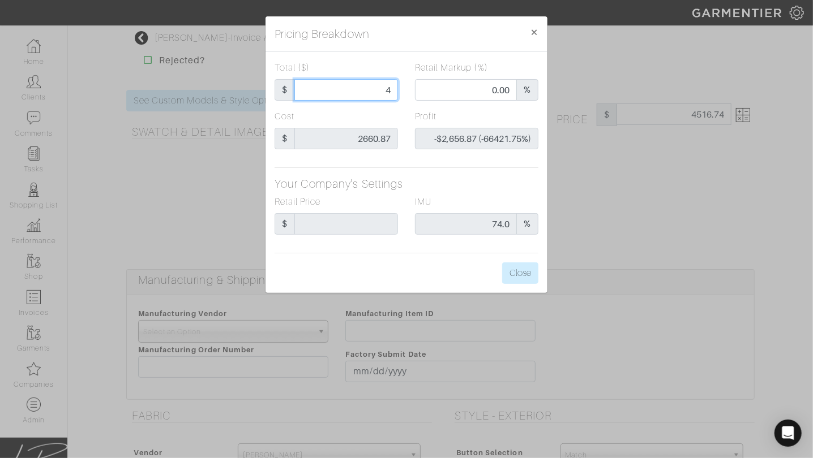
type input "45"
type input "-$2,615.87 (-5813.04%)"
type input "450"
type input "-$2,210.87 (-491.30%)"
type input "4500"
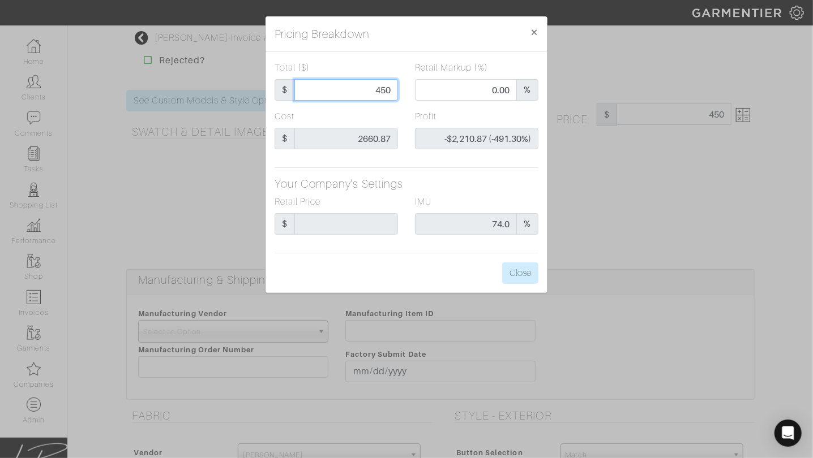
type input "71.80"
type input "$1,839.13 (40.87%)"
type input "4500.00"
click at [426, 111] on label "Profit" at bounding box center [426, 117] width 22 height 14
click at [511, 270] on button "Close" at bounding box center [520, 274] width 36 height 22
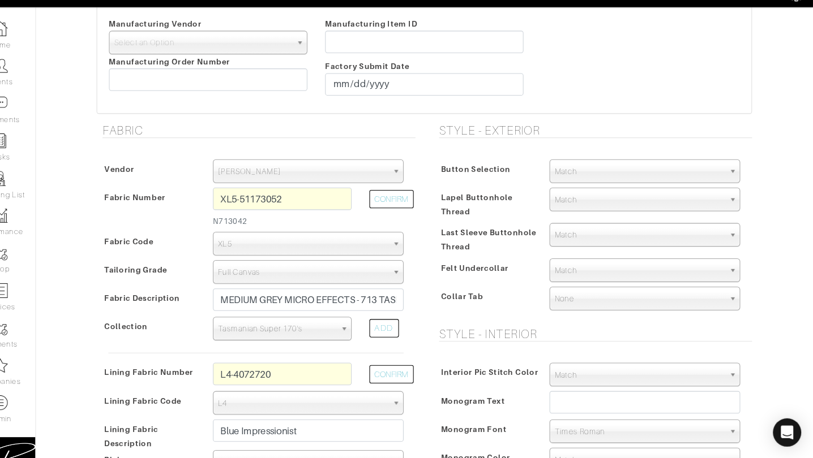
scroll to position [278, 0]
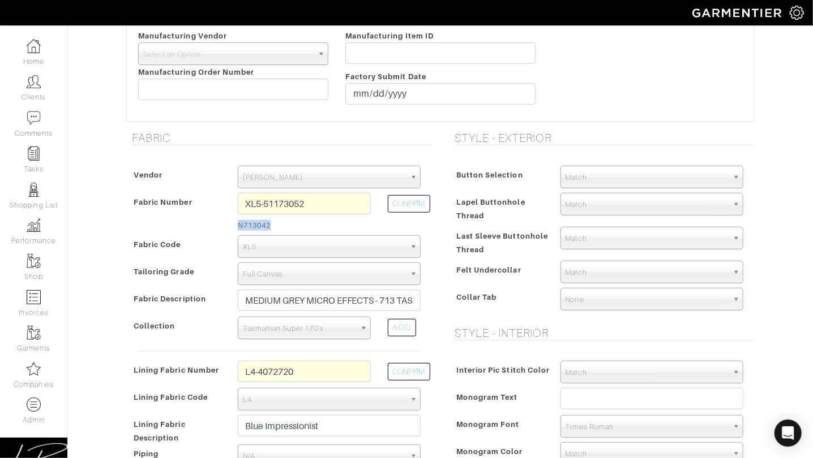
drag, startPoint x: 236, startPoint y: 221, endPoint x: 293, endPoint y: 226, distance: 57.4
click at [293, 226] on div "XL5-51173052 N713042" at bounding box center [304, 214] width 150 height 42
copy small "N713042"
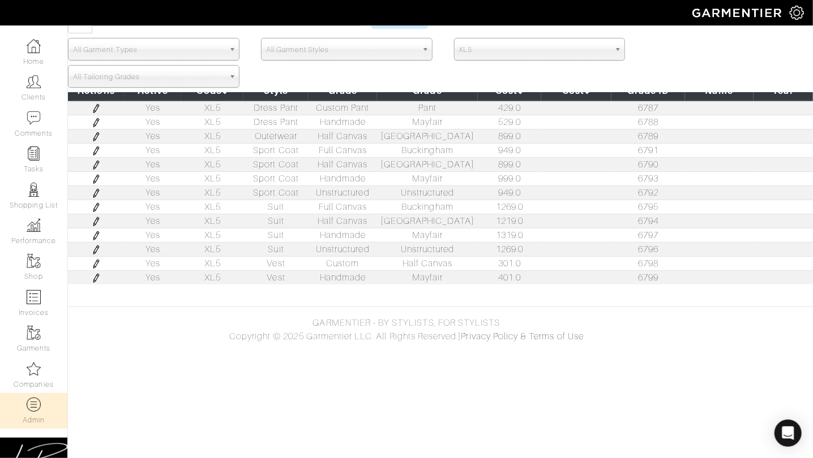
scroll to position [164, 0]
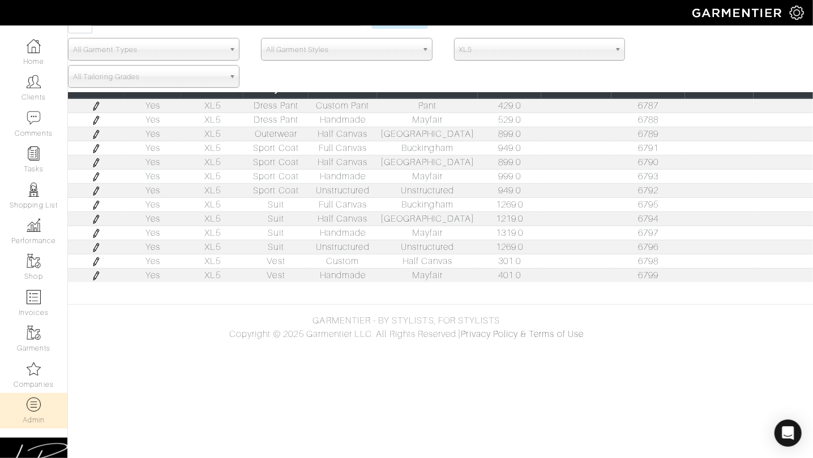
click at [96, 216] on img at bounding box center [96, 219] width 9 height 9
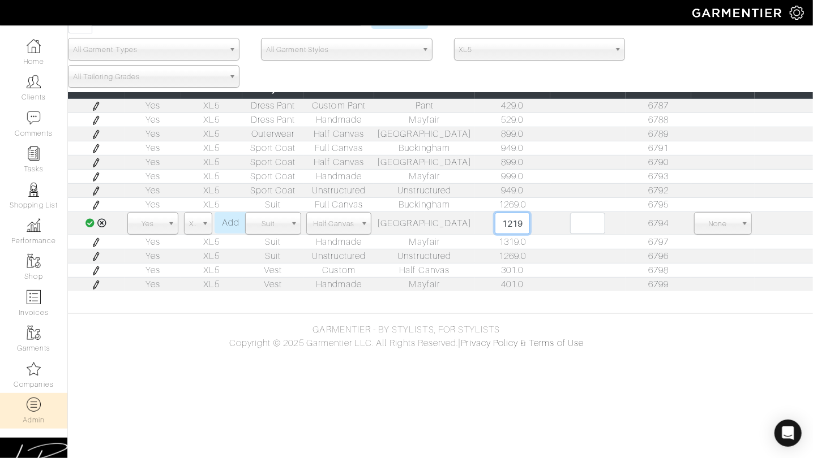
scroll to position [0, 7]
drag, startPoint x: 526, startPoint y: 221, endPoint x: 544, endPoint y: 221, distance: 18.1
click at [543, 221] on tr "Yes Yes No Yes XL5 D D3 D5 DO DT DZ E E1 E2 K2 K3 LA LD N N1 N2 N3 N4 N5 N7 N8 …" at bounding box center [440, 223] width 745 height 23
type input "1095"
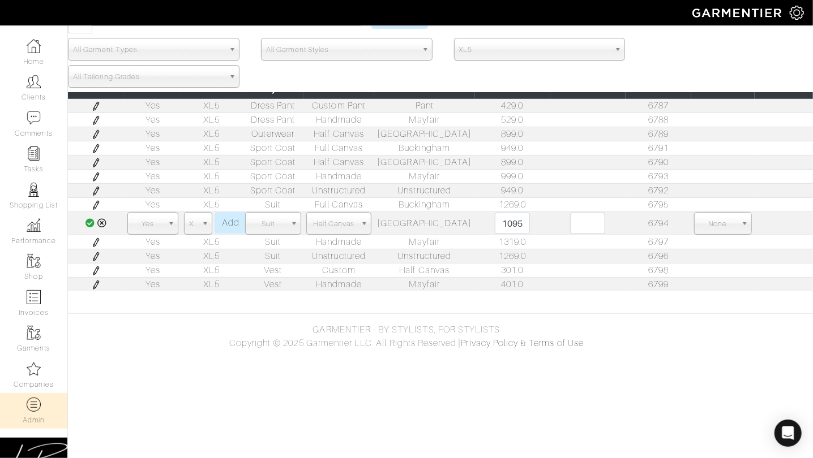
click at [88, 220] on icon at bounding box center [90, 222] width 10 height 9
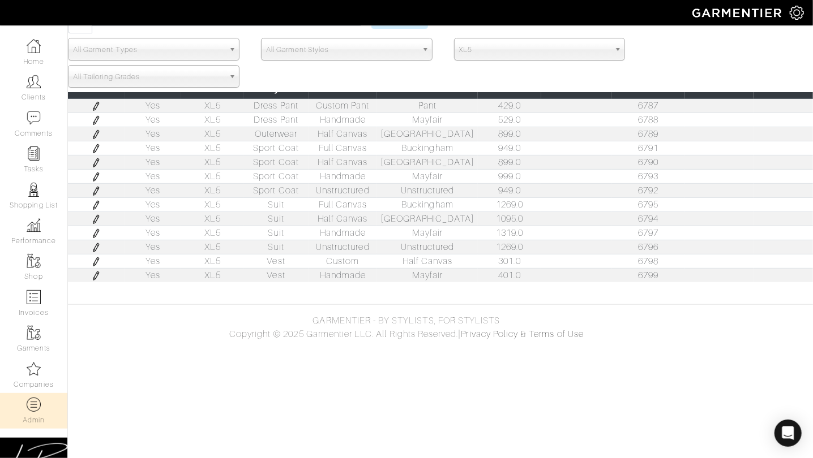
click at [100, 201] on img at bounding box center [96, 205] width 9 height 9
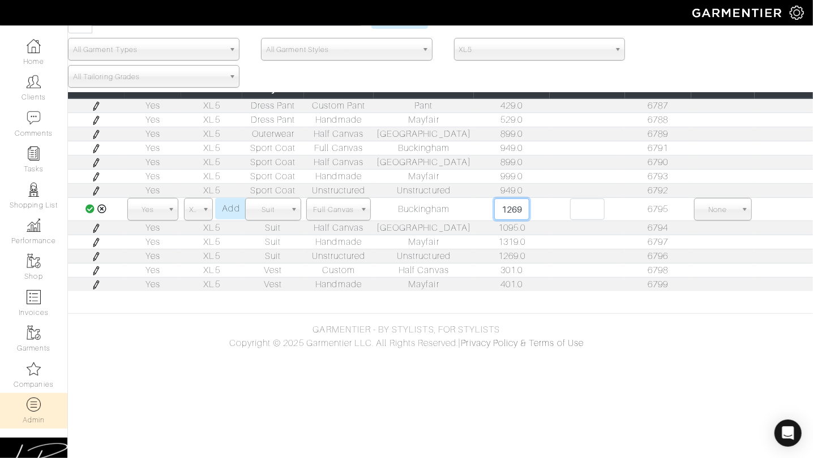
click at [504, 205] on input "1269.0" at bounding box center [511, 210] width 35 height 22
type input "1145"
click at [92, 205] on icon at bounding box center [90, 208] width 10 height 9
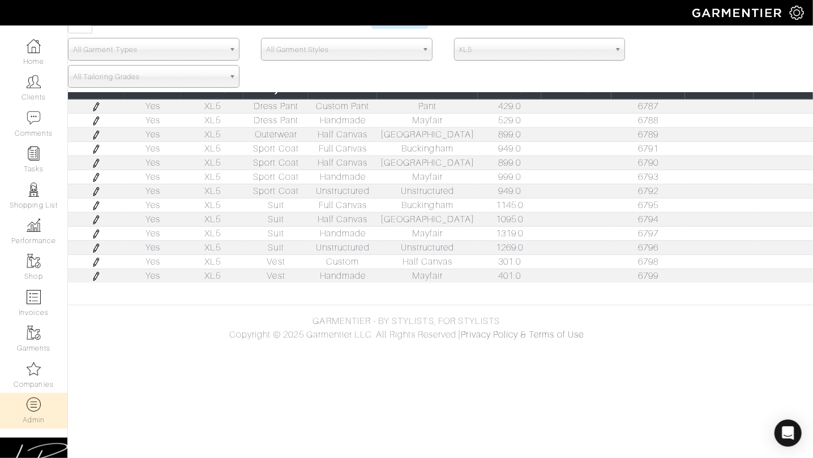
click at [94, 247] on img at bounding box center [96, 248] width 9 height 9
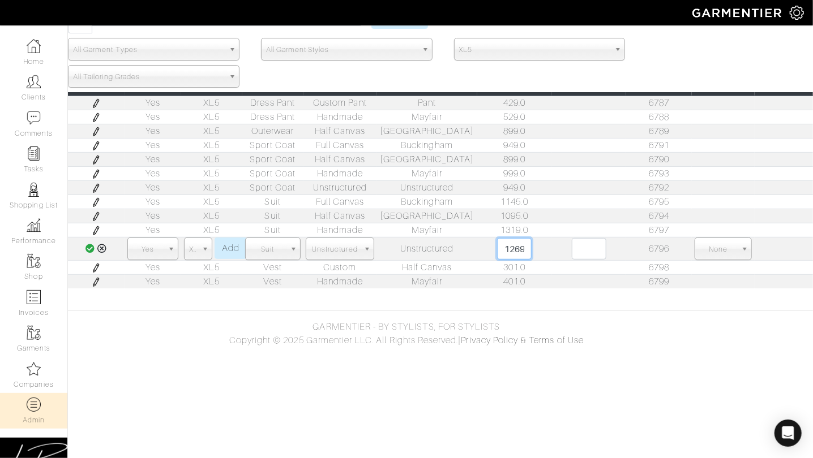
click at [508, 243] on input "1269.0" at bounding box center [514, 249] width 35 height 22
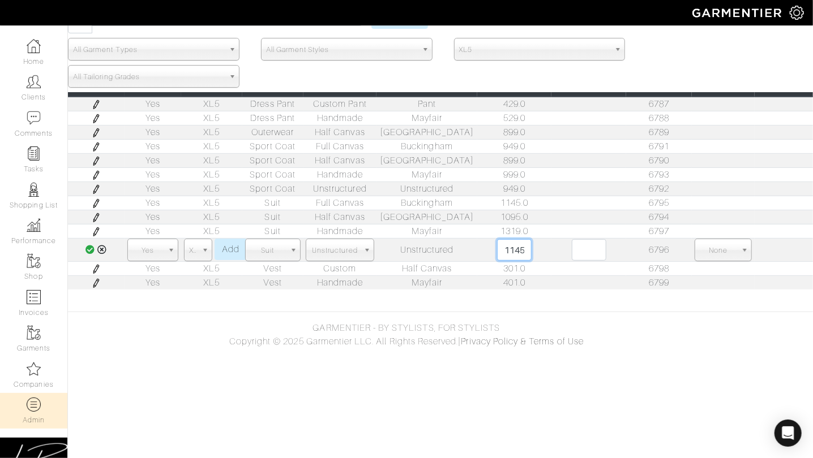
type input "1145"
click at [88, 247] on icon at bounding box center [90, 249] width 10 height 9
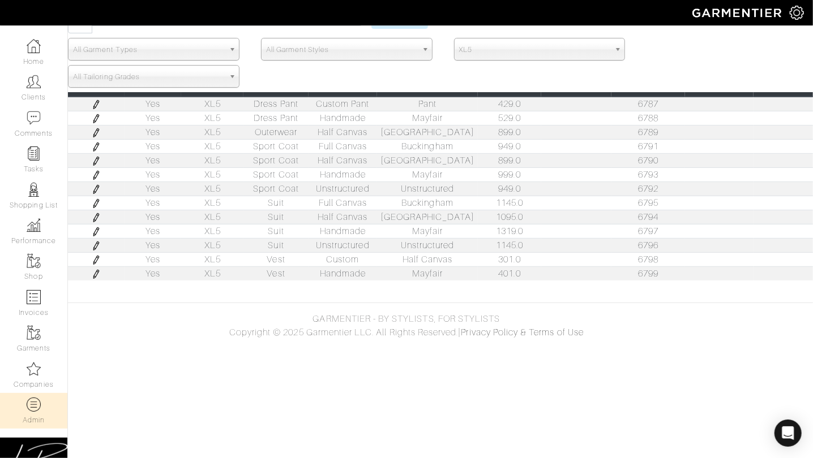
click at [97, 230] on img at bounding box center [96, 231] width 9 height 9
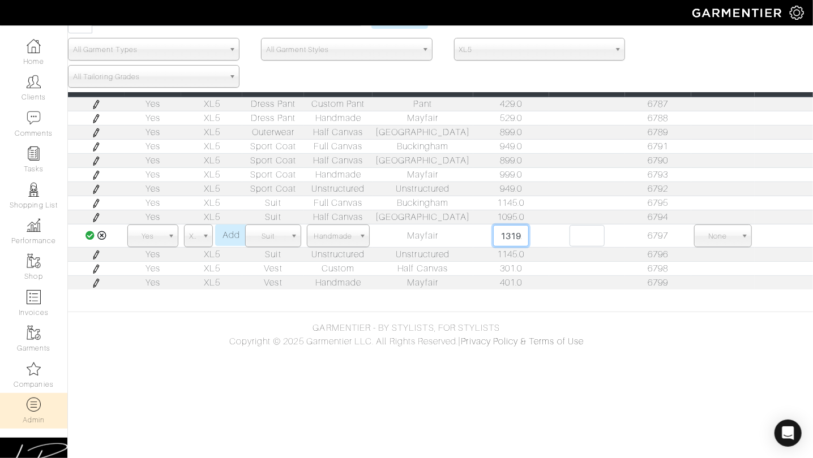
click at [505, 237] on input "1319.0" at bounding box center [510, 236] width 35 height 22
type input "1195"
click at [87, 233] on icon at bounding box center [90, 235] width 10 height 9
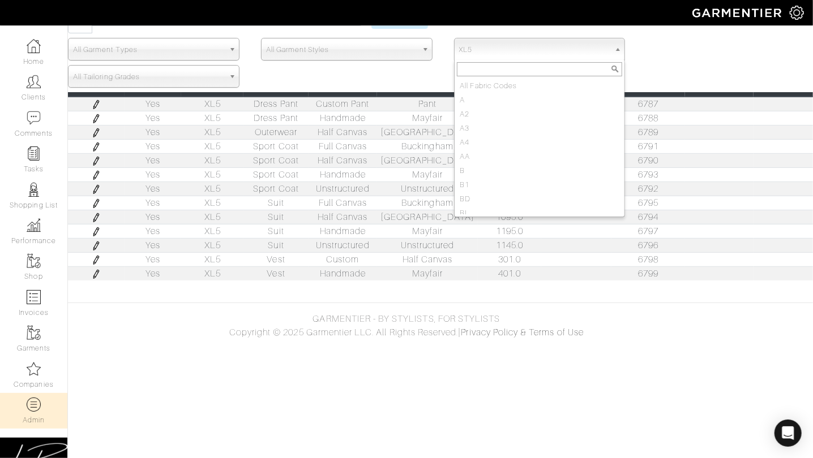
click at [562, 44] on span "XL5" at bounding box center [534, 49] width 151 height 23
type input "c"
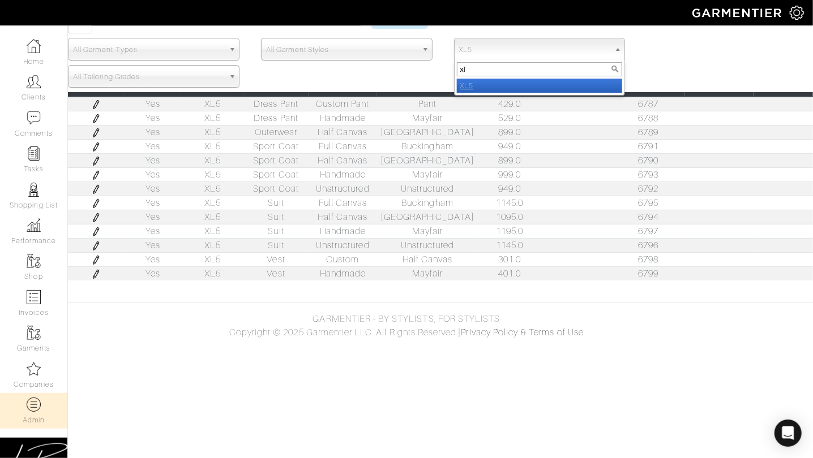
type input "xl4"
select select "XL4"
click at [371, 7] on input "Search" at bounding box center [399, 18] width 57 height 22
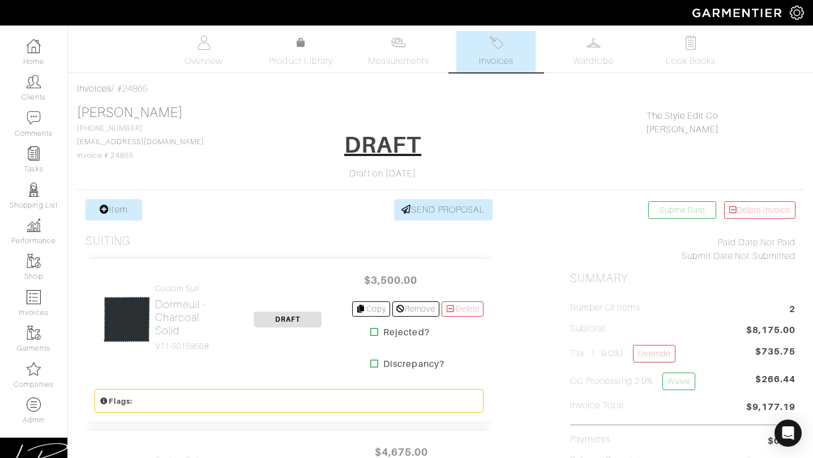
scroll to position [209, 0]
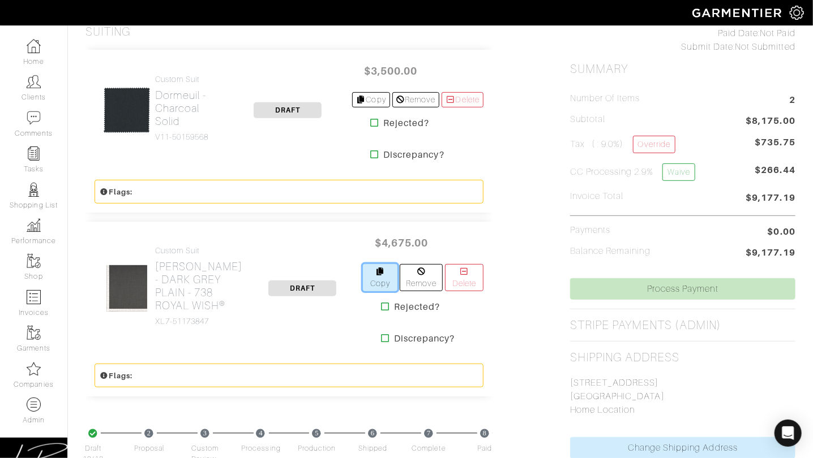
click at [383, 270] on link "Copy" at bounding box center [380, 277] width 35 height 27
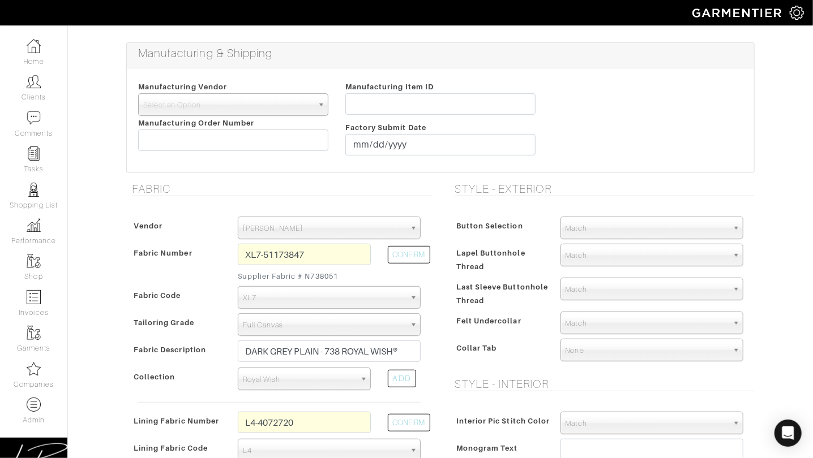
scroll to position [231, 0]
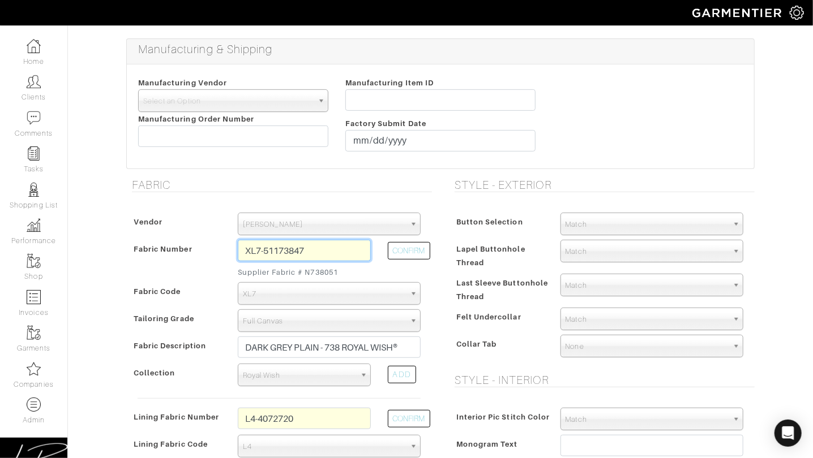
drag, startPoint x: 357, startPoint y: 239, endPoint x: 376, endPoint y: 241, distance: 18.7
click at [357, 237] on div "Vendor Zegna Scabal [PERSON_NAME] [PERSON_NAME] Dormeuil House Collection [GEOG…" at bounding box center [279, 386] width 306 height 370
paste input "N713042"
drag, startPoint x: 433, startPoint y: 255, endPoint x: 428, endPoint y: 254, distance: 5.7
click at [433, 255] on div "Fabric Vendor Zegna Scabal [PERSON_NAME] [PERSON_NAME] Dormeuil House Collectio…" at bounding box center [279, 387] width 323 height 418
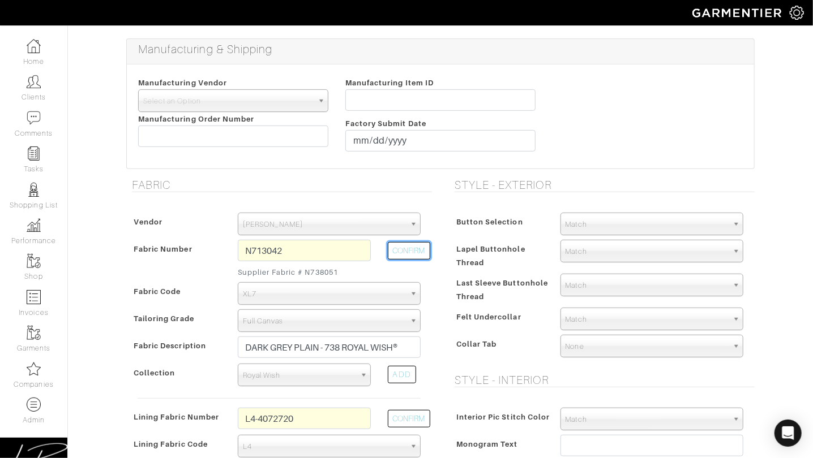
click at [415, 253] on button "CONFIRM" at bounding box center [409, 251] width 42 height 18
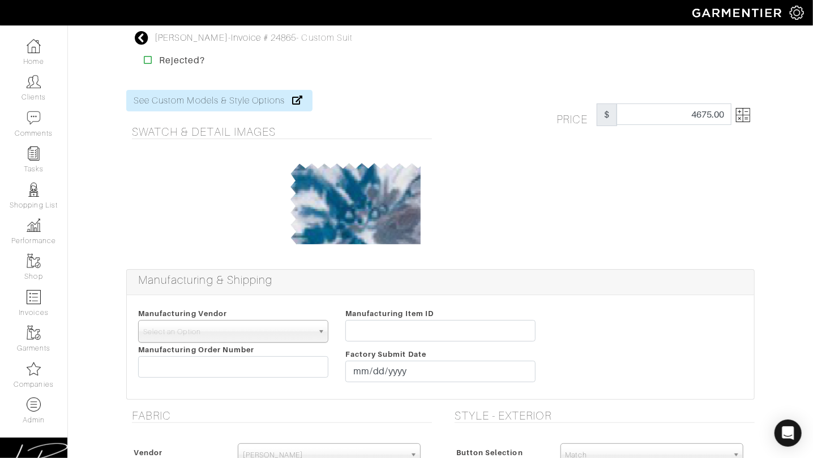
type input "XL5-51173052"
select select "1104"
type input "MEDIUM GREY MICRO EFFECTS - 713 TASMANIAN® SUPER 170'S WOOL"
select select
click at [738, 119] on img at bounding box center [743, 115] width 14 height 14
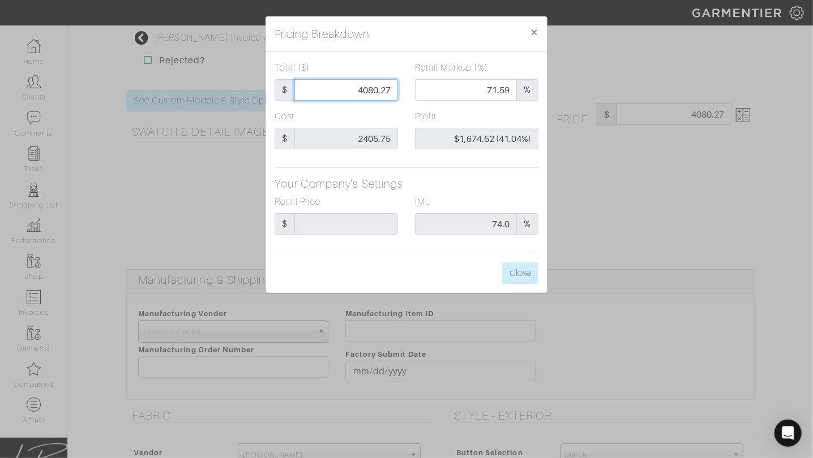
drag, startPoint x: 340, startPoint y: 91, endPoint x: 412, endPoint y: 93, distance: 71.9
click at [411, 93] on div "Total ($) $ 4080.27 Retail Markup (%) 71.59 %" at bounding box center [406, 85] width 281 height 49
type input "4"
type input "0.00"
type input "-$2,401.75 (-60043.75%)"
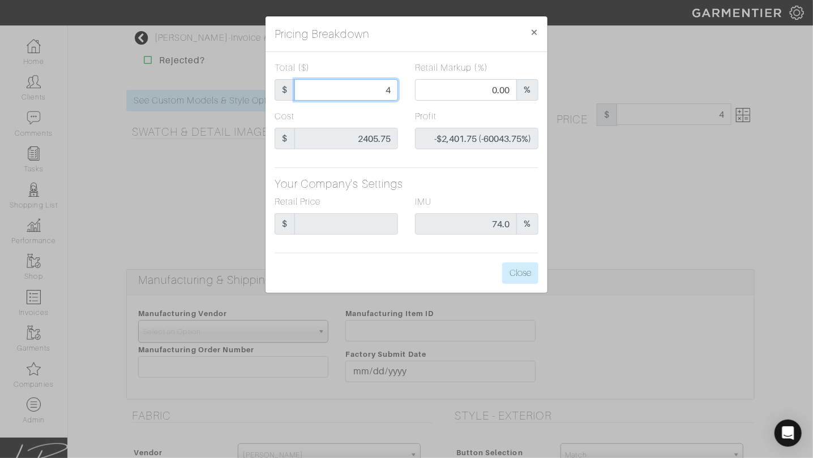
type input "42"
type input "-$2,363.75 (-5627.98%)"
type input "420"
type input "-$1,985.75 (-472.80%)"
type input "4200"
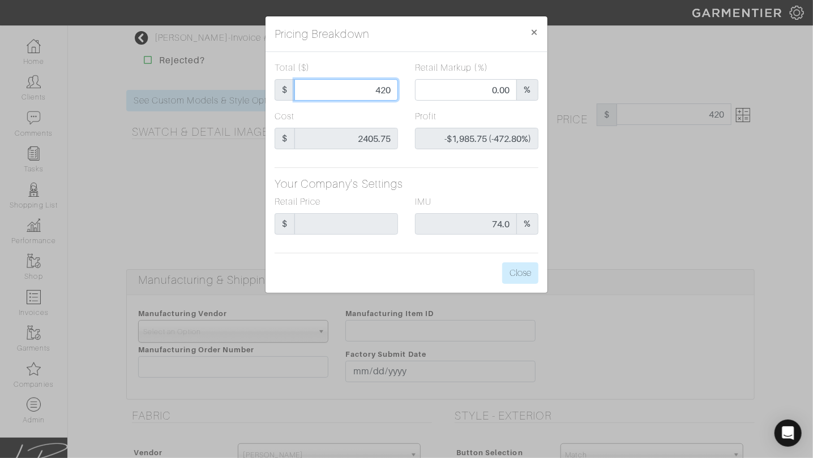
type input "72.74"
type input "$1,794.25 (42.72%)"
type input "420"
type input "0.00"
type input "-$1,985.75 (-472.80%)"
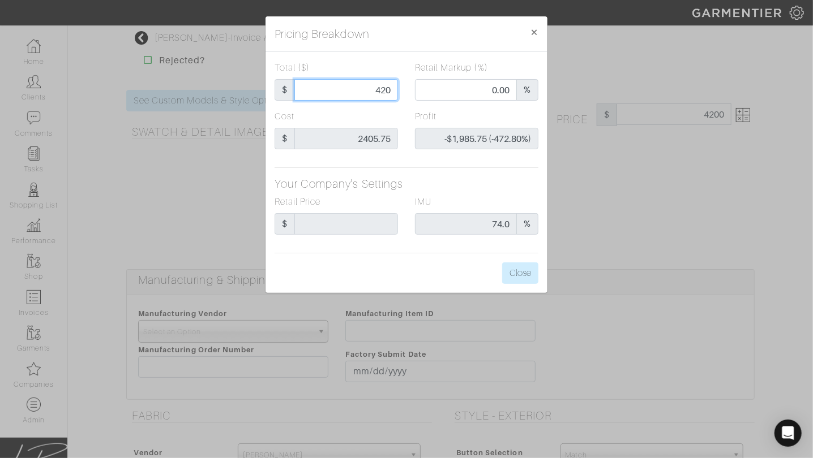
type input "42"
type input "-$2,363.75 (-5627.98%)"
type input "4"
type input "-$2,401.75 (-60043.75%)"
type input "43"
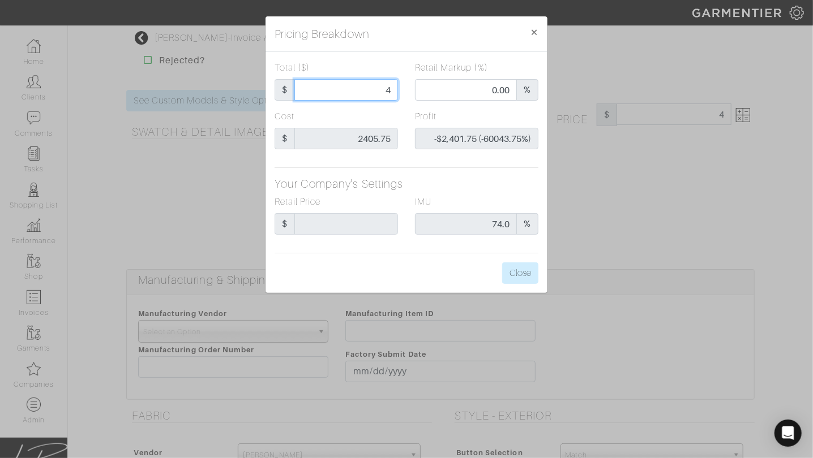
type input "-$2,362.75 (-5494.77%)"
type input "430"
type input "-$1,975.75 (-459.48%)"
type input "4300"
type input "73.37"
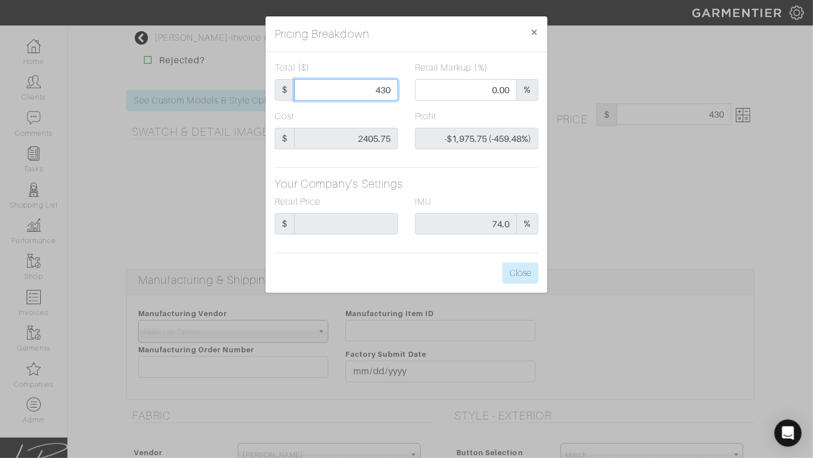
type input "$1,894.25 (44.05%)"
type input "430"
type input "0.00"
type input "-$1,975.75 (-459.48%)"
type input "43"
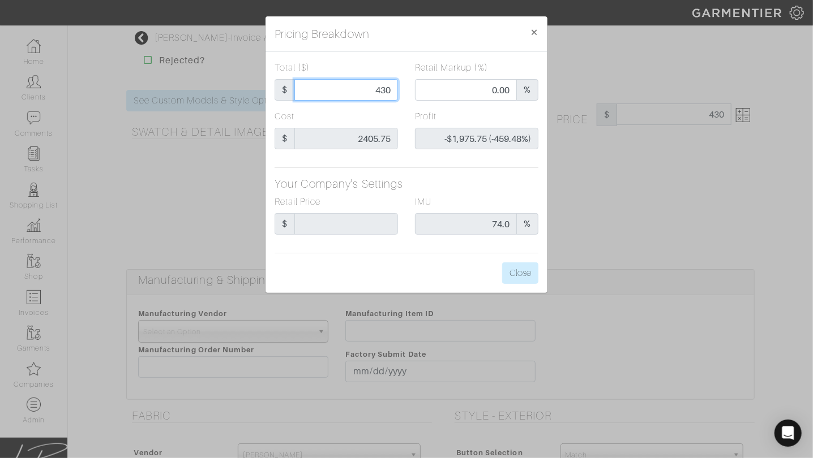
type input "-$2,362.75 (-5494.77%)"
type input "4"
type input "-$2,401.75 (-60043.75%)"
type input "44"
type input "-$2,361.75 (-5367.61%)"
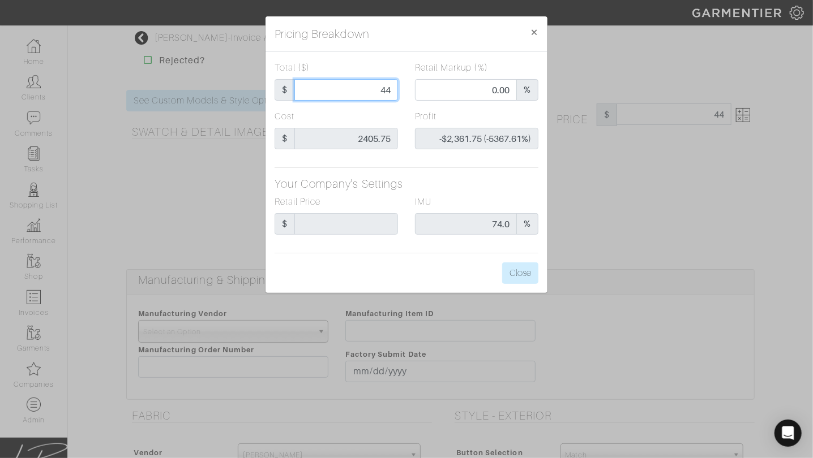
type input "440"
type input "-$1,965.75 (-446.76%)"
type input "4400"
type input "73.98"
type input "$1,994.25 (45.32%)"
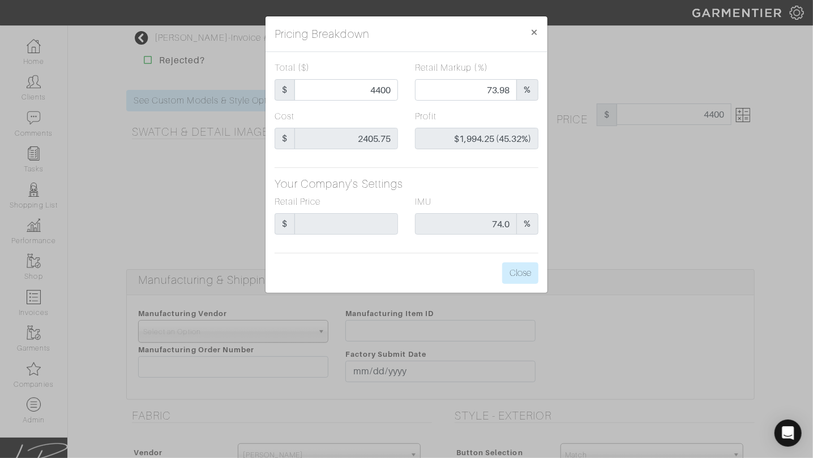
type input "4400.00"
click at [401, 108] on div "Total ($) $ 4400.00" at bounding box center [336, 85] width 140 height 49
click at [512, 268] on button "Close" at bounding box center [520, 274] width 36 height 22
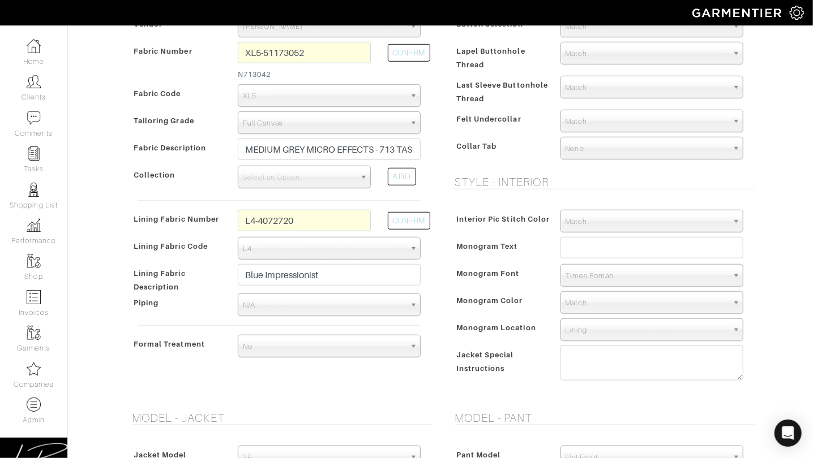
scroll to position [431, 0]
click at [287, 182] on span "Select an Option" at bounding box center [299, 176] width 113 height 23
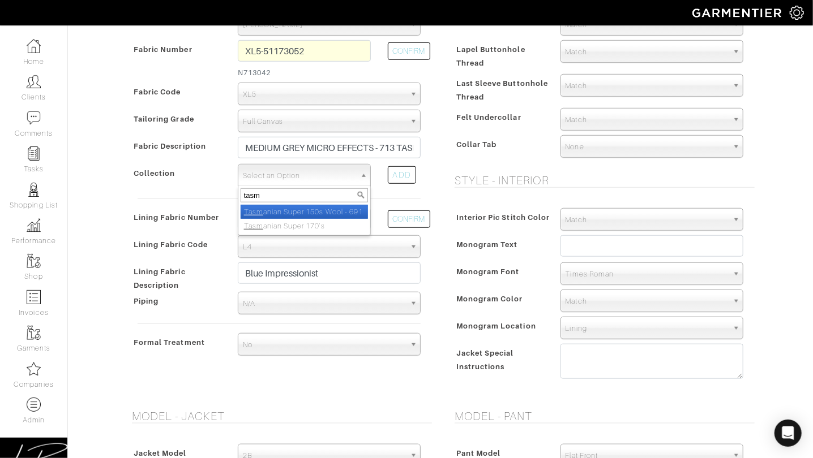
type input "tasma"
select select "704"
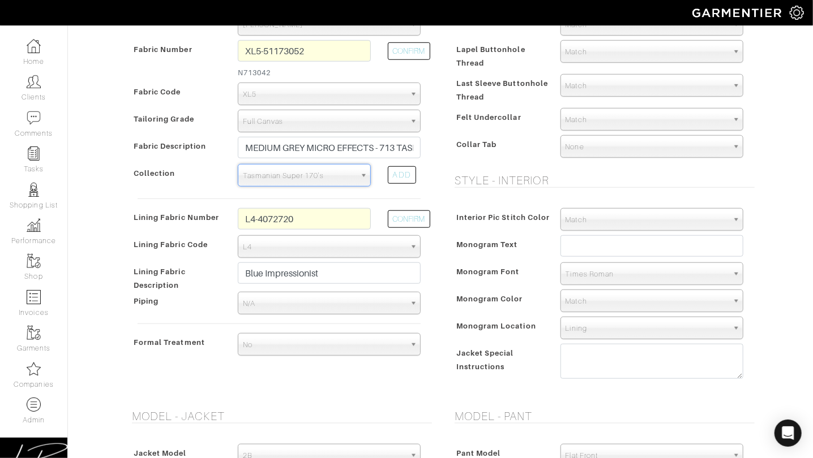
click at [495, 175] on h5 "Style - Interior" at bounding box center [604, 181] width 300 height 14
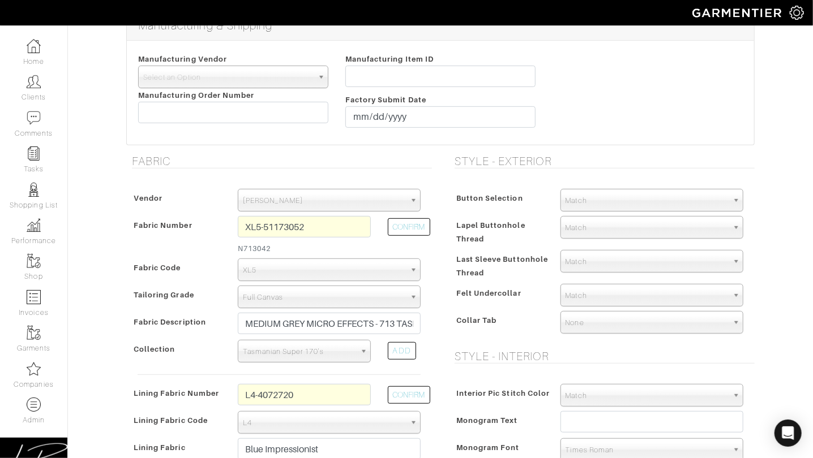
scroll to position [1261, 0]
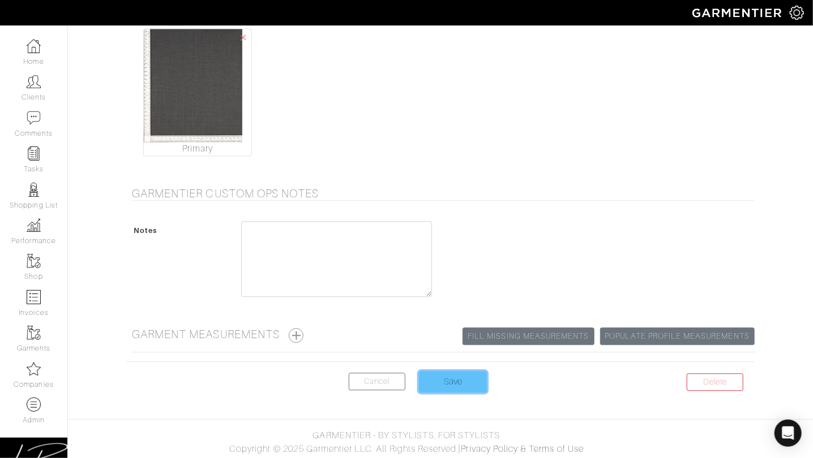
click at [460, 381] on input "Save" at bounding box center [453, 382] width 68 height 22
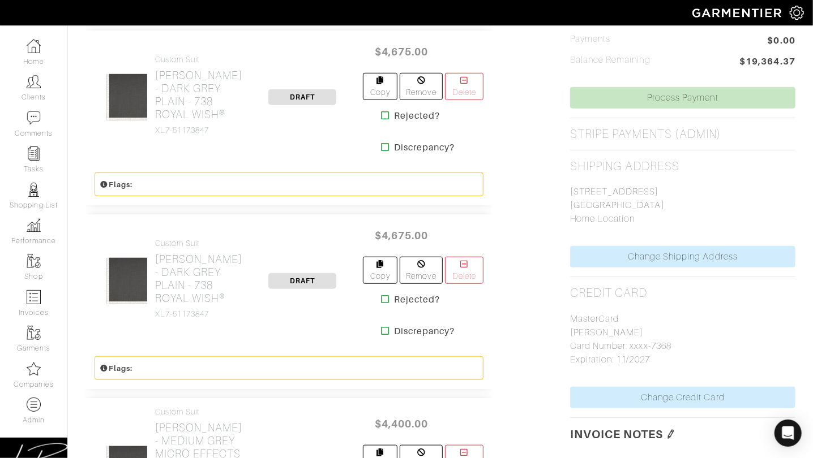
scroll to position [453, 0]
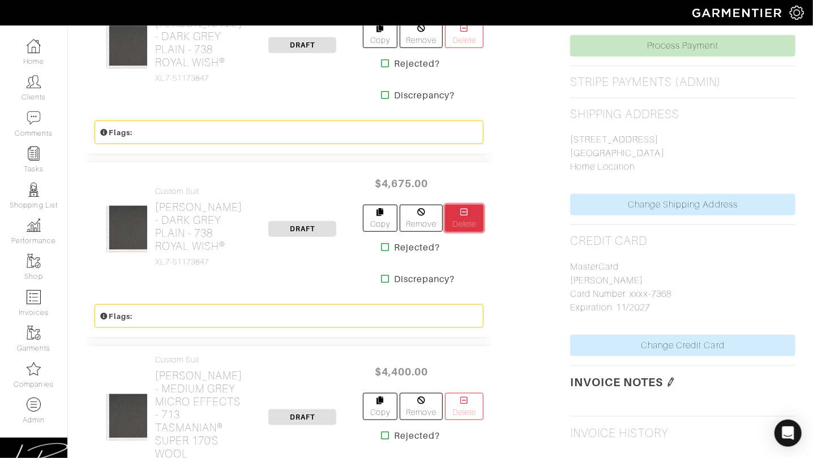
click at [470, 205] on link "Delete" at bounding box center [464, 218] width 38 height 27
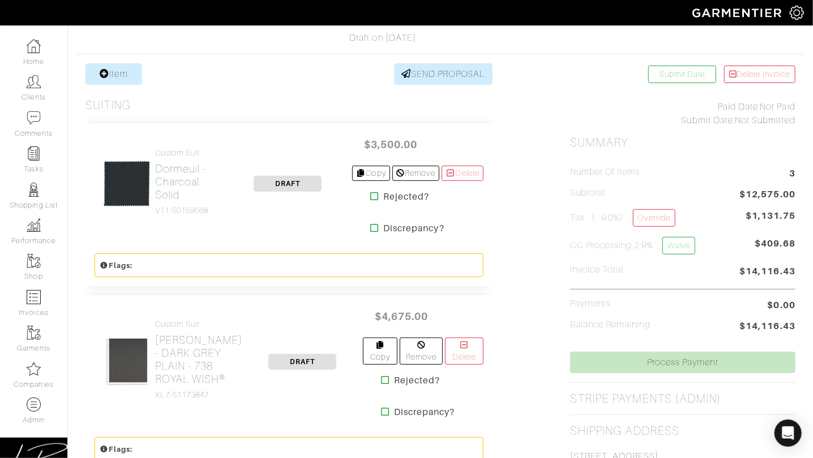
scroll to position [131, 0]
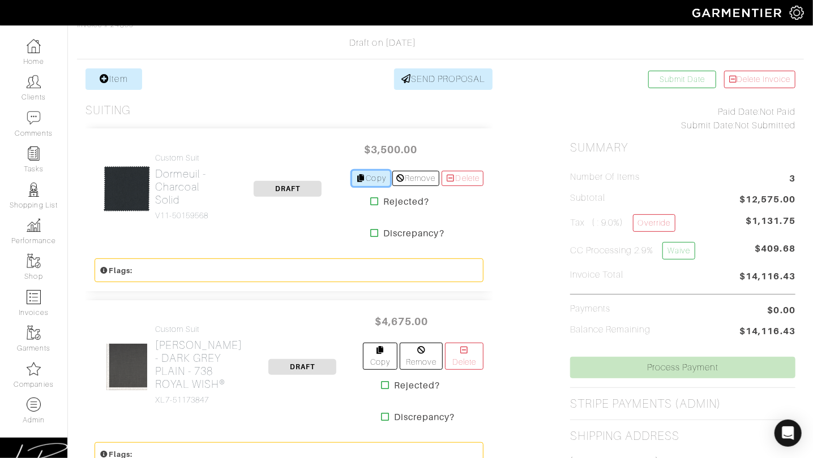
click at [370, 178] on link "Copy" at bounding box center [371, 178] width 38 height 15
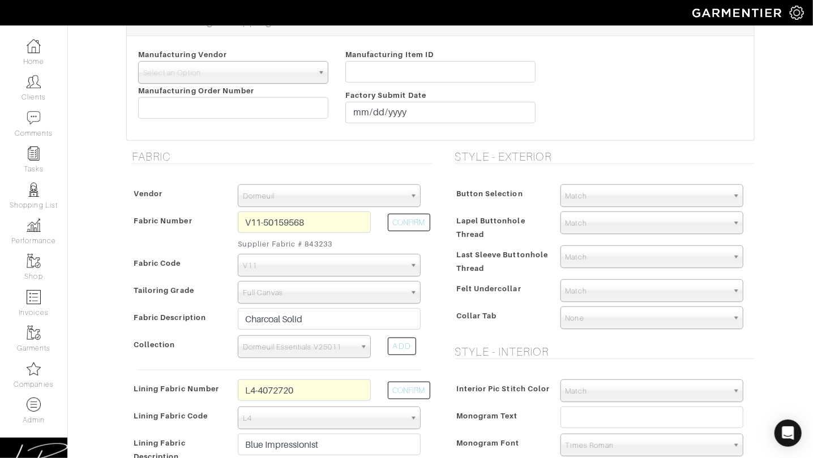
scroll to position [261, 0]
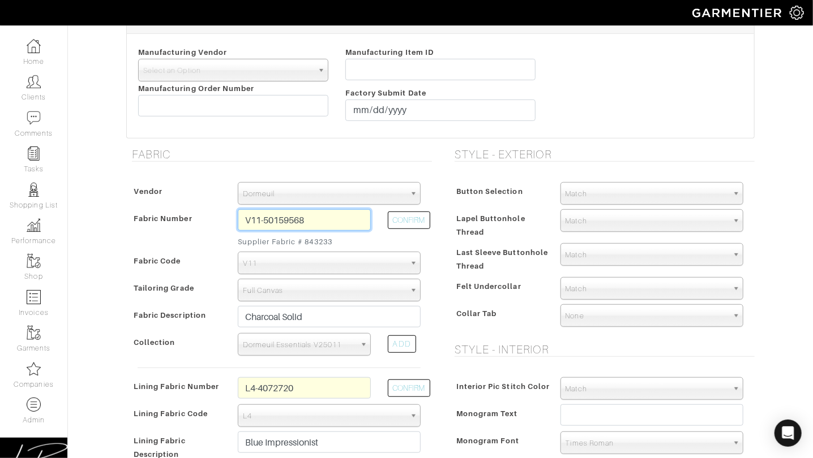
drag, startPoint x: 353, startPoint y: 222, endPoint x: 353, endPoint y: 209, distance: 13.0
click at [353, 209] on input "V11-50159568" at bounding box center [304, 220] width 133 height 22
paste input "N707071"
type input "N707071"
click at [353, 200] on span "Dormeuil" at bounding box center [324, 194] width 162 height 23
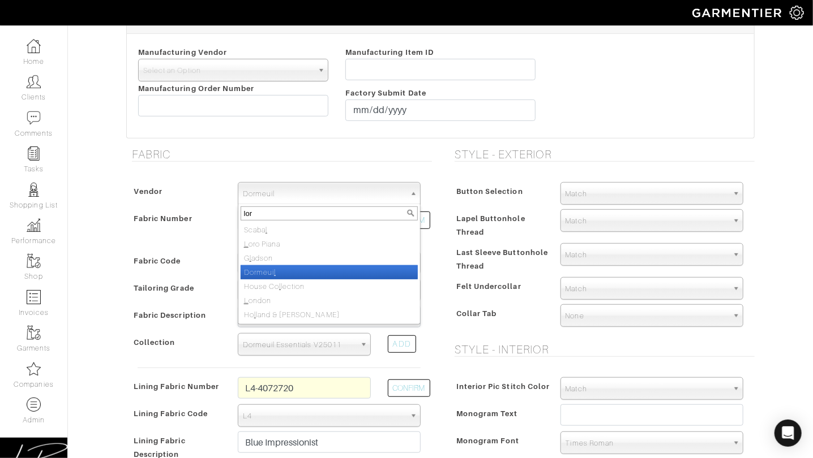
type input "loro"
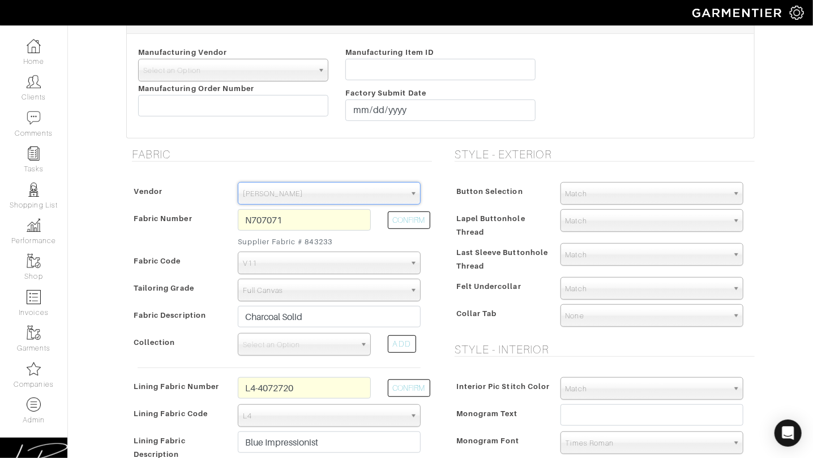
select select "76"
drag, startPoint x: 415, startPoint y: 217, endPoint x: 409, endPoint y: 227, distance: 11.8
click at [415, 217] on button "CONFIRM" at bounding box center [409, 221] width 42 height 18
type input "XL4-51172847"
select select "1099"
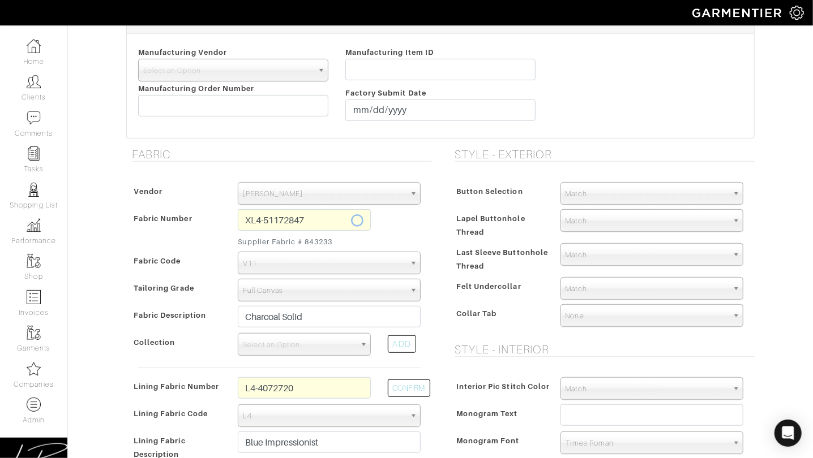
type input "DARK GREY PLAIN - 707 AUSTRALIS SUPER 150'S WOOL"
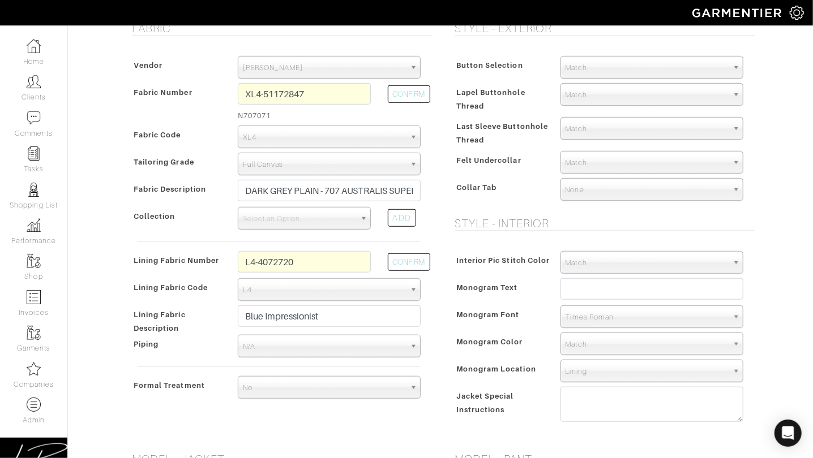
scroll to position [388, 0]
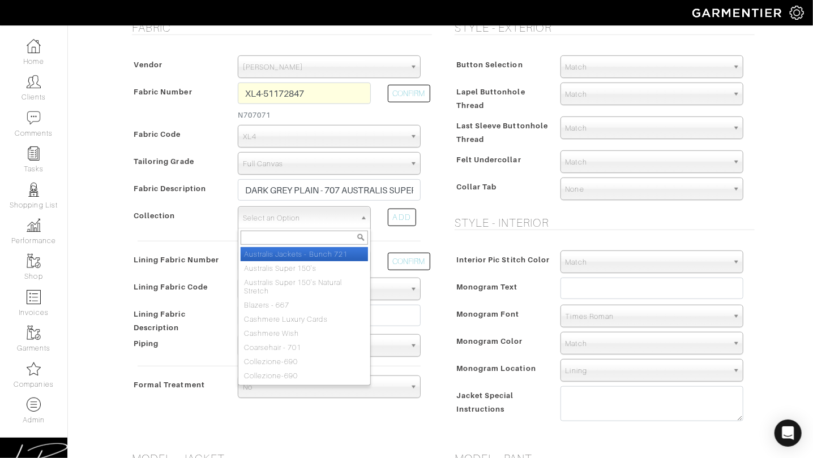
click at [272, 219] on span "Select an Option" at bounding box center [299, 218] width 113 height 23
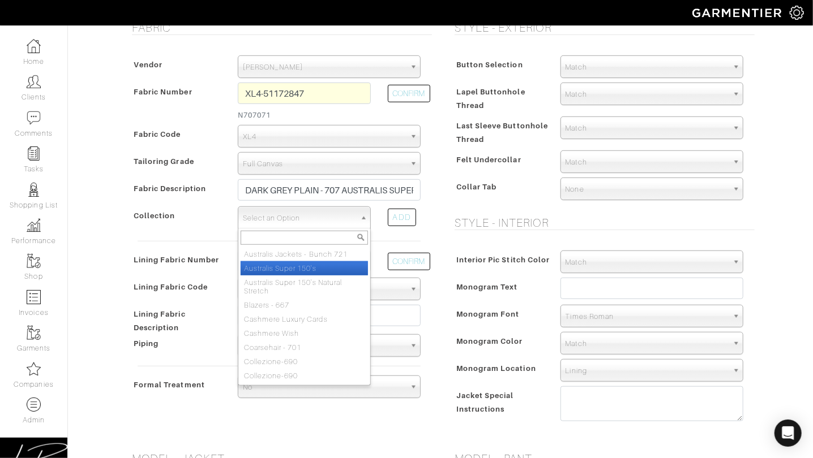
select select "703"
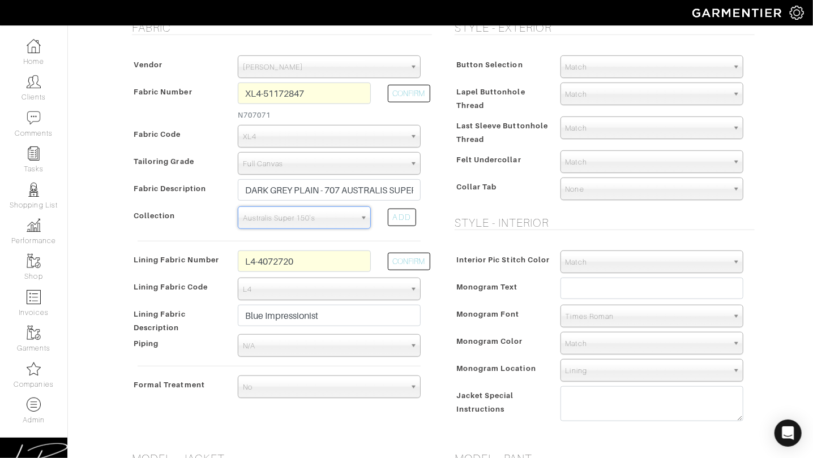
click at [460, 200] on div "Button Selection Match Formal - Fabric Covered with Formal Treatment Fabric Fab…" at bounding box center [602, 130] width 306 height 172
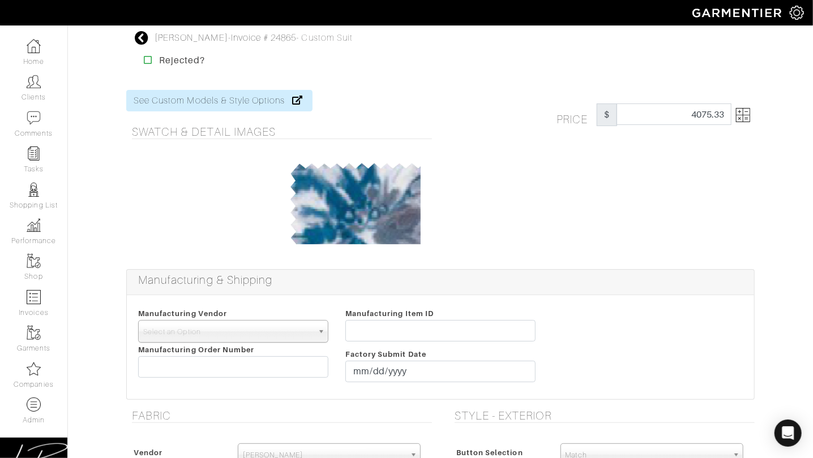
click at [745, 116] on img at bounding box center [743, 115] width 14 height 14
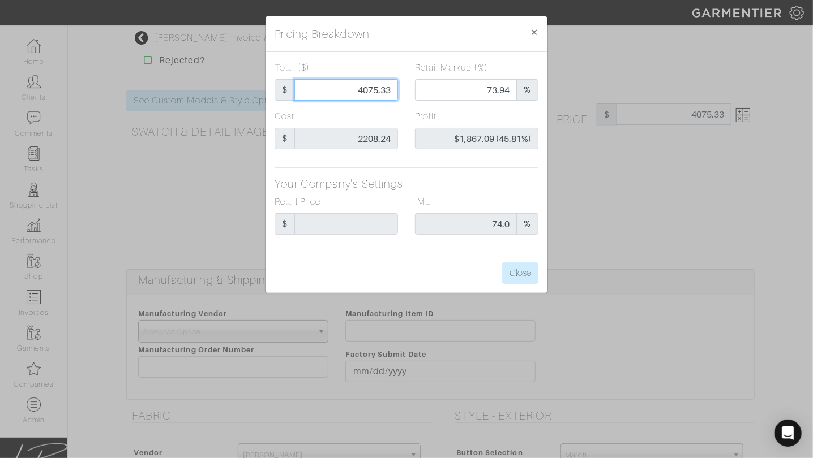
drag, startPoint x: 334, startPoint y: 88, endPoint x: 439, endPoint y: 88, distance: 104.7
click at [439, 88] on div "Total ($) $ 4075.33 Retail Markup (%) 73.94 %" at bounding box center [406, 85] width 281 height 49
type input "3"
type input "0.00"
type input "-$2,205.24 (-73508.00%)"
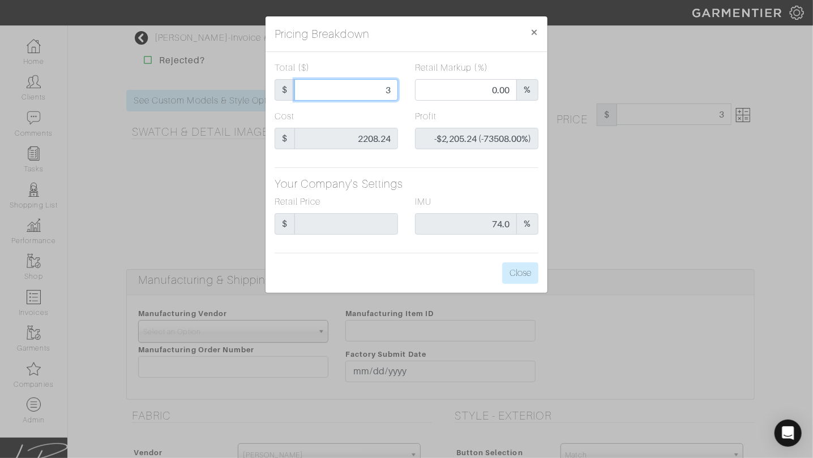
type input "35"
type input "-$2,173.24 (-6209.26%)"
type input "350"
type input "-$1,858.24 (-530.93%)"
type input "3500"
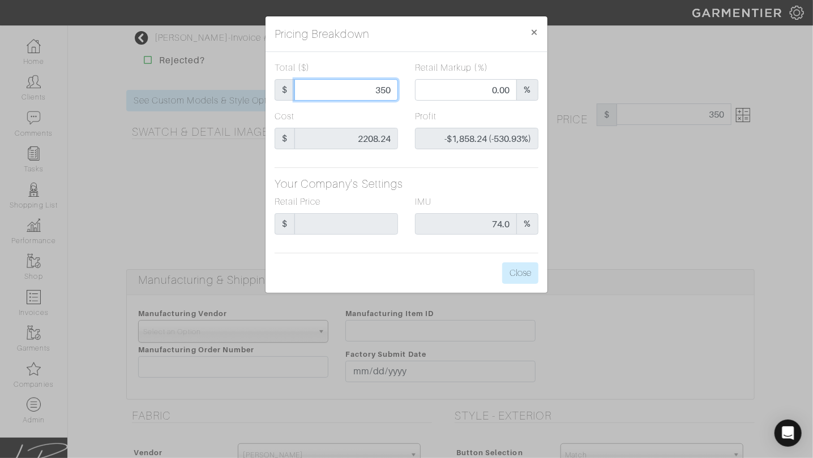
type input "70.03"
type input "$1,291.76 (36.91%)"
type input "3500.00"
click at [409, 52] on div "Total ($) $ 3500.00 Retail Markup (%) 70.03 % Cost $ 2208.24 Profit $1,291.76 (…" at bounding box center [406, 172] width 282 height 241
drag, startPoint x: 523, startPoint y: 270, endPoint x: 537, endPoint y: 255, distance: 20.0
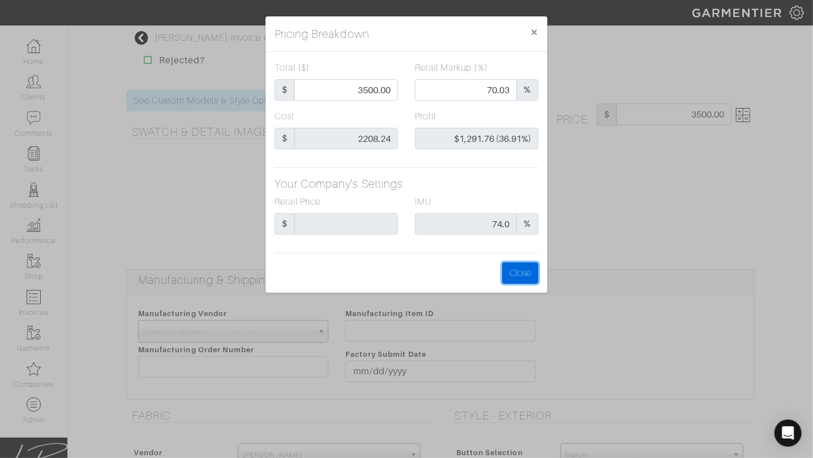
click at [523, 270] on button "Close" at bounding box center [520, 274] width 36 height 22
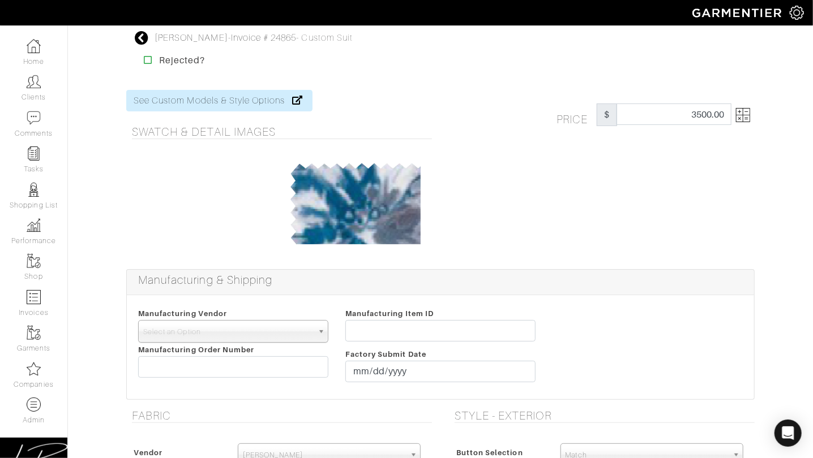
drag, startPoint x: 598, startPoint y: 200, endPoint x: 561, endPoint y: 199, distance: 37.4
click at [598, 200] on div "Price $ 3500.00" at bounding box center [601, 173] width 323 height 166
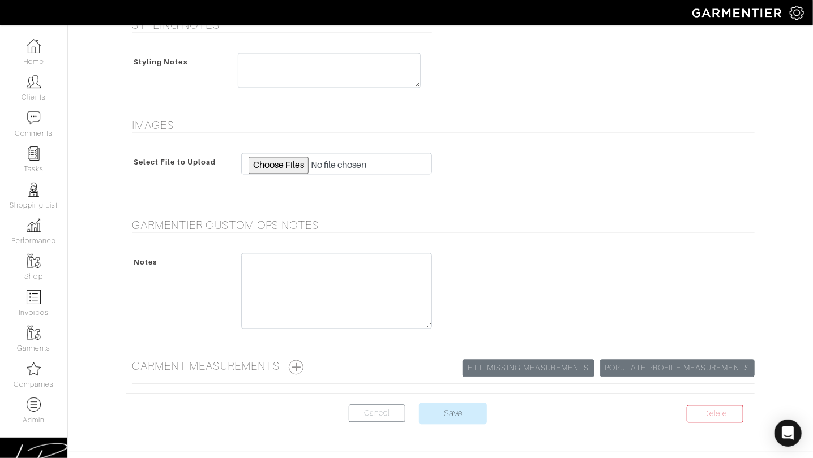
scroll to position [1121, 0]
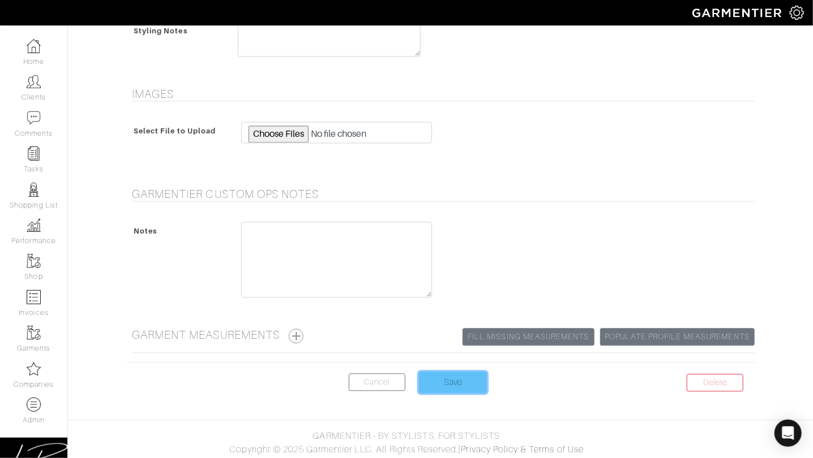
click at [455, 379] on input "Save" at bounding box center [453, 383] width 68 height 22
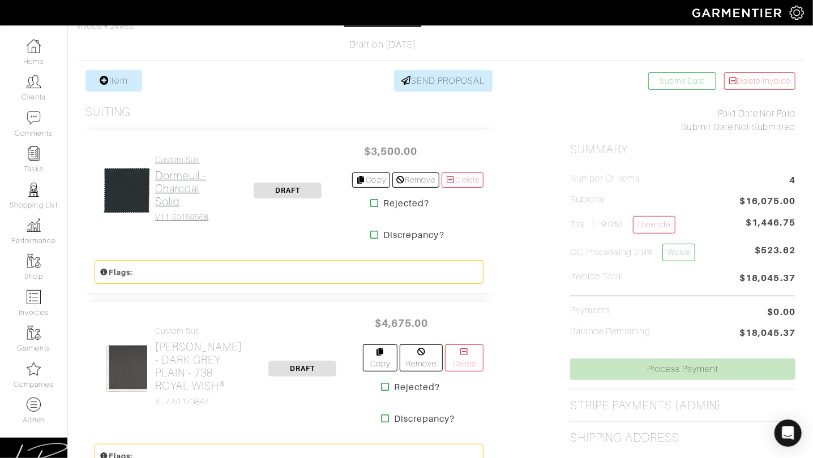
scroll to position [130, 0]
click at [160, 170] on h2 "Dormeuil - Charcoal Solid" at bounding box center [189, 188] width 68 height 39
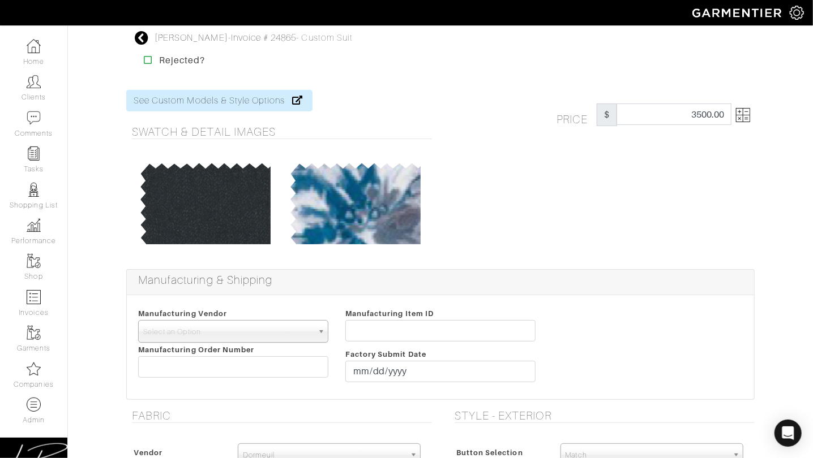
click at [743, 114] on img at bounding box center [743, 115] width 14 height 14
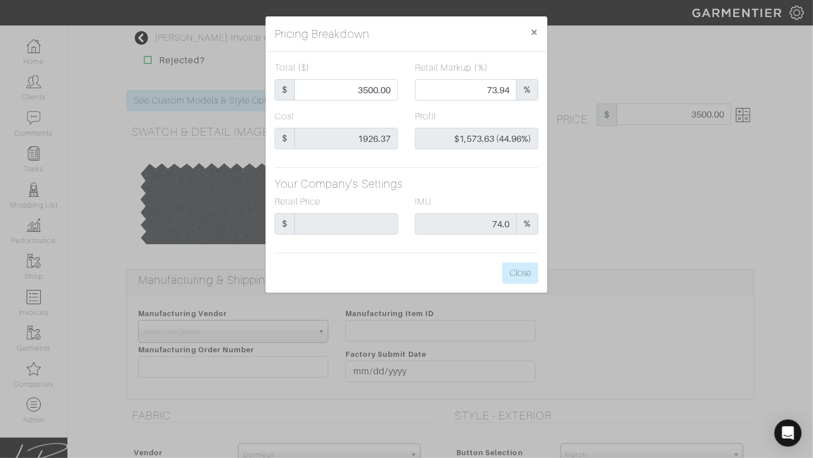
click at [402, 137] on div "Cost $ 1926.37" at bounding box center [336, 134] width 140 height 49
drag, startPoint x: 458, startPoint y: 183, endPoint x: 501, endPoint y: 224, distance: 59.6
click at [459, 183] on h5 "Your Company's Settings" at bounding box center [406, 184] width 264 height 14
drag, startPoint x: 519, startPoint y: 273, endPoint x: 585, endPoint y: 199, distance: 98.6
click at [521, 273] on button "Close" at bounding box center [520, 274] width 36 height 22
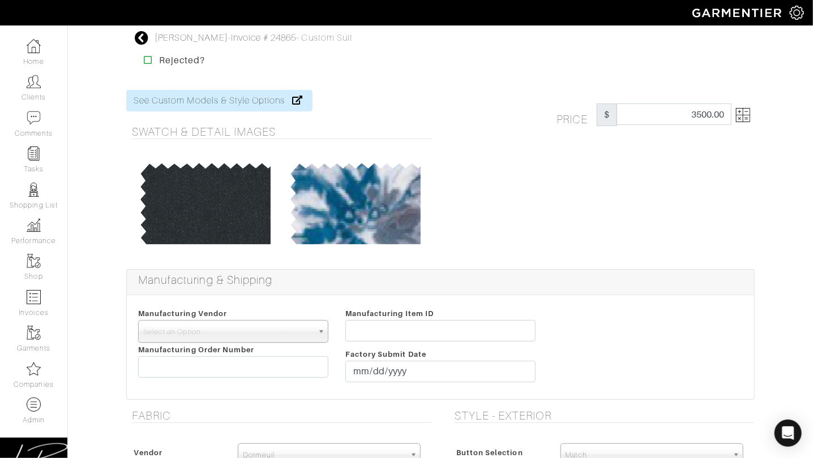
drag, startPoint x: 586, startPoint y: 197, endPoint x: 572, endPoint y: 172, distance: 28.6
click at [586, 196] on div "Price $ 3500.00" at bounding box center [601, 173] width 323 height 166
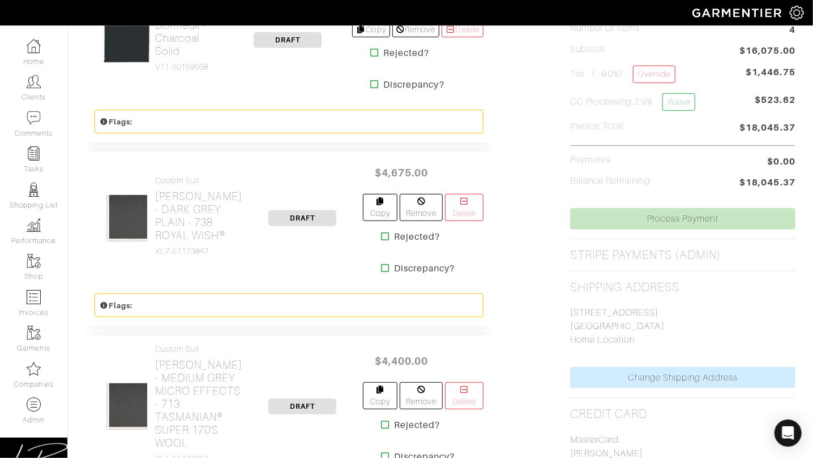
scroll to position [283, 0]
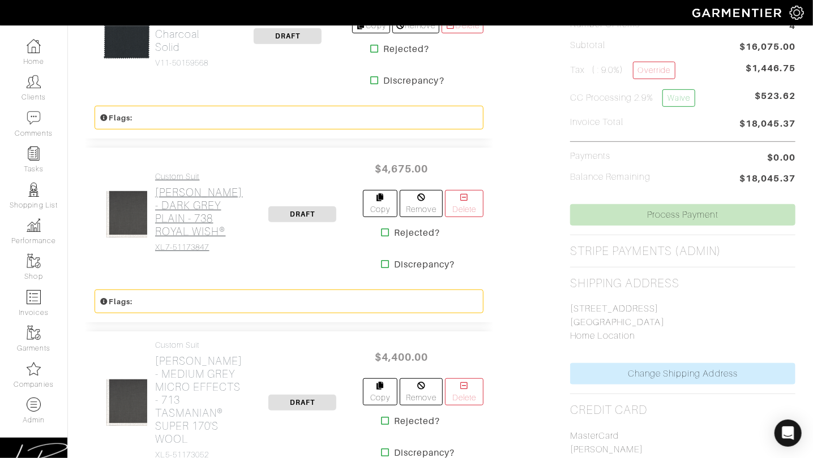
click at [182, 214] on h2 "[PERSON_NAME] - DARK GREY PLAIN - 738 ROYAL WISH®" at bounding box center [199, 212] width 88 height 52
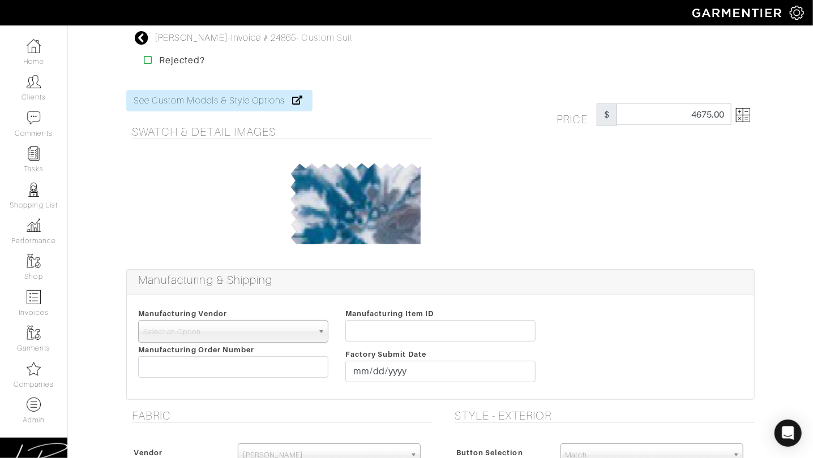
click at [742, 119] on img at bounding box center [743, 115] width 14 height 14
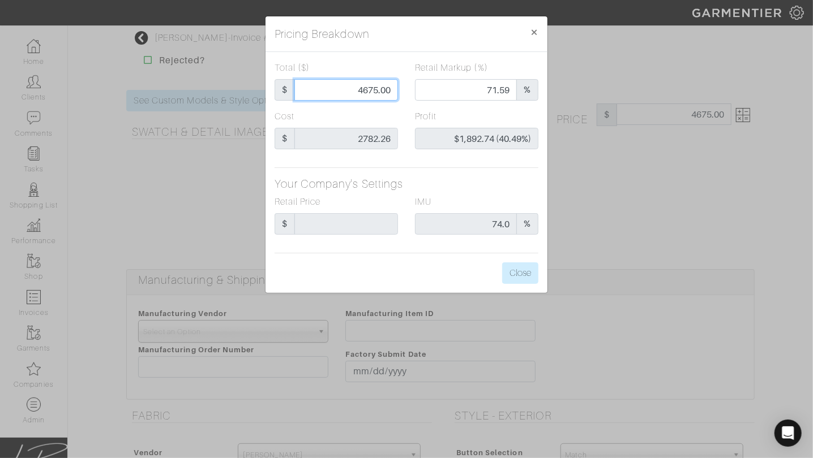
drag, startPoint x: 349, startPoint y: 93, endPoint x: 405, endPoint y: 92, distance: 55.5
click at [405, 92] on div "Total ($) $ 4675.00" at bounding box center [336, 85] width 140 height 49
type input "4"
type input "0.00"
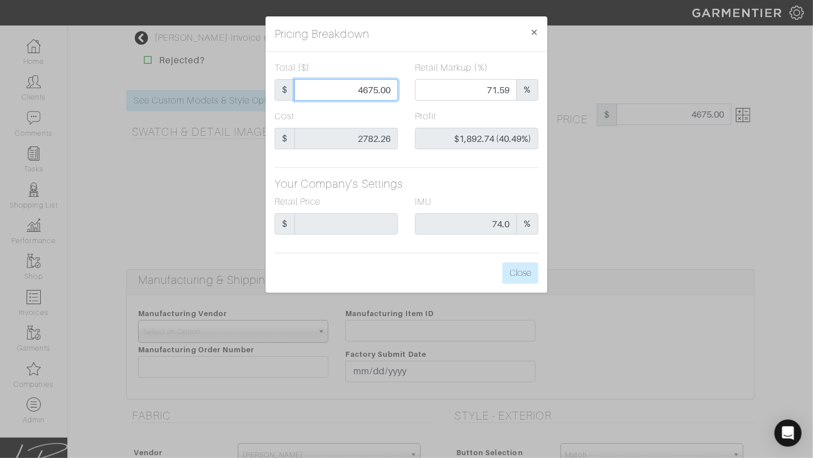
type input "-$2,778.26 (-69456.50%)"
type input "44"
type input "-$2,738.26 (-6223.32%)"
type input "440"
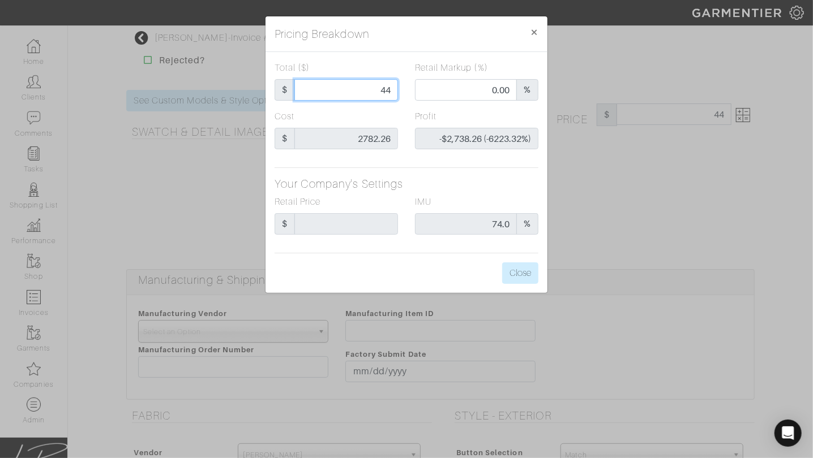
type input "440"
type input "-$2,342.26 (-532.33%)"
type input "4400"
type input "69.82"
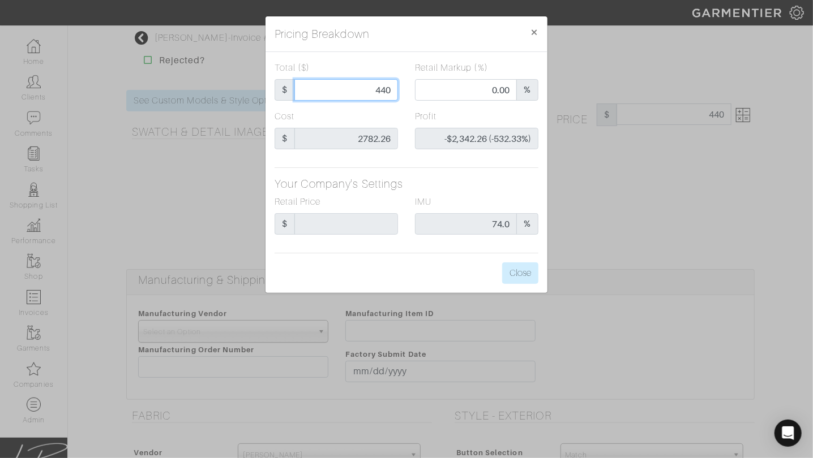
type input "$1,617.74 (36.77%)"
type input "4400"
type input "4400.00"
click at [518, 182] on h5 "Your Company's Settings" at bounding box center [406, 184] width 264 height 14
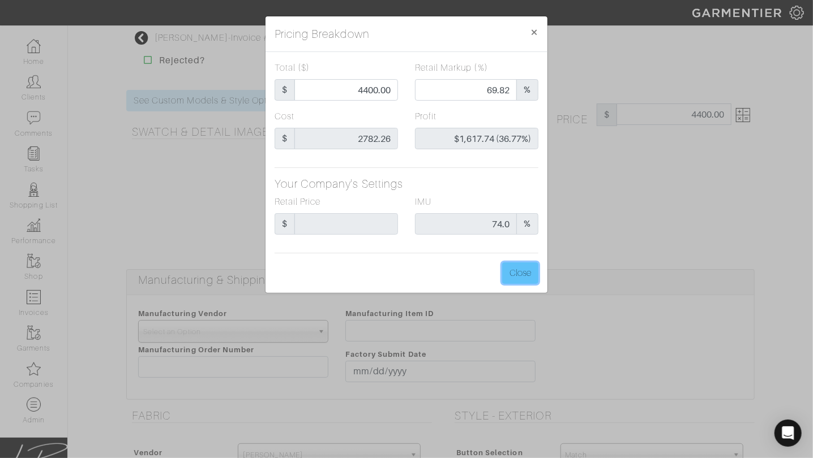
click at [528, 277] on button "Close" at bounding box center [520, 274] width 36 height 22
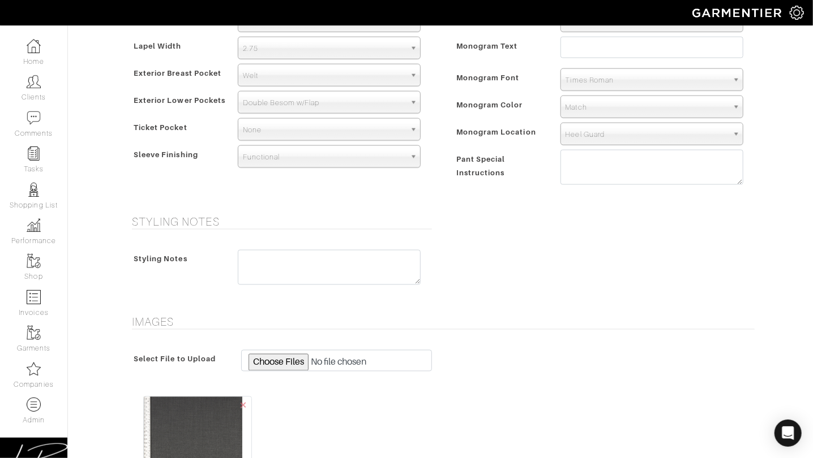
scroll to position [1261, 0]
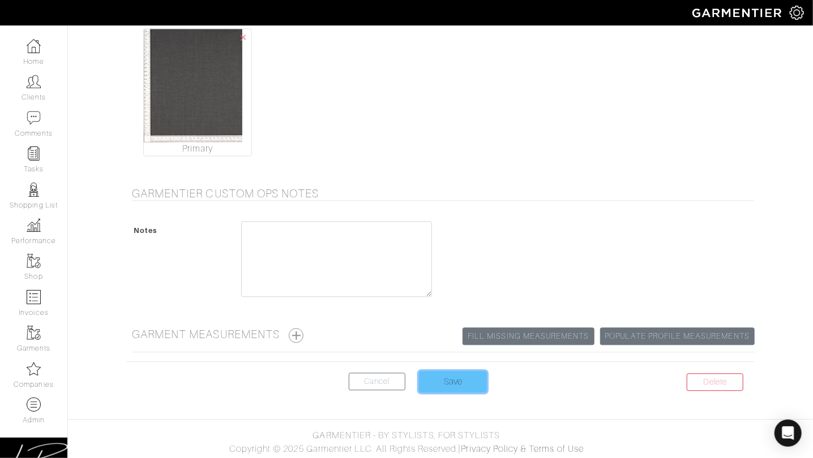
click at [454, 375] on input "Save" at bounding box center [453, 382] width 68 height 22
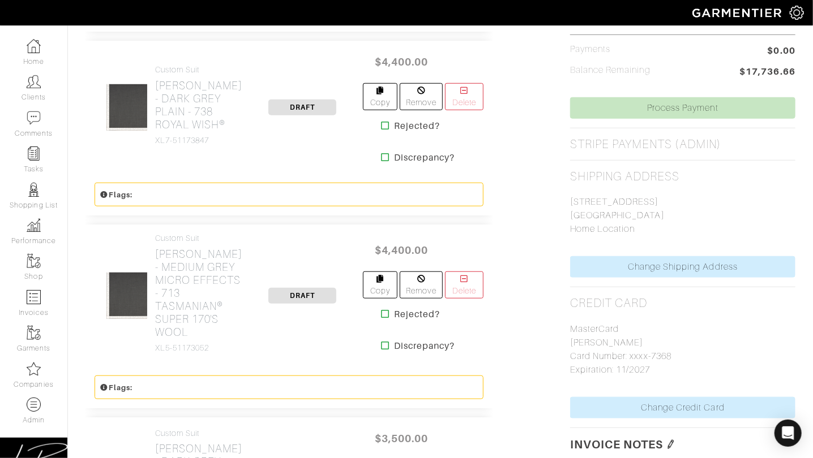
scroll to position [392, 0]
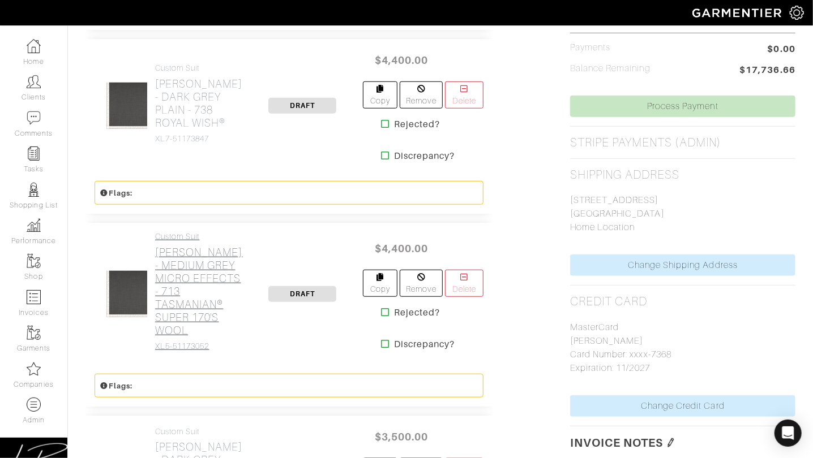
click at [187, 282] on h2 "[PERSON_NAME] - MEDIUM GREY MICRO EFFECTS - 713 TASMANIAN® SUPER 170'S WOOL" at bounding box center [199, 291] width 88 height 91
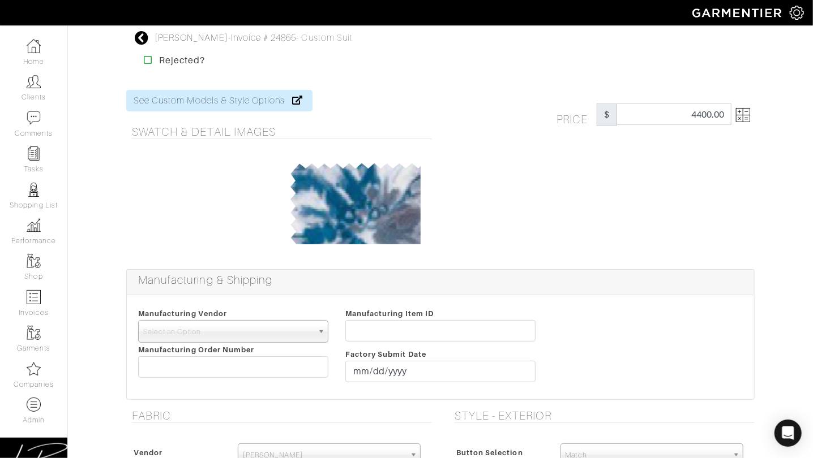
click at [743, 114] on img at bounding box center [743, 115] width 14 height 14
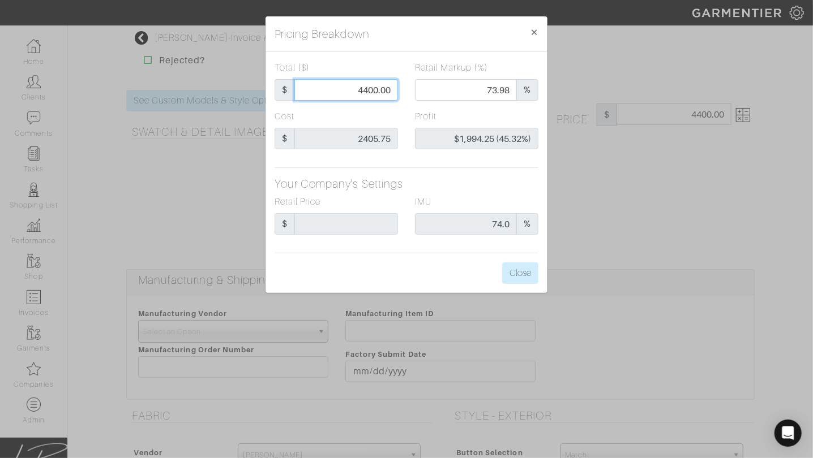
drag, startPoint x: 351, startPoint y: 92, endPoint x: 403, endPoint y: 91, distance: 52.1
click at [401, 92] on div "Total ($) $ 4400.00" at bounding box center [336, 85] width 140 height 49
type input "3"
type input "0.00"
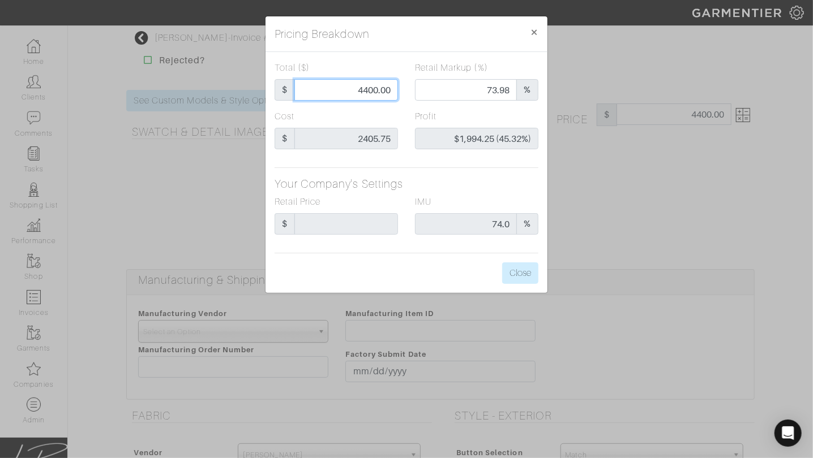
type input "-$2,402.75 (-80091.67%)"
type input "39"
type input "-$2,366.75 (-6068.59%)"
type input "399"
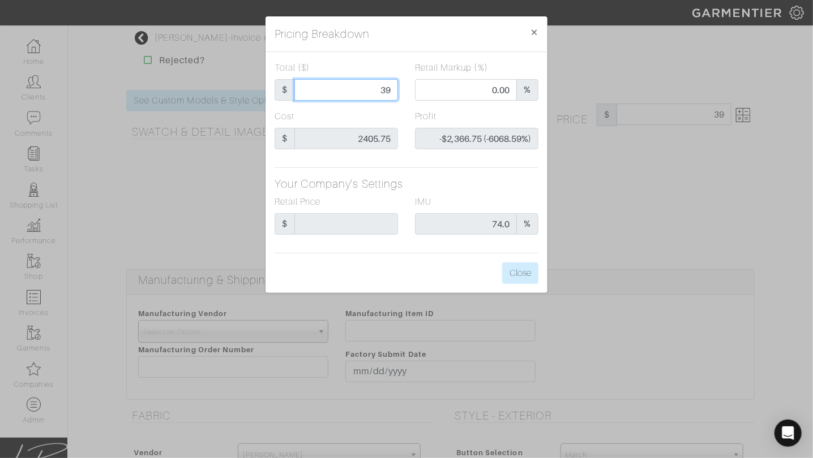
type input "399"
type input "-$2,006.75 (-502.94%)"
type input "3995"
type input "71.34"
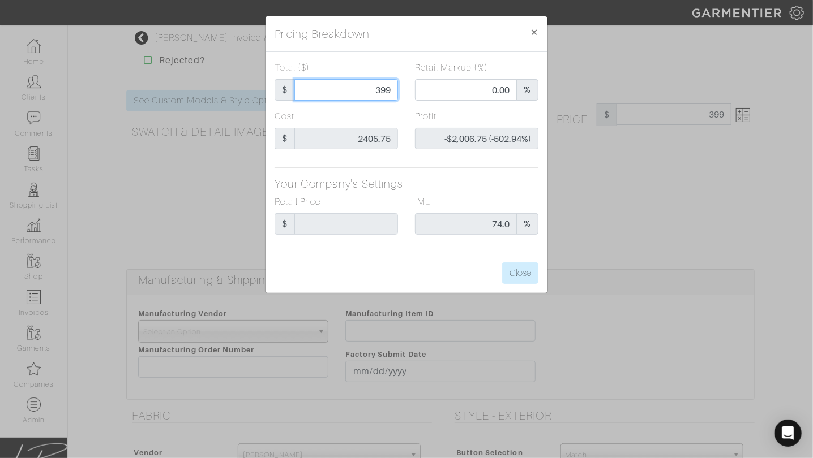
type input "$1,589.25 (39.78%)"
type input "399"
type input "0.00"
type input "-$2,006.75 (-502.94%)"
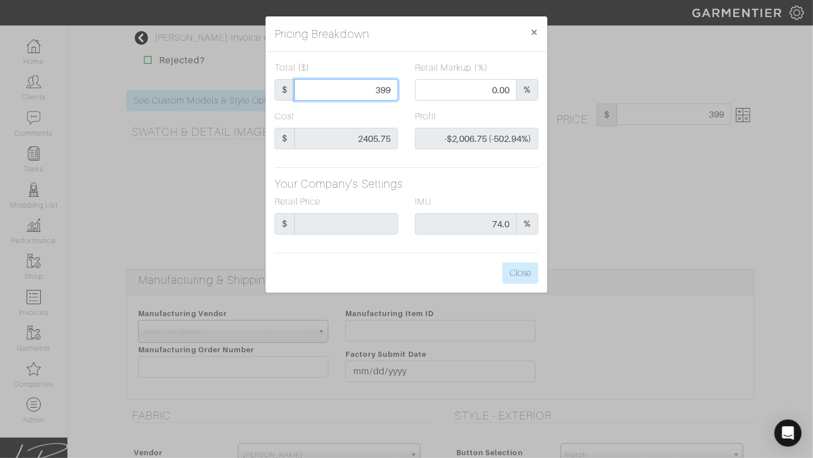
type input "39"
type input "-$2,366.75 (-6068.59%)"
type input "3"
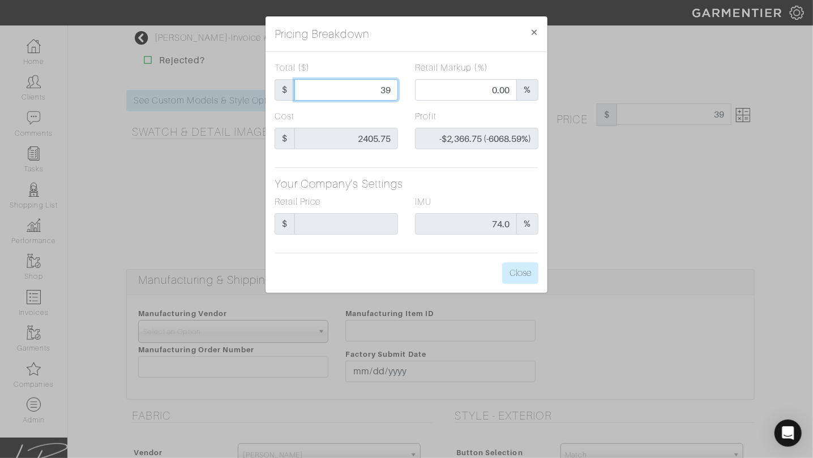
type input "-$2,402.75 (-80091.67%)"
type input "4"
type input "0.00"
type input "-$2,401.75 (-60043.75%)"
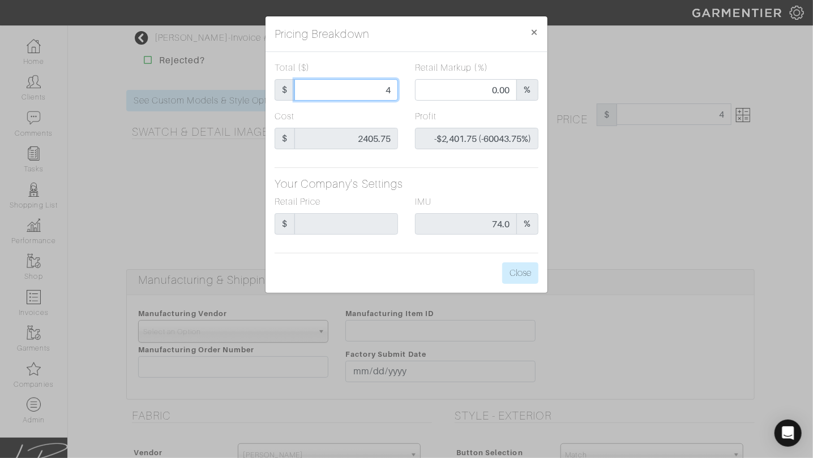
type input "41"
type input "-$2,364.75 (-5767.68%)"
type input "410"
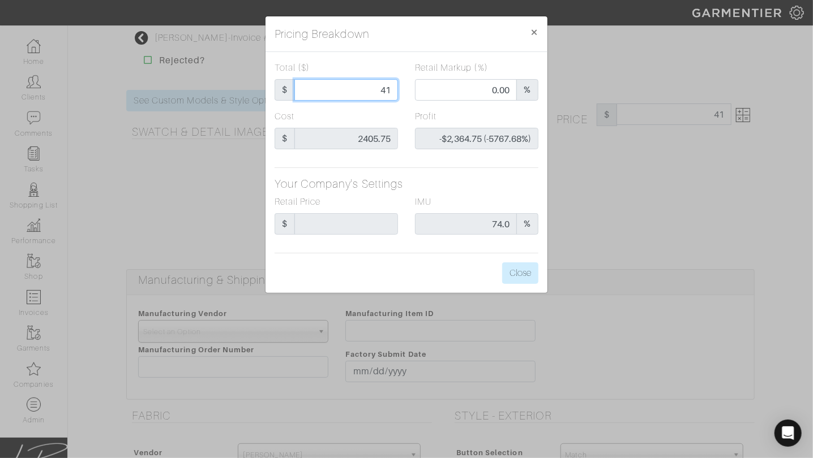
type input "-$1,995.75 (-486.77%)"
type input "4100"
type input "72.07"
type input "$1,694.25 (41.32%)"
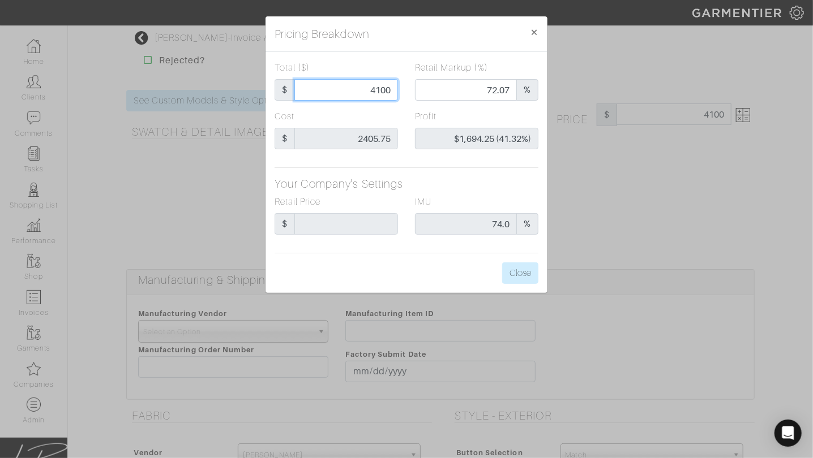
type input "410"
type input "0.00"
type input "-$1,995.75 (-486.77%)"
type input "41"
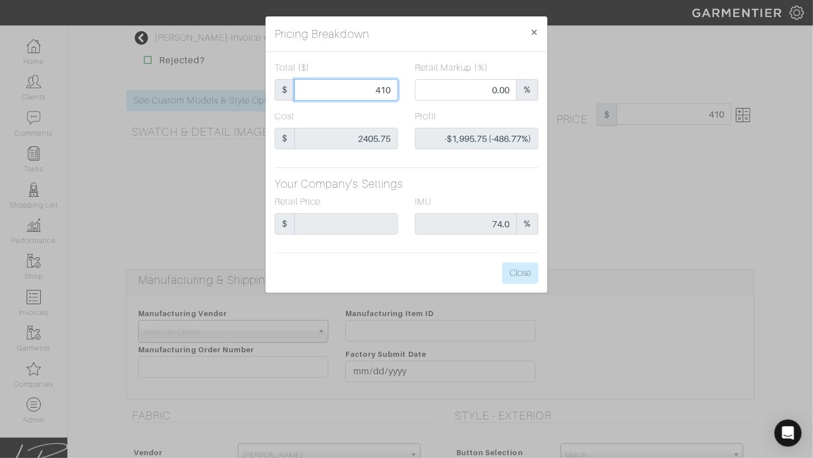
type input "41"
type input "-$2,364.75 (-5767.68%)"
type input "4"
type input "-$2,401.75 (-60043.75%)"
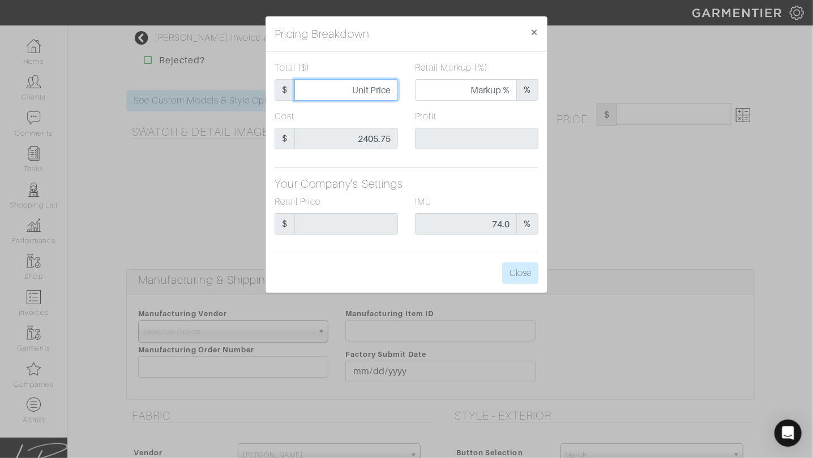
type input "3"
type input "0.00"
type input "-$2,402.75 (-80091.67%)"
type input "30"
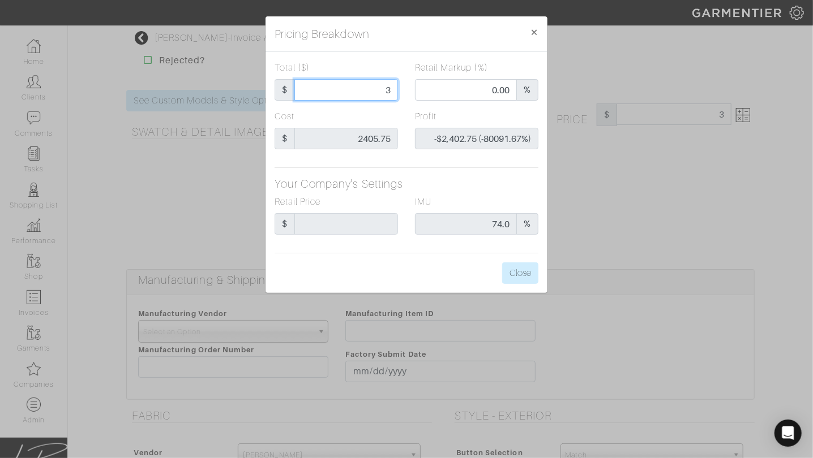
type input "30"
type input "-$2,375.75 (-7919.17%)"
type input "305"
type input "-$2,100.75 (-688.77%)"
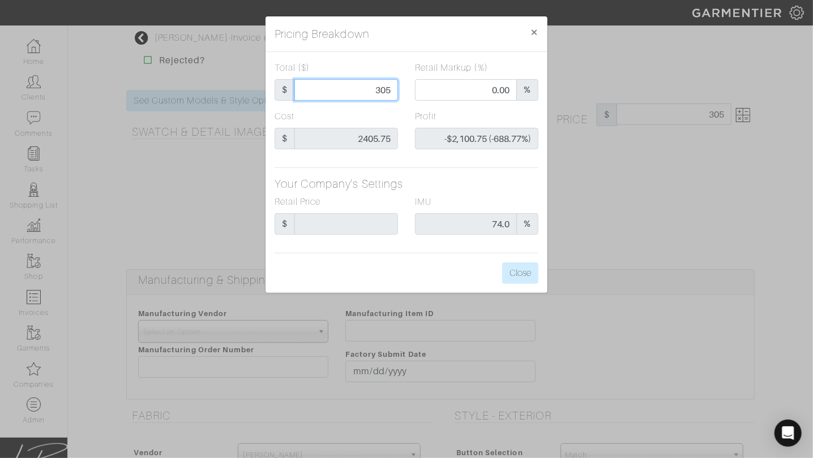
type input "3050"
type input "62.46"
type input "$644.25 (21.12%)"
type input "305"
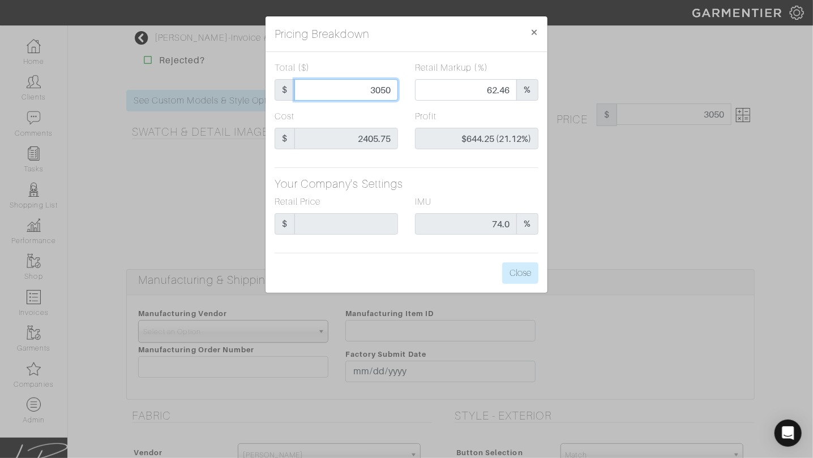
type input "305"
type input "0.00"
type input "-$2,100.75 (-688.77%)"
type input "30"
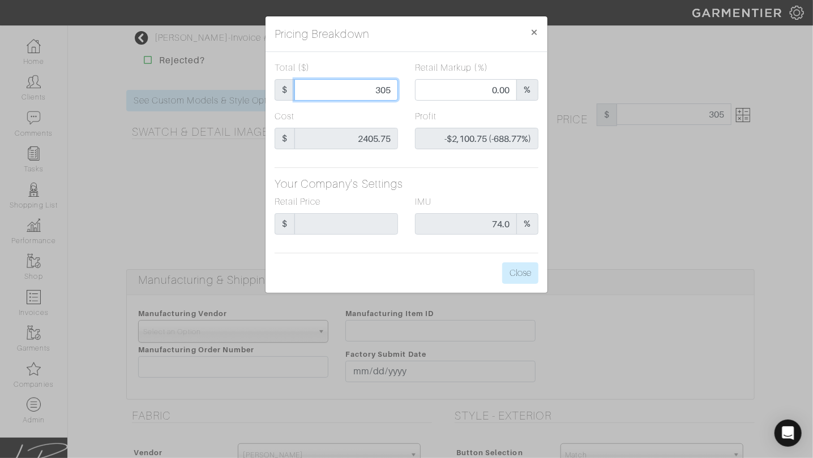
type input "-$2,375.75 (-7919.17%)"
type input "3"
type input "-$2,402.75 (-80091.67%)"
type input "4"
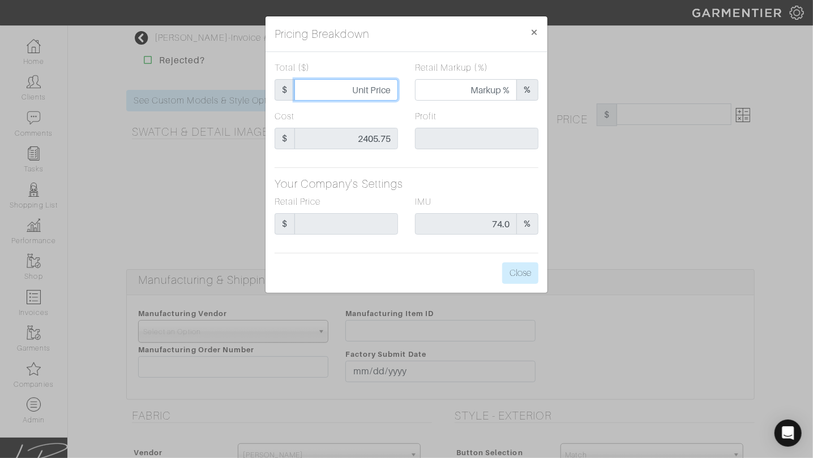
type input "4"
type input "0.00"
type input "-$2,401.75 (-60043.75%)"
type input "40"
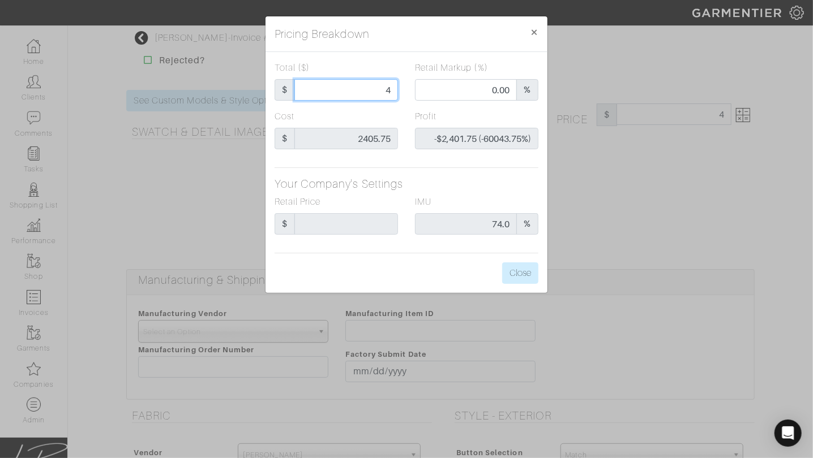
type input "-$2,365.75 (-5914.38%)"
type input "409"
type input "-$1,996.75 (-488.20%)"
type input "4095"
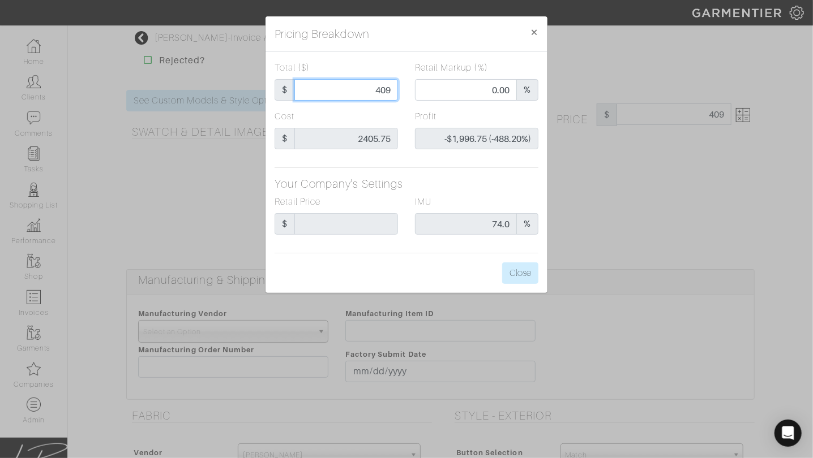
type input "4095"
type input "72.04"
type input "$1,689.25 (41.25%)"
type input "4095"
type input "4095.00"
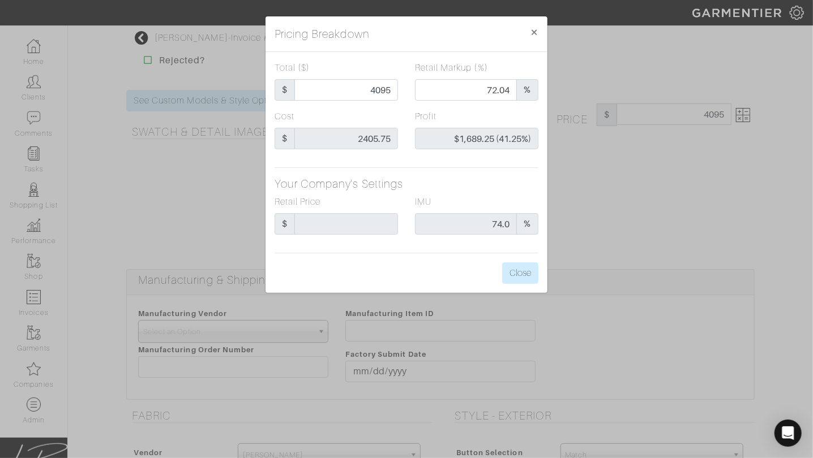
type input "4095.00"
click at [473, 113] on div "Profit $1,689.25 (41.25%)" at bounding box center [476, 130] width 123 height 40
drag, startPoint x: 354, startPoint y: 94, endPoint x: 398, endPoint y: 93, distance: 44.1
click at [398, 93] on div "Total ($) $ 4095.00" at bounding box center [336, 85] width 140 height 49
type input "3"
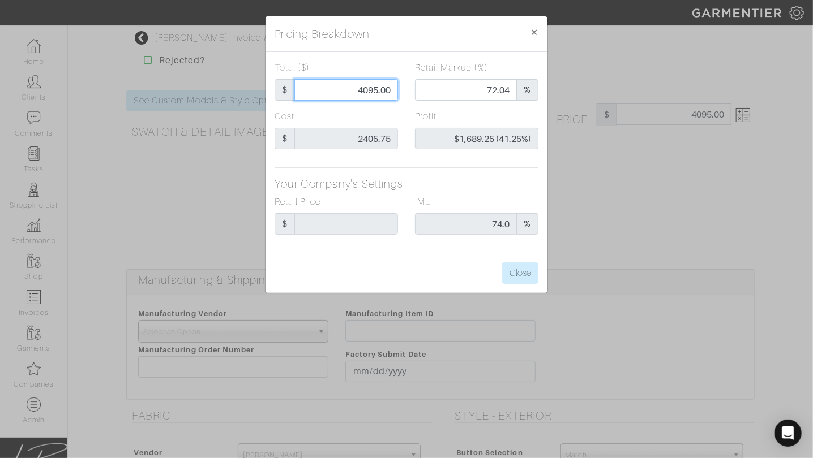
type input "3"
type input "0.00"
type input "-$2,402.75 (-80091.67%)"
type input "39"
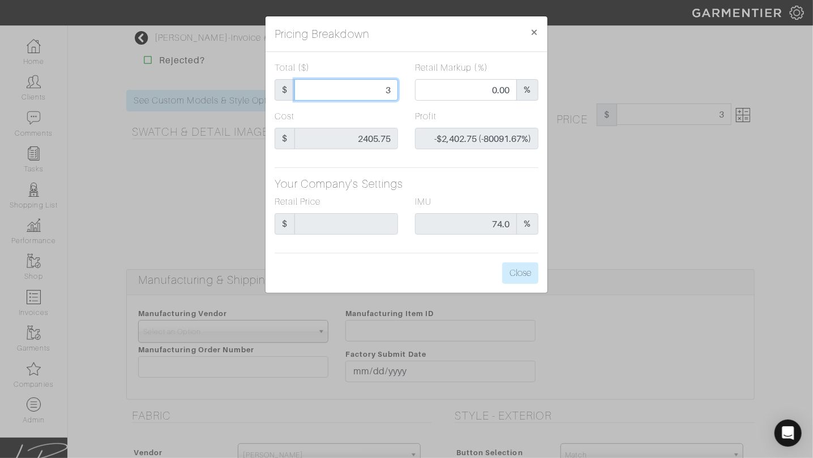
type input "-$2,366.75 (-6068.59%)"
type input "399"
type input "-$2,006.75 (-502.94%)"
type input "3995"
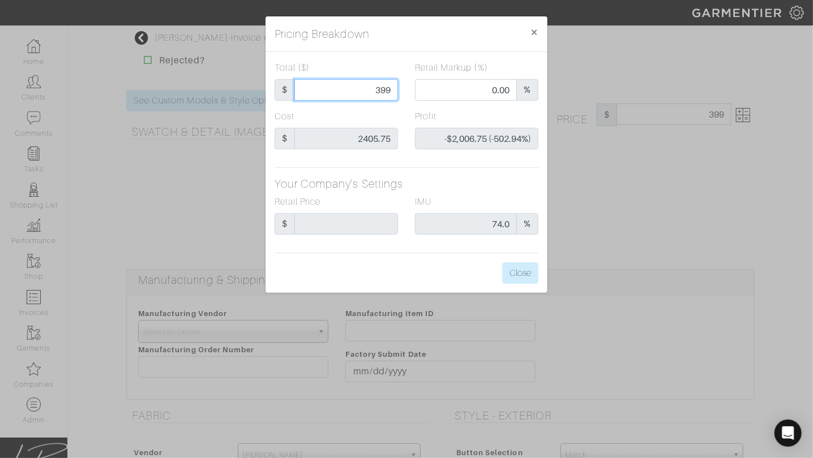
type input "3995"
type input "71.34"
type input "$1,589.25 (39.78%)"
type input "3995"
type input "3995.00"
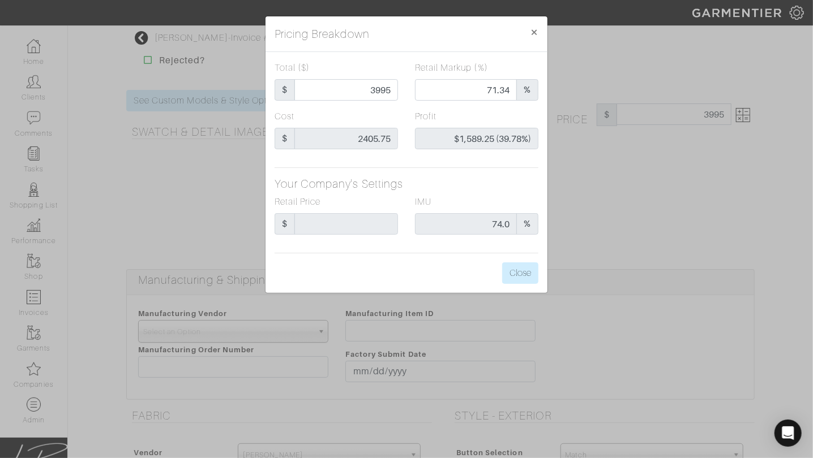
type input "3995.00"
drag, startPoint x: 458, startPoint y: 112, endPoint x: 458, endPoint y: 127, distance: 14.7
click at [458, 112] on div "Profit $1,589.25 (39.78%)" at bounding box center [476, 130] width 123 height 40
click at [493, 182] on h5 "Your Company's Settings" at bounding box center [406, 184] width 264 height 14
click at [512, 277] on button "Close" at bounding box center [520, 274] width 36 height 22
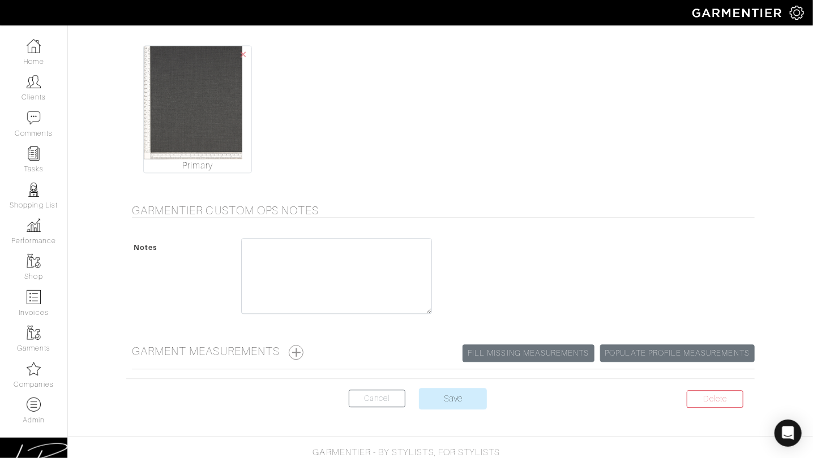
scroll to position [1261, 0]
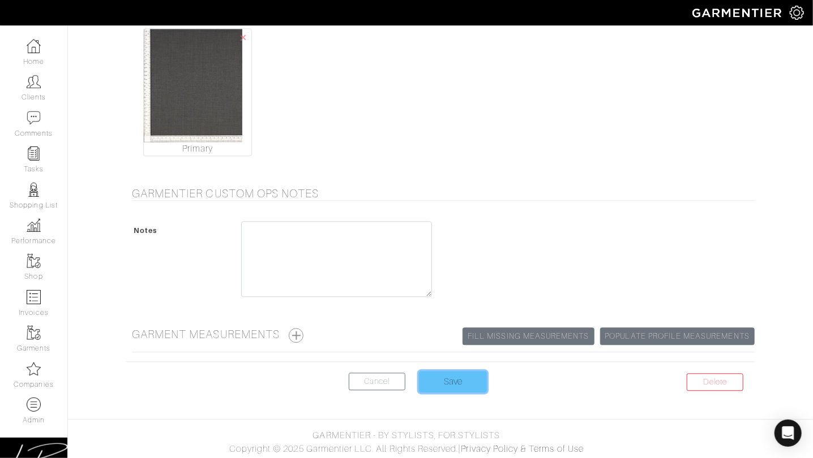
click at [456, 374] on input "Save" at bounding box center [453, 382] width 68 height 22
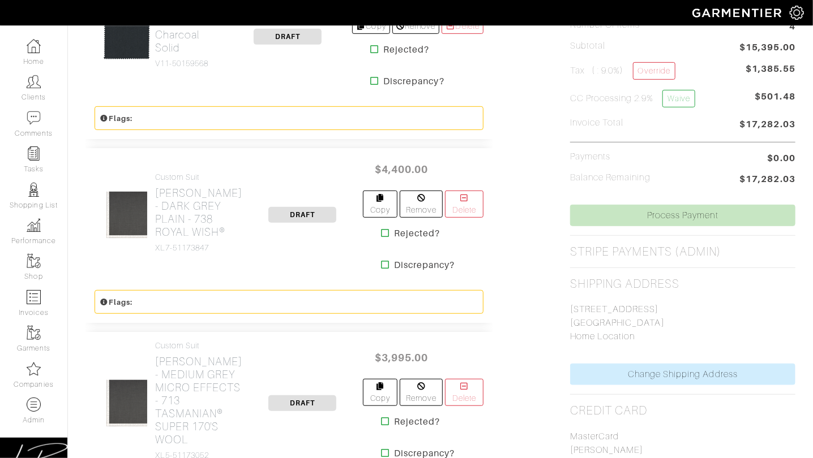
scroll to position [283, 0]
click at [161, 388] on h2 "[PERSON_NAME] - MEDIUM GREY MICRO EFFECTS - 713 TASMANIAN® SUPER 170'S WOOL" at bounding box center [199, 400] width 88 height 91
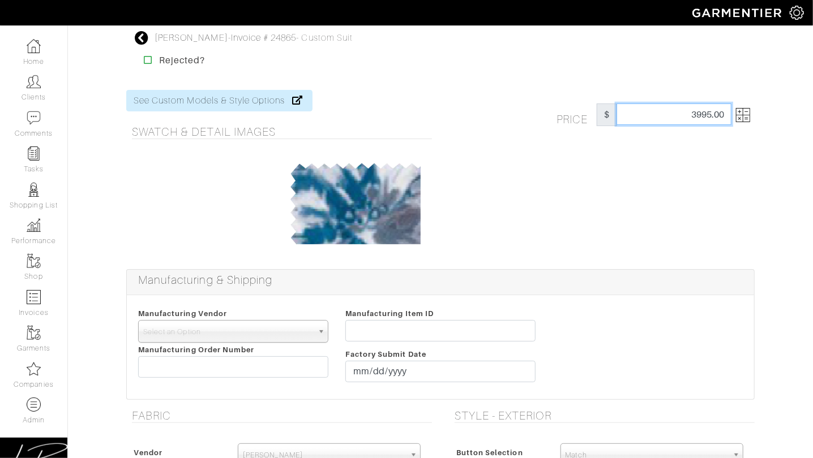
drag, startPoint x: 673, startPoint y: 110, endPoint x: 742, endPoint y: 119, distance: 69.1
click at [737, 118] on div "Price $ 3995.00" at bounding box center [653, 115] width 194 height 23
type input "3975"
click at [573, 204] on div "Price $ 3975" at bounding box center [601, 173] width 323 height 166
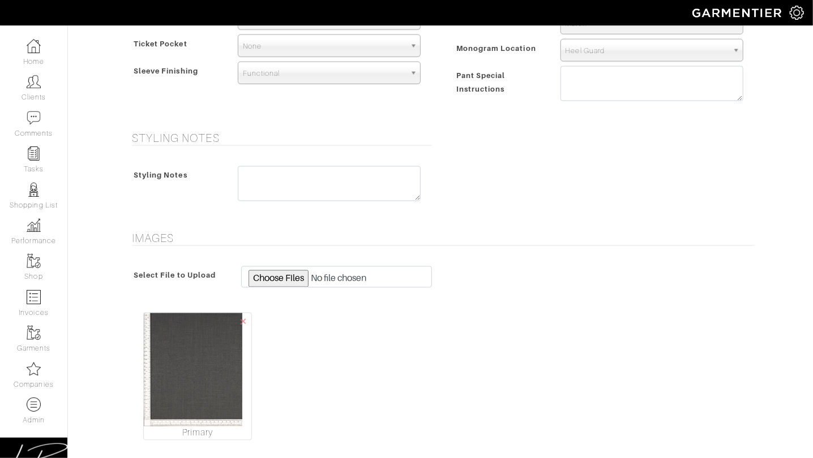
scroll to position [1261, 0]
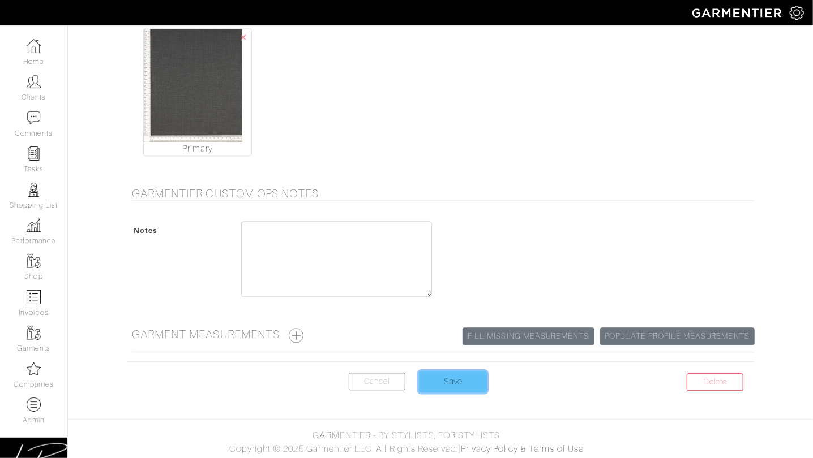
click at [445, 374] on input "Save" at bounding box center [453, 382] width 68 height 22
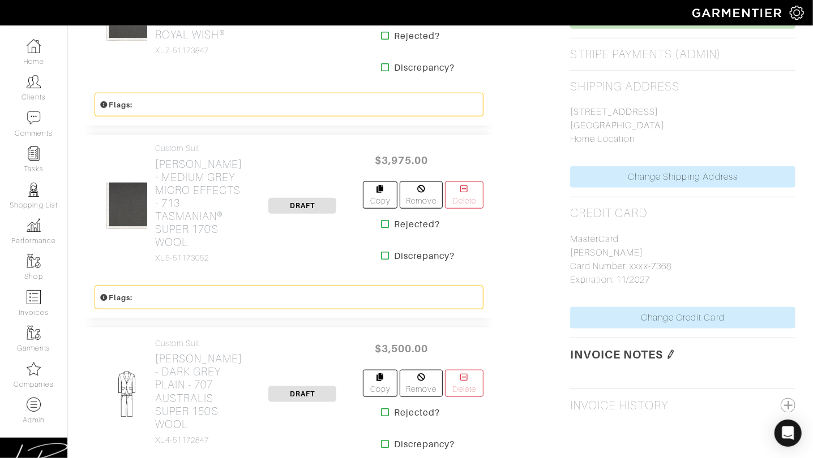
scroll to position [557, 0]
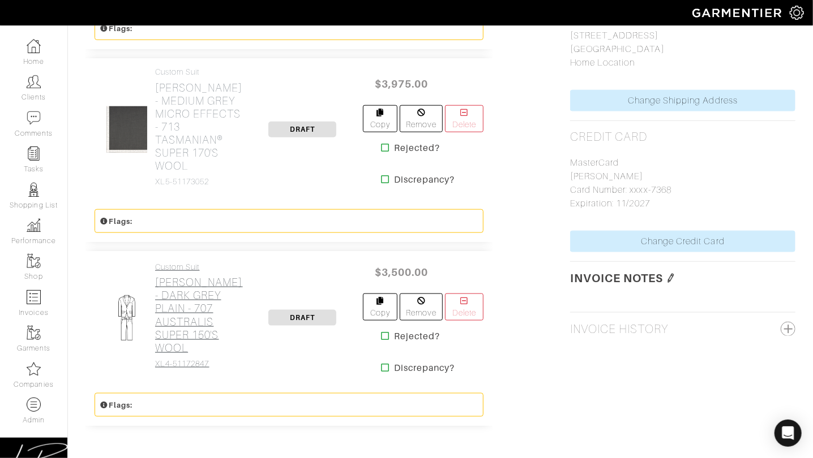
click at [191, 288] on h2 "[PERSON_NAME] - DARK GREY PLAIN - 707 AUSTRALIS SUPER 150'S WOOL" at bounding box center [199, 315] width 88 height 78
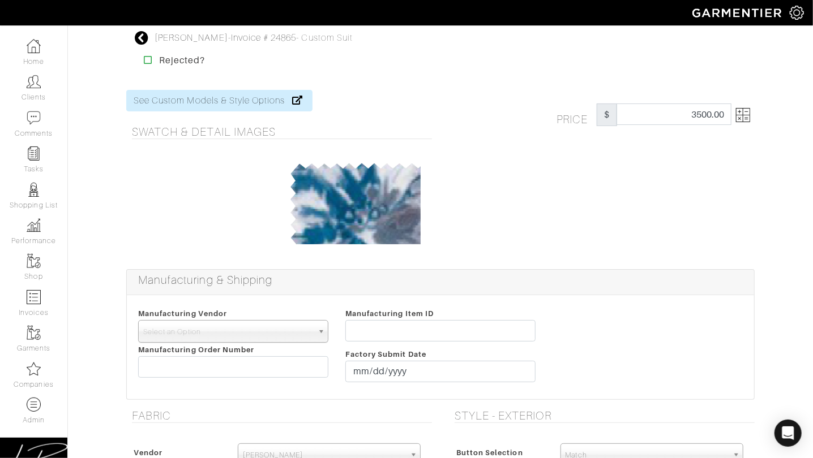
click at [741, 112] on img at bounding box center [743, 115] width 14 height 14
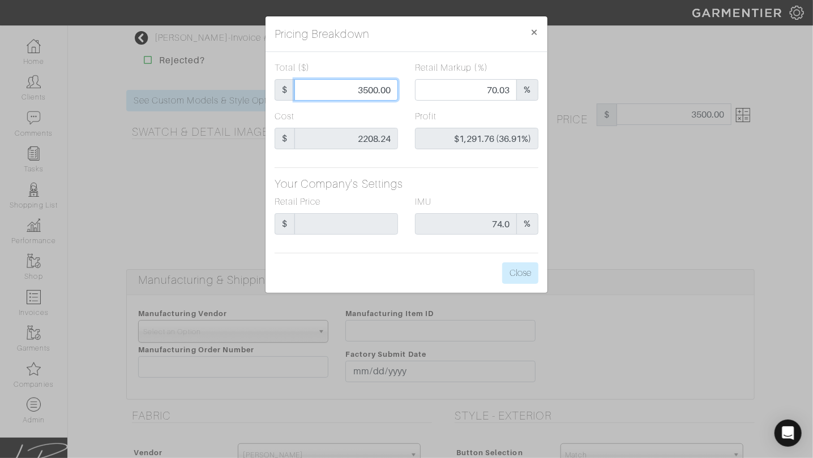
drag, startPoint x: 342, startPoint y: 93, endPoint x: 405, endPoint y: 93, distance: 62.8
click at [405, 93] on div "Total ($) $ 3500.00" at bounding box center [336, 85] width 140 height 49
click at [458, 114] on div "Profit $1,291.76 (36.91%)" at bounding box center [476, 130] width 123 height 40
click at [528, 267] on button "Close" at bounding box center [520, 274] width 36 height 22
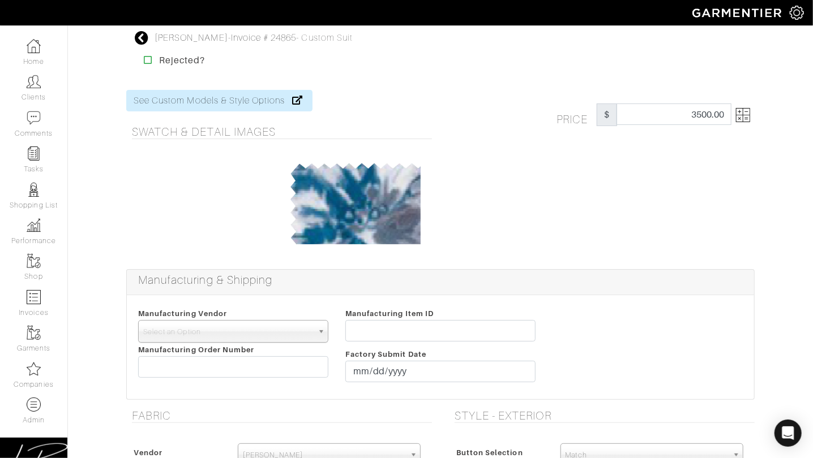
click at [739, 115] on img at bounding box center [743, 115] width 14 height 14
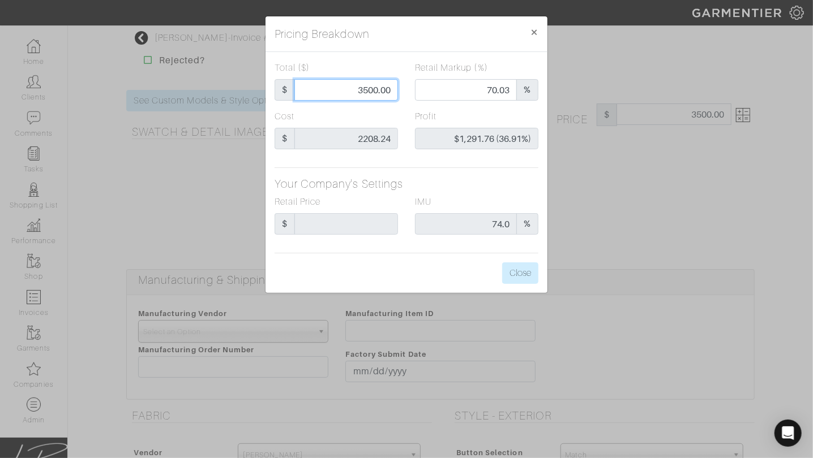
drag, startPoint x: 374, startPoint y: 87, endPoint x: 412, endPoint y: 88, distance: 37.9
click at [412, 88] on div "Total ($) $ 3500.00 Retail Markup (%) 70.03 %" at bounding box center [406, 85] width 281 height 49
click at [521, 273] on button "Close" at bounding box center [520, 274] width 36 height 22
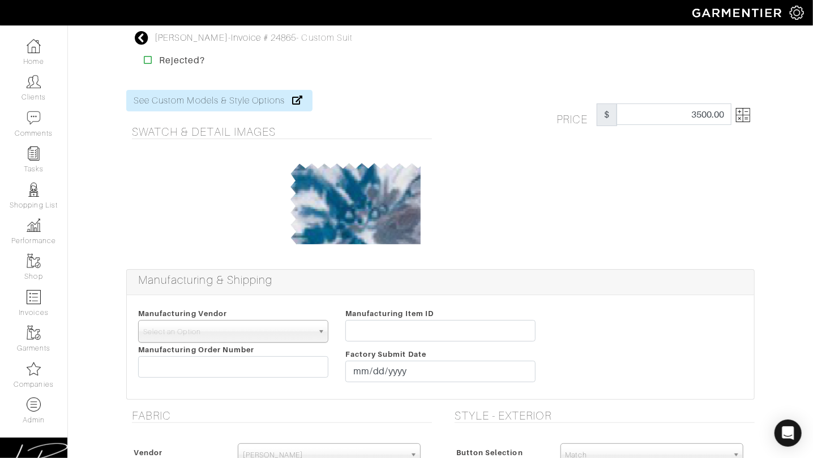
click at [525, 270] on div "Manufacturing & Shipping" at bounding box center [440, 282] width 627 height 25
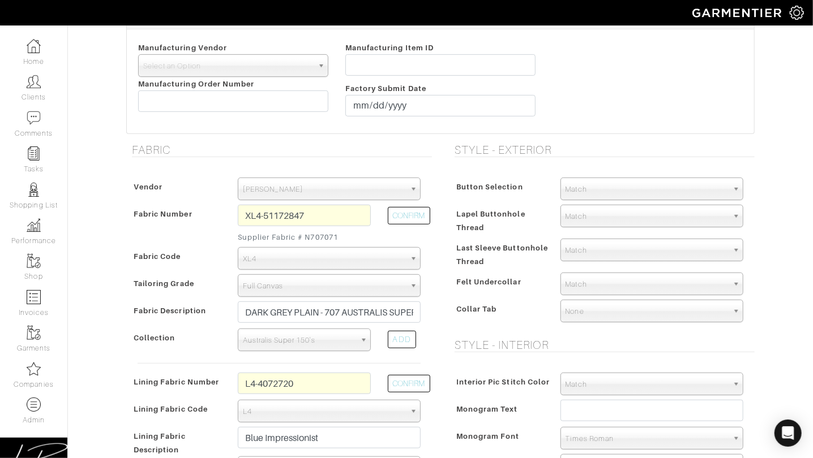
scroll to position [269, 0]
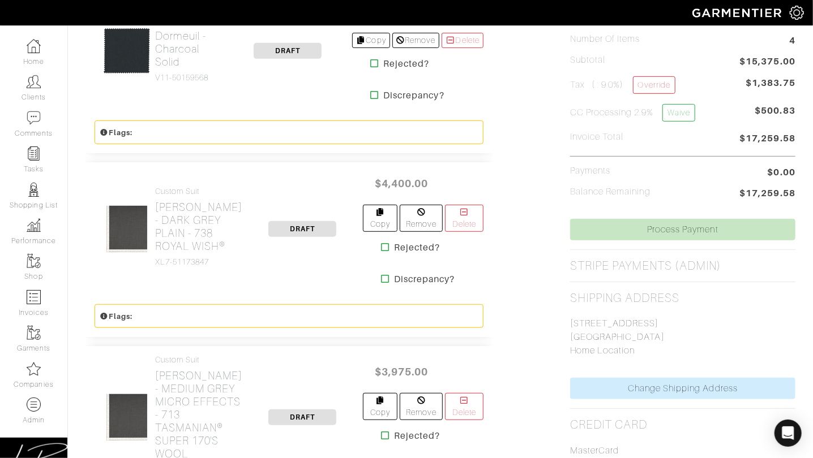
scroll to position [557, 0]
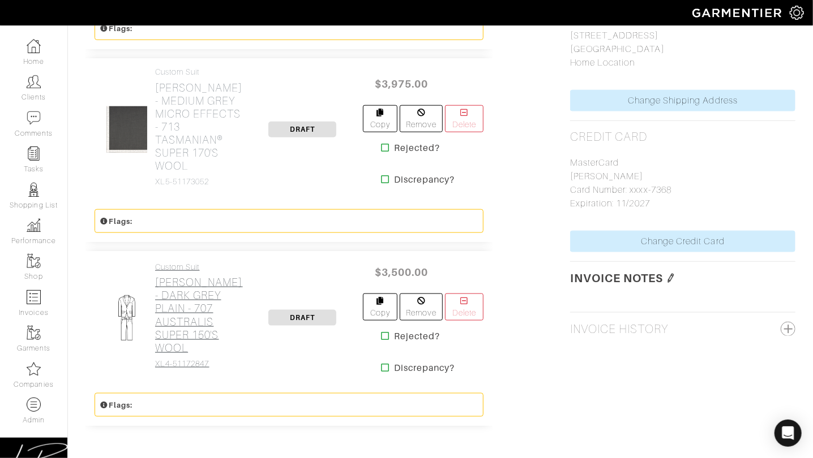
click at [178, 289] on h2 "[PERSON_NAME] - DARK GREY PLAIN - 707 AUSTRALIS SUPER 150'S WOOL" at bounding box center [199, 315] width 88 height 78
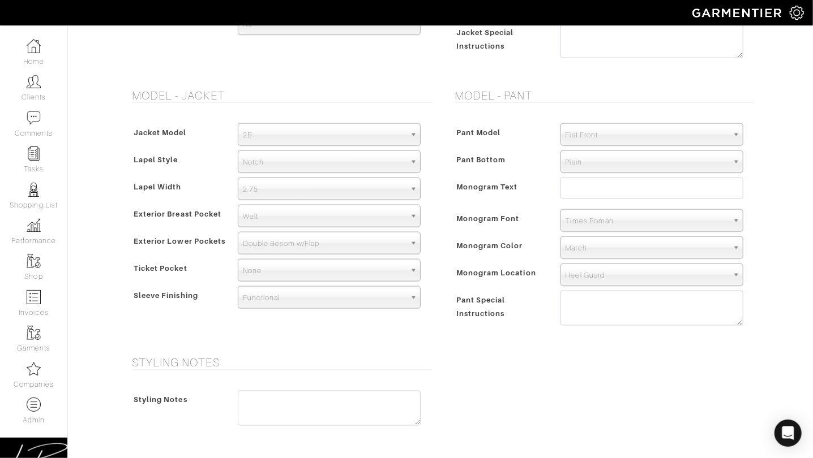
scroll to position [1121, 0]
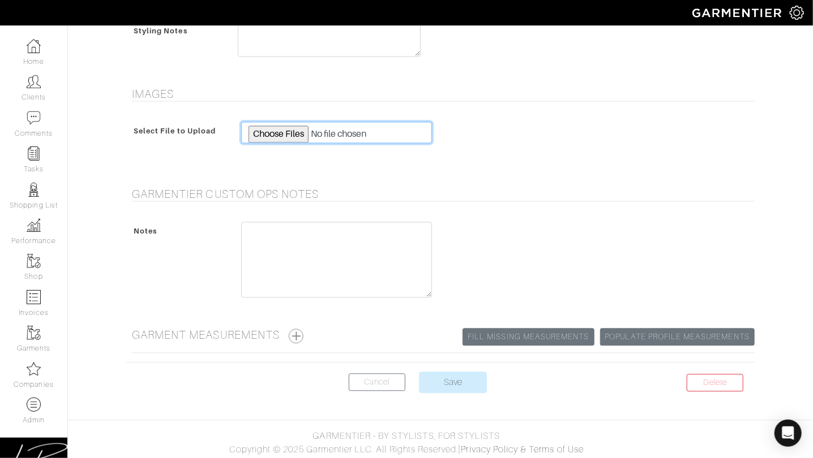
click at [281, 132] on input "file" at bounding box center [336, 133] width 191 height 22
type input "C:\fakepath\321850-001707-00006-1109.jpeg"
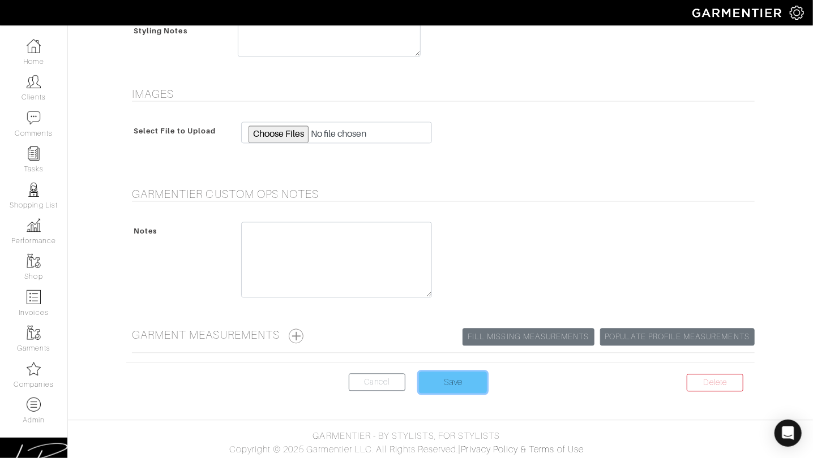
click at [458, 377] on input "Save" at bounding box center [453, 383] width 68 height 22
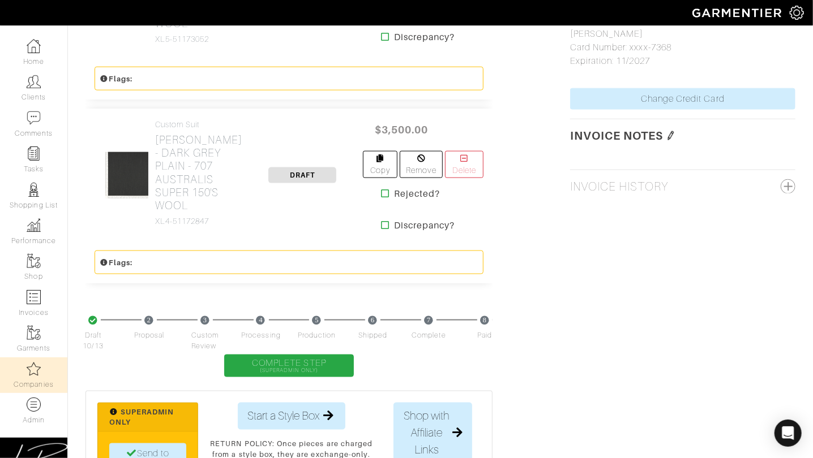
scroll to position [703, 0]
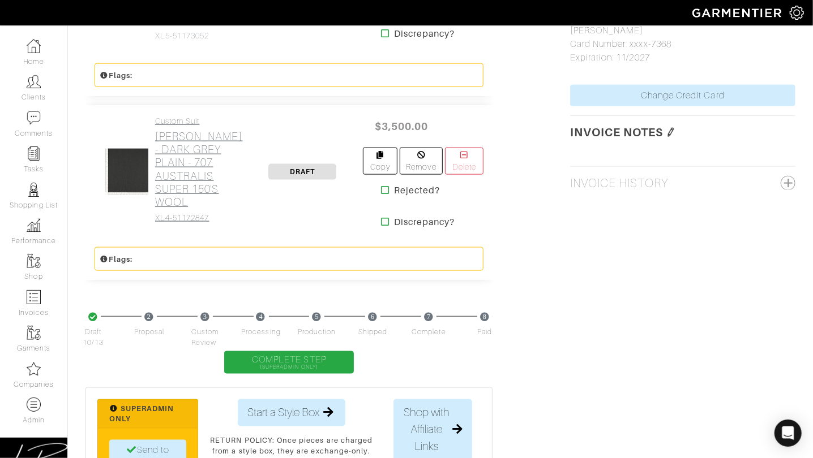
click at [157, 170] on h2 "[PERSON_NAME] - DARK GREY PLAIN - 707 AUSTRALIS SUPER 150'S WOOL" at bounding box center [199, 169] width 88 height 78
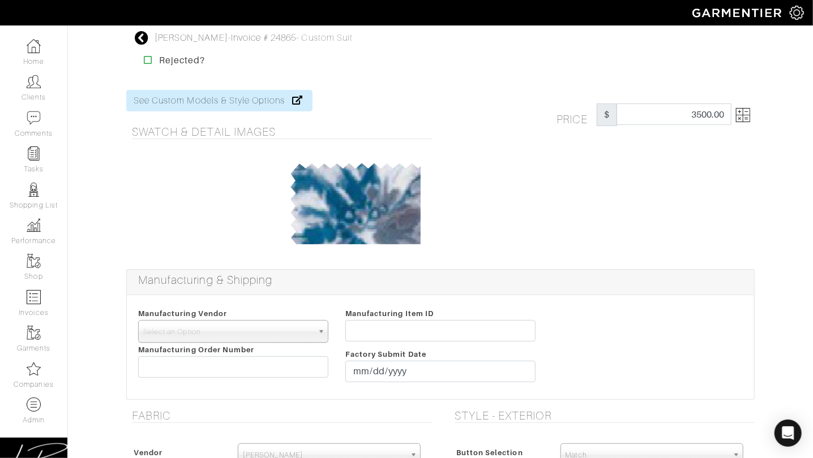
click at [745, 116] on img at bounding box center [743, 115] width 14 height 14
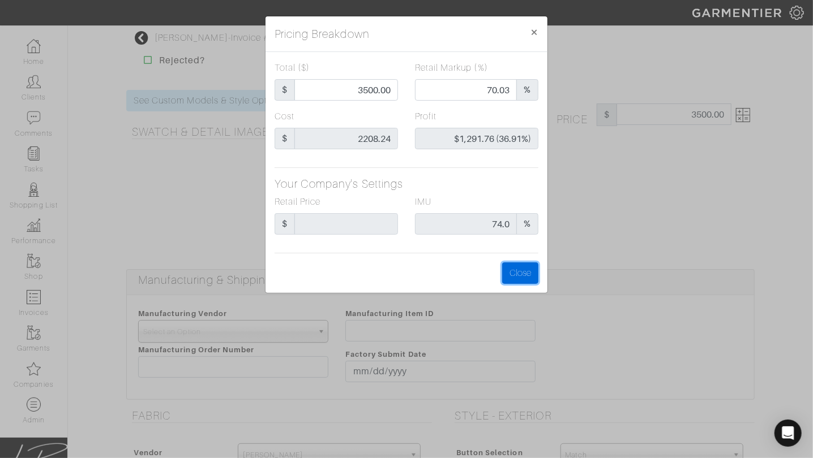
click at [521, 270] on button "Close" at bounding box center [520, 274] width 36 height 22
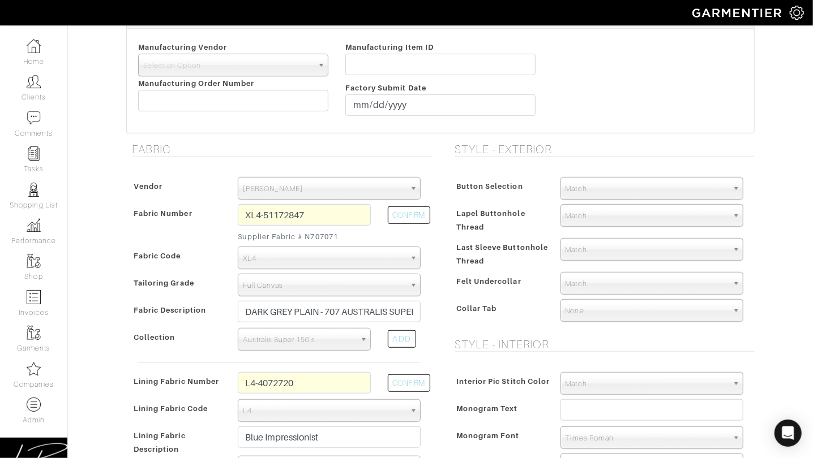
scroll to position [269, 0]
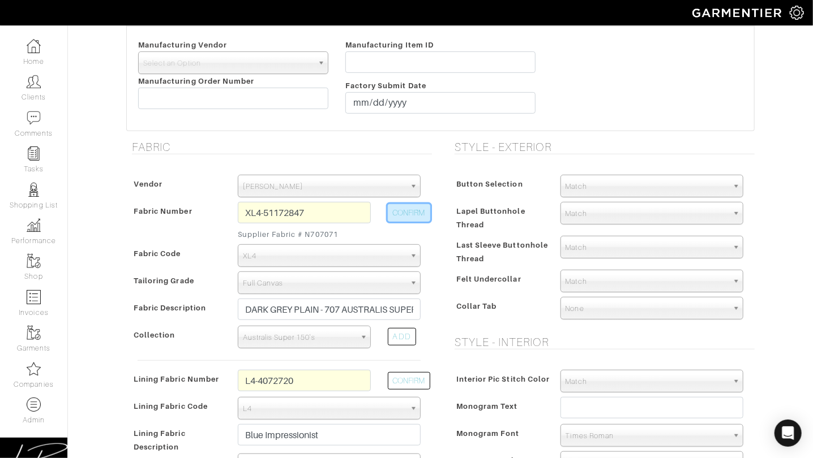
click at [395, 214] on button "CONFIRM" at bounding box center [409, 213] width 42 height 18
select select
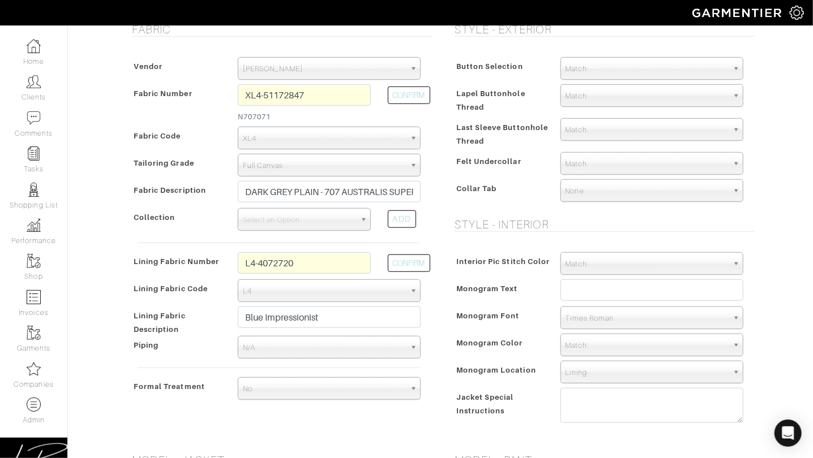
scroll to position [528, 0]
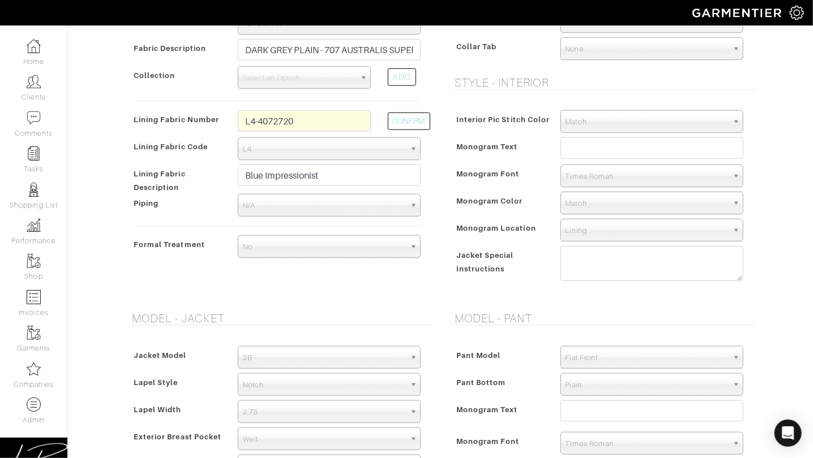
type input "3183.13"
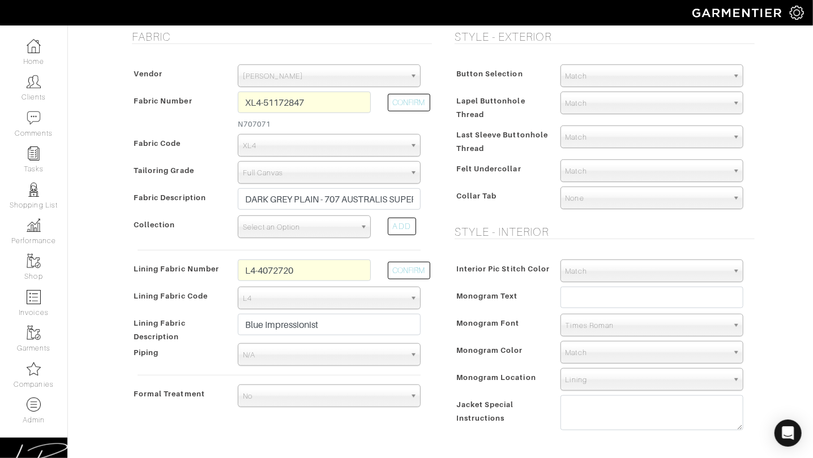
scroll to position [378, 0]
click at [326, 217] on span "Select an Option" at bounding box center [299, 228] width 113 height 23
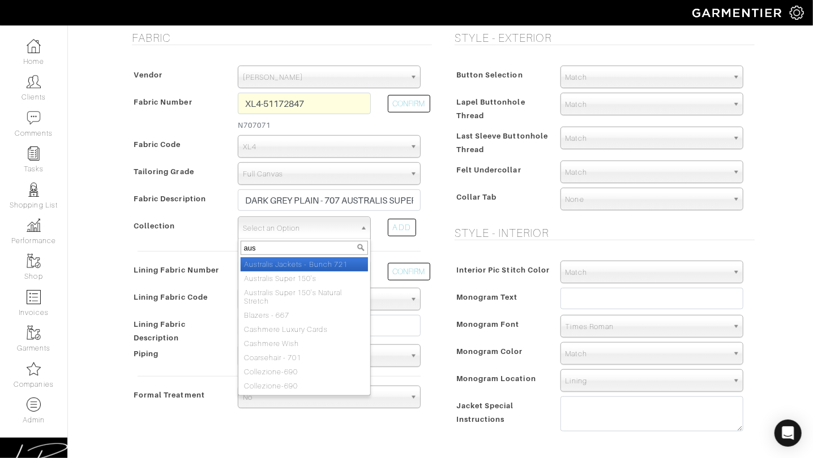
type input "aust"
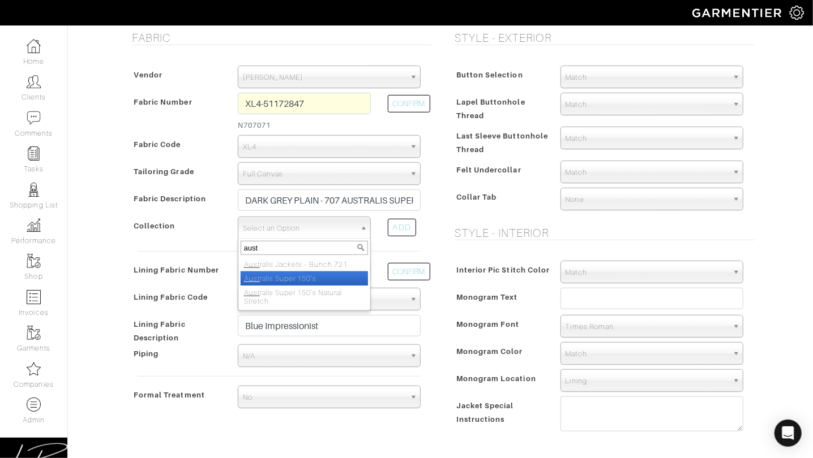
select select "703"
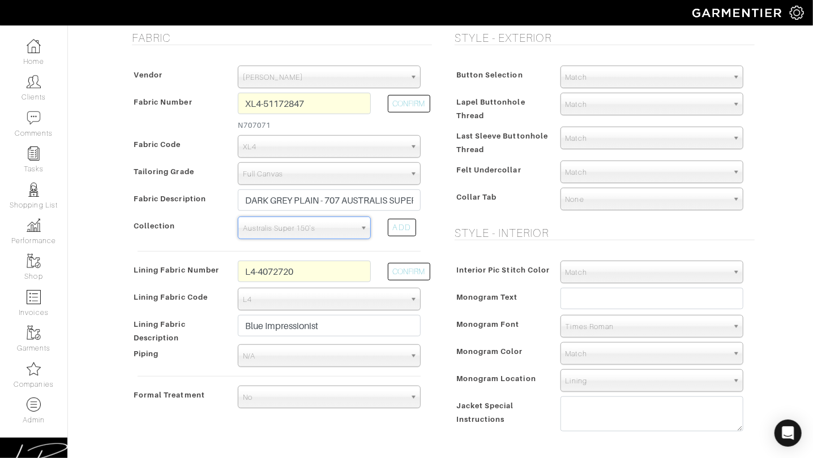
click at [525, 190] on div "Collar Tab" at bounding box center [502, 200] width 100 height 20
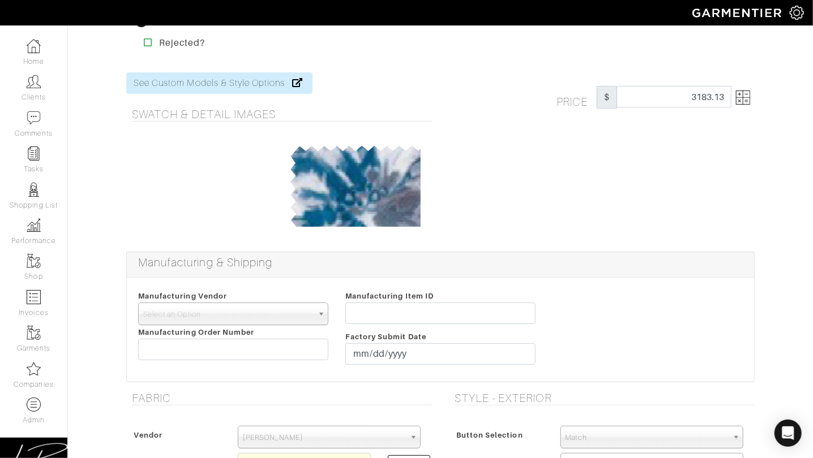
scroll to position [0, 0]
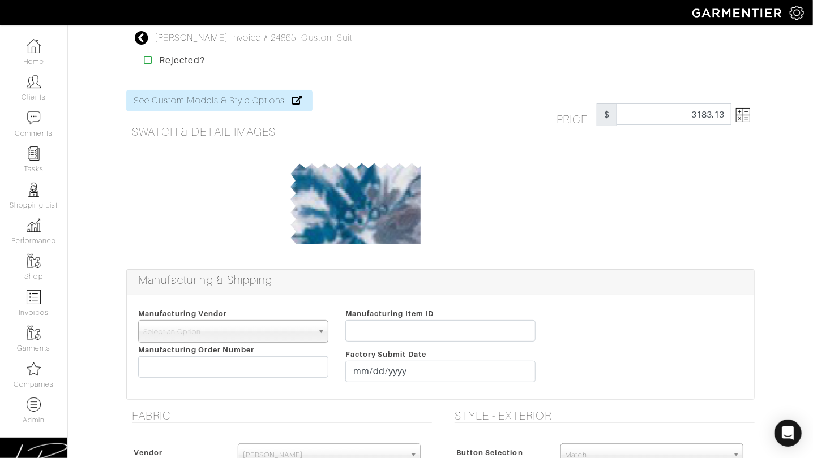
click at [742, 116] on img at bounding box center [743, 115] width 14 height 14
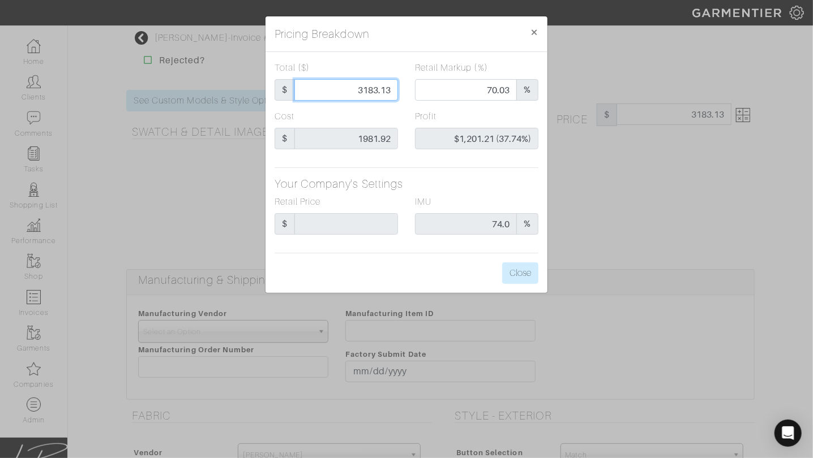
drag, startPoint x: 324, startPoint y: 85, endPoint x: 430, endPoint y: 93, distance: 106.6
click at [429, 93] on div "Total ($) $ 3183.13 Retail Markup (%) 70.03 %" at bounding box center [406, 85] width 281 height 49
type input "3"
type input "0.00"
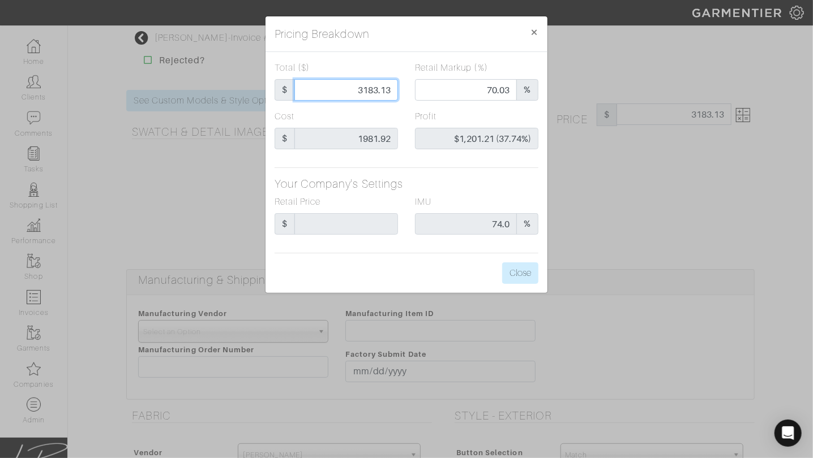
type input "-$1,978.92 (-65964.00%)"
type input "35"
type input "-$1,946.92 (-5562.63%)"
type input "350"
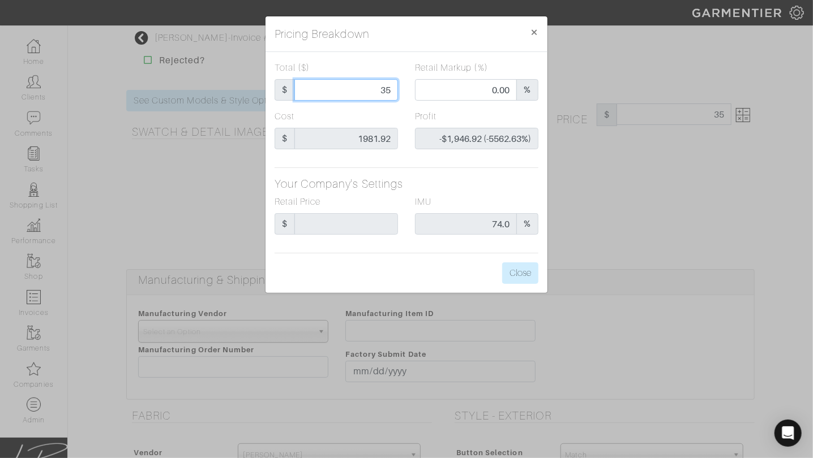
type input "350"
type input "-$1,631.92 (-466.26%)"
type input "3500"
type input "73.17"
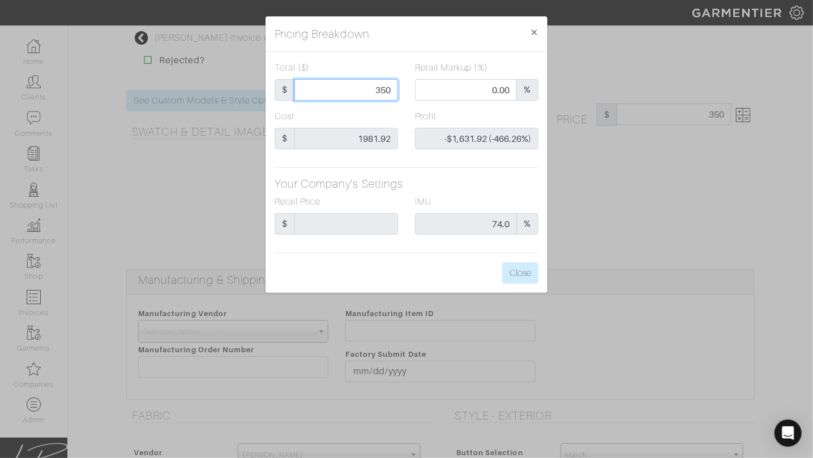
type input "$1,518.08 (43.37%)"
type input "3500"
type input "3500.00"
click at [492, 116] on div "Profit $1,518.08 (43.37%)" at bounding box center [476, 130] width 123 height 40
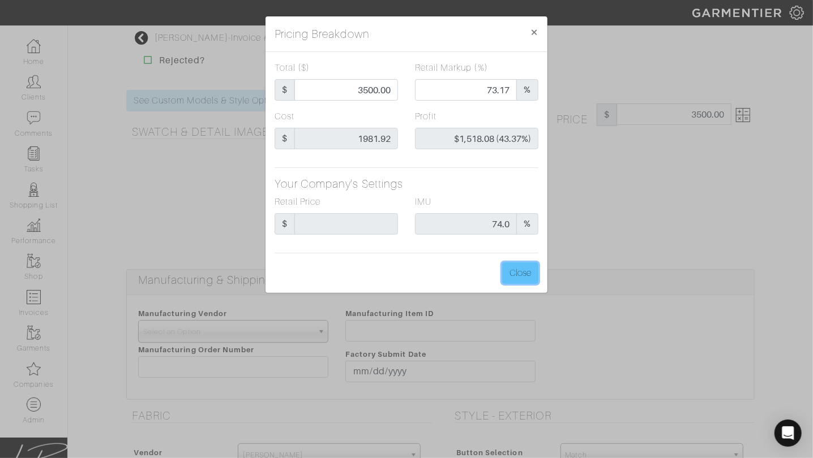
click at [517, 268] on button "Close" at bounding box center [520, 274] width 36 height 22
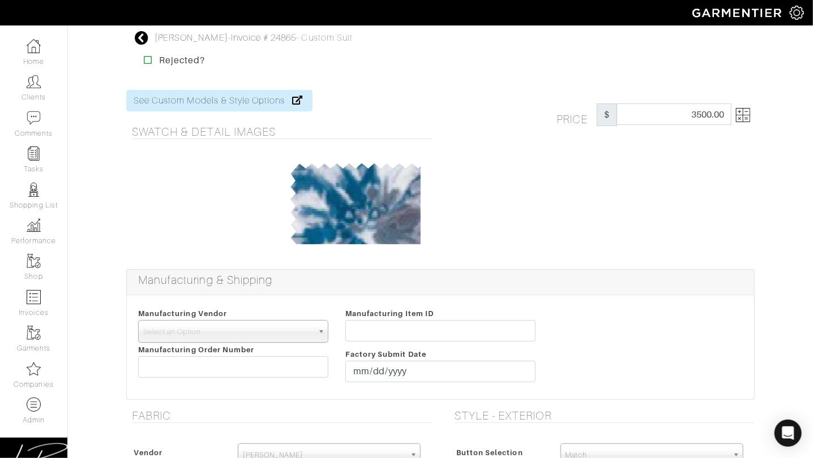
drag, startPoint x: 633, startPoint y: 220, endPoint x: 597, endPoint y: 228, distance: 37.2
click at [633, 220] on div "Price $ 3500.00" at bounding box center [601, 173] width 323 height 166
click at [736, 119] on img at bounding box center [743, 115] width 14 height 14
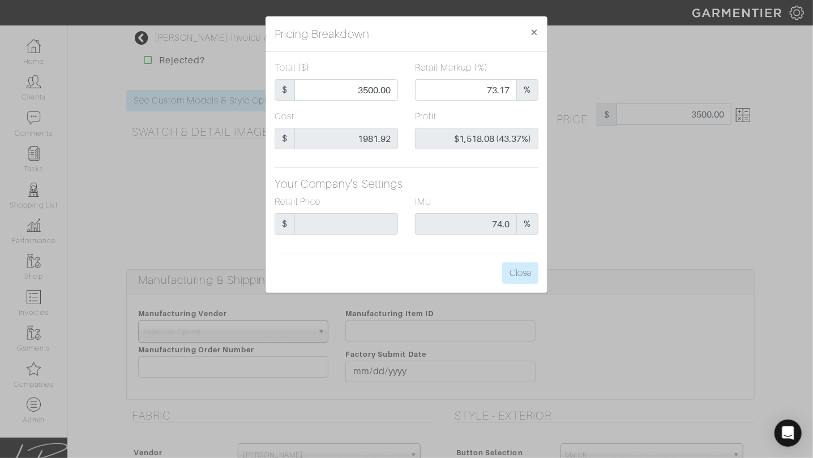
drag, startPoint x: 603, startPoint y: 162, endPoint x: 593, endPoint y: 173, distance: 14.4
click at [603, 162] on div "Pricing Breakdown × Total ($) $ 3500.00 Retail Markup (%) 73.17 % Cost $ 1981.9…" at bounding box center [406, 229] width 813 height 458
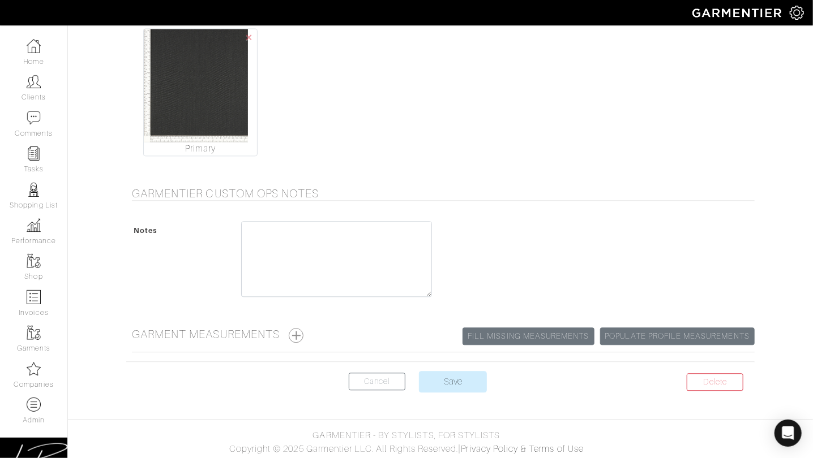
scroll to position [1260, 0]
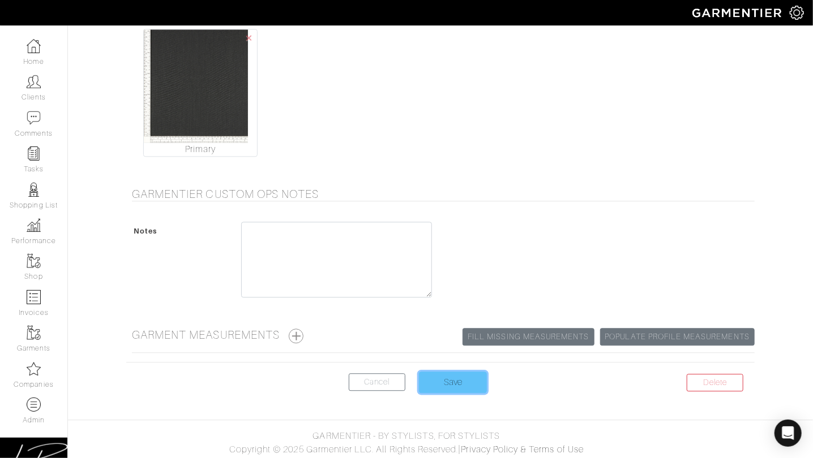
click at [432, 377] on input "Save" at bounding box center [453, 383] width 68 height 22
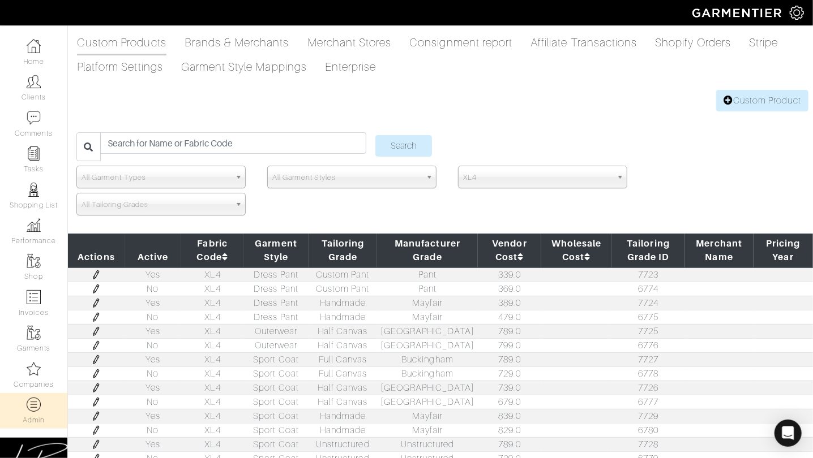
scroll to position [222, 0]
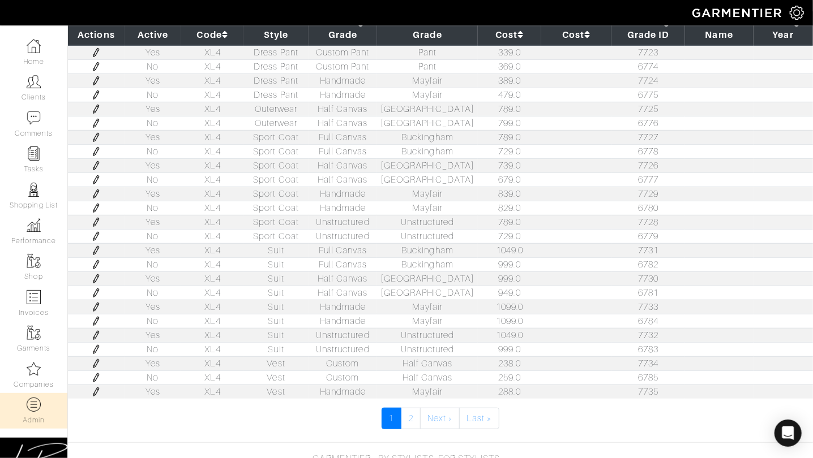
click at [98, 278] on img at bounding box center [96, 278] width 9 height 9
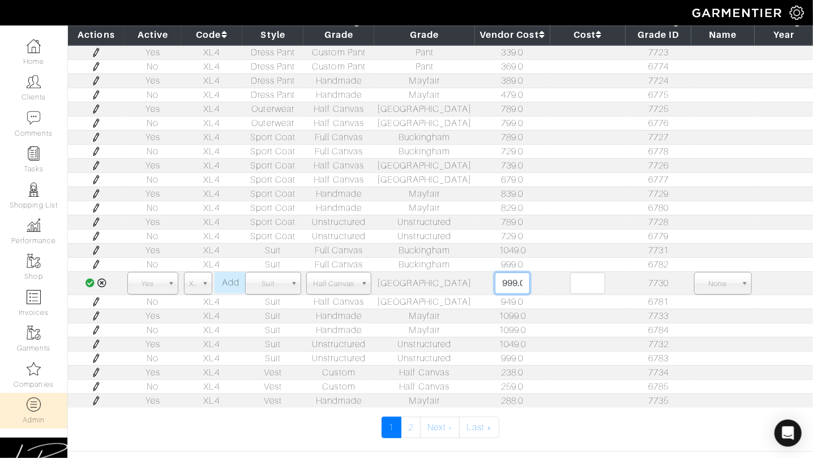
click at [497, 285] on input "999.0" at bounding box center [512, 284] width 35 height 22
type input "889"
click at [89, 278] on icon at bounding box center [90, 282] width 10 height 9
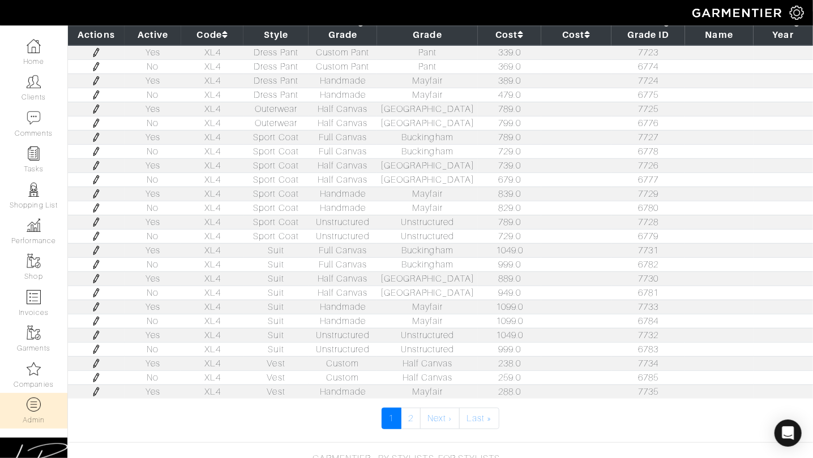
click at [93, 249] on img at bounding box center [96, 250] width 9 height 9
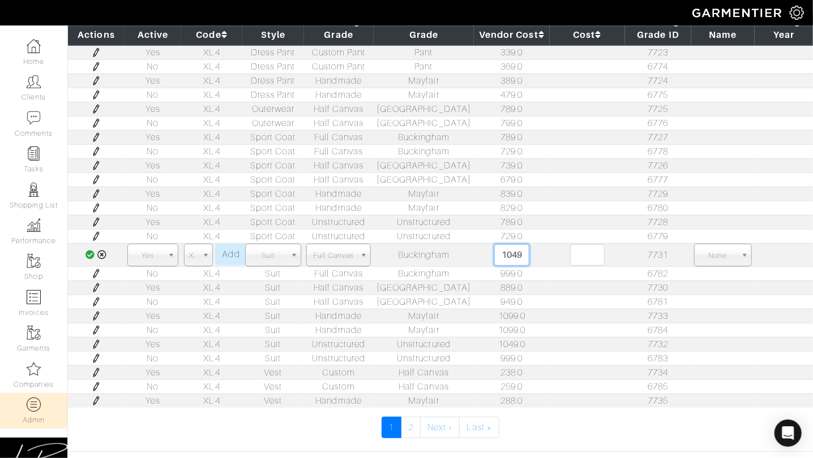
click at [502, 254] on input "1049.0" at bounding box center [511, 255] width 35 height 22
type input "939"
click at [474, 250] on td "1049.0 939" at bounding box center [511, 254] width 75 height 23
click at [86, 250] on icon at bounding box center [90, 254] width 10 height 9
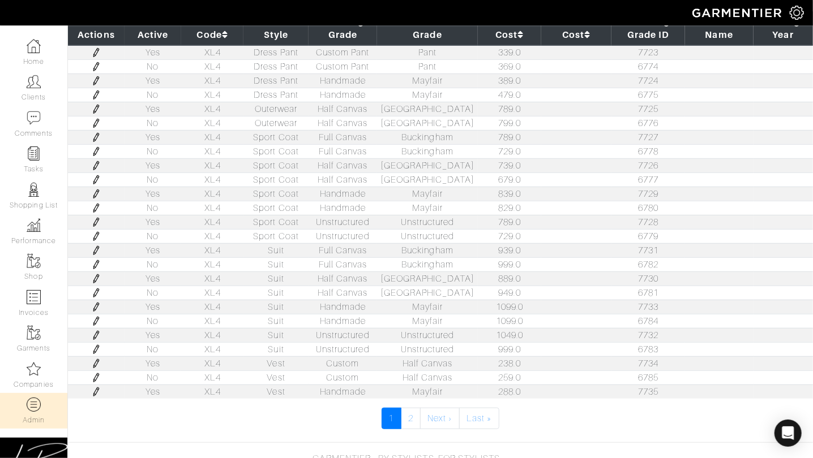
click at [97, 306] on img at bounding box center [96, 307] width 9 height 9
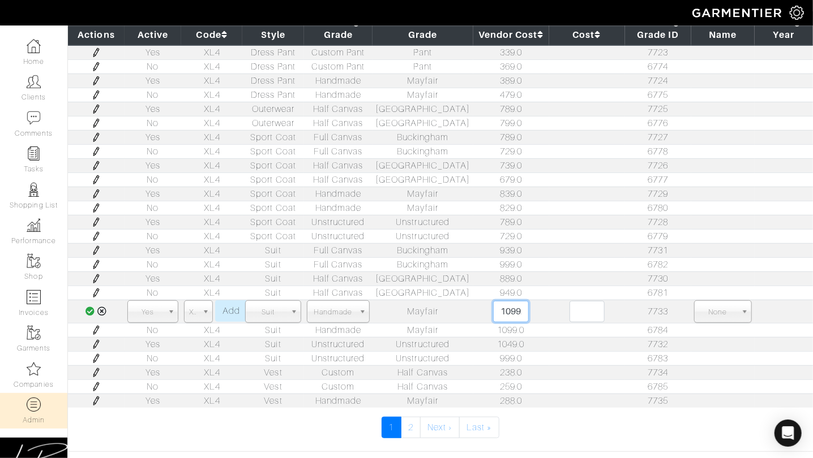
click at [496, 309] on input "1099.0" at bounding box center [510, 312] width 35 height 22
type input "989"
click at [91, 308] on icon at bounding box center [90, 311] width 10 height 9
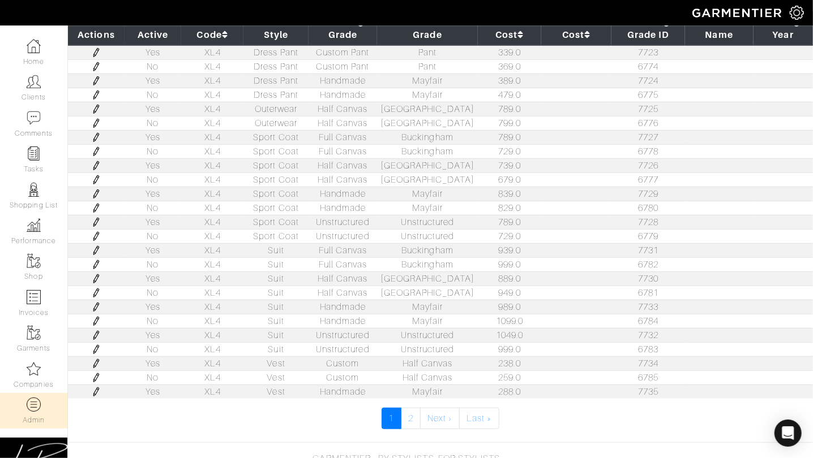
click at [96, 334] on img at bounding box center [96, 335] width 9 height 9
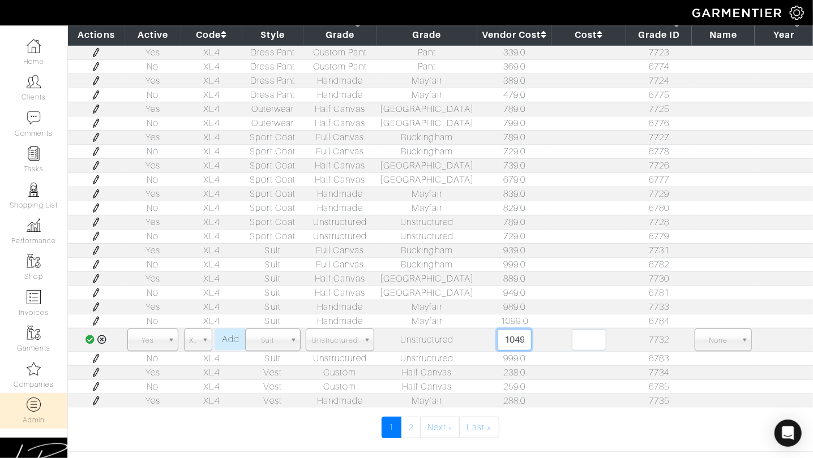
click at [497, 330] on input "1049.0" at bounding box center [514, 340] width 35 height 22
type input "939"
click at [88, 337] on icon at bounding box center [90, 339] width 10 height 9
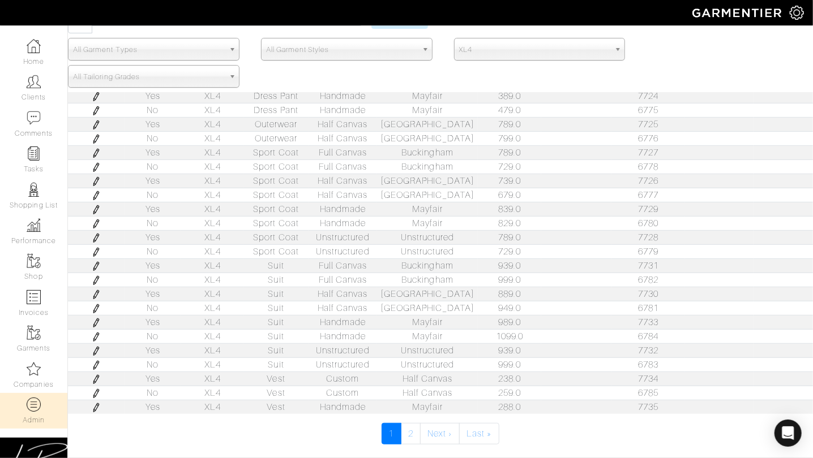
scroll to position [203, 0]
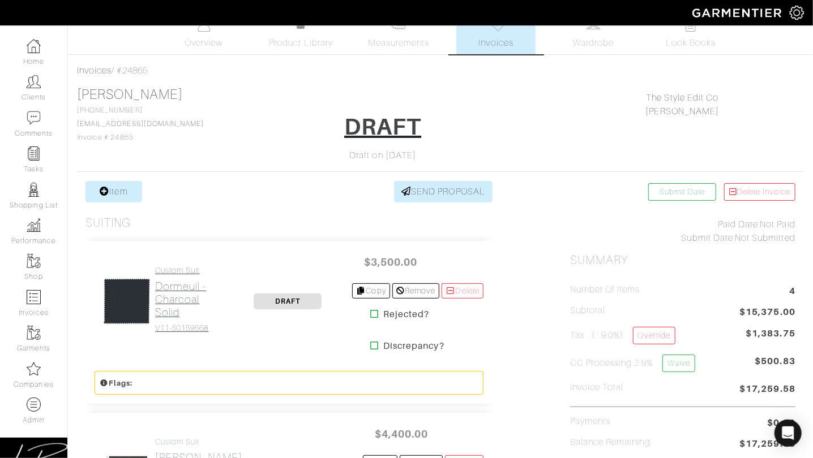
scroll to position [17, 0]
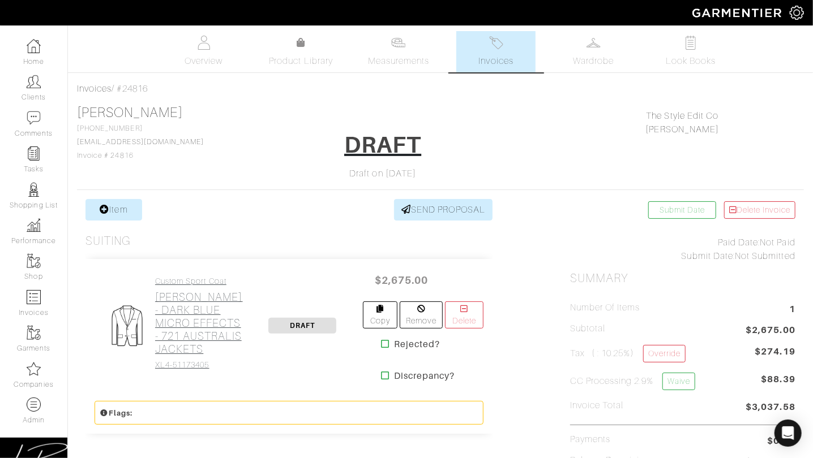
click at [187, 298] on h2 "[PERSON_NAME] - DARK BLUE MICRO EFFECTS - 721 AUSTRALIS JACKETS" at bounding box center [199, 323] width 88 height 65
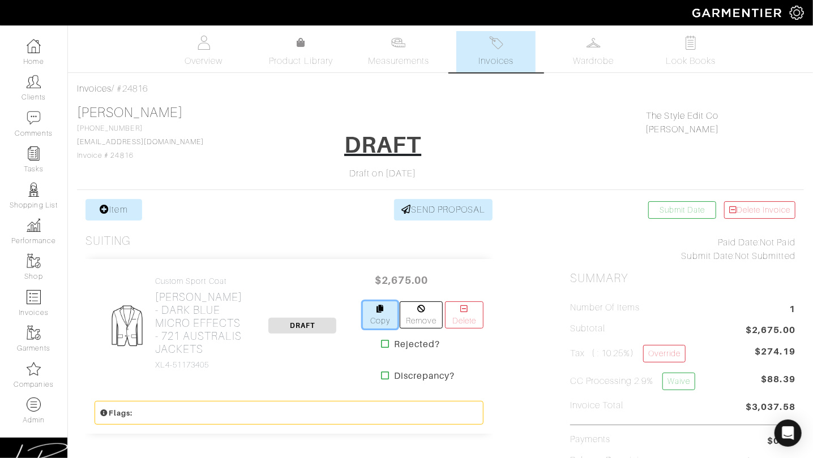
click at [371, 324] on link "Copy" at bounding box center [380, 315] width 35 height 27
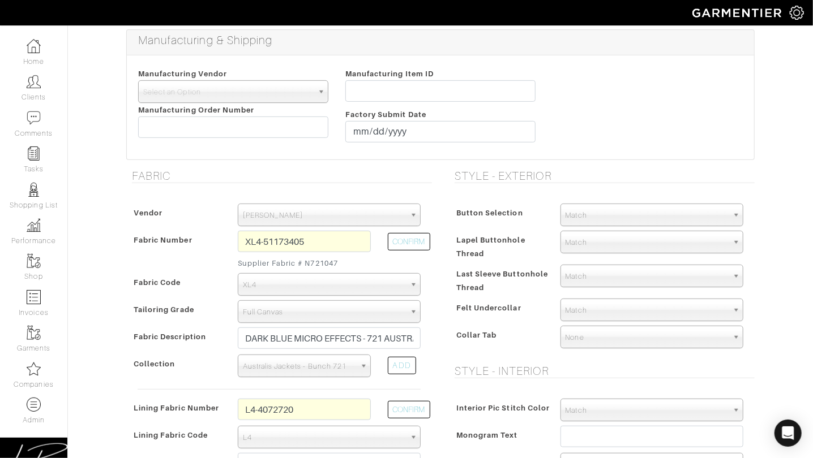
scroll to position [244, 0]
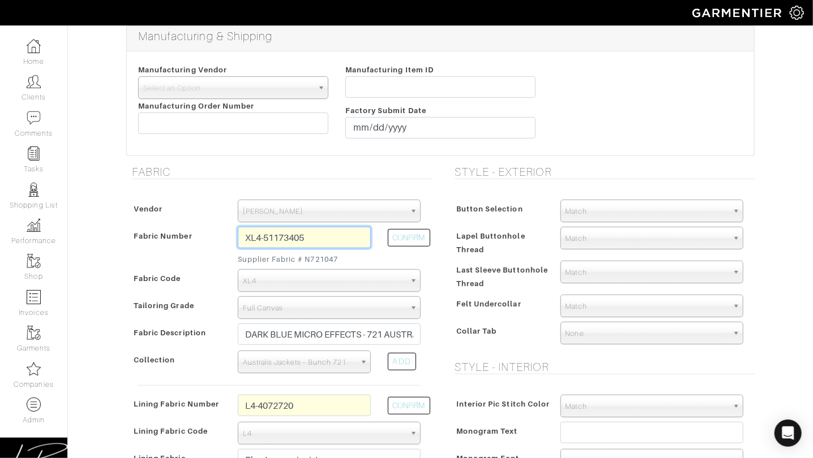
drag, startPoint x: 321, startPoint y: 240, endPoint x: 321, endPoint y: 225, distance: 15.3
click at [321, 224] on div "Vendor Zegna Scabal [PERSON_NAME] [PERSON_NAME] Dormeuil House Collection [GEOG…" at bounding box center [279, 373] width 306 height 370
paste input "N721046"
drag, startPoint x: 418, startPoint y: 239, endPoint x: 438, endPoint y: 265, distance: 33.5
click at [418, 239] on button "CONFIRM" at bounding box center [409, 238] width 42 height 18
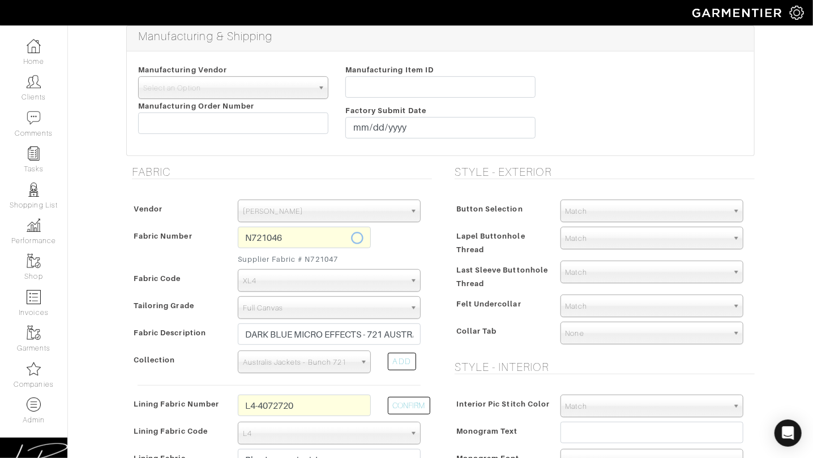
type input "XL4-51173404"
type input "MEDIUM BLUE MICRO EFFECTS - 721 AUSTRALIS JACKETS"
select select
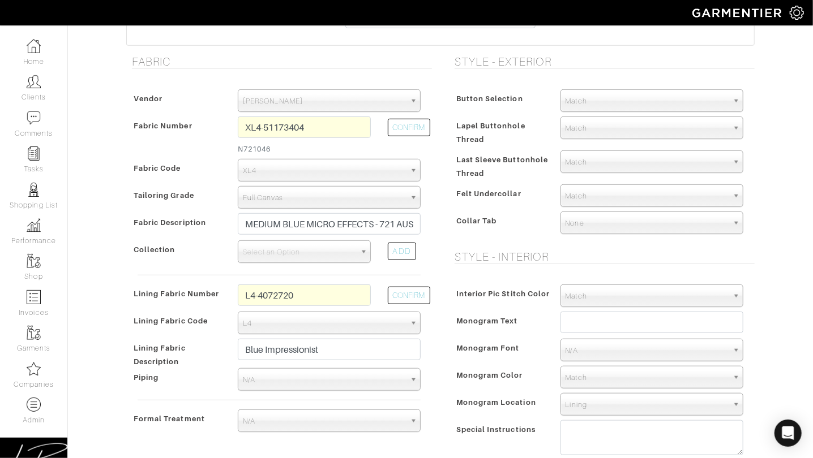
scroll to position [355, 0]
click at [273, 250] on span "Select an Option" at bounding box center [299, 251] width 113 height 23
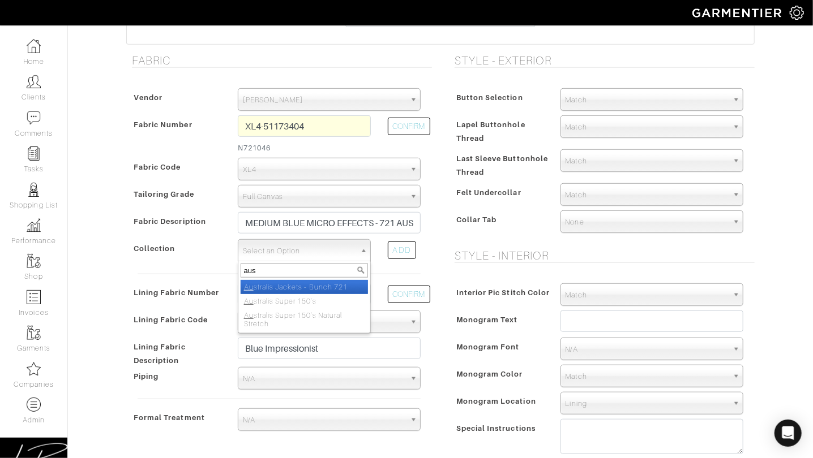
type input "aust"
select select "827"
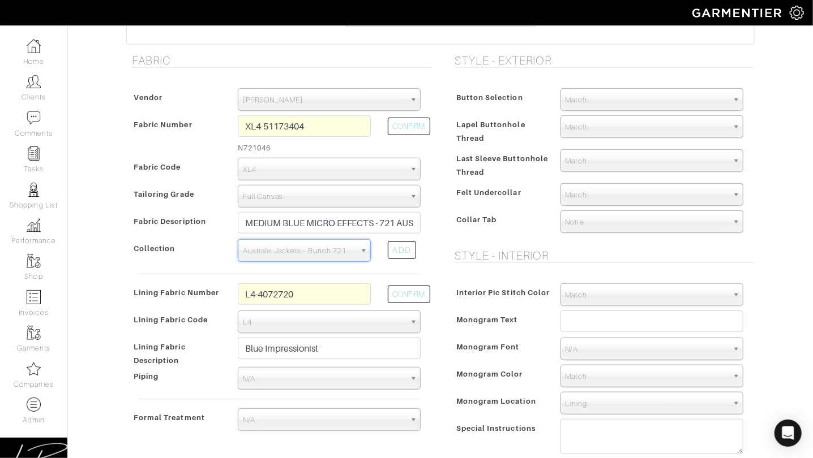
drag, startPoint x: 475, startPoint y: 219, endPoint x: 307, endPoint y: 133, distance: 188.3
click at [475, 218] on span "Collar Tab" at bounding box center [476, 220] width 41 height 16
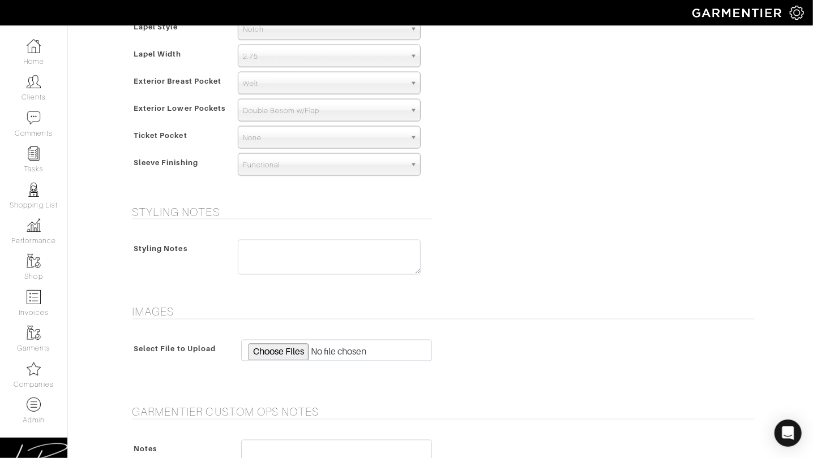
scroll to position [886, 0]
click at [252, 345] on input "file" at bounding box center [336, 349] width 191 height 22
type input "C:\fakepath\302133-661721-00005-1109.jpeg"
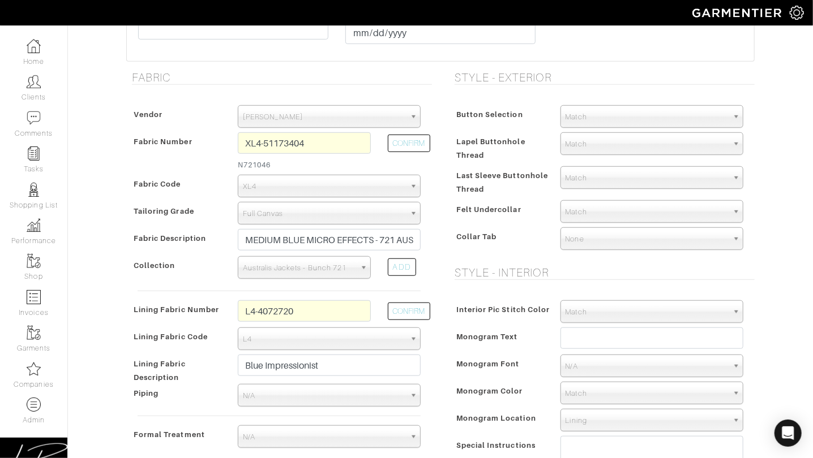
scroll to position [0, 0]
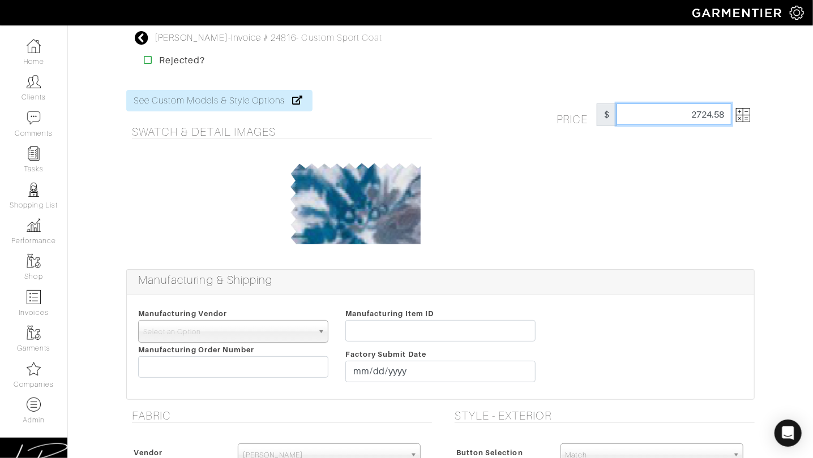
drag, startPoint x: 680, startPoint y: 114, endPoint x: 736, endPoint y: 118, distance: 56.7
click at [730, 114] on input "2675.00" at bounding box center [673, 115] width 115 height 22
type input "2675"
click at [586, 196] on div "Price $ 2675" at bounding box center [601, 173] width 323 height 166
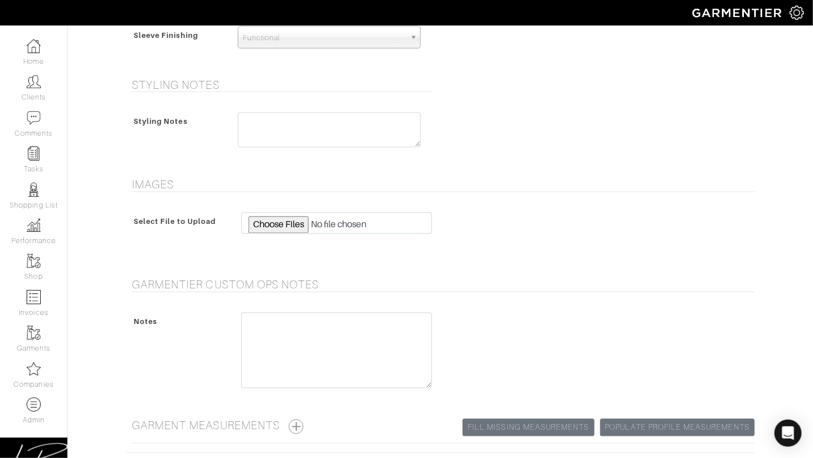
scroll to position [1103, 0]
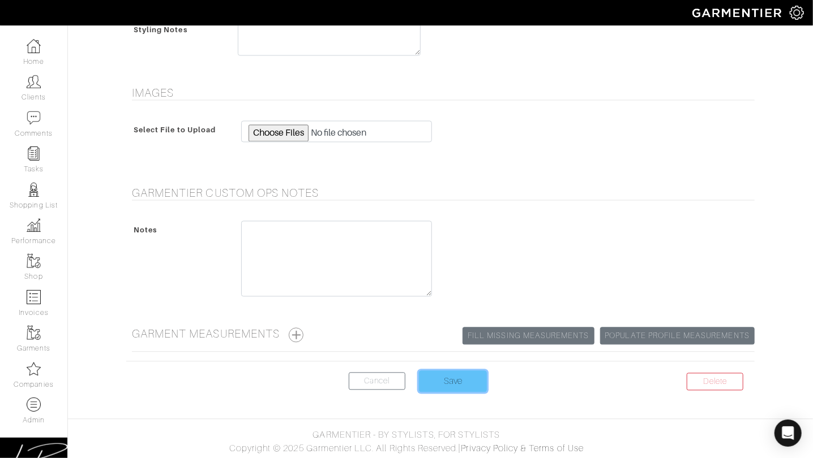
click at [455, 380] on input "Save" at bounding box center [453, 382] width 68 height 22
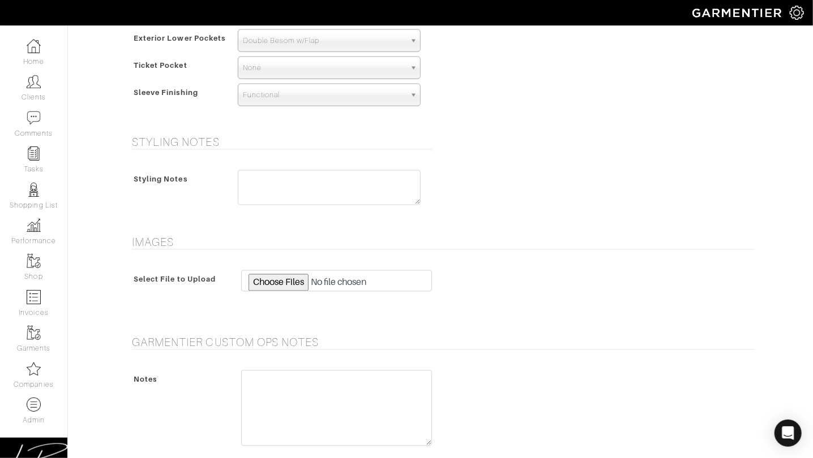
scroll to position [1104, 0]
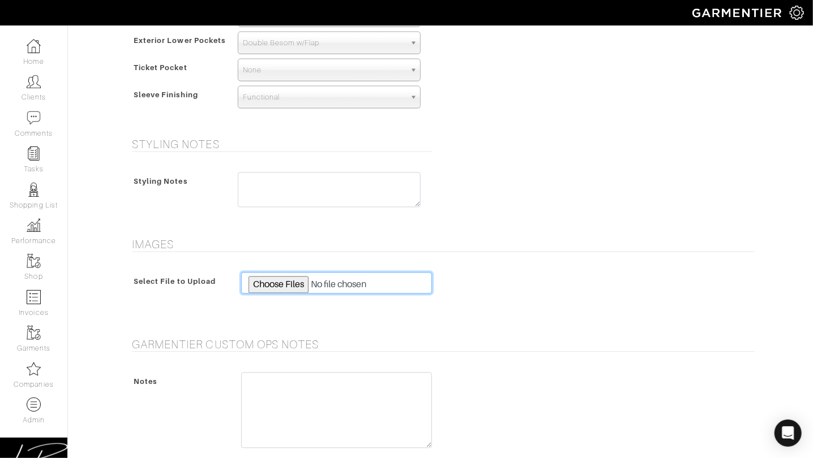
click at [299, 282] on input "file" at bounding box center [336, 284] width 191 height 22
type input "C:\fakepath\302133-661721-00005-1109.jpeg"
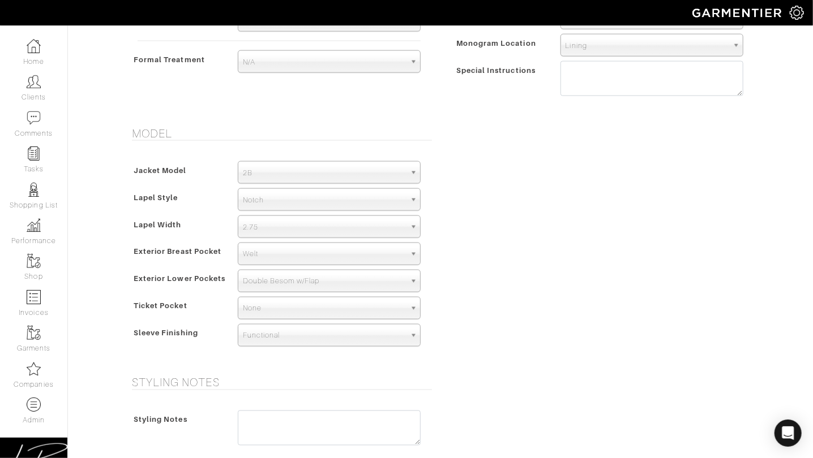
scroll to position [1256, 0]
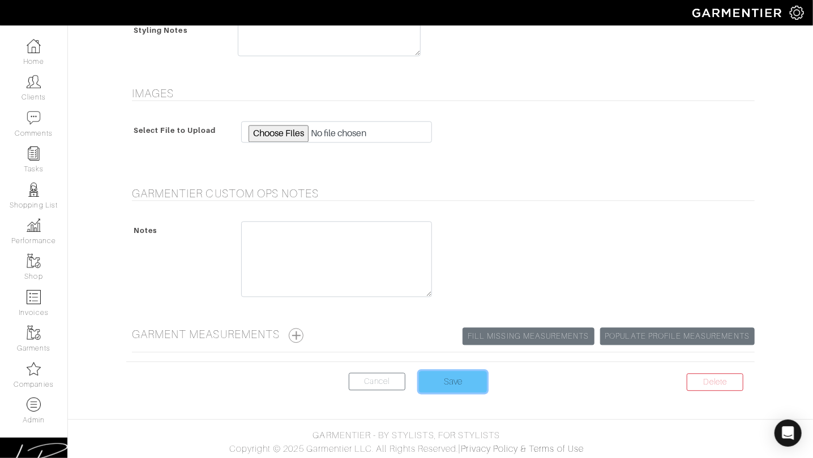
click at [463, 383] on input "Save" at bounding box center [453, 382] width 68 height 22
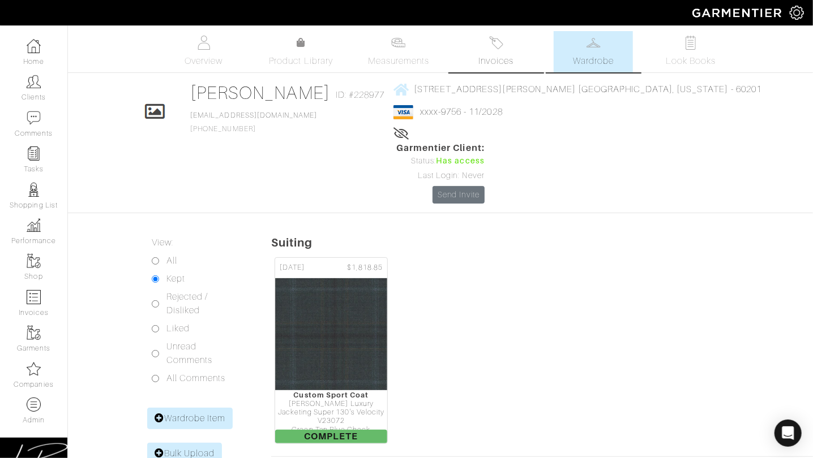
click at [496, 44] on img at bounding box center [496, 43] width 14 height 14
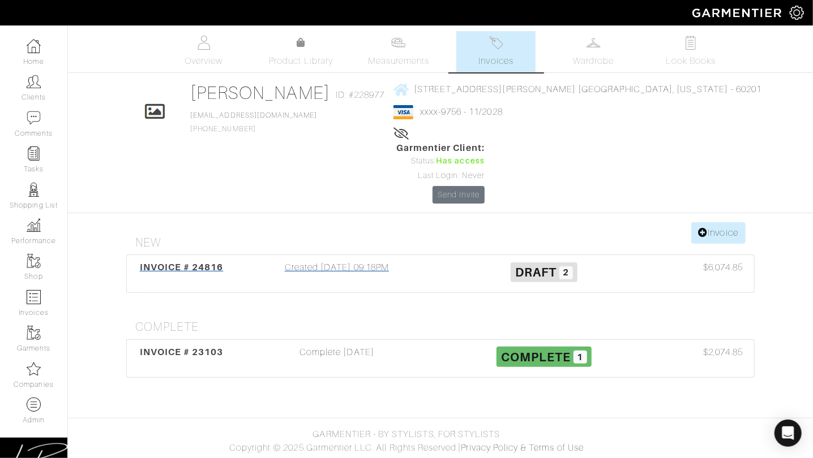
click at [397, 261] on div "Created [DATE] 09:18PM" at bounding box center [336, 274] width 207 height 26
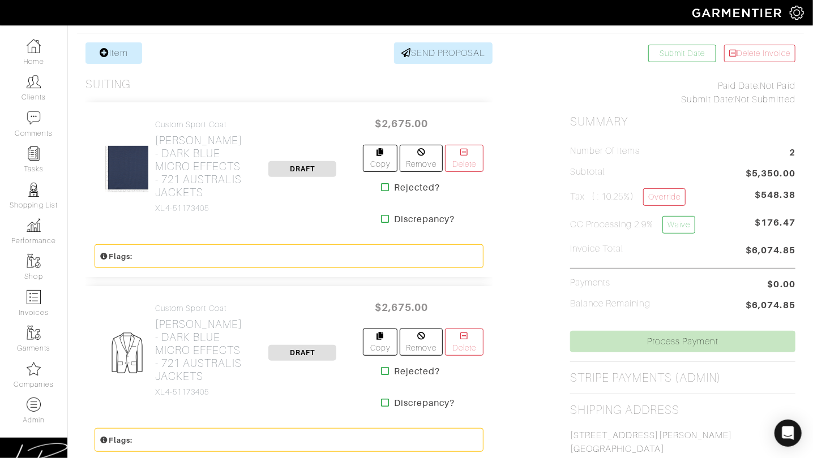
scroll to position [158, 0]
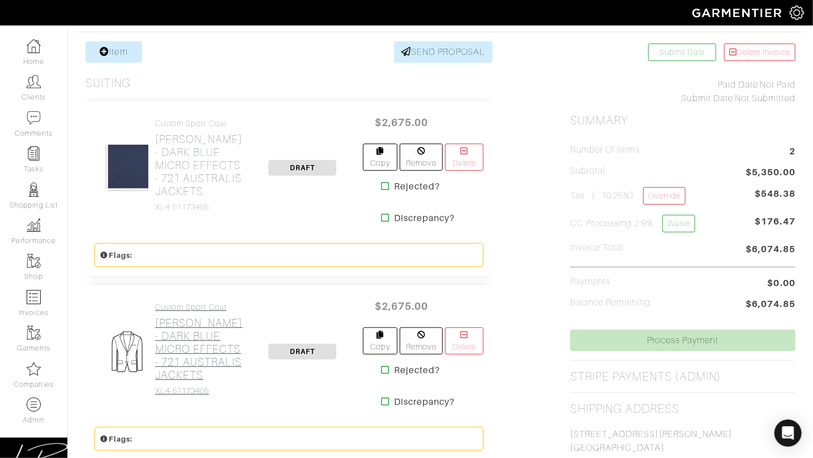
click at [192, 356] on h2 "[PERSON_NAME] - DARK BLUE MICRO EFFECTS - 721 AUSTRALIS JACKETS" at bounding box center [199, 349] width 88 height 65
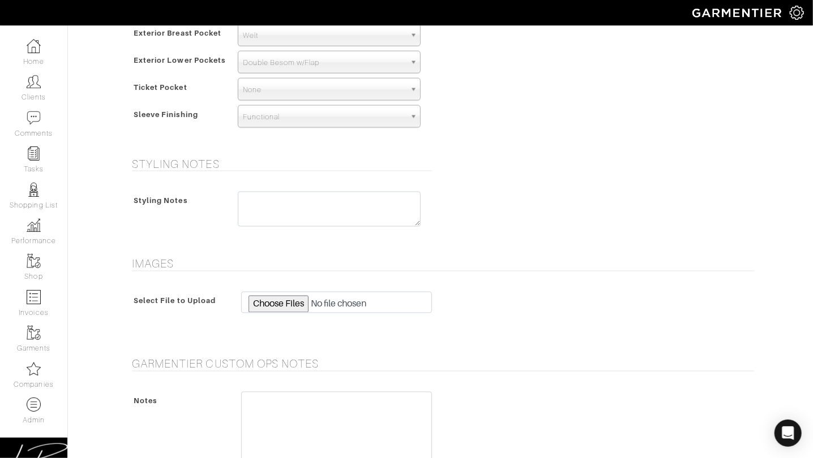
scroll to position [933, 0]
click at [297, 300] on input "file" at bounding box center [336, 302] width 191 height 22
click at [276, 299] on input "file" at bounding box center [336, 302] width 191 height 22
type input "C:\fakepath\302133-661721-00006-1109 (2).jpeg"
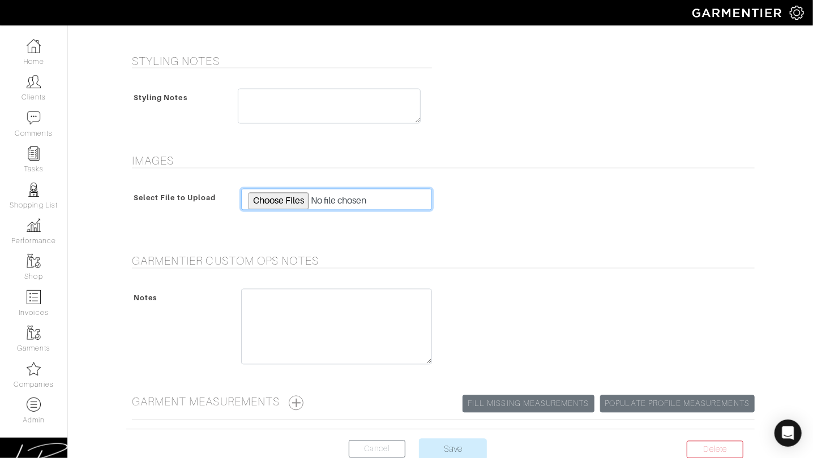
scroll to position [1103, 0]
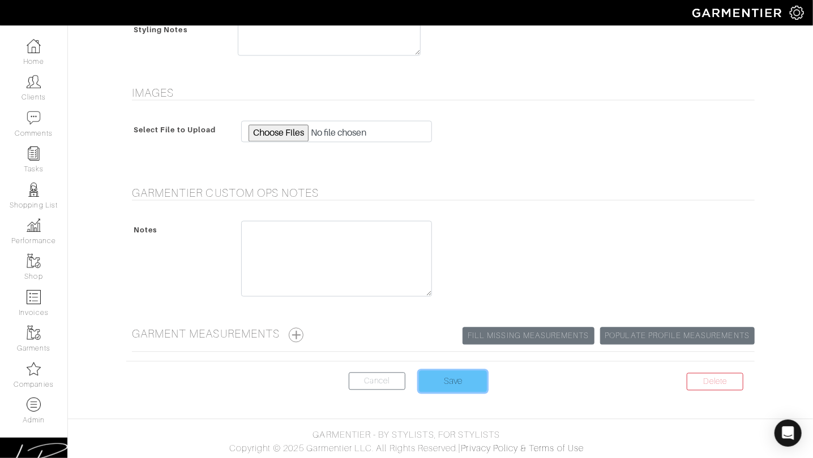
click at [446, 383] on input "Save" at bounding box center [453, 382] width 68 height 22
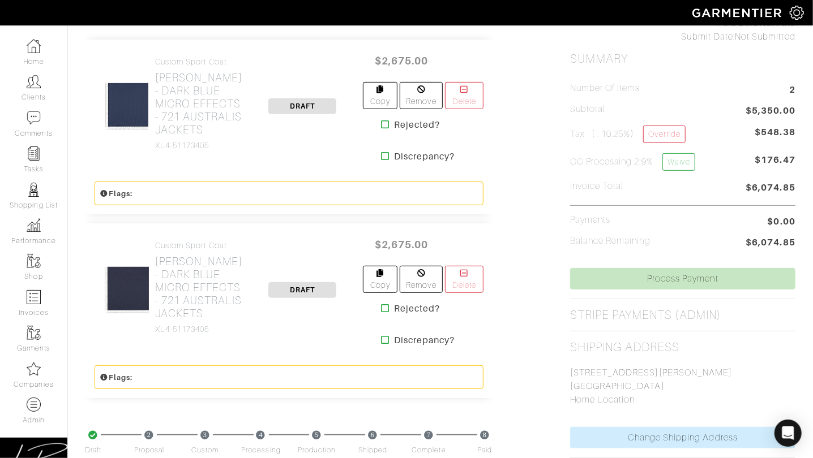
scroll to position [222, 0]
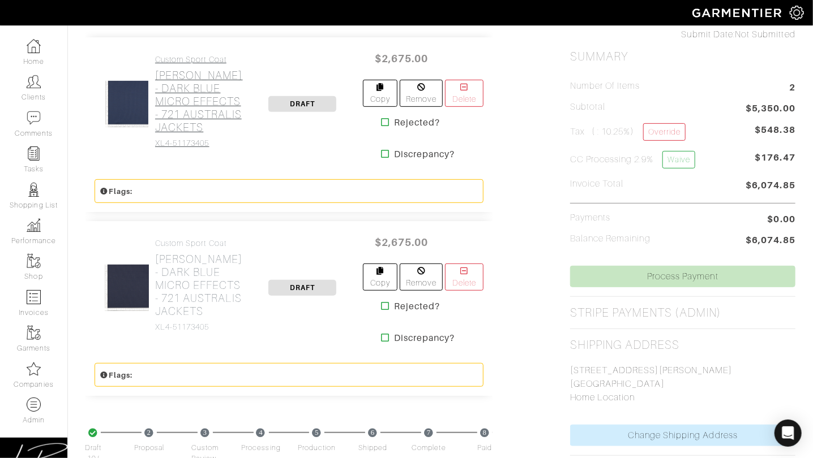
click at [190, 134] on h2 "[PERSON_NAME] - DARK BLUE MICRO EFFECTS - 721 AUSTRALIS JACKETS" at bounding box center [199, 101] width 88 height 65
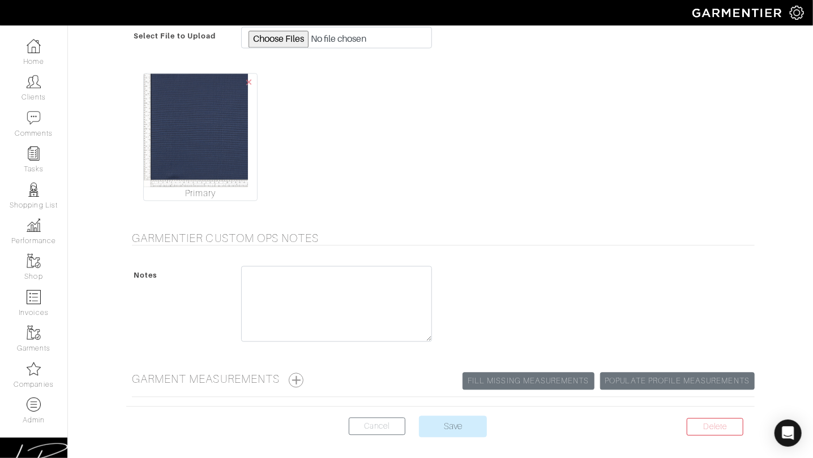
scroll to position [1243, 0]
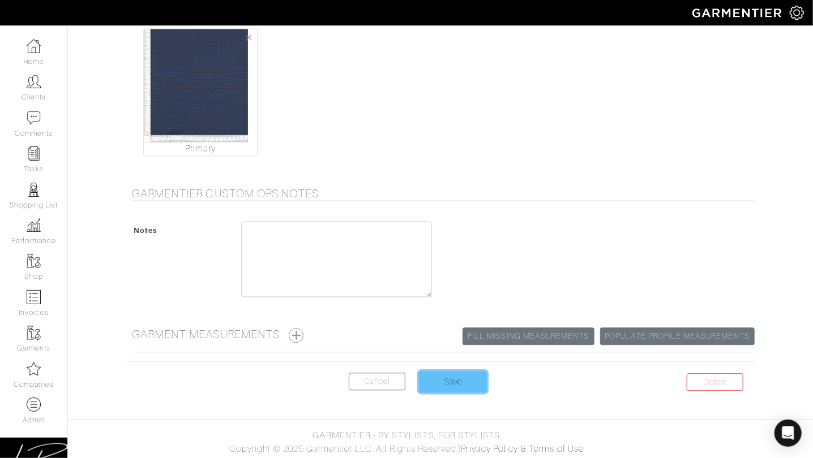
click at [467, 379] on input "Save" at bounding box center [453, 382] width 68 height 22
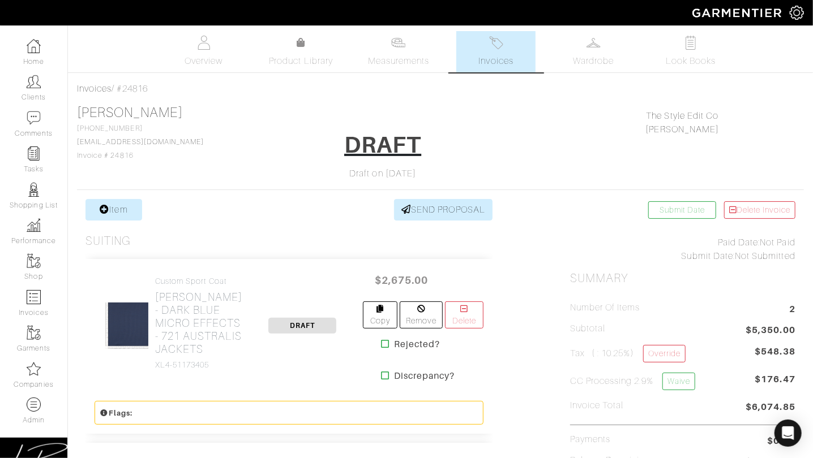
click at [500, 42] on img at bounding box center [496, 43] width 14 height 14
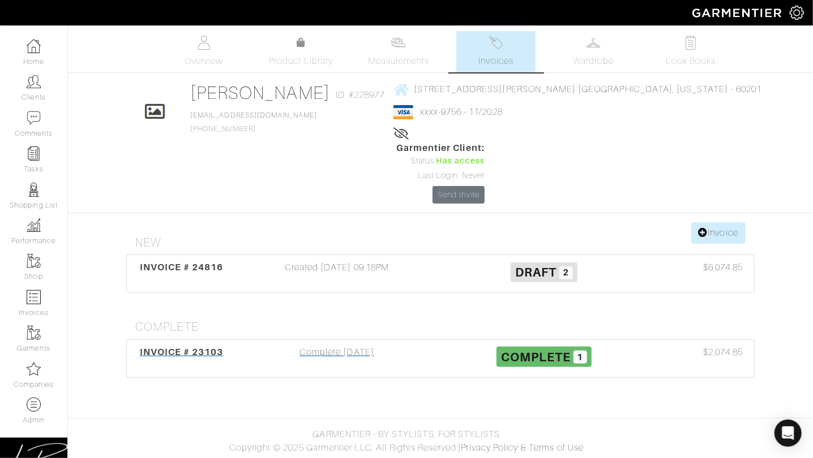
click at [403, 346] on div "Complete [DATE]" at bounding box center [336, 359] width 207 height 26
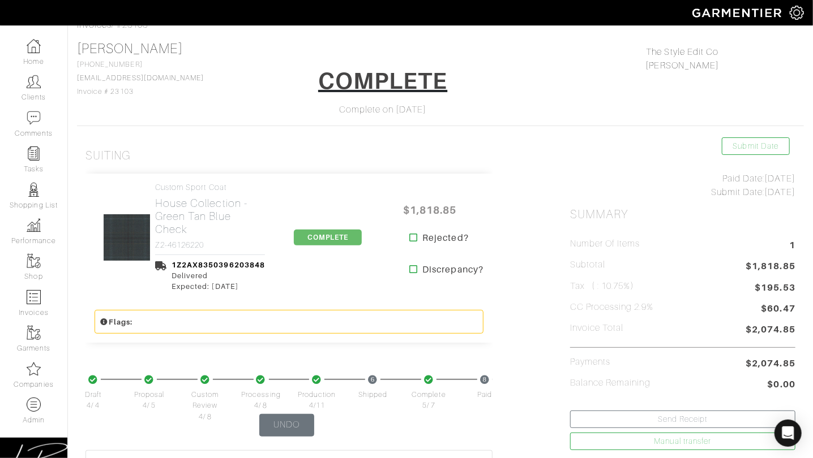
scroll to position [67, 0]
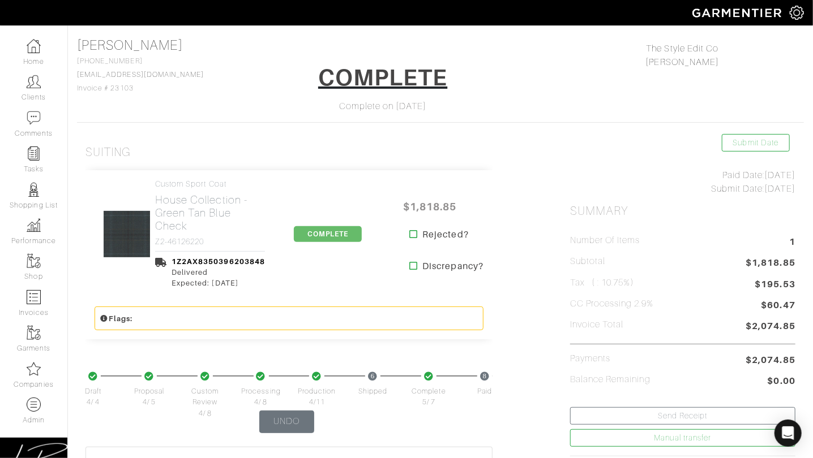
drag, startPoint x: 743, startPoint y: 360, endPoint x: 809, endPoint y: 360, distance: 65.1
drag, startPoint x: 792, startPoint y: 359, endPoint x: 731, endPoint y: 361, distance: 60.6
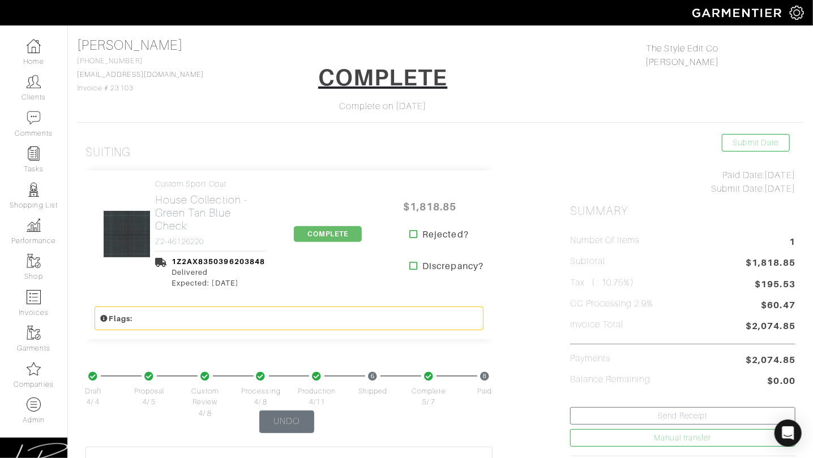
click at [731, 361] on li "Payments $2,074.85" at bounding box center [682, 361] width 225 height 15
click at [737, 359] on li "Payments $2,074.85" at bounding box center [682, 361] width 225 height 15
drag, startPoint x: 711, startPoint y: 360, endPoint x: 697, endPoint y: 359, distance: 13.6
click at [710, 359] on li "Payments $2,074.85" at bounding box center [682, 361] width 225 height 15
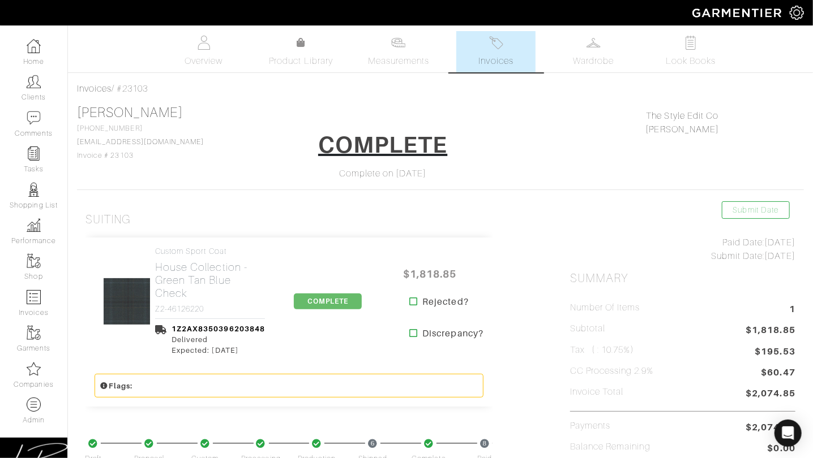
click at [500, 52] on link "Invoices" at bounding box center [495, 51] width 79 height 41
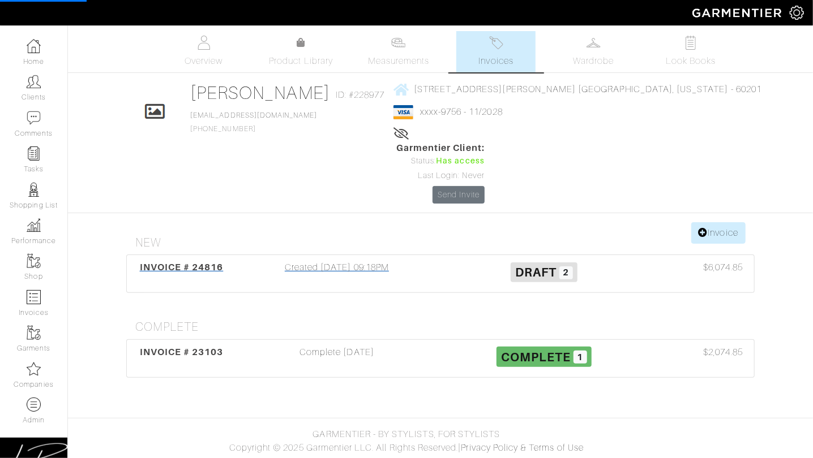
click at [384, 255] on div "INVOICE # 24816 Created [DATE] 09:18PM Draft 2 $6,074.85" at bounding box center [440, 273] width 627 height 37
